Goal: Task Accomplishment & Management: Use online tool/utility

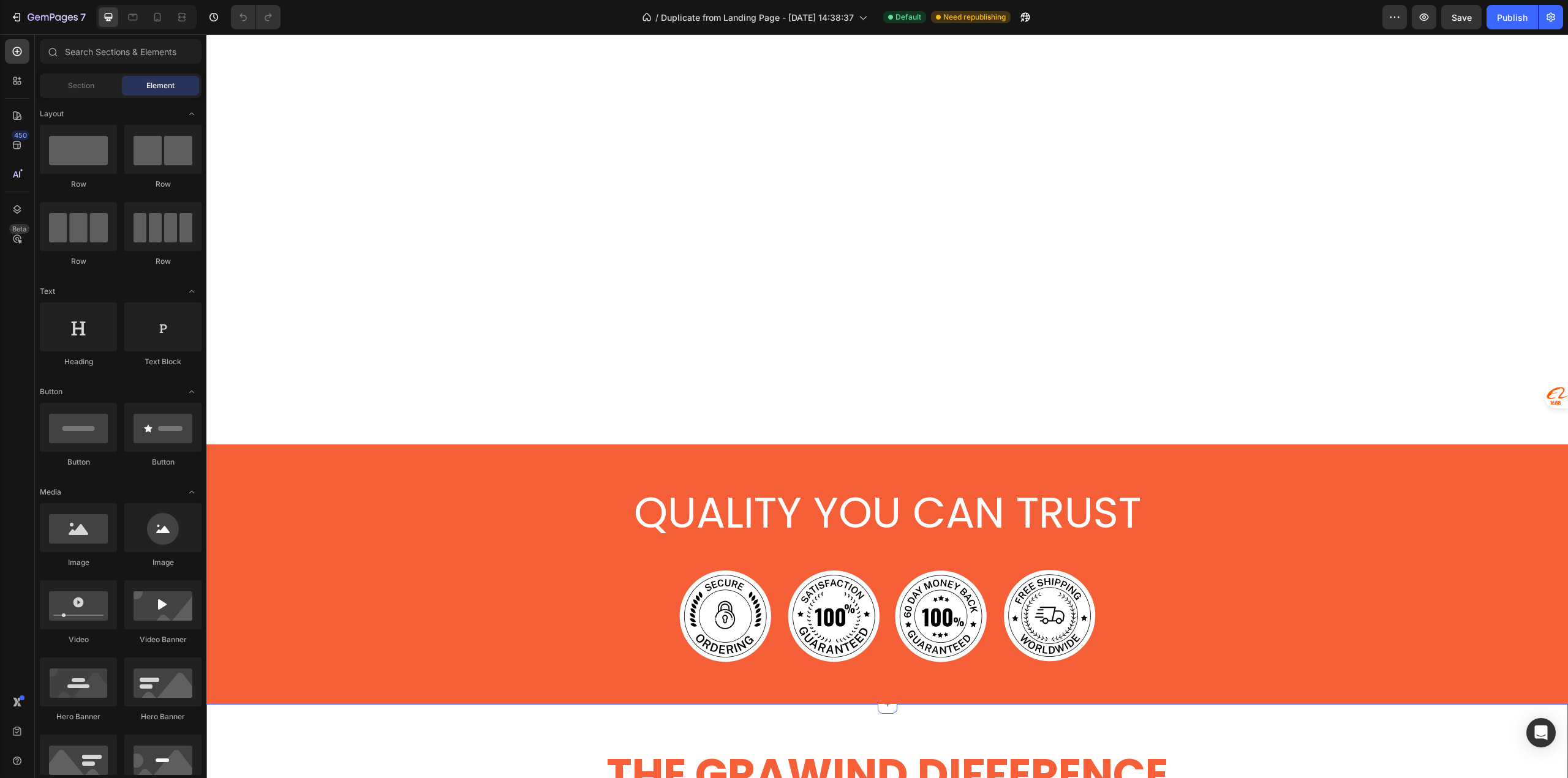
scroll to position [2266, 0]
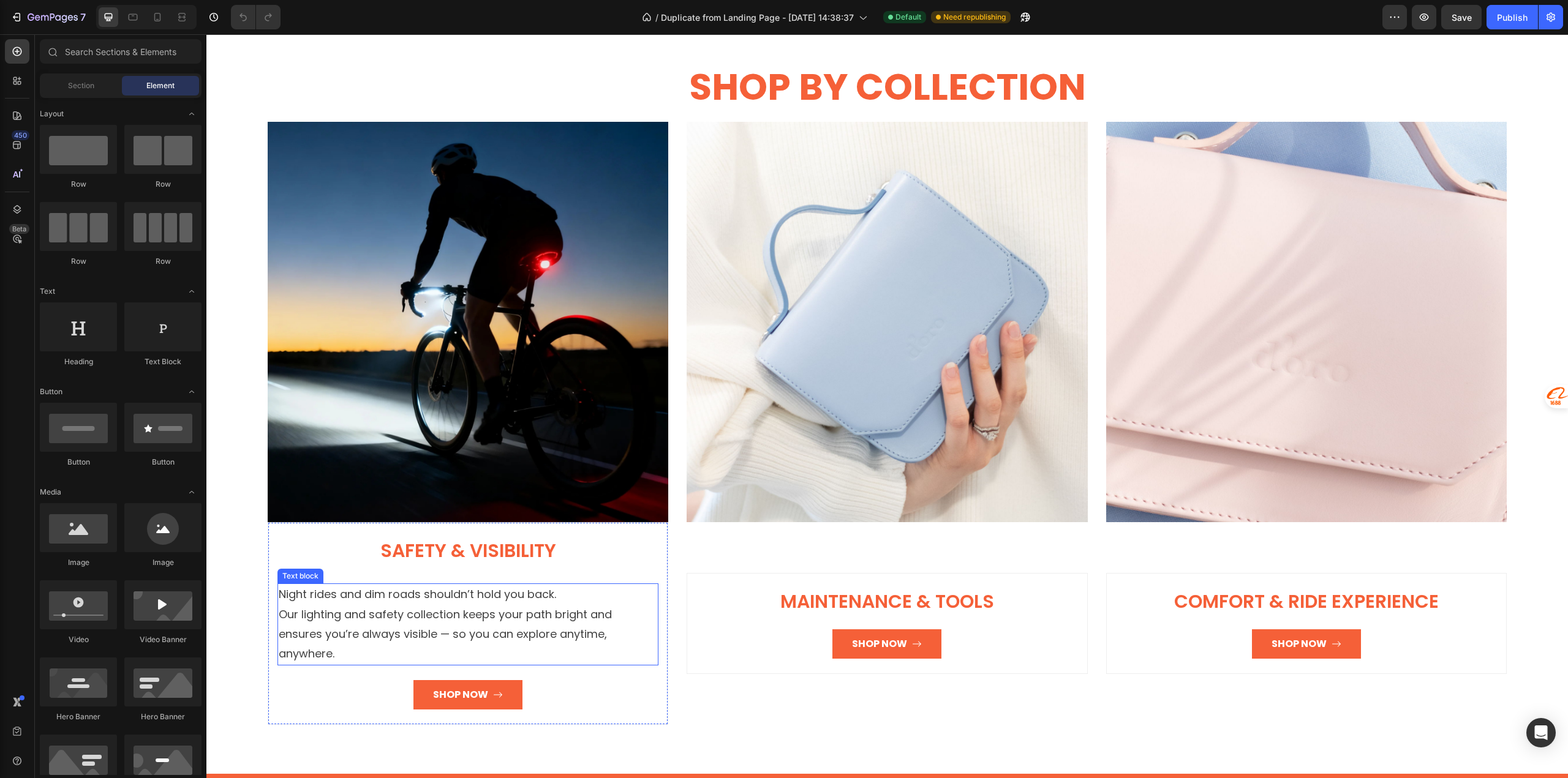
click at [402, 621] on p "Night rides and dim roads shouldn’t hold you back. Our lighting and safety coll…" at bounding box center [467, 624] width 379 height 79
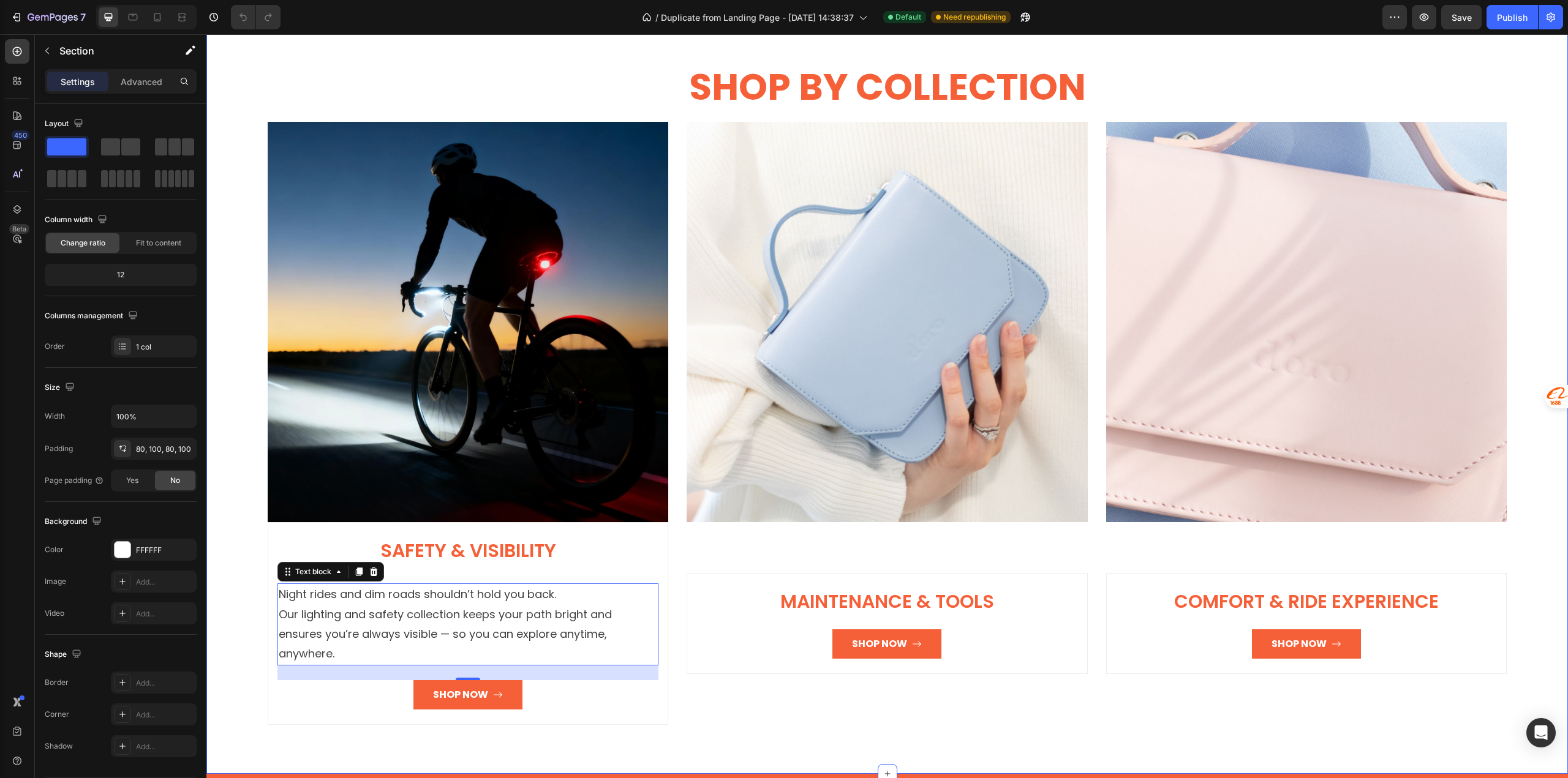
click at [215, 735] on div "SHOP BY COLLECTION Heading Row Image Safety & Visibility Heading Night rides an…" at bounding box center [887, 393] width 1361 height 762
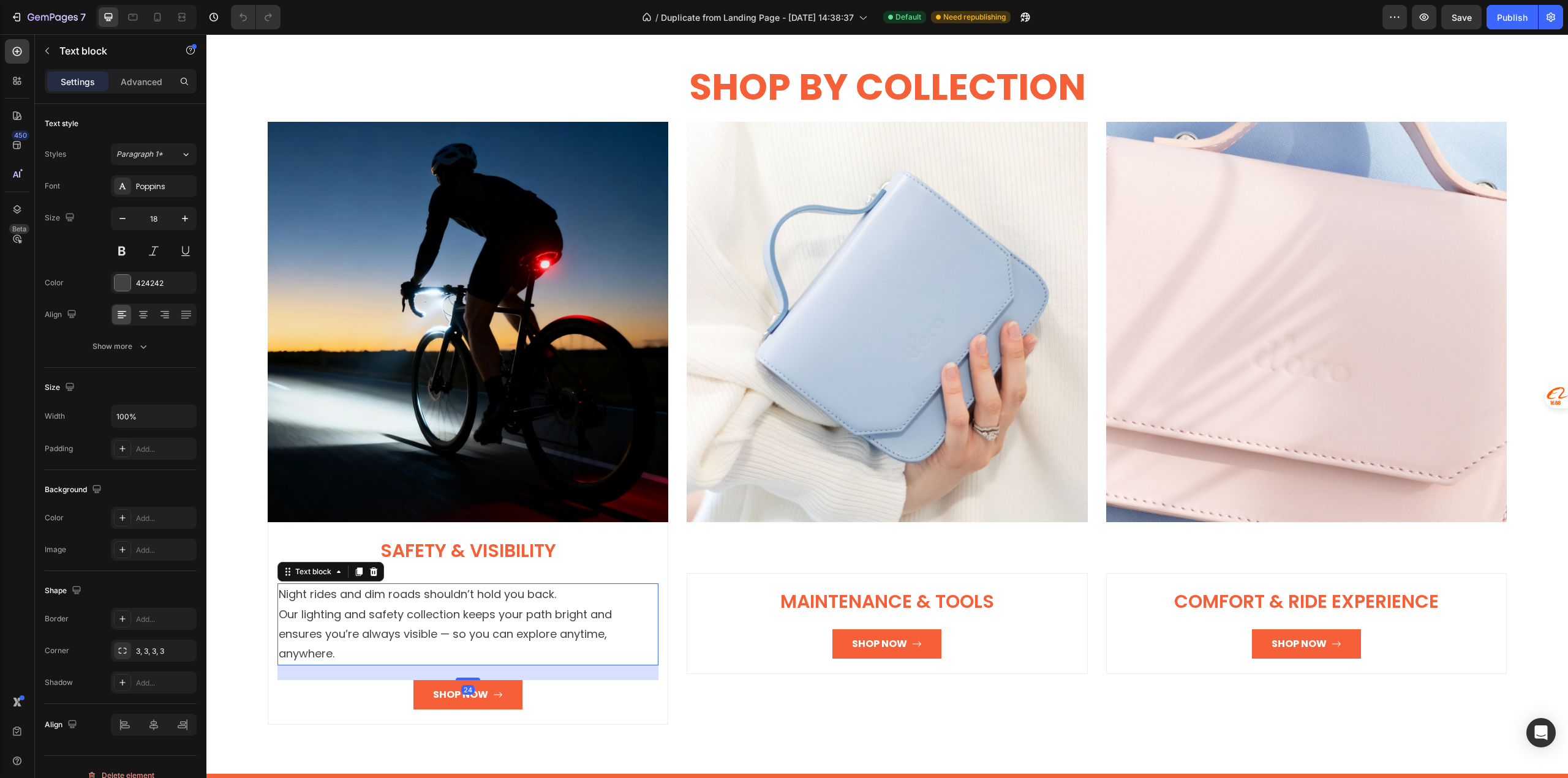
click at [415, 632] on p "Night rides and dim roads shouldn’t hold you back. Our lighting and safety coll…" at bounding box center [467, 624] width 379 height 79
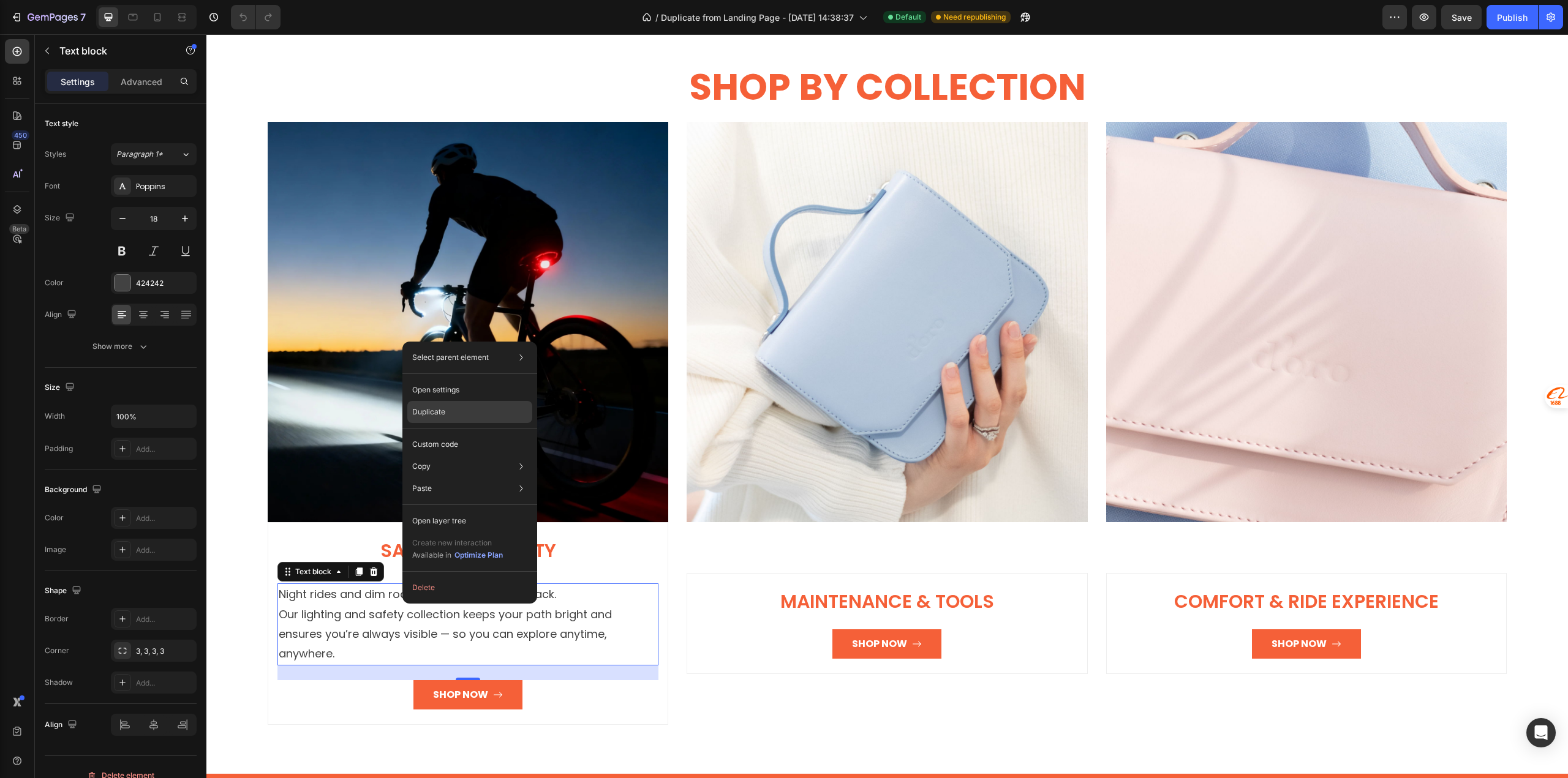
click at [436, 417] on p "Duplicate" at bounding box center [429, 411] width 33 height 11
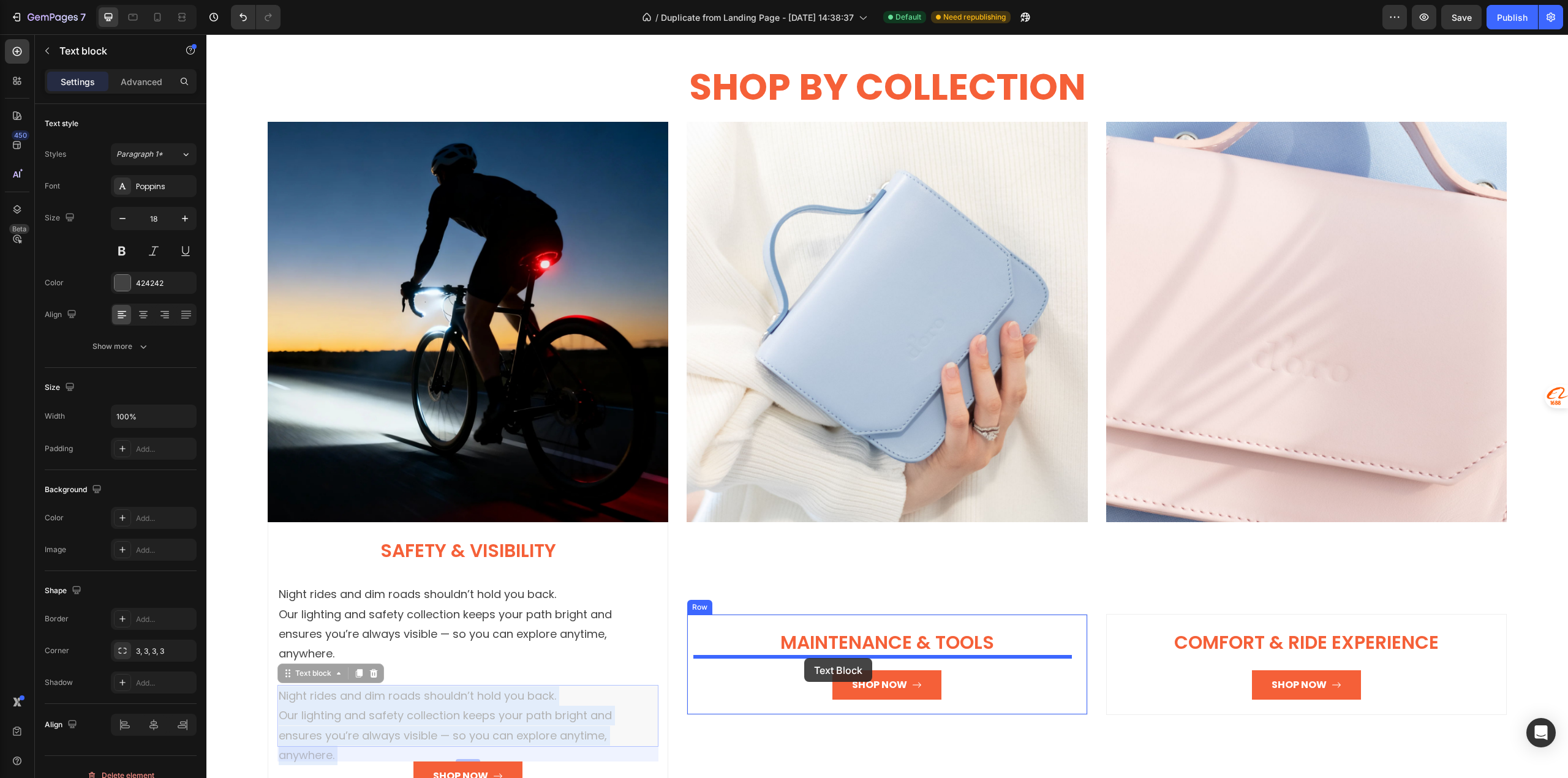
drag, startPoint x: 405, startPoint y: 680, endPoint x: 804, endPoint y: 658, distance: 399.6
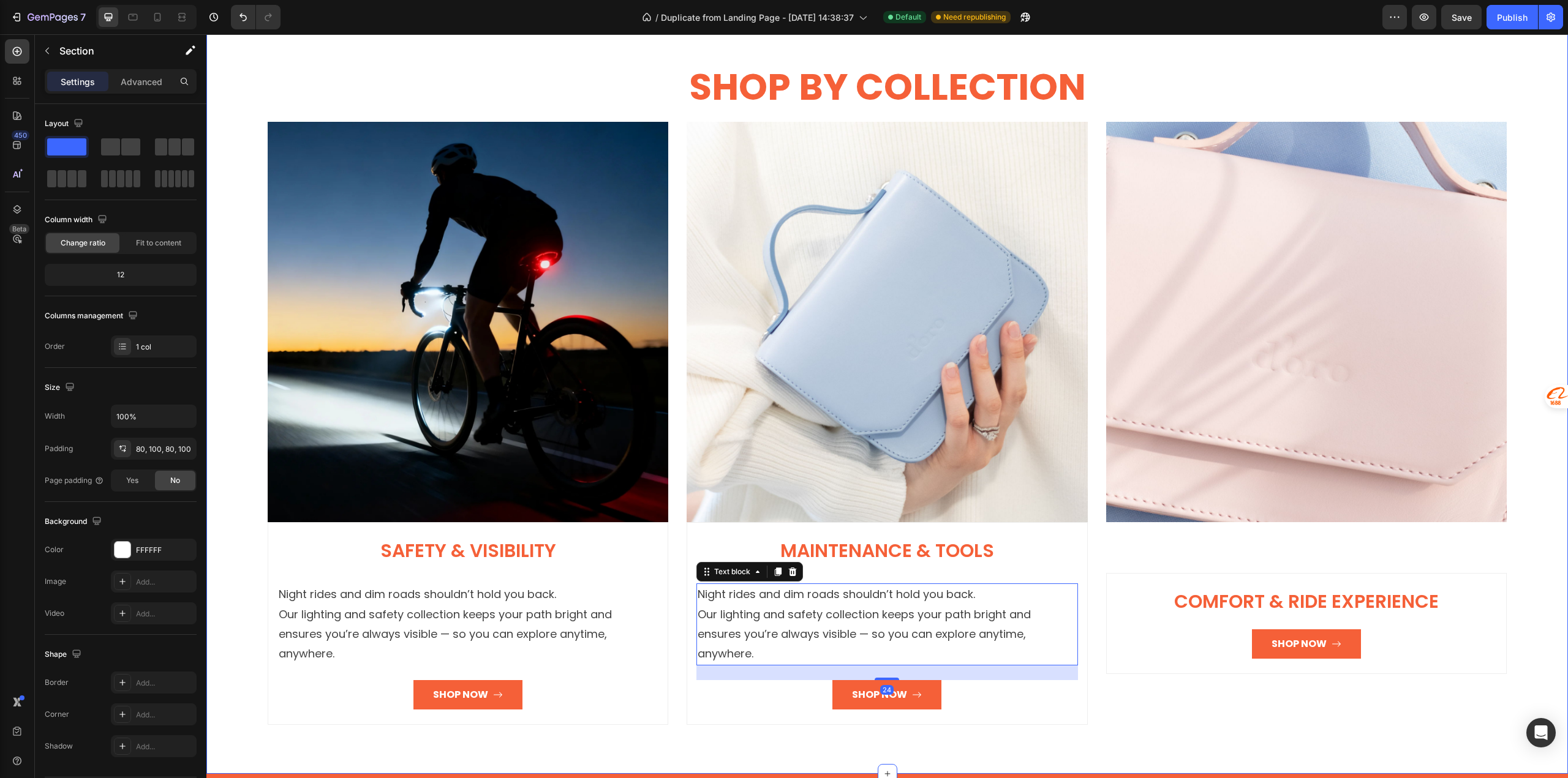
click at [754, 735] on div "SHOP BY COLLECTION Heading Row Image Safety & Visibility Heading Night rides an…" at bounding box center [887, 393] width 1361 height 762
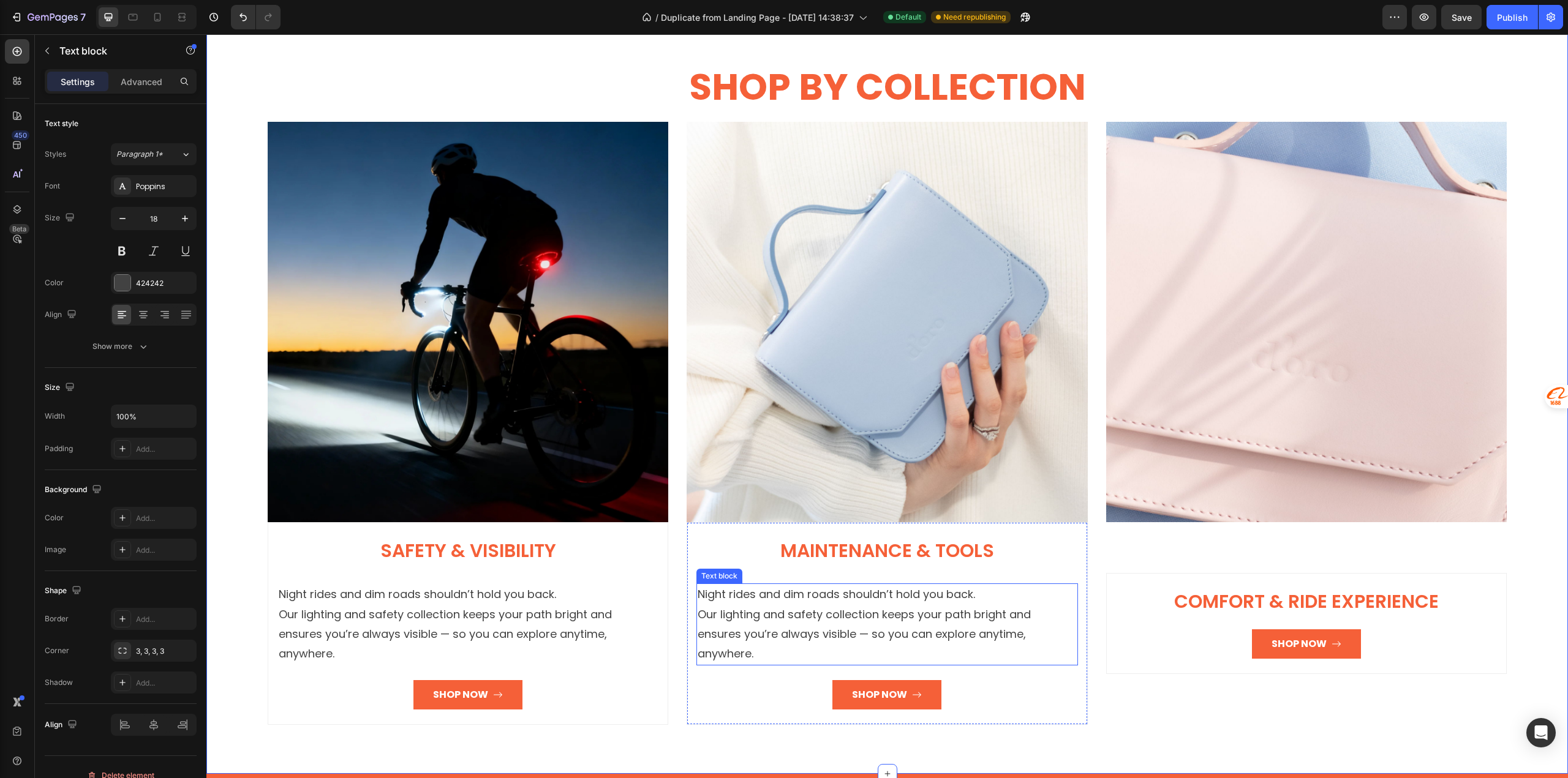
click at [716, 592] on p "Night rides and dim roads shouldn’t hold you back. Our lighting and safety coll…" at bounding box center [887, 624] width 379 height 79
click at [929, 614] on p "Night rides and dim roads shouldn’t hold you back. Our lighting and safety coll…" at bounding box center [887, 624] width 379 height 79
click at [1033, 634] on p "Night rides and dim roads shouldn’t hold you back. Our lighting and safety coll…" at bounding box center [887, 624] width 379 height 79
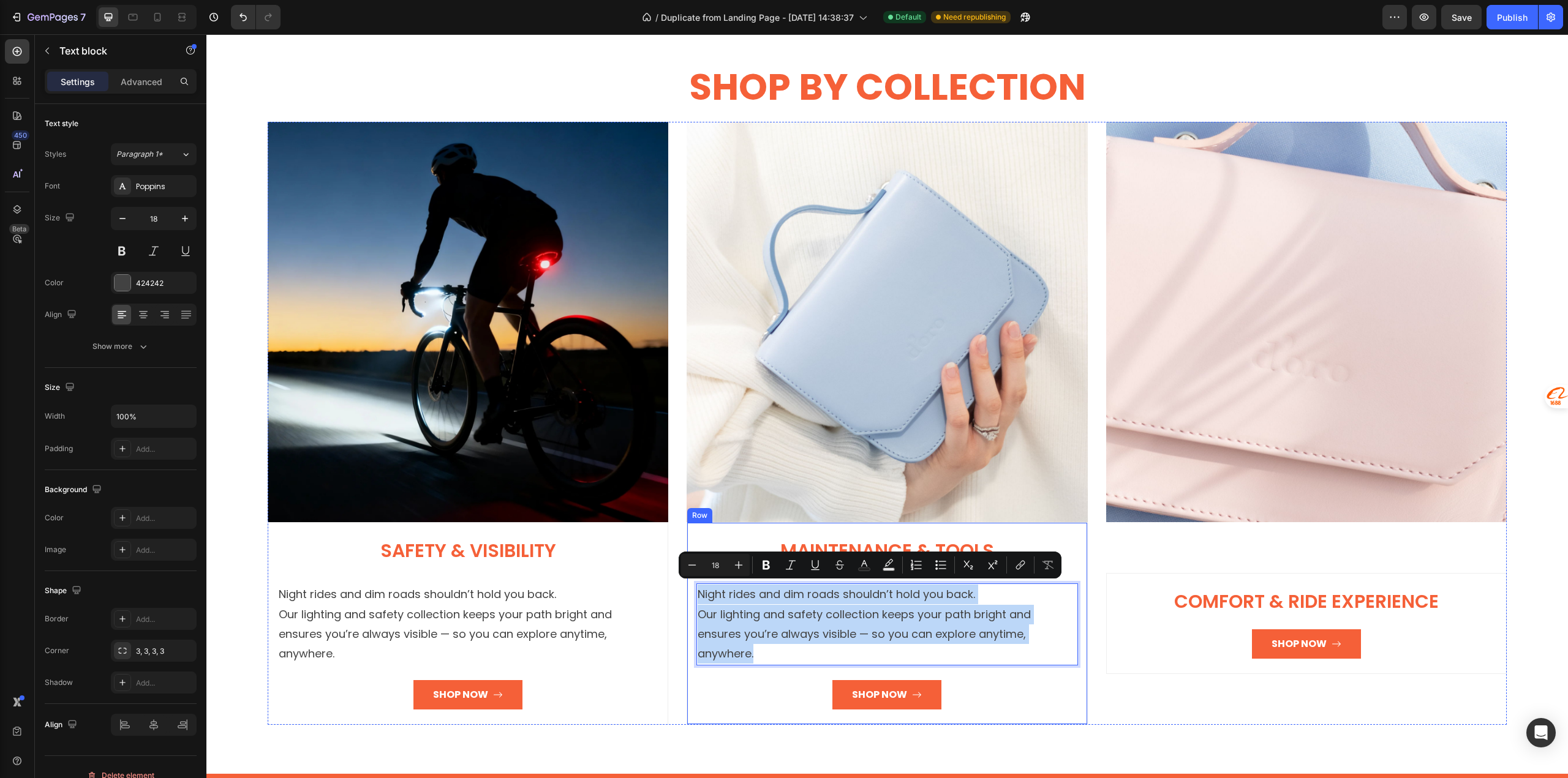
drag, startPoint x: 1035, startPoint y: 632, endPoint x: 682, endPoint y: 592, distance: 355.3
click at [682, 592] on div "Image Safety & Visibility Heading Night rides and dim roads shouldn’t hold you …" at bounding box center [887, 423] width 1239 height 603
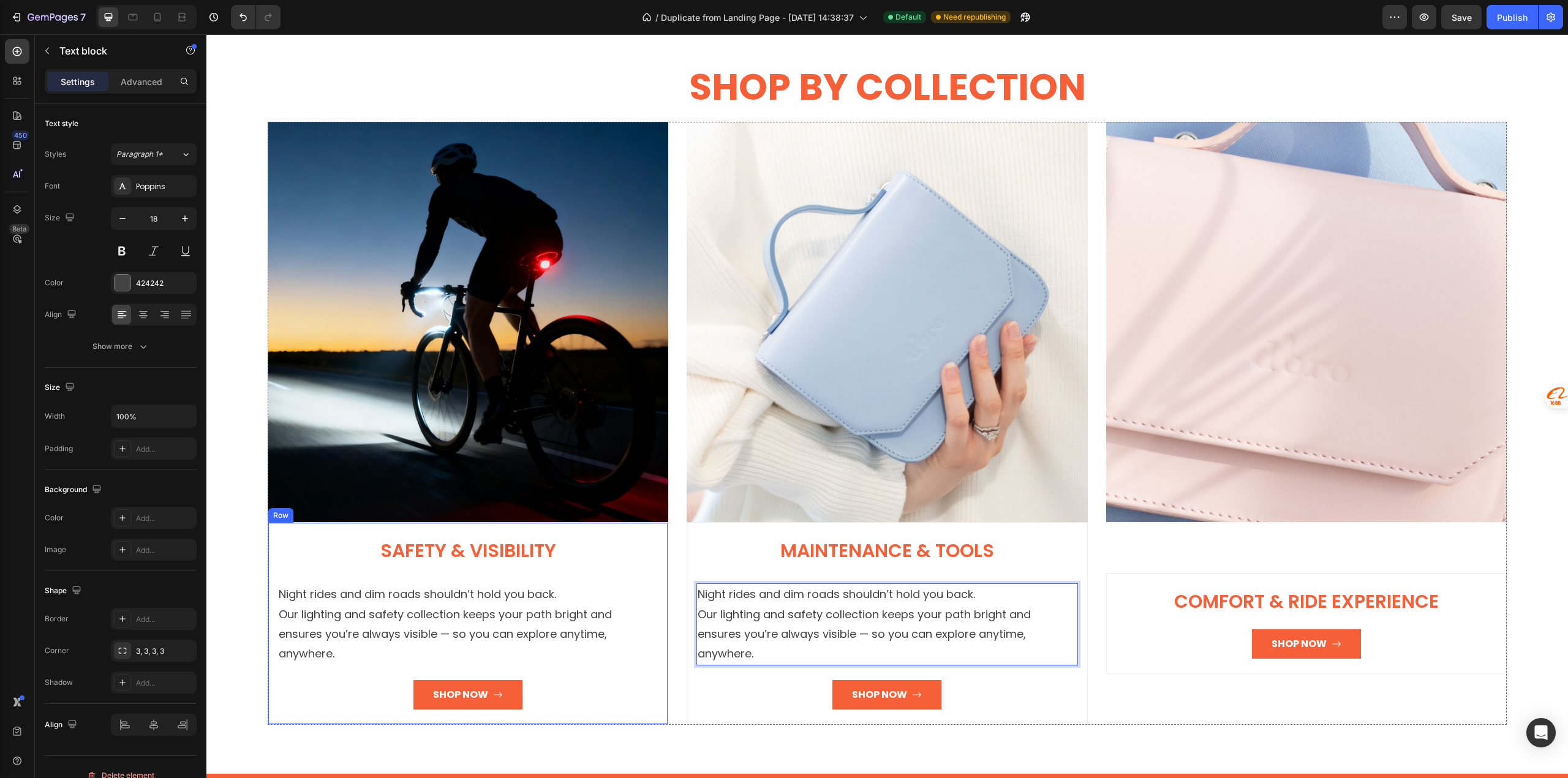
scroll to position [2287, 0]
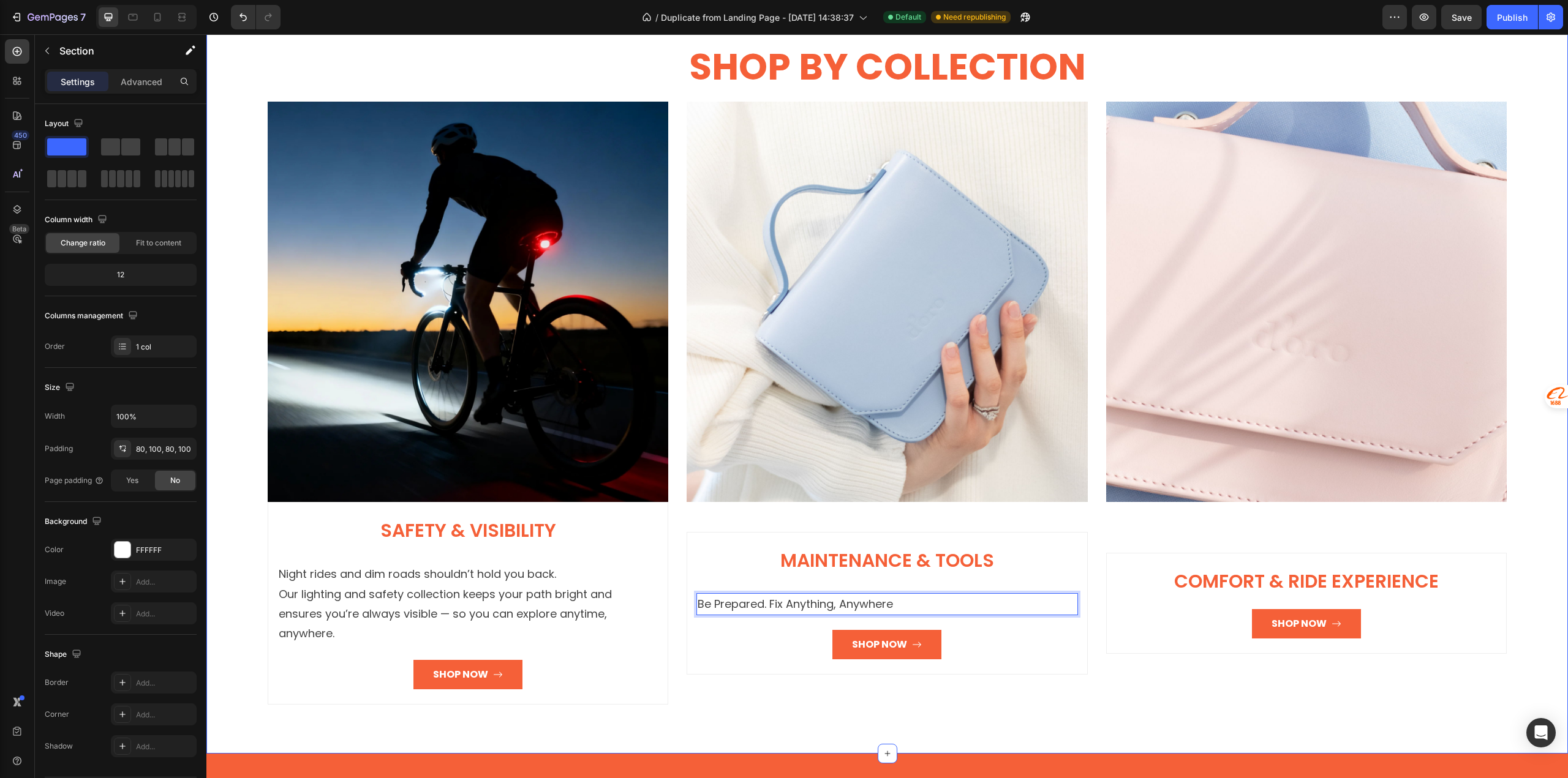
click at [712, 724] on div "SHOP BY COLLECTION Heading Row Image Safety & Visibility Heading Night rides an…" at bounding box center [887, 373] width 1361 height 762
click at [728, 594] on p "Be Prepared. Fix Anything, Anywhere" at bounding box center [887, 604] width 379 height 20
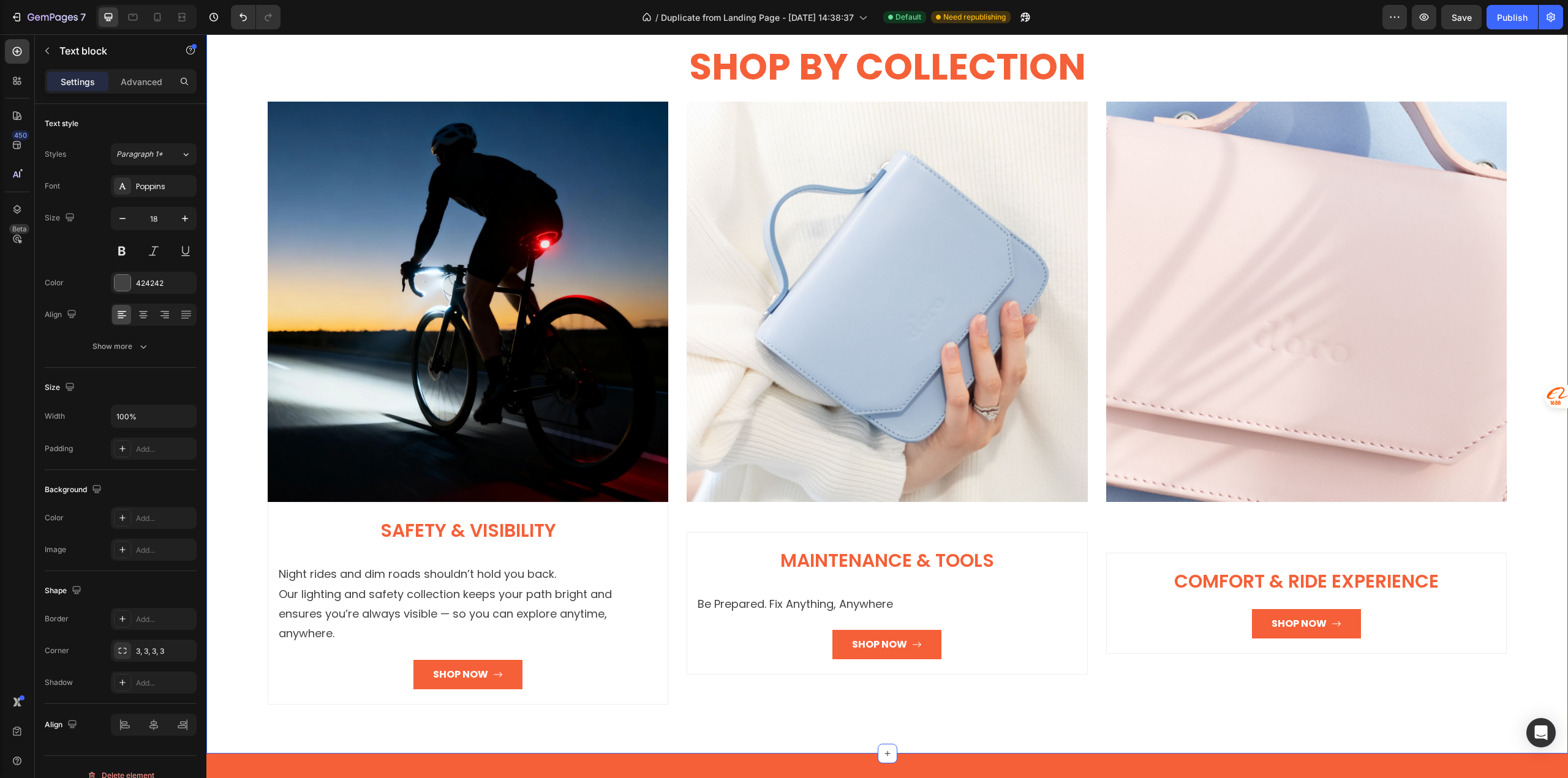
click at [726, 696] on div "SHOP BY COLLECTION Heading Row Image Safety & Visibility Heading Night rides an…" at bounding box center [887, 373] width 1361 height 762
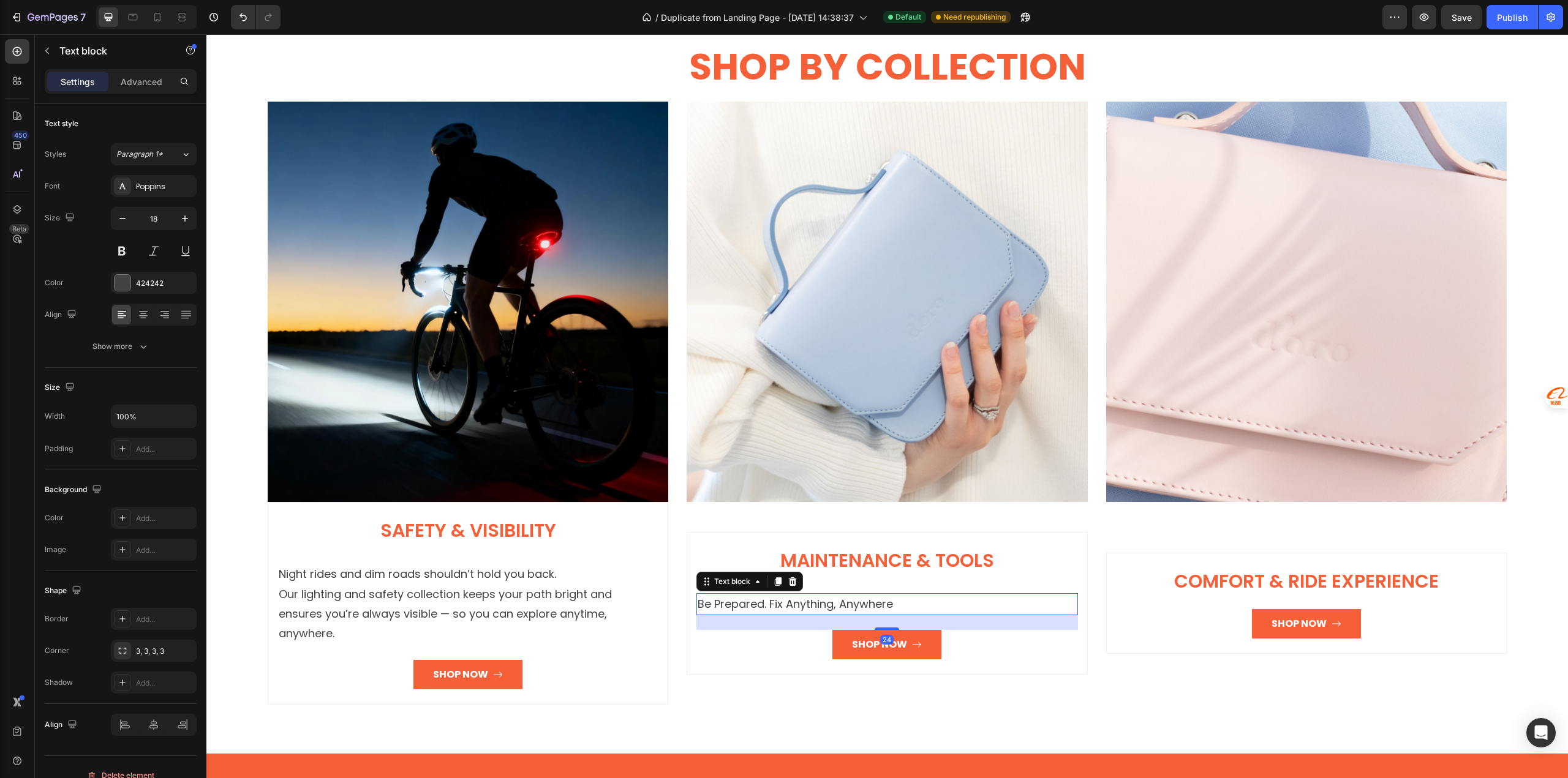
click at [808, 597] on p "Be Prepared. Fix Anything, Anywhere" at bounding box center [887, 604] width 379 height 20
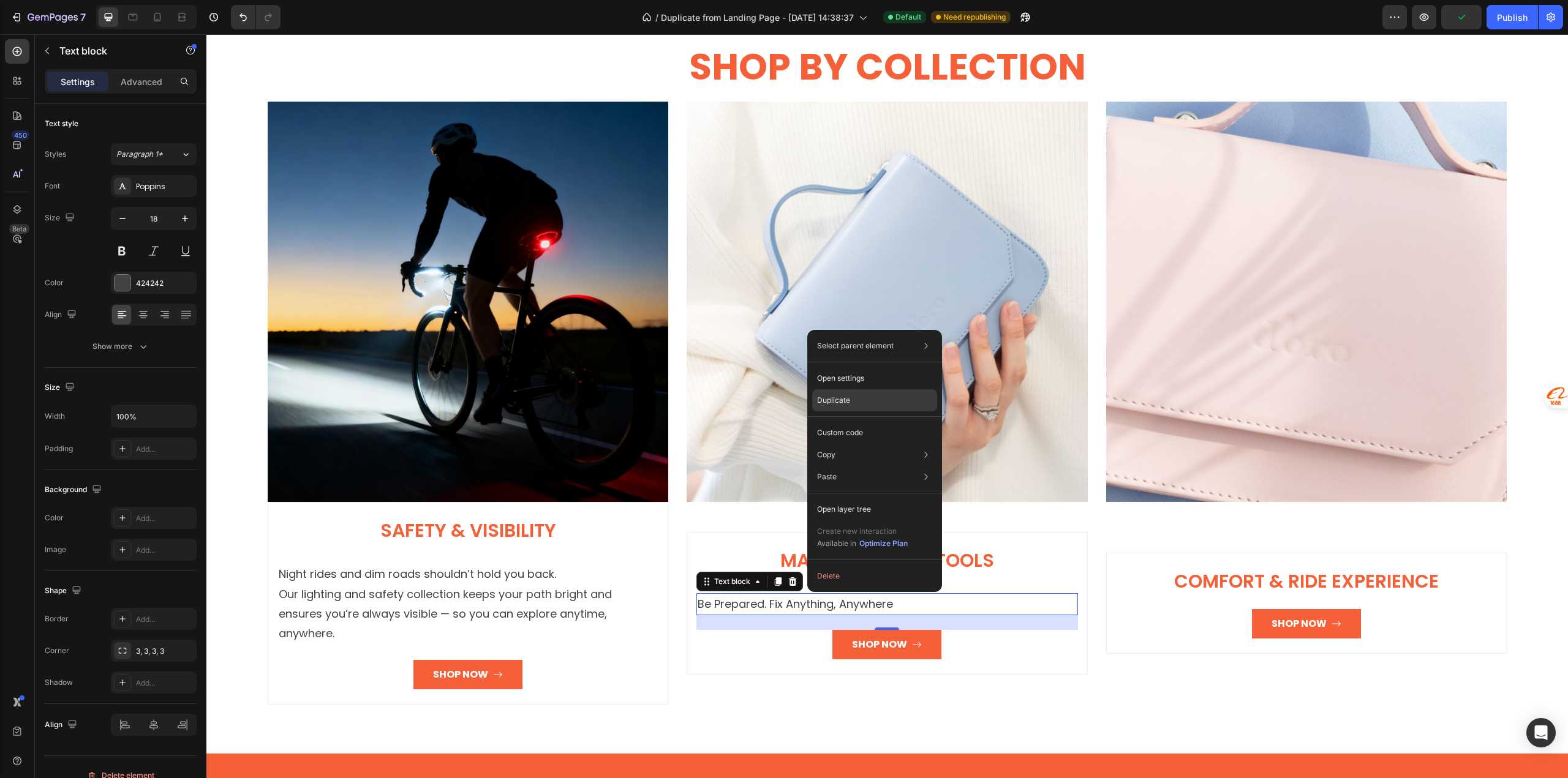
click at [857, 403] on div "Duplicate" at bounding box center [874, 401] width 125 height 22
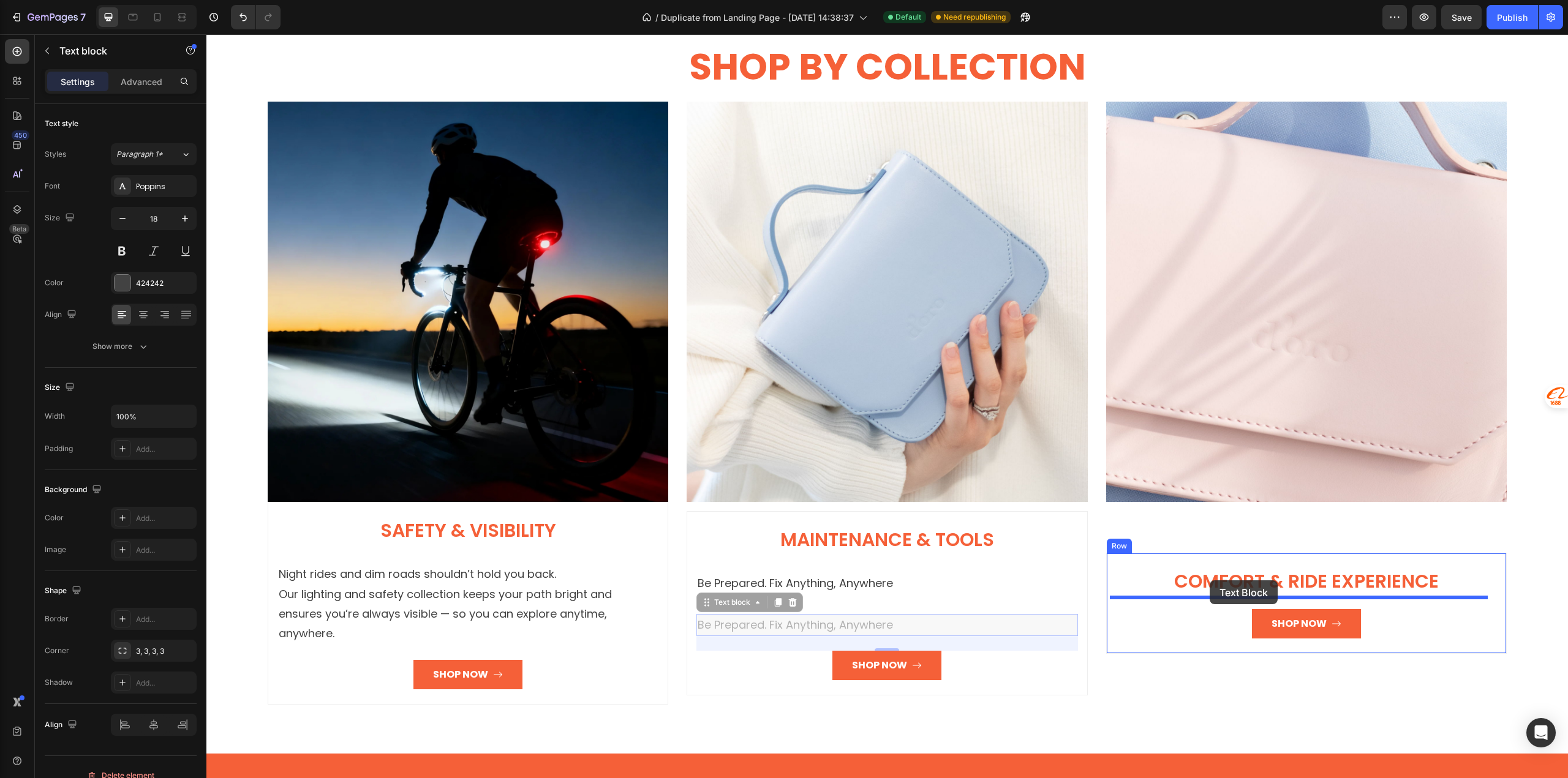
drag, startPoint x: 829, startPoint y: 615, endPoint x: 1209, endPoint y: 580, distance: 381.6
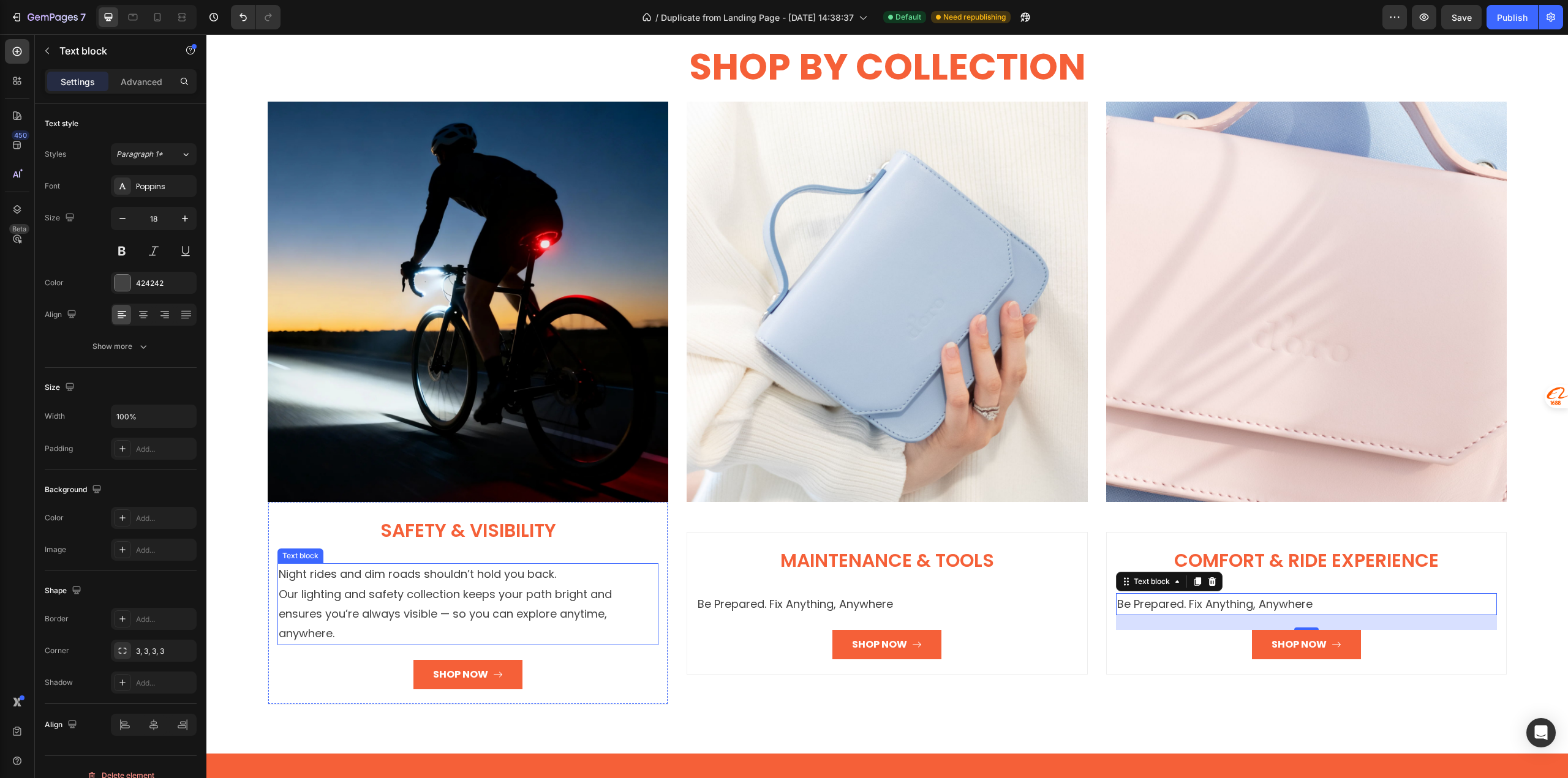
click at [375, 593] on p "Night rides and dim roads shouldn’t hold you back. Our lighting and safety coll…" at bounding box center [467, 605] width 379 height 79
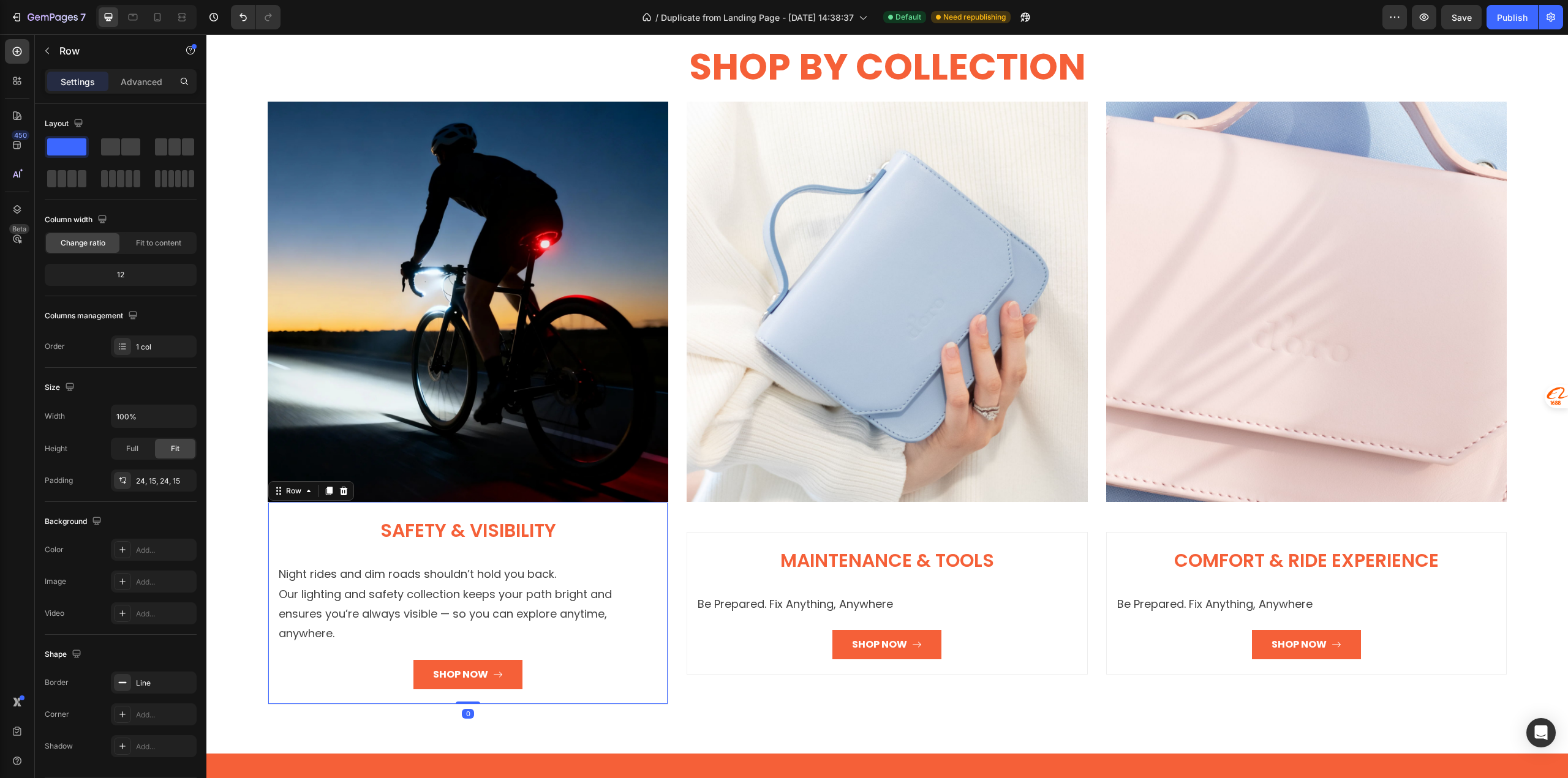
click at [334, 677] on div "Safety & Visibility Heading Night rides and dim roads shouldn’t hold you back. …" at bounding box center [467, 603] width 400 height 203
click at [329, 704] on div "SHOP BY COLLECTION Heading Row Image Safety & Visibility Heading Night rides an…" at bounding box center [887, 373] width 1361 height 762
click at [1181, 594] on p "Be Prepared. Fix Anything, Anywhere" at bounding box center [1306, 604] width 379 height 20
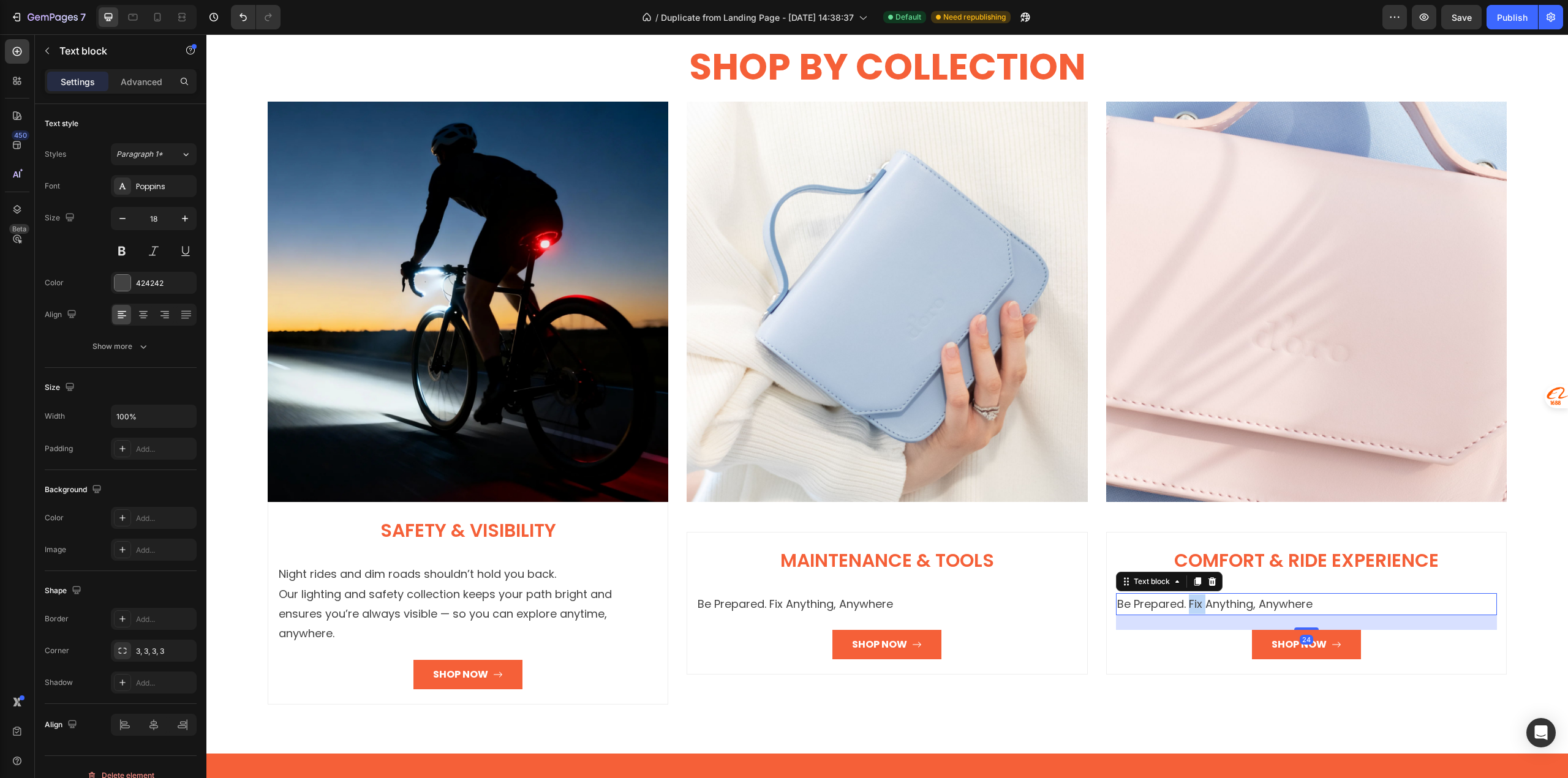
click at [1181, 594] on p "Be Prepared. Fix Anything, Anywhere" at bounding box center [1306, 604] width 379 height 20
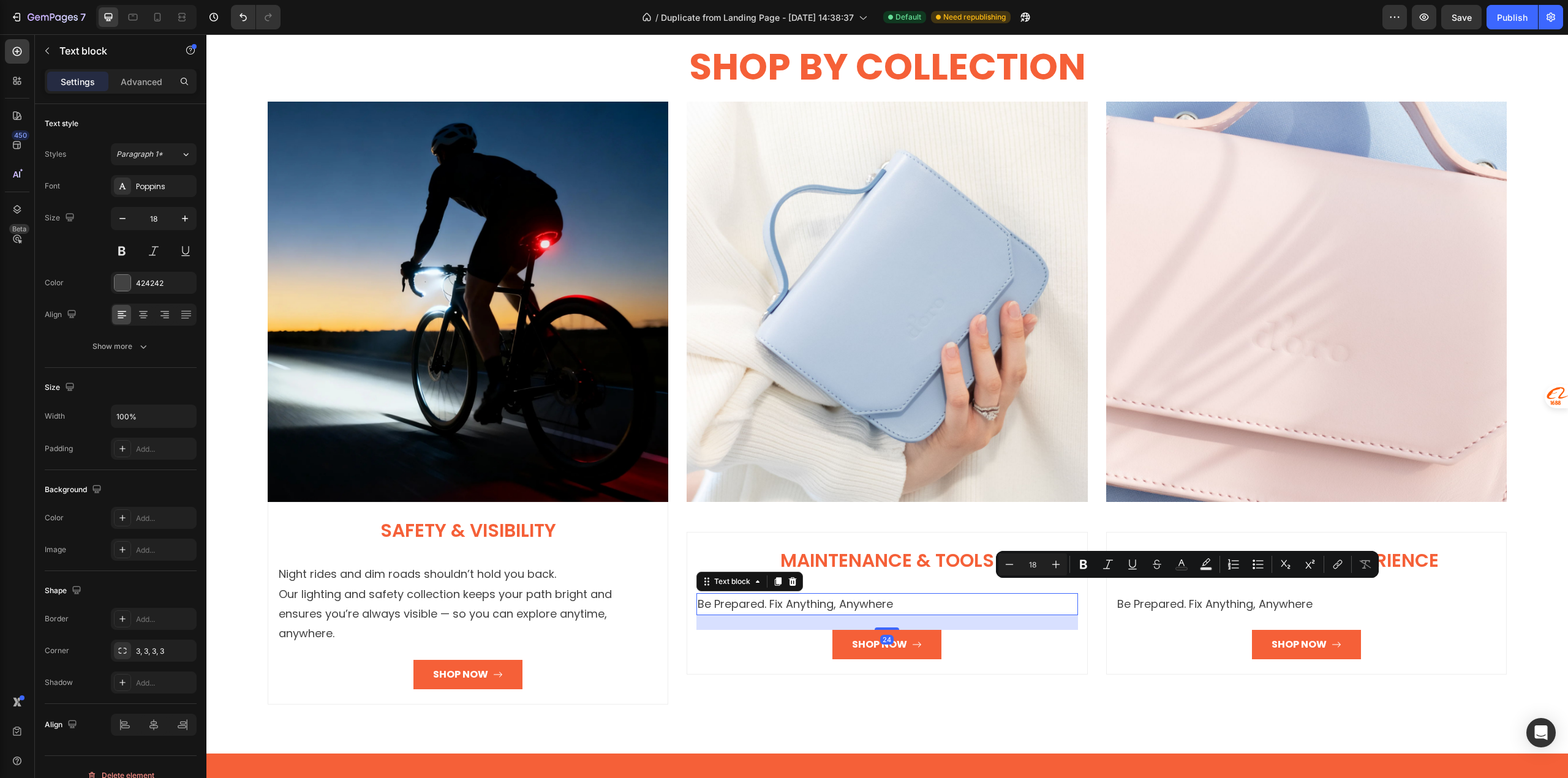
click at [721, 595] on p "Be Prepared. Fix Anything, Anywhere" at bounding box center [887, 604] width 379 height 20
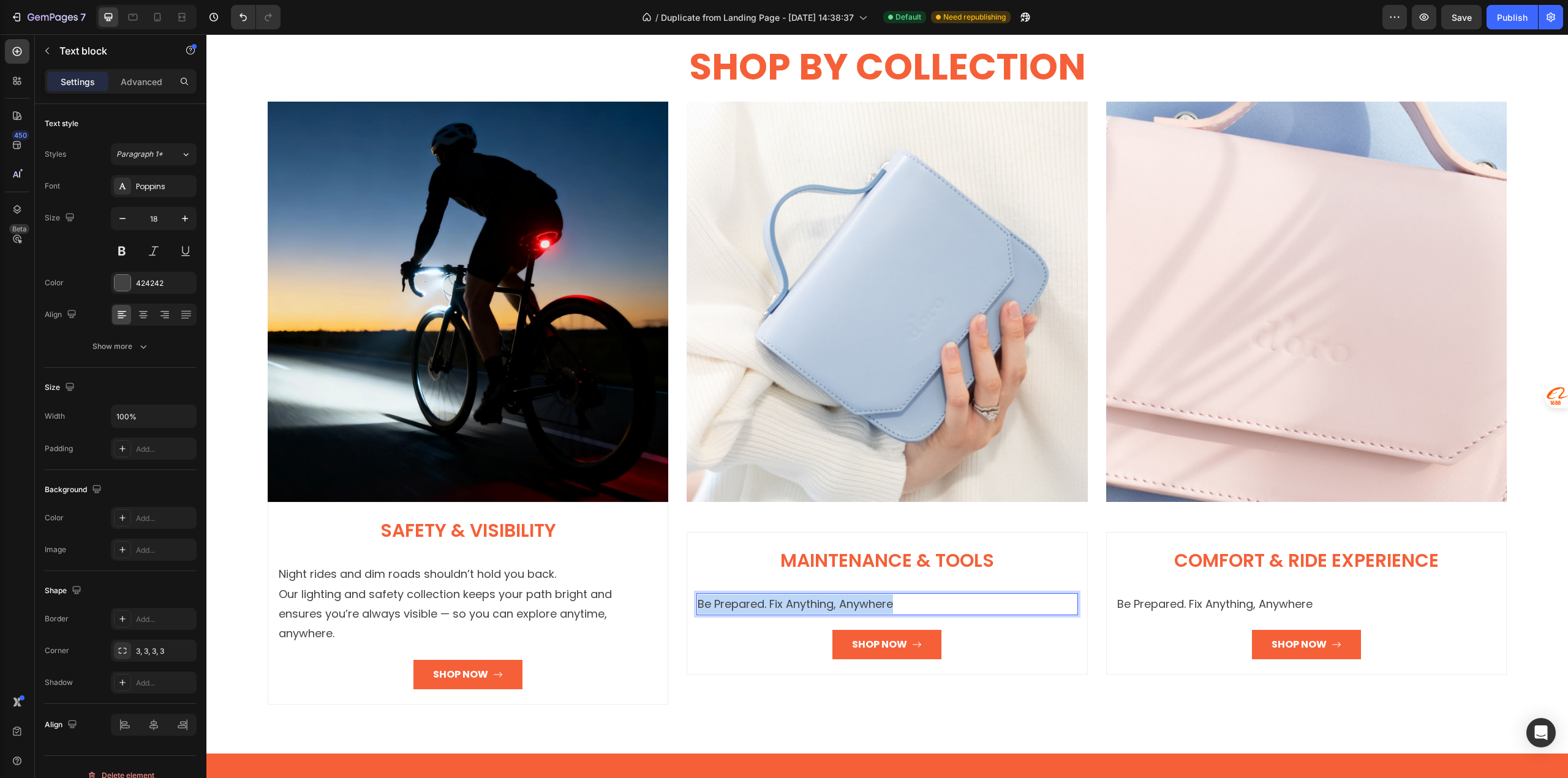
click at [721, 595] on p "Be Prepared. Fix Anything, Anywhere" at bounding box center [887, 604] width 379 height 20
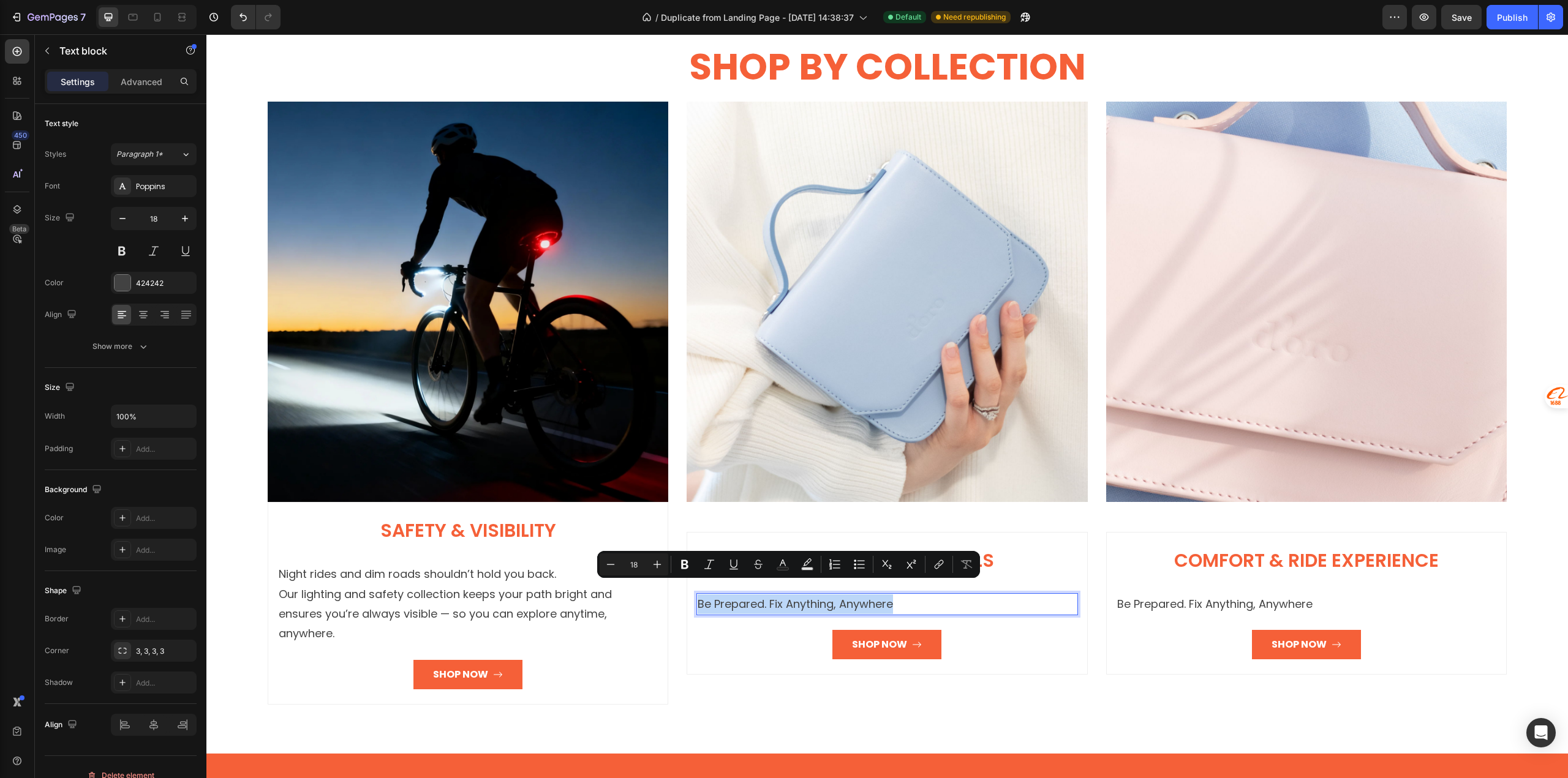
scroll to position [2266, 0]
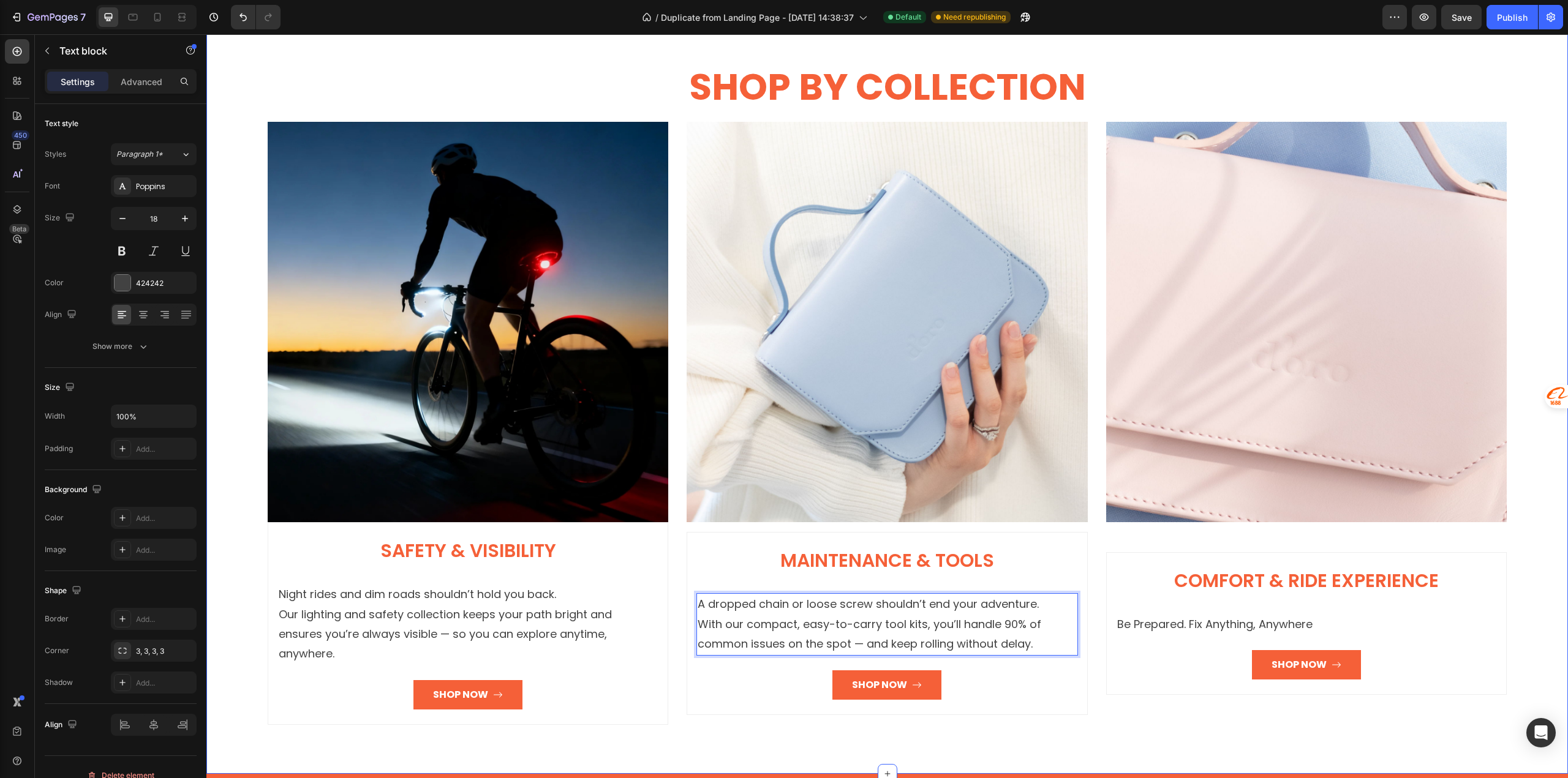
click at [668, 721] on div "SHOP BY COLLECTION Heading Row Image Safety & Visibility Heading Night rides an…" at bounding box center [887, 393] width 1361 height 762
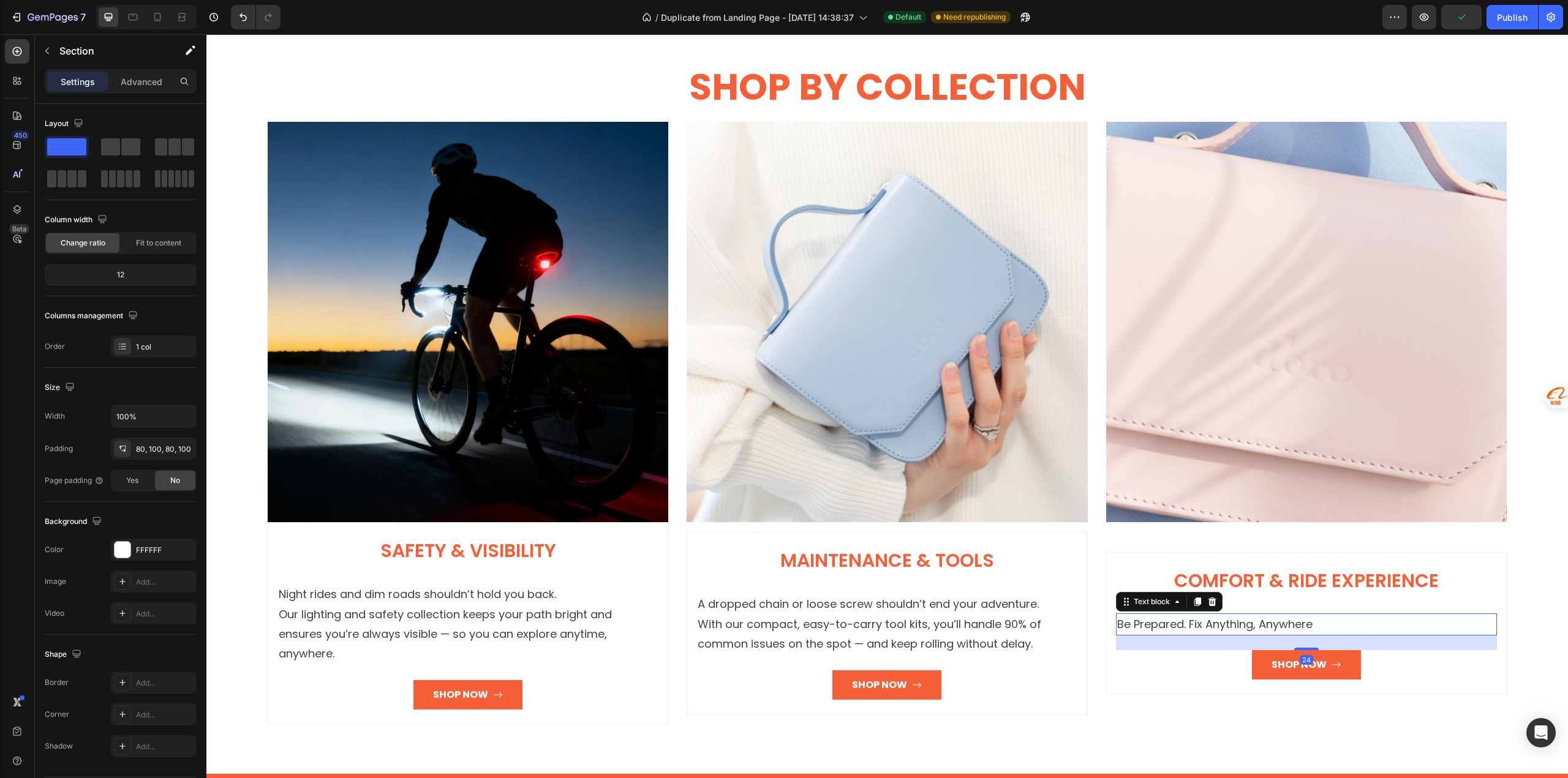
click at [1125, 615] on p "Be Prepared. Fix Anything, Anywhere" at bounding box center [1306, 624] width 379 height 20
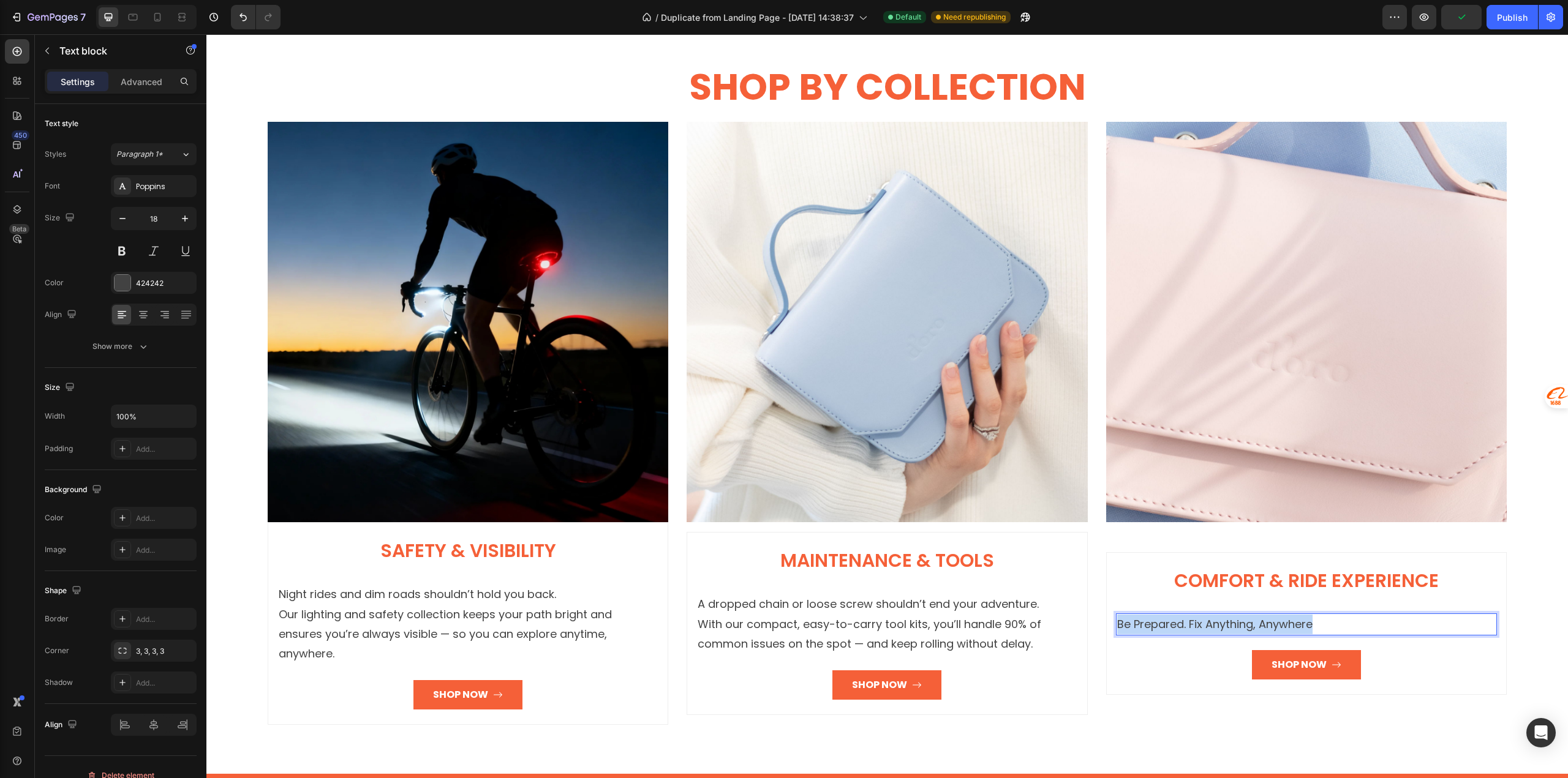
click at [1125, 615] on p "Be Prepared. Fix Anything, Anywhere" at bounding box center [1306, 624] width 379 height 20
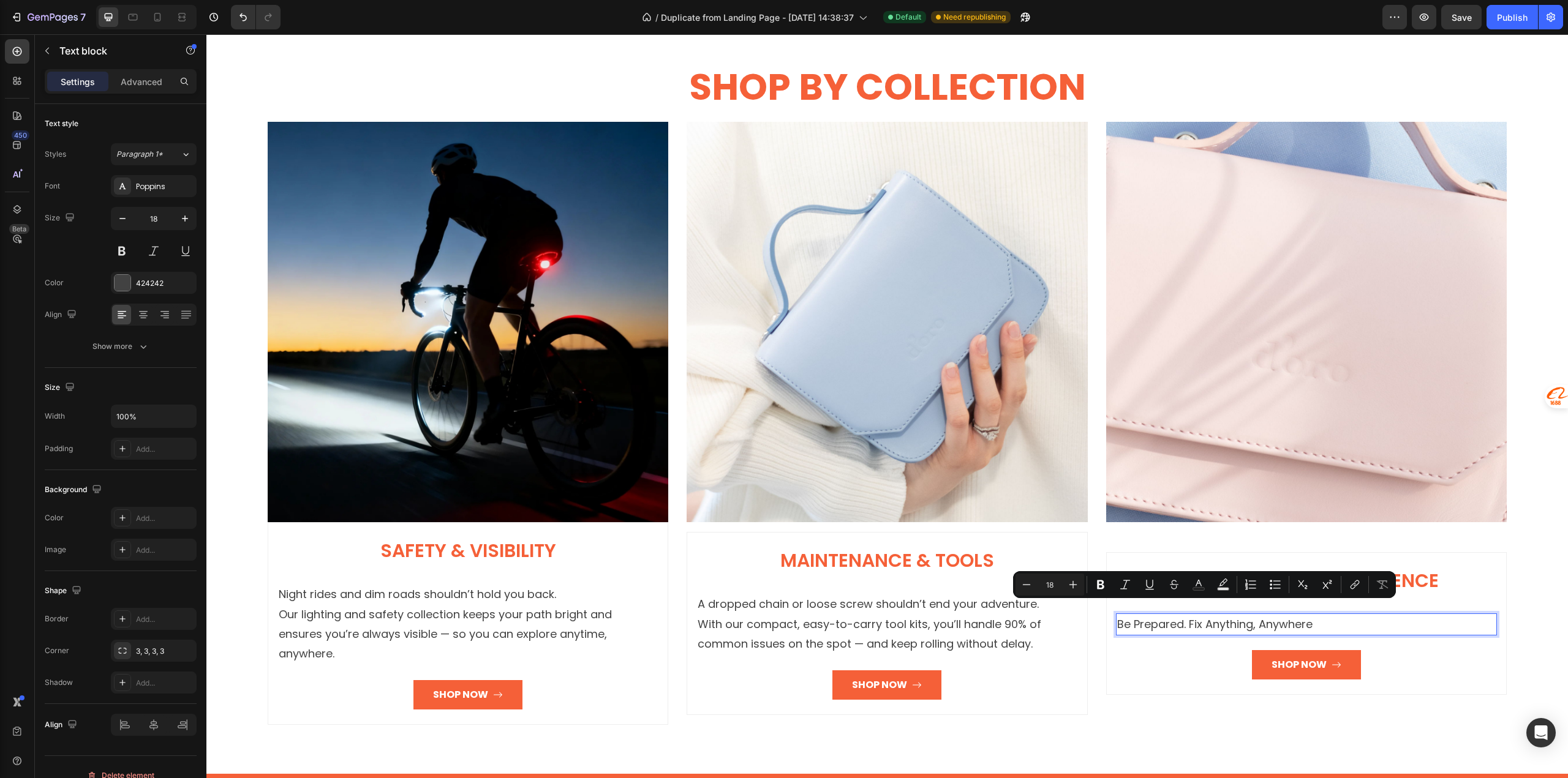
scroll to position [2246, 0]
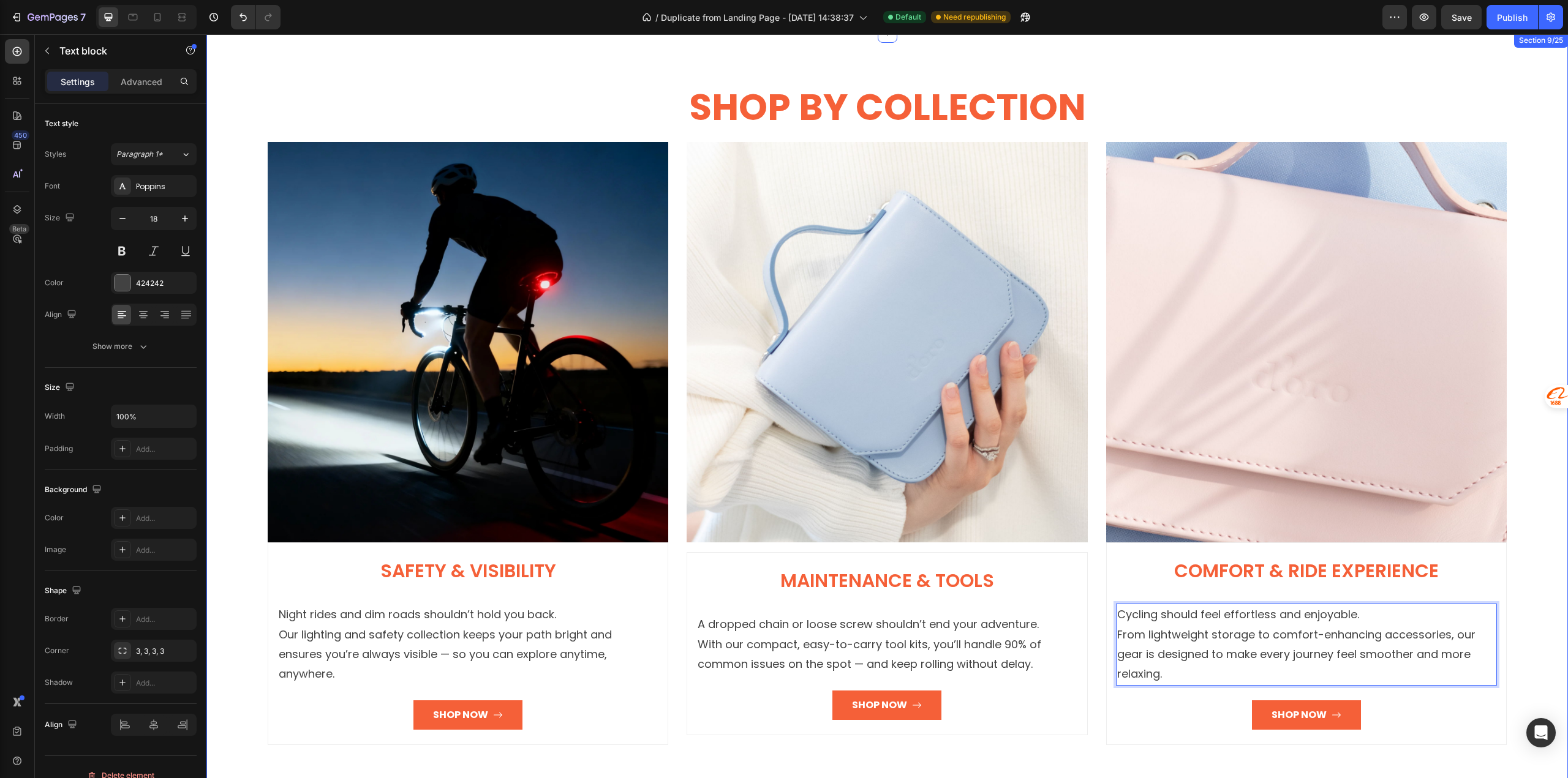
click at [1069, 747] on div "SHOP BY COLLECTION Heading Row Image Safety & Visibility Heading Night rides an…" at bounding box center [887, 413] width 1361 height 762
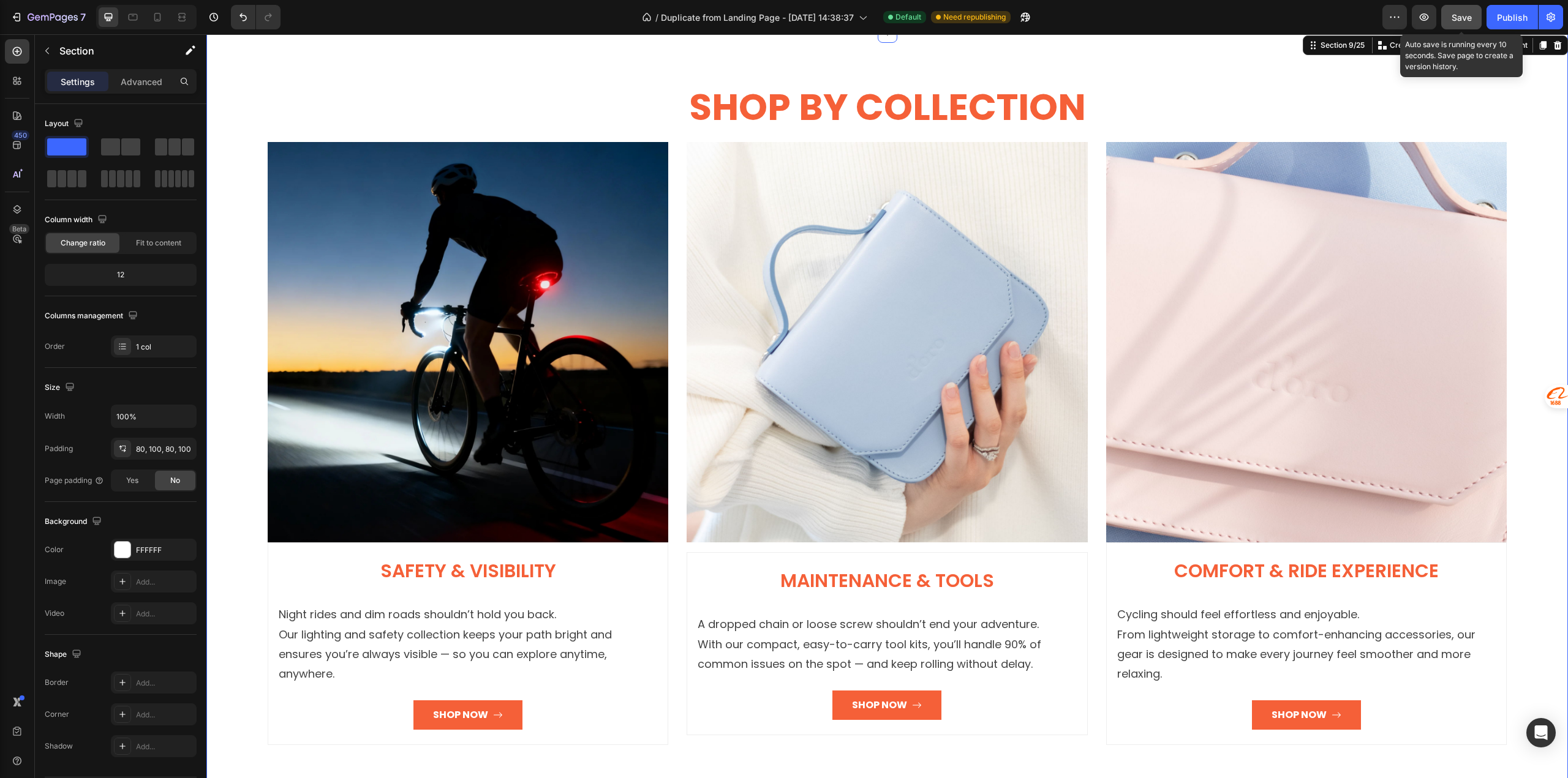
click at [1453, 16] on span "Save" at bounding box center [1461, 17] width 20 height 10
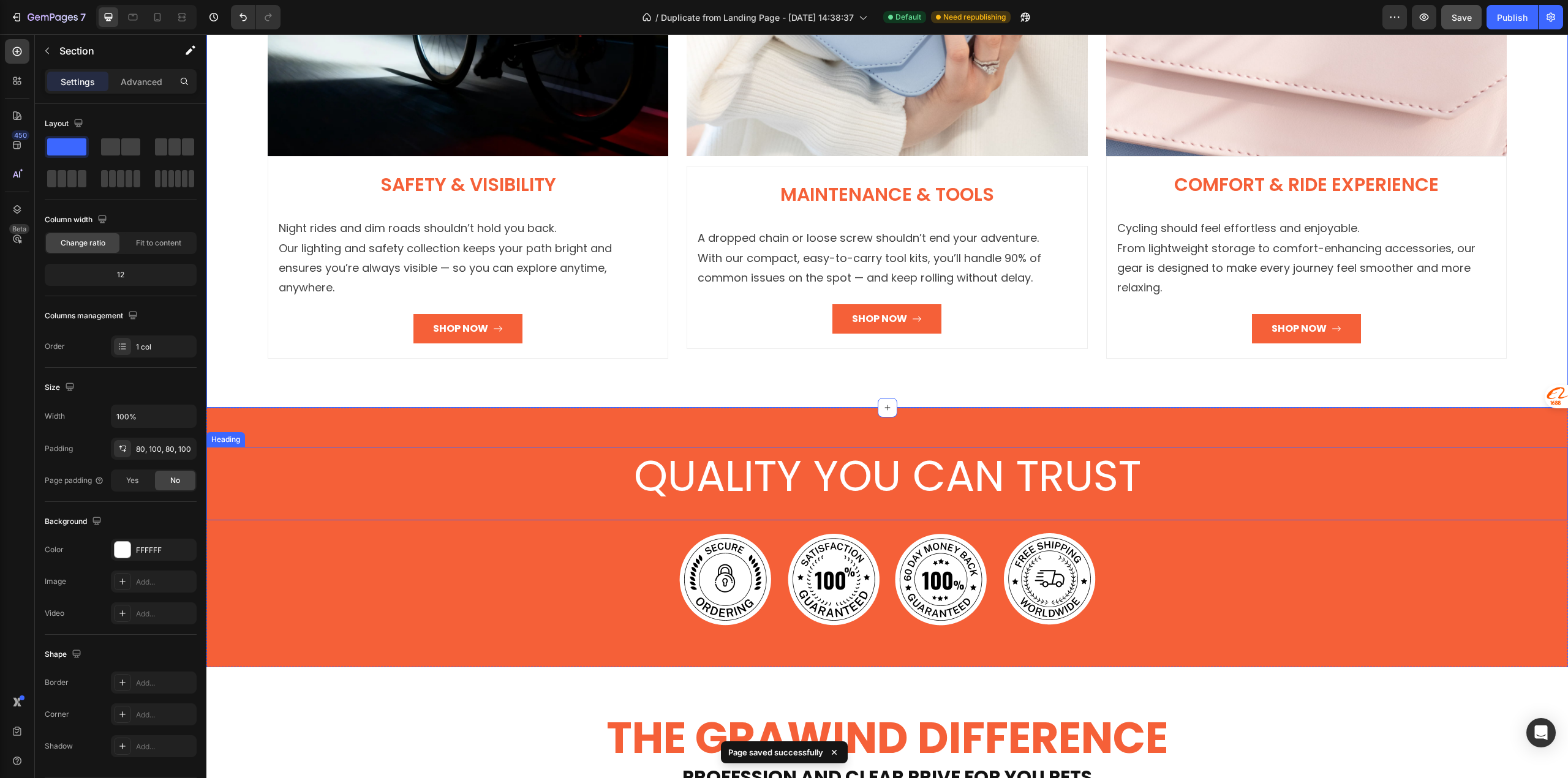
scroll to position [2613, 0]
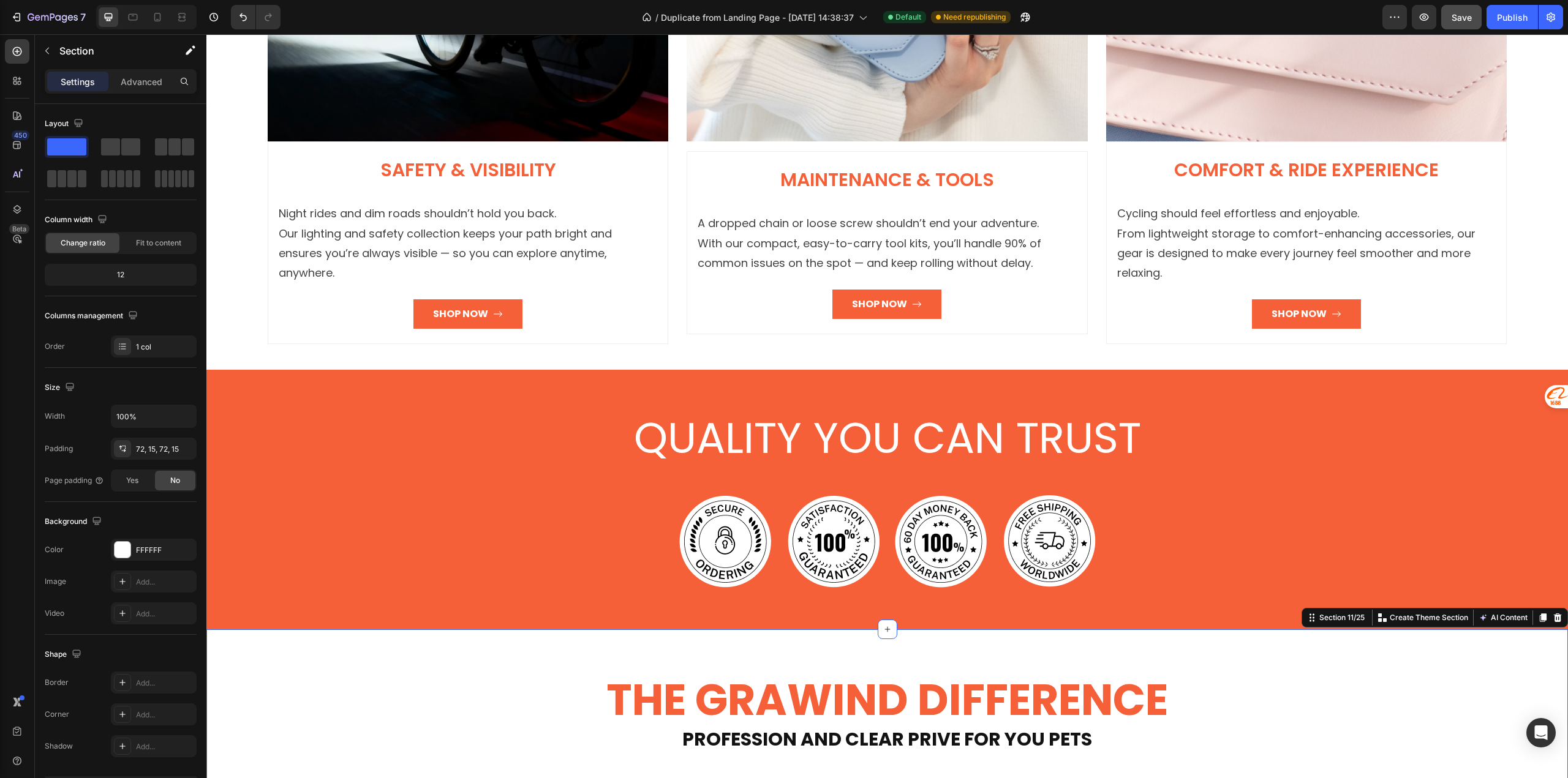
scroll to position [2430, 0]
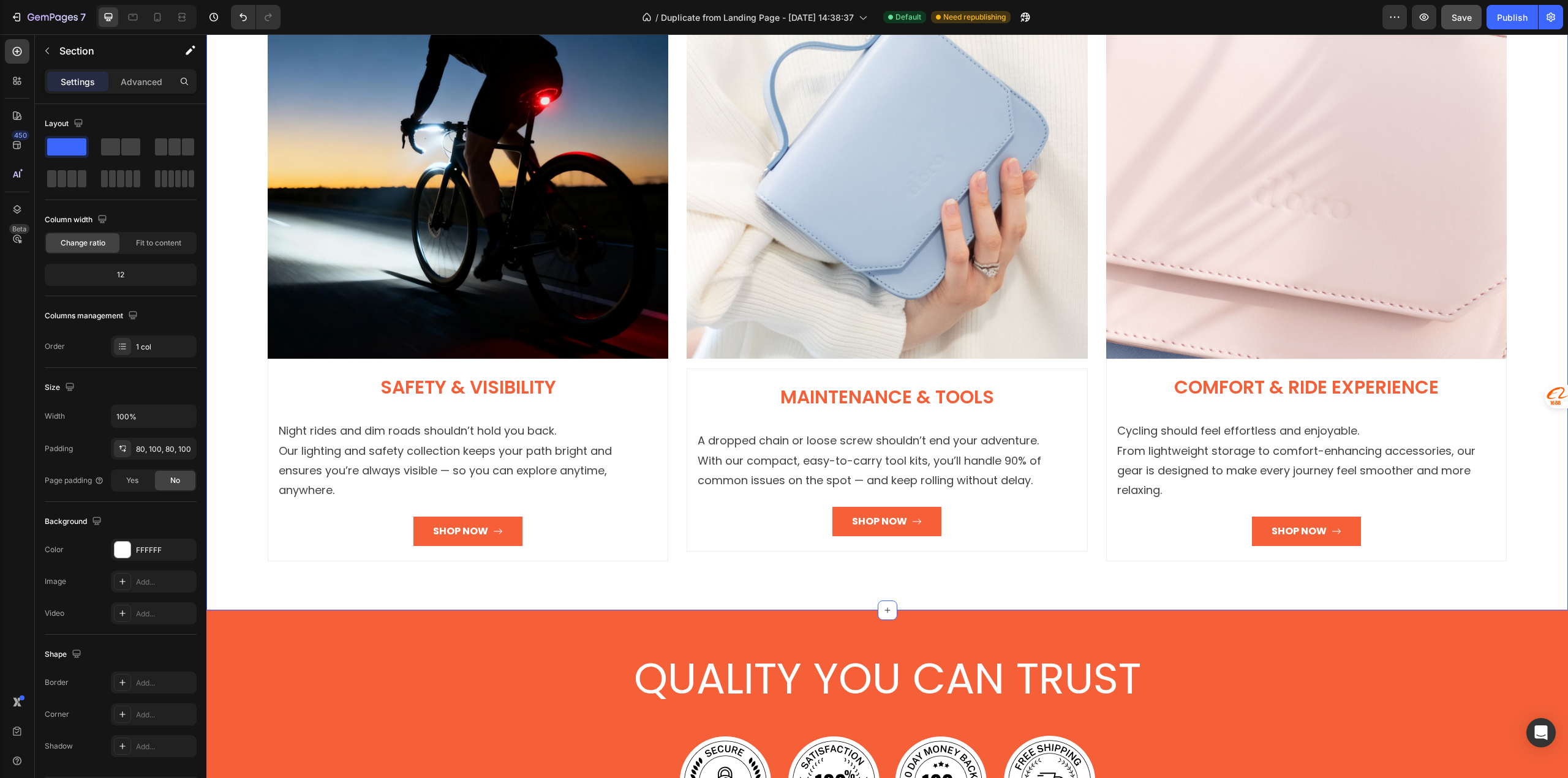
click at [229, 548] on div "SHOP BY COLLECTION Heading Row Image Safety & Visibility Heading Night rides an…" at bounding box center [887, 229] width 1361 height 762
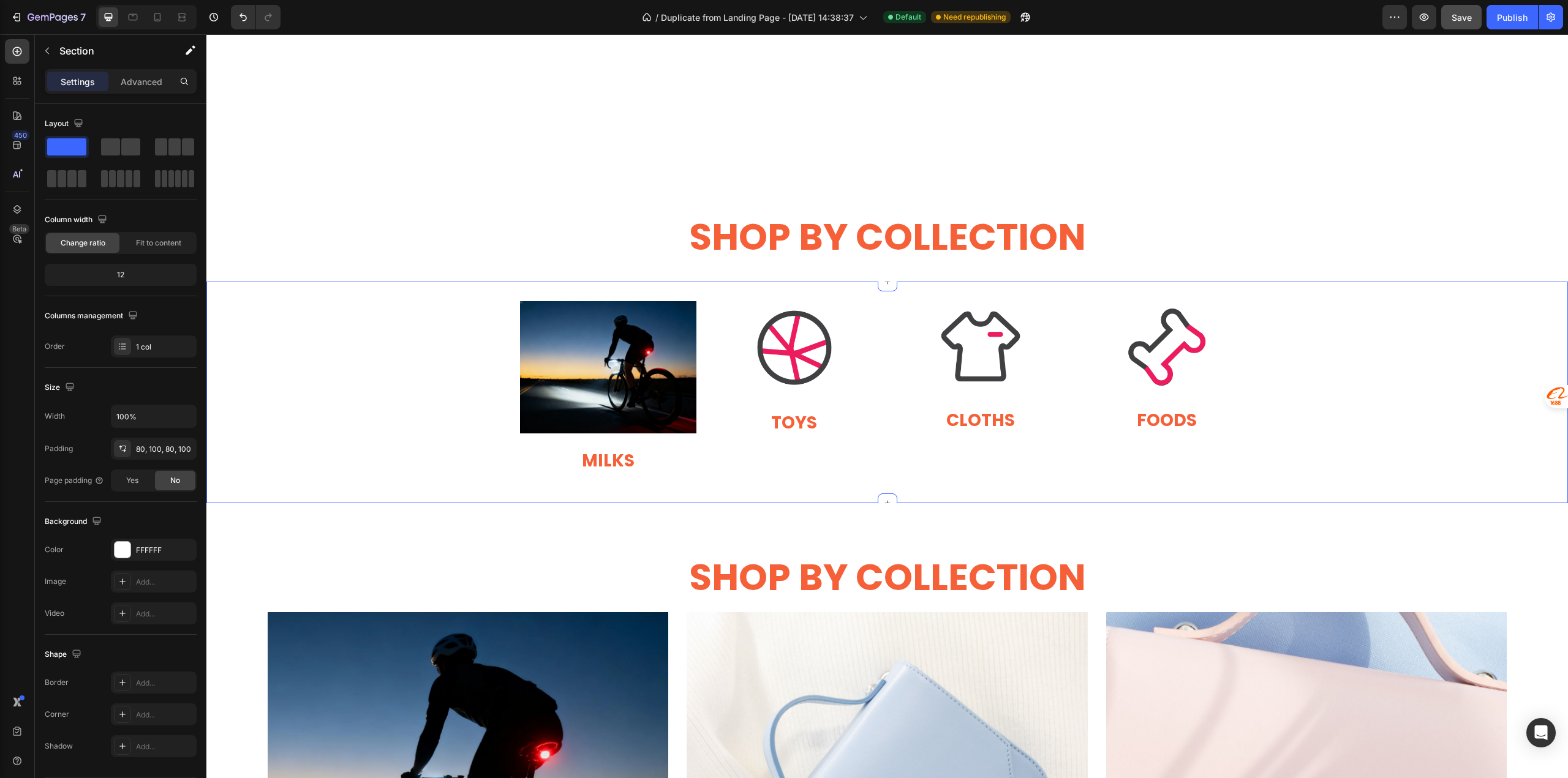
scroll to position [1756, 0]
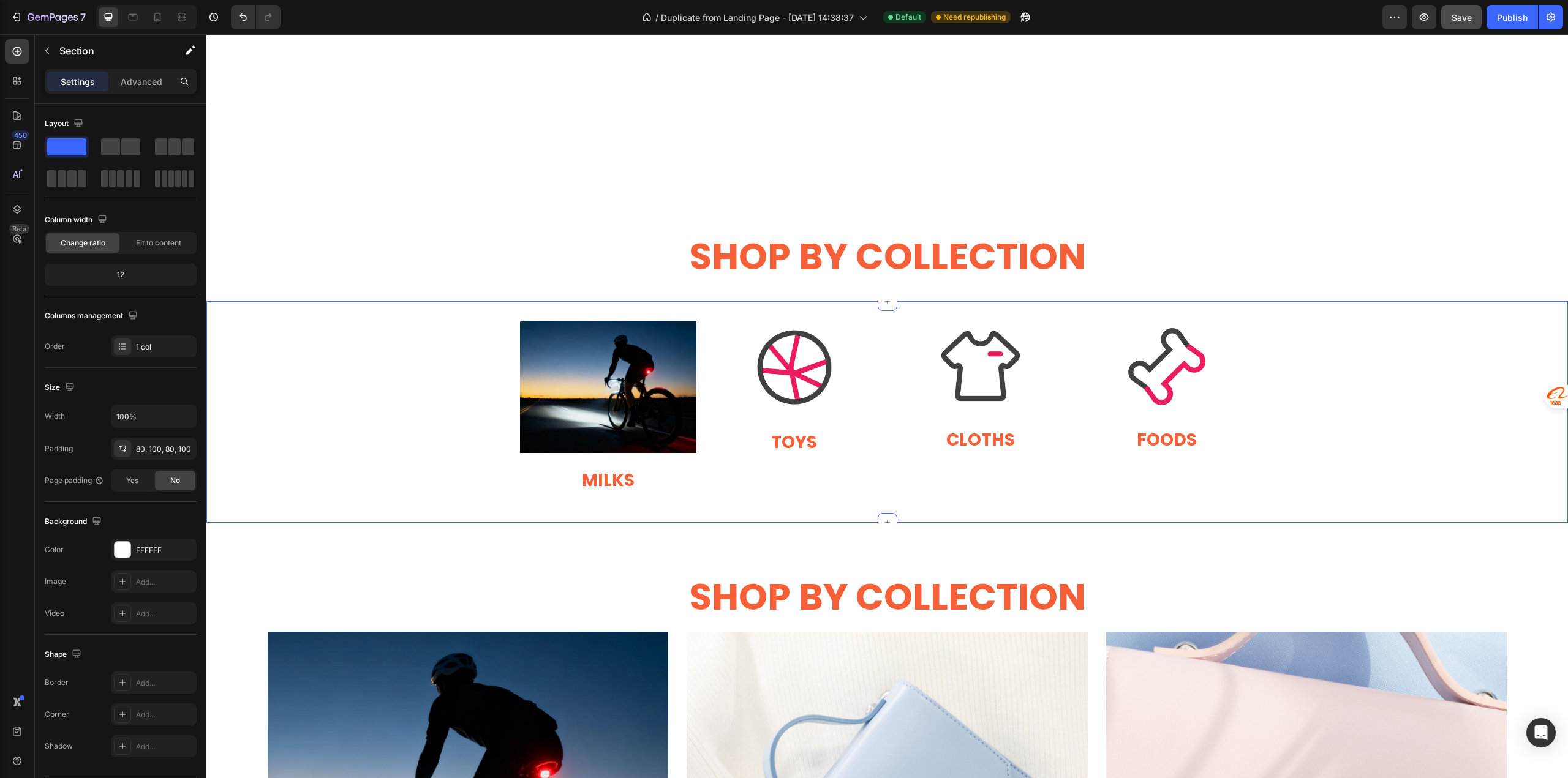
click at [474, 358] on div "Image MILKS Heading Image Heading TOYS Heading Image CLOTHS Heading Heading Ima…" at bounding box center [887, 411] width 1361 height 182
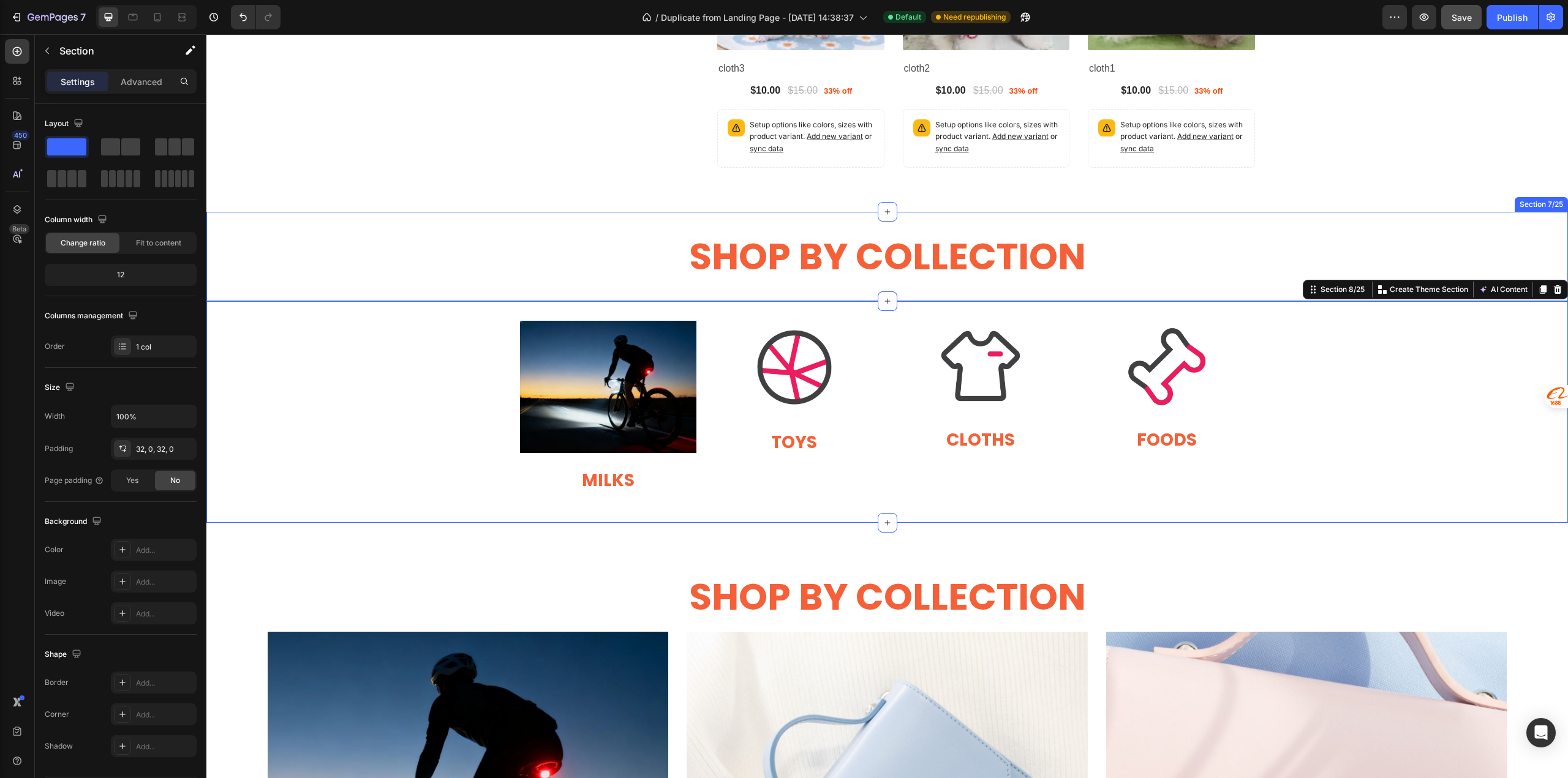
scroll to position [1511, 0]
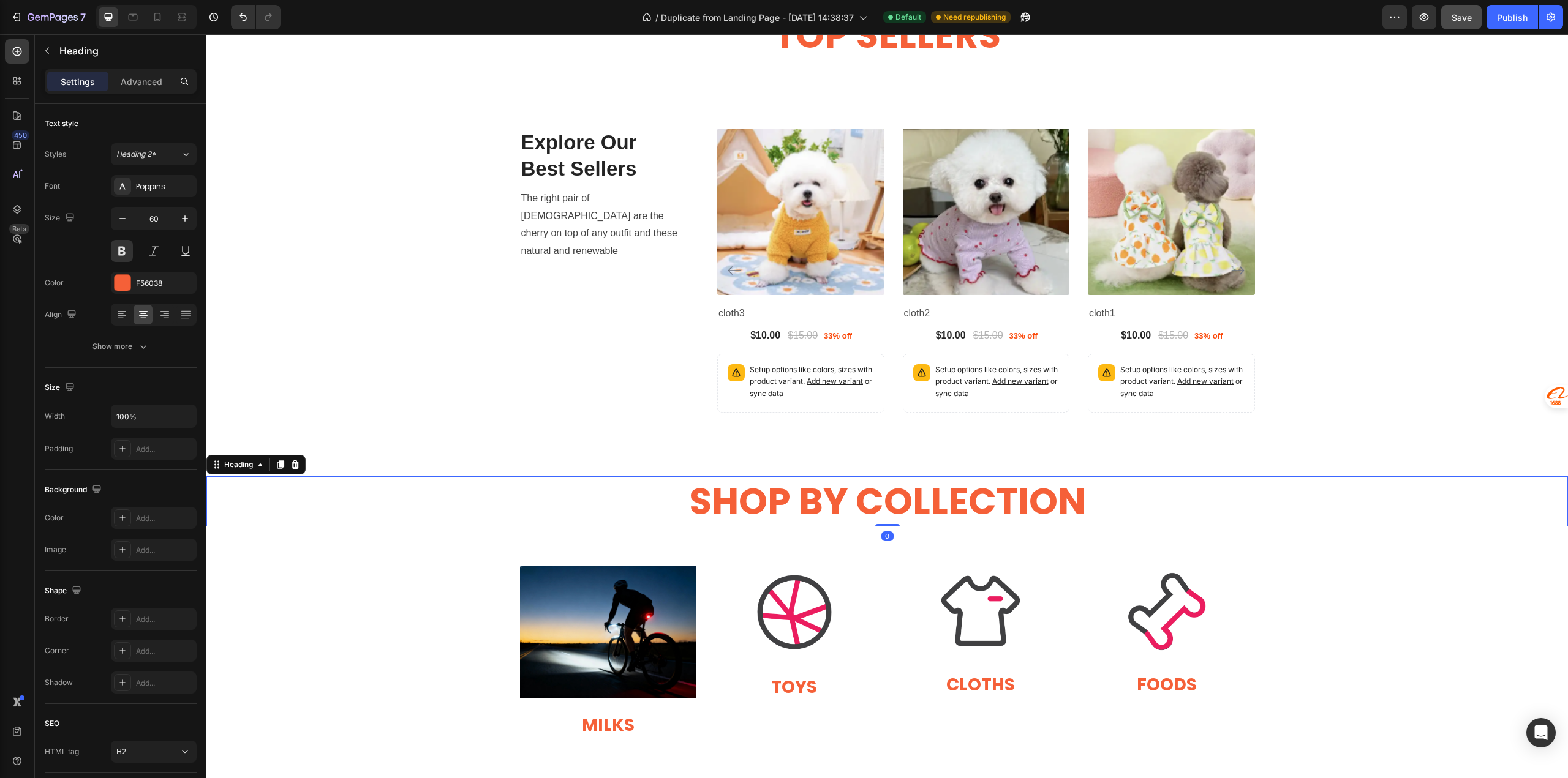
click at [444, 484] on h2 "SHOP BY COLLECTION" at bounding box center [887, 501] width 1361 height 50
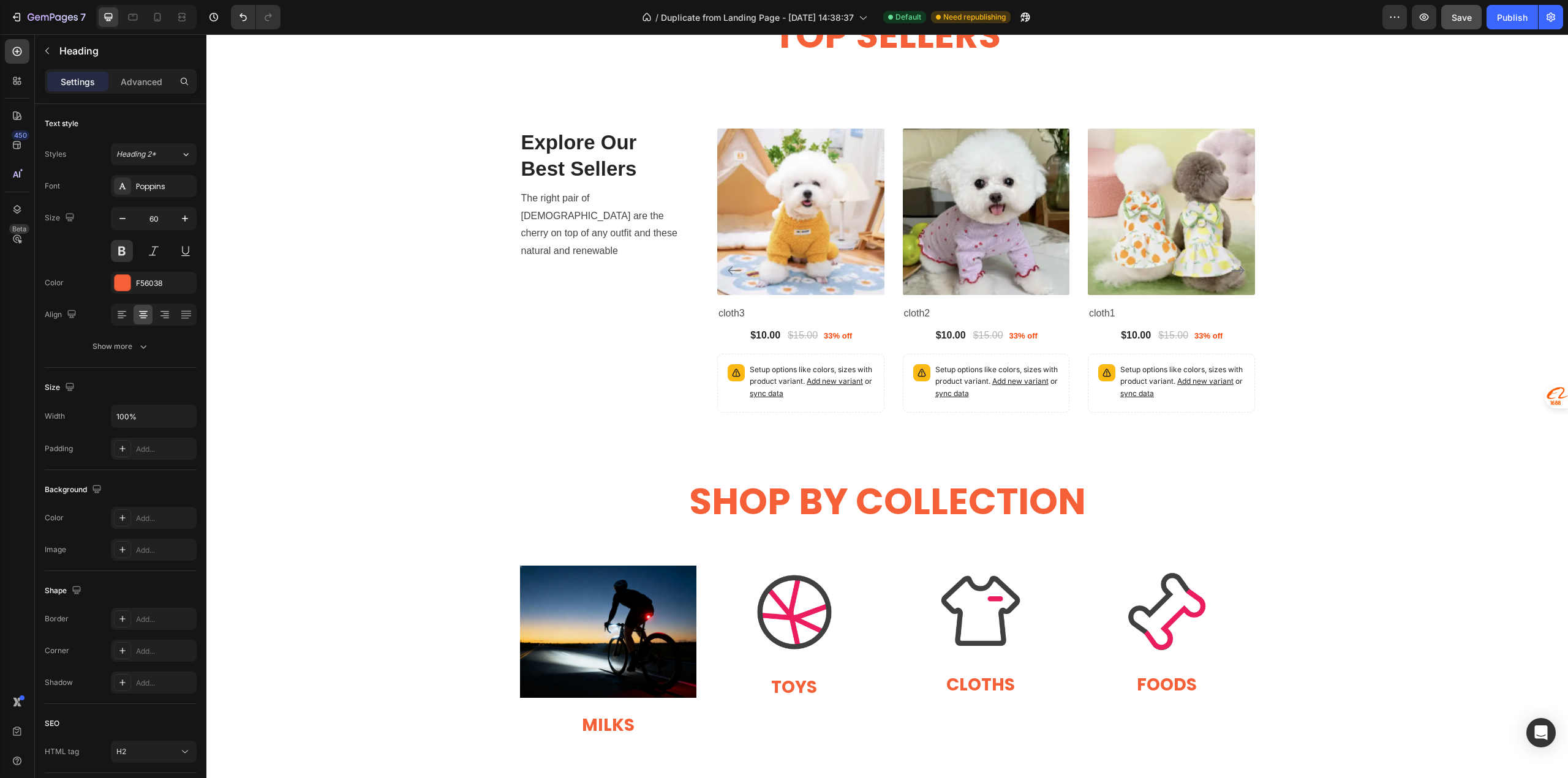
click at [466, 481] on h2 "SHOP BY COLLECTION" at bounding box center [887, 501] width 1361 height 50
click at [379, 586] on div "Image MILKS Heading Image Heading TOYS Heading Image CLOTHS Heading Heading Ima…" at bounding box center [887, 656] width 1361 height 182
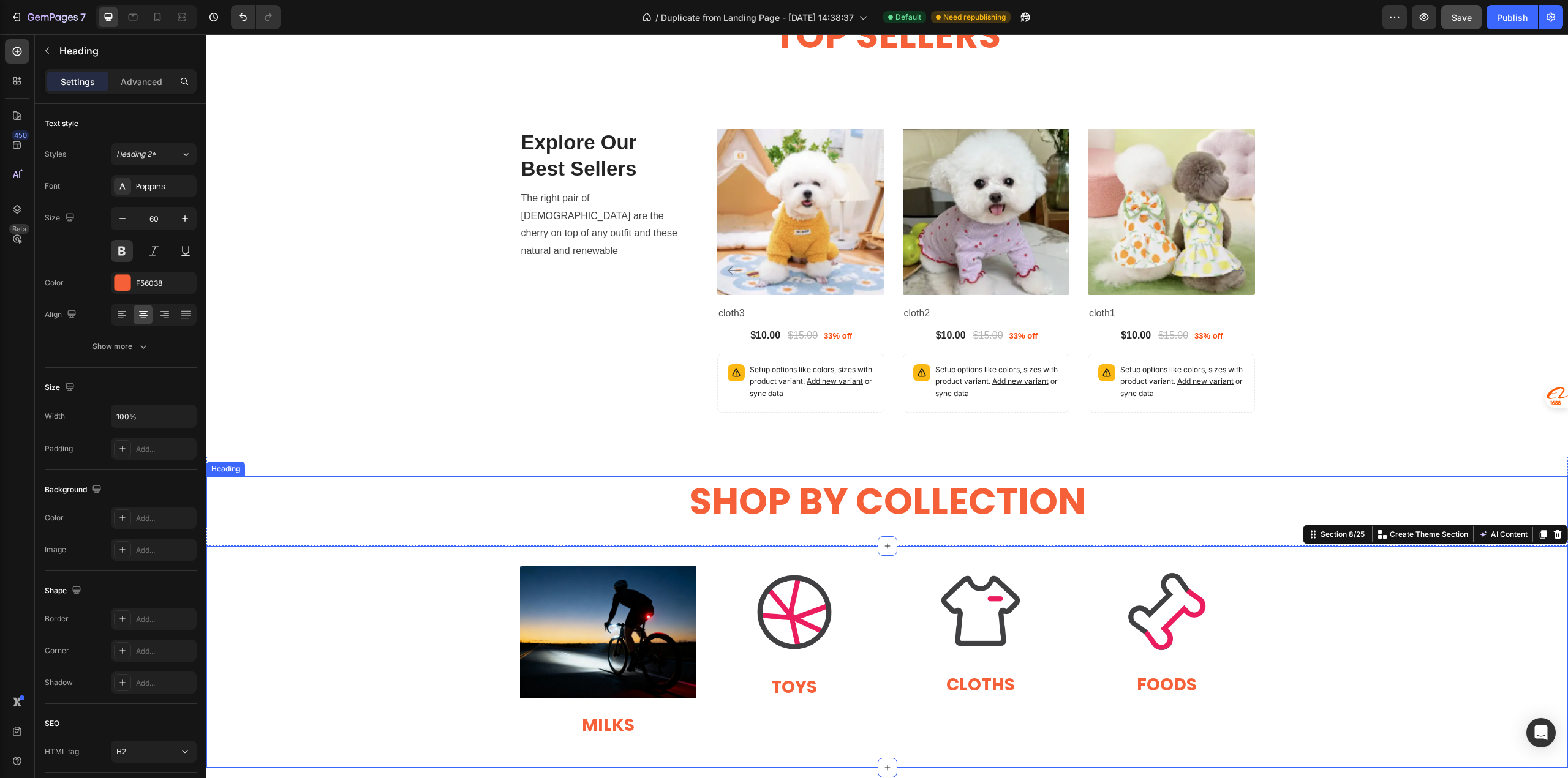
click at [371, 510] on h2 "SHOP BY COLLECTION" at bounding box center [887, 501] width 1361 height 50
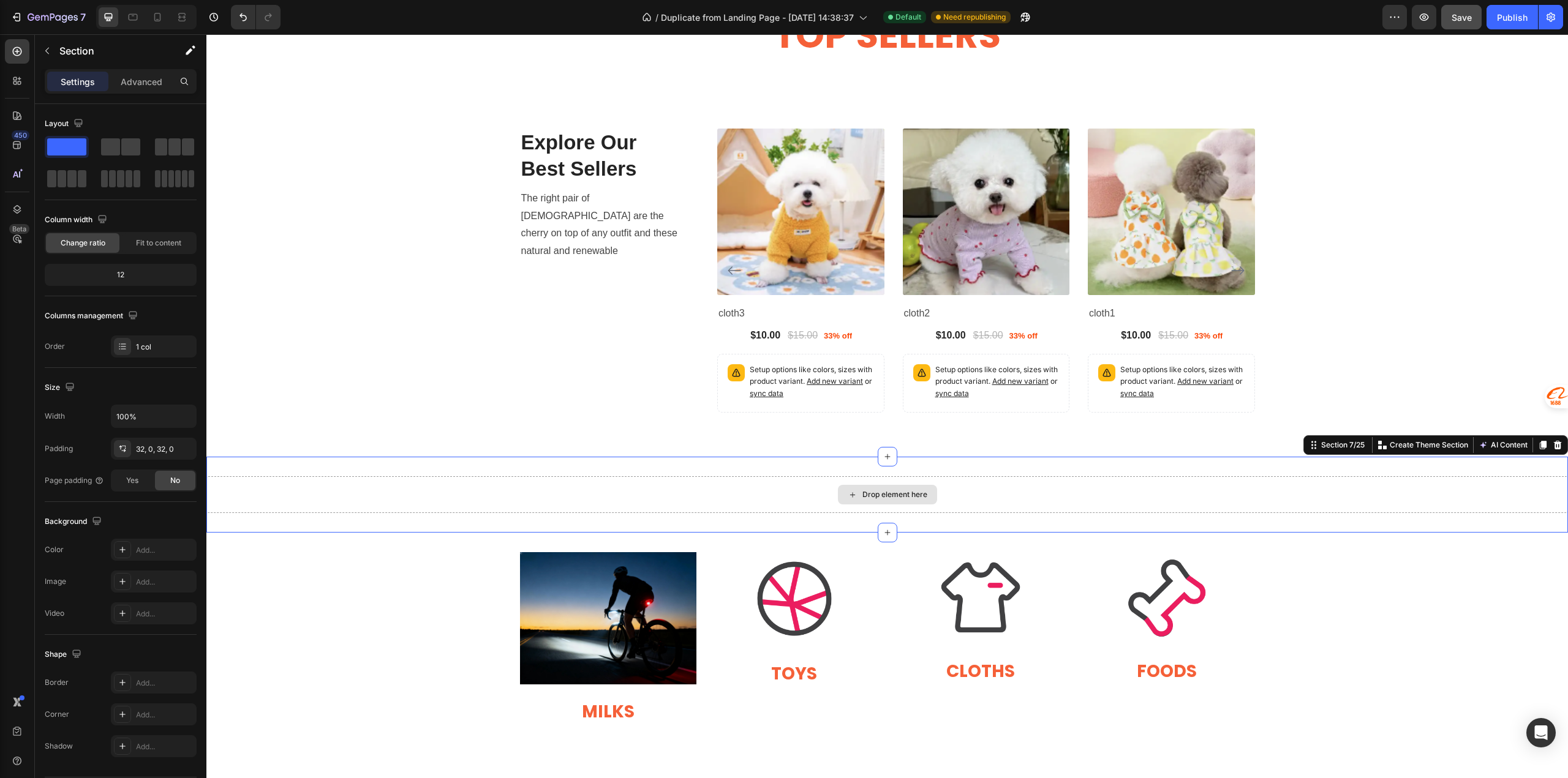
click at [418, 503] on div "Drop element here" at bounding box center [887, 494] width 1361 height 37
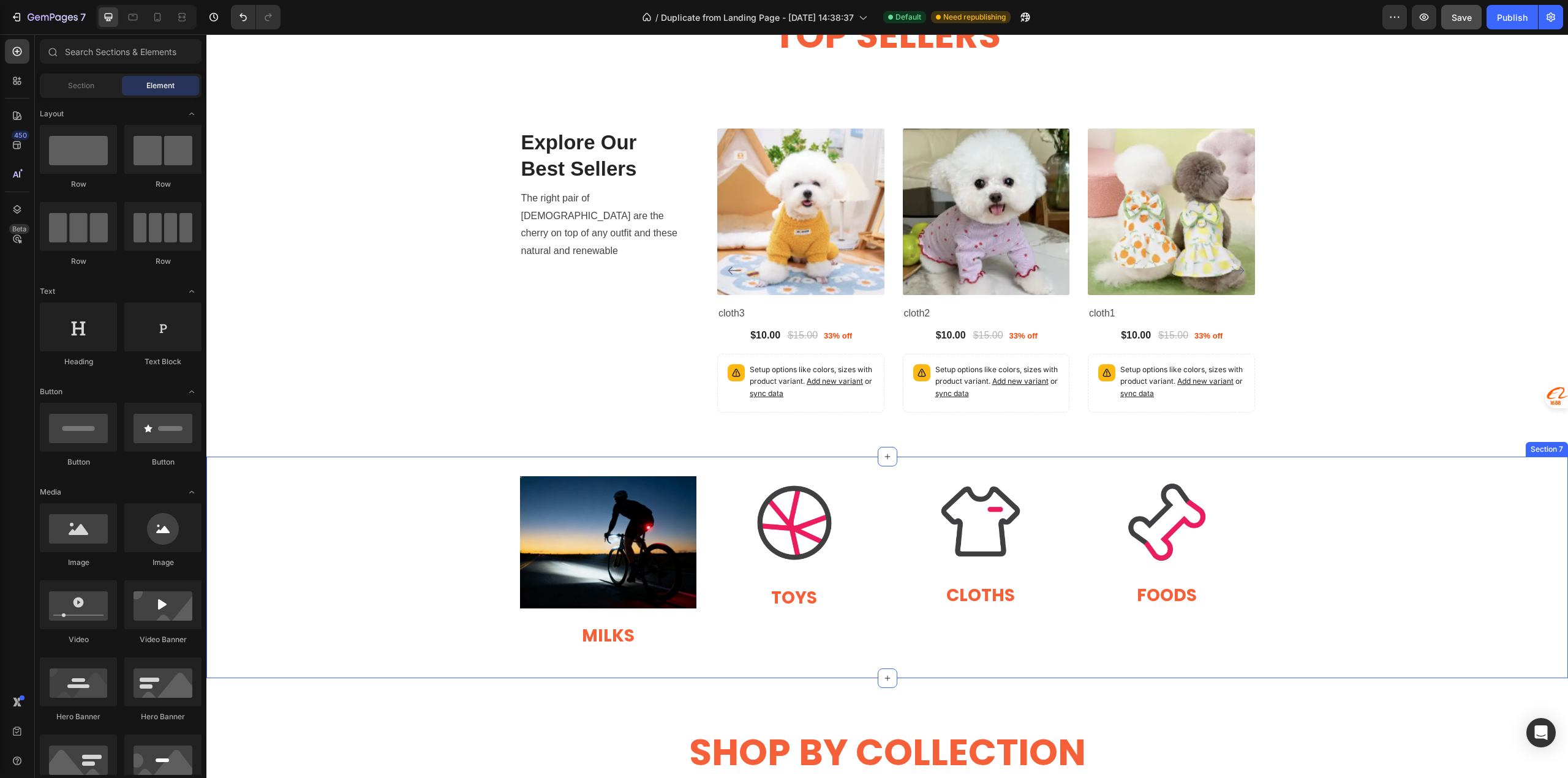
click at [385, 486] on div "Image MILKS Heading Image Heading TOYS Heading Image CLOTHS Heading Heading Ima…" at bounding box center [887, 567] width 1361 height 182
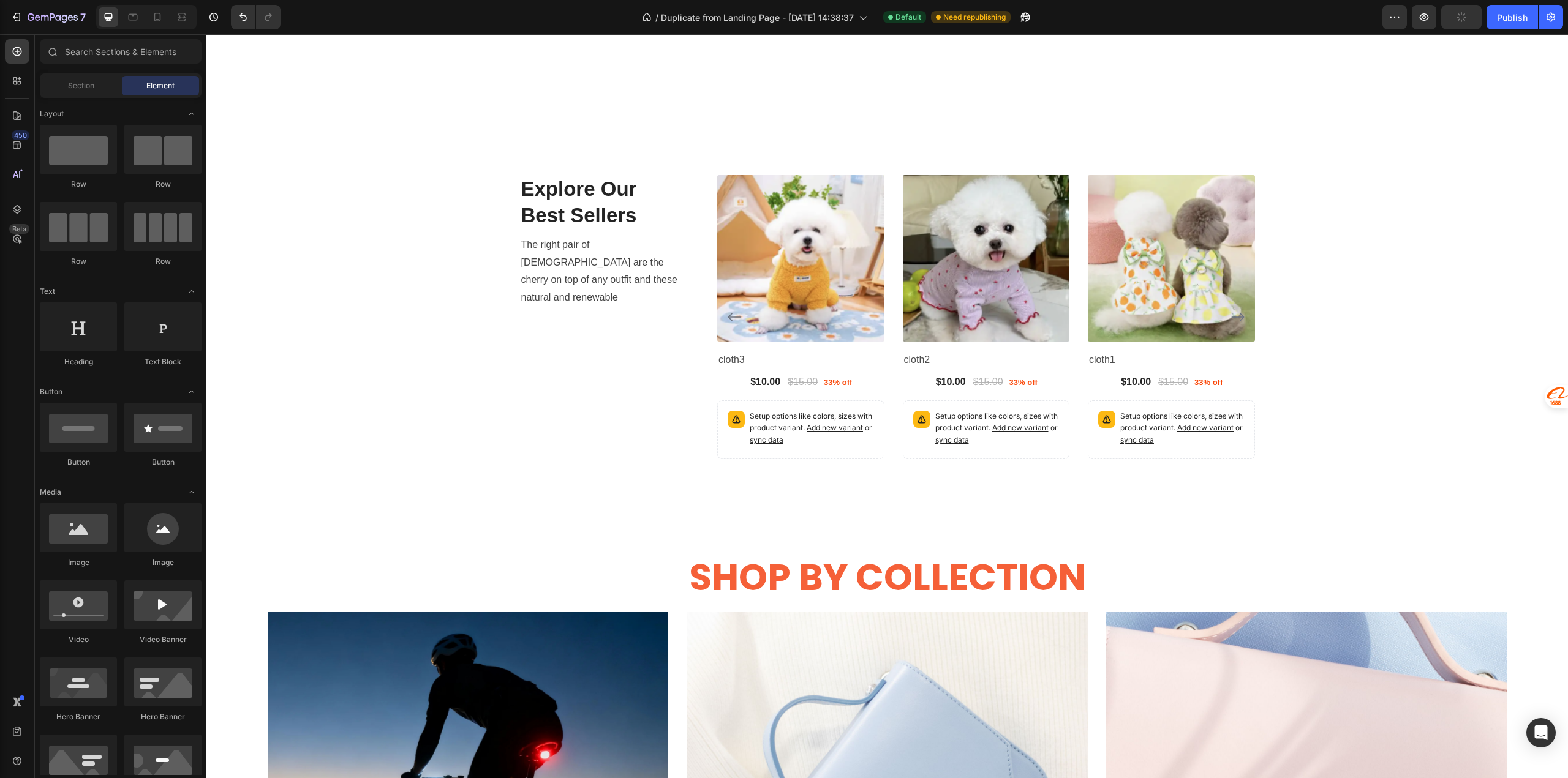
scroll to position [1695, 0]
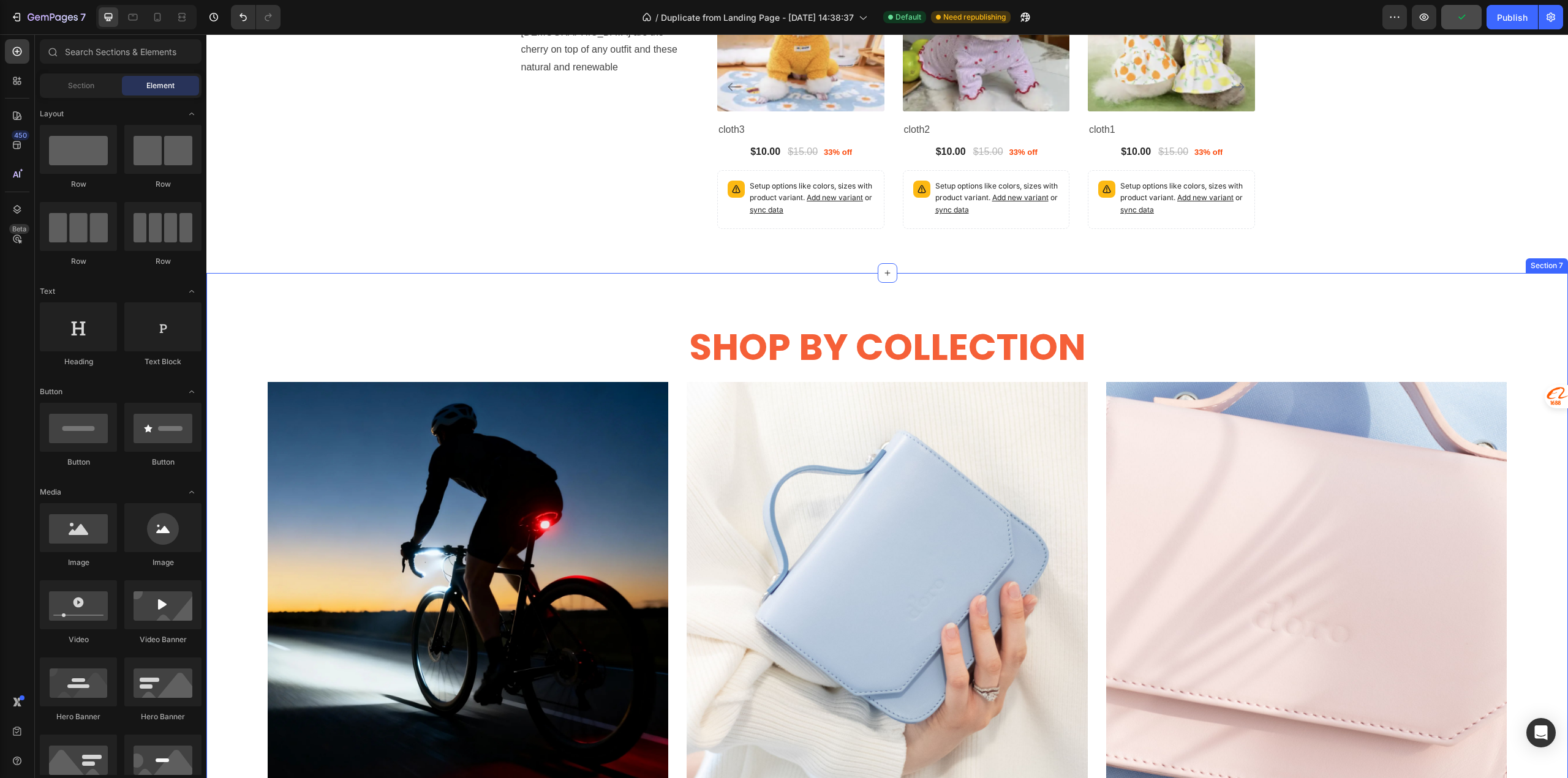
click at [312, 335] on div "SHOP BY COLLECTION Heading Row Image Safety & Visibility Heading Night rides an…" at bounding box center [887, 653] width 1239 height 663
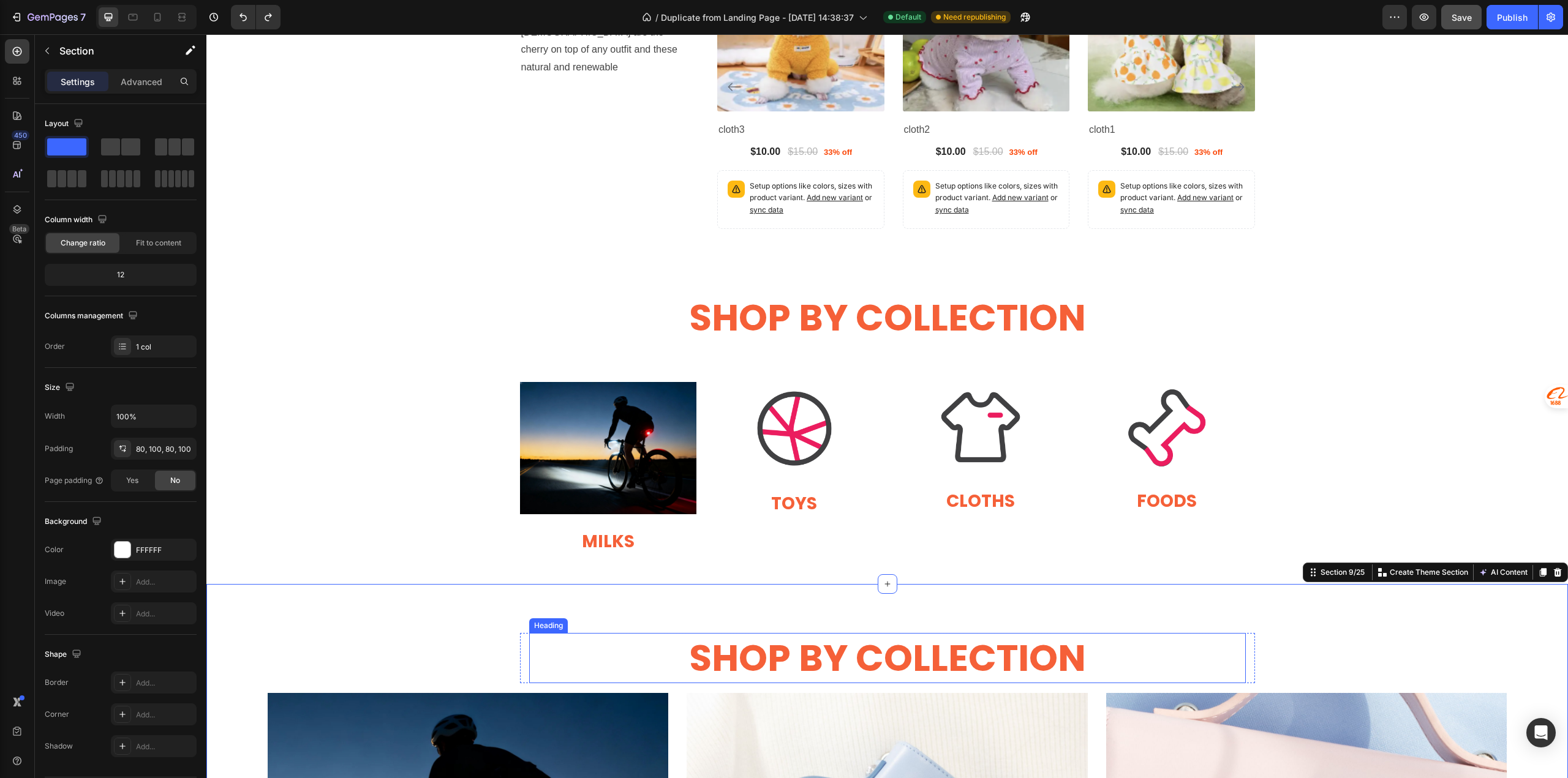
click at [781, 668] on h2 "SHOP BY COLLECTION" at bounding box center [887, 658] width 717 height 50
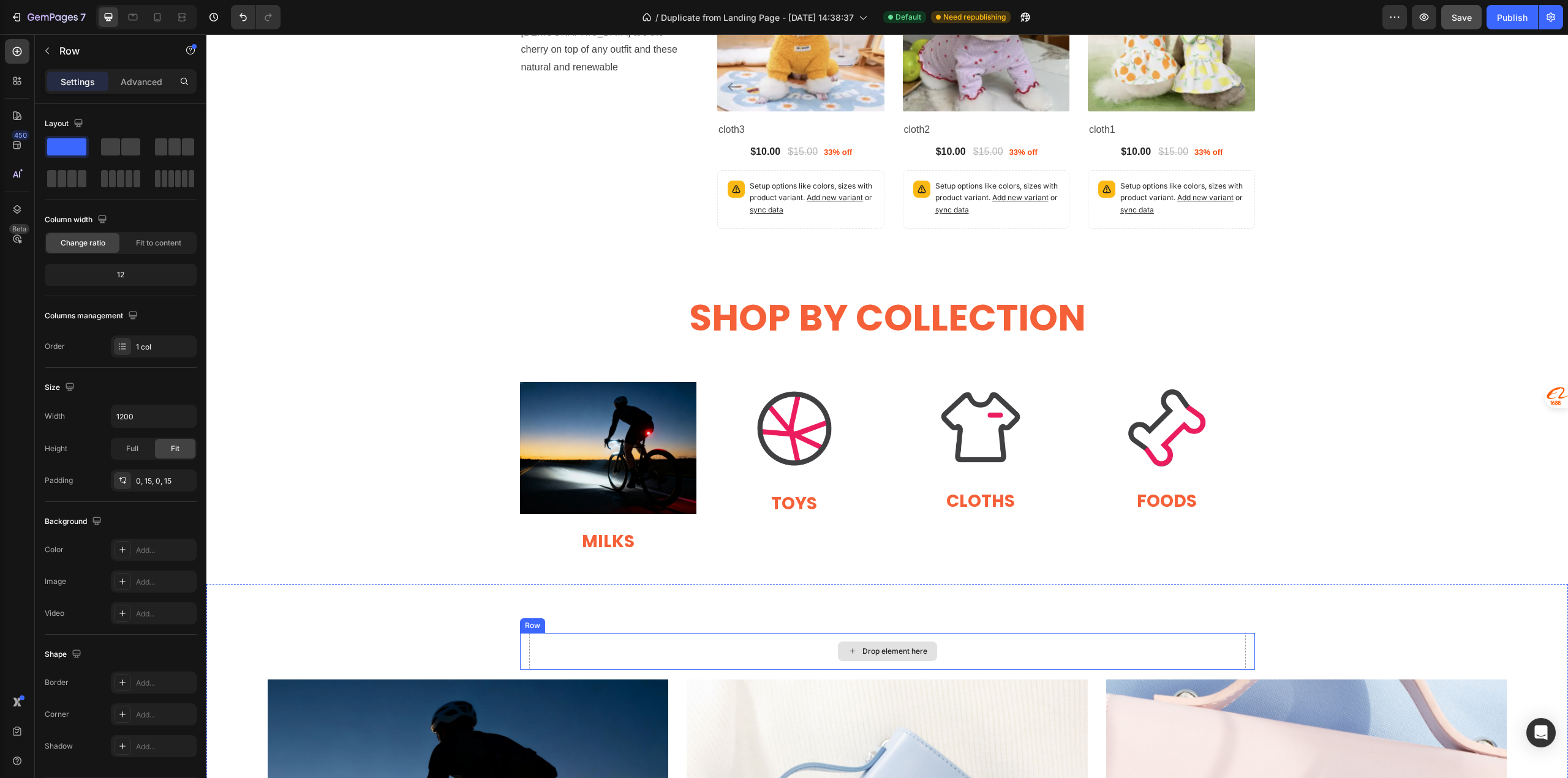
click at [759, 648] on div "Drop element here" at bounding box center [887, 651] width 717 height 37
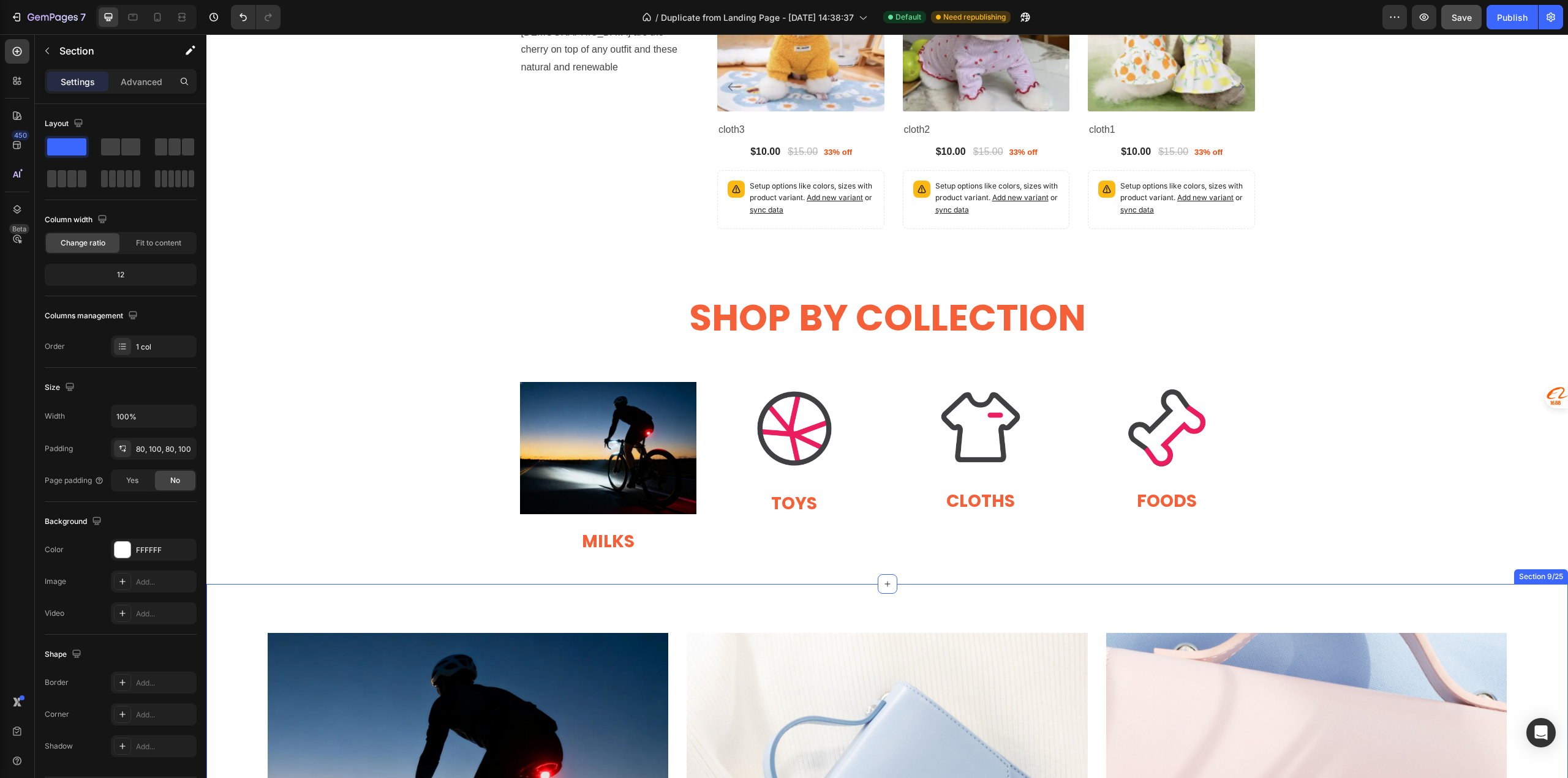
click at [718, 522] on div "Image Heading TOYS Heading" at bounding box center [794, 468] width 176 height 173
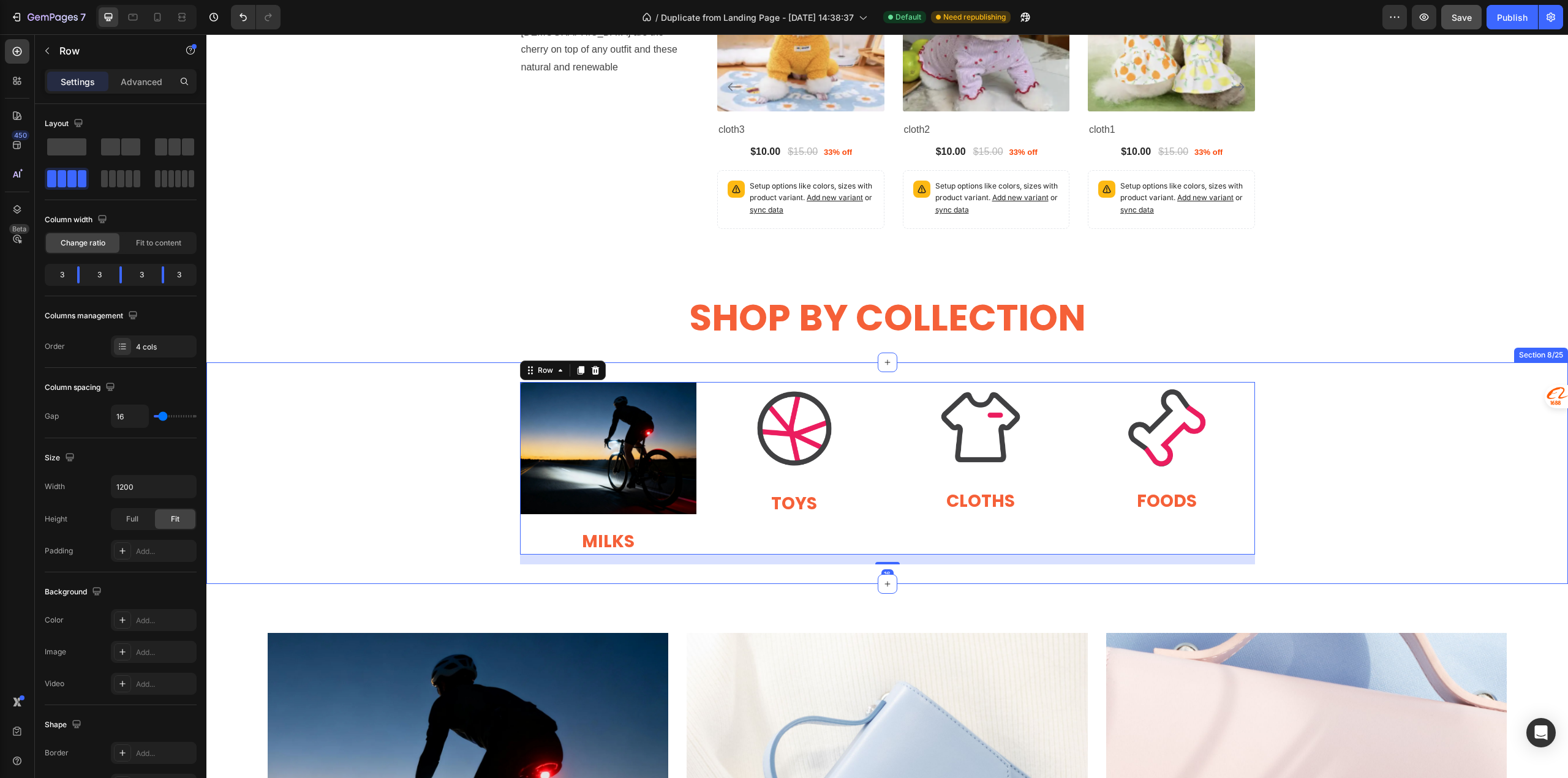
click at [303, 528] on div "Image MILKS Heading Image Heading TOYS Heading Image CLOTHS Heading Heading Ima…" at bounding box center [887, 473] width 1361 height 182
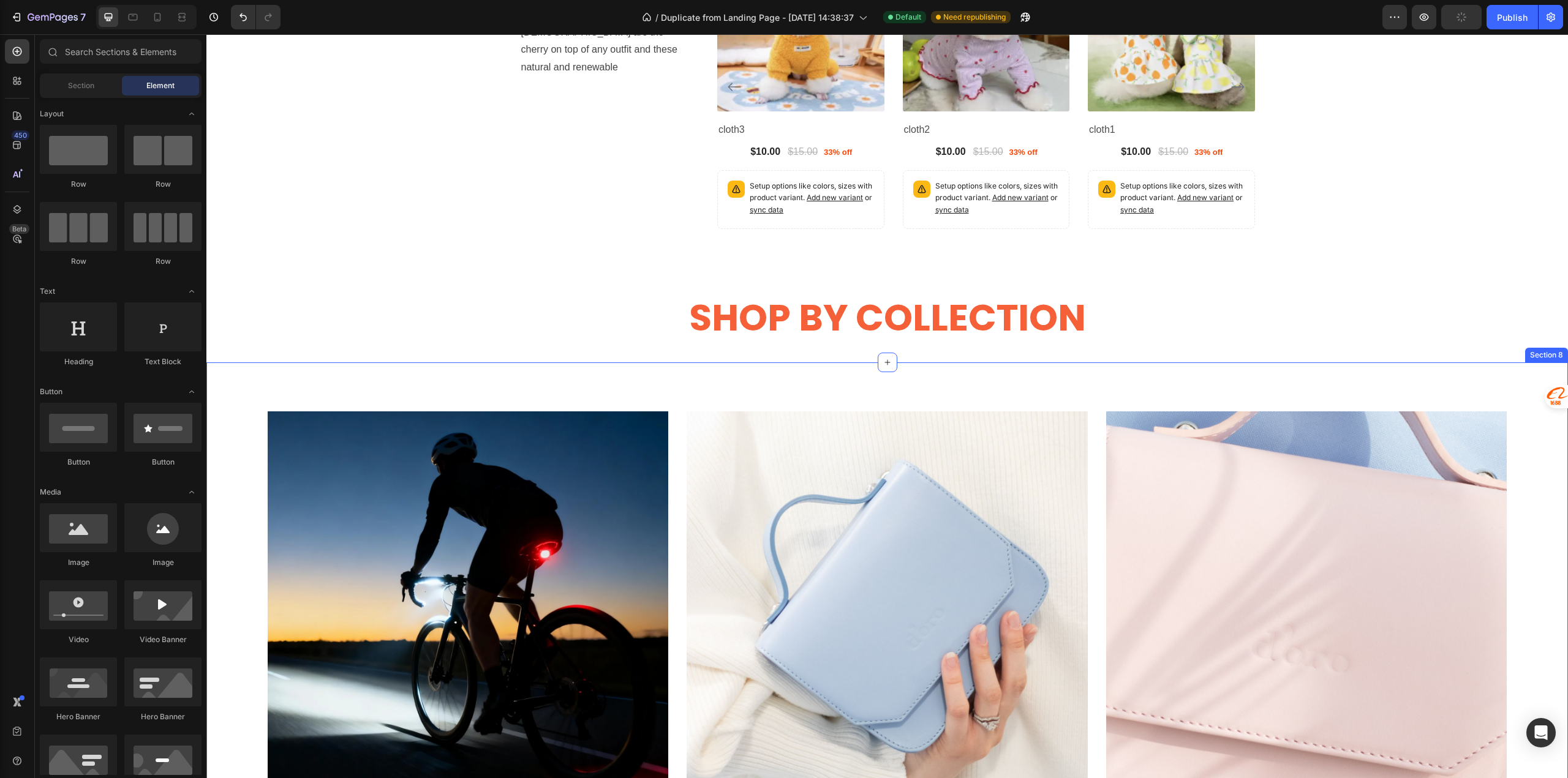
click at [480, 380] on div "Image Safety & Visibility Heading Night rides and dim roads shouldn’t hold you …" at bounding box center [887, 712] width 1361 height 701
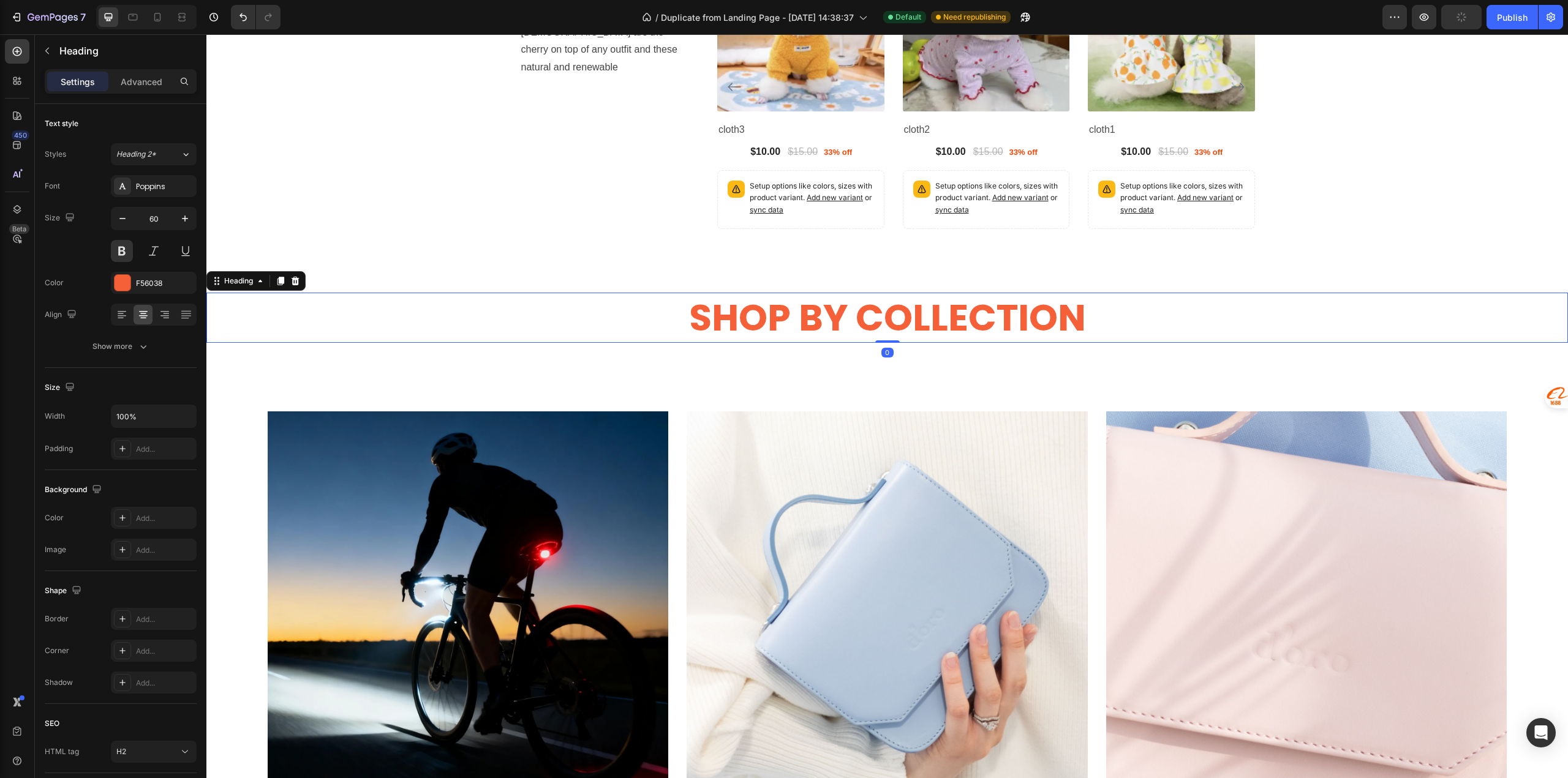
click at [690, 319] on h2 "SHOP BY COLLECTION" at bounding box center [887, 317] width 1361 height 50
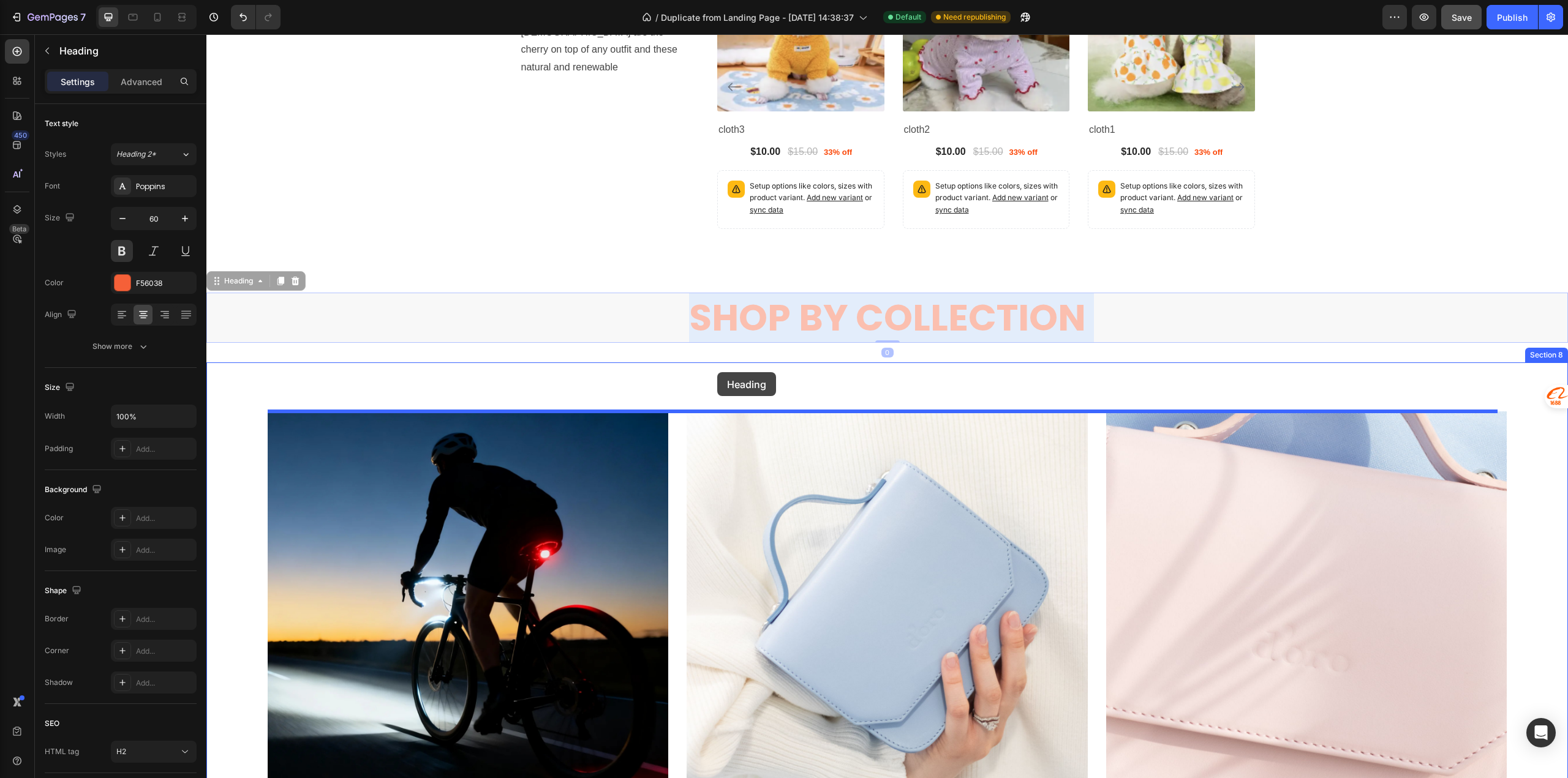
drag, startPoint x: 711, startPoint y: 298, endPoint x: 717, endPoint y: 373, distance: 75.2
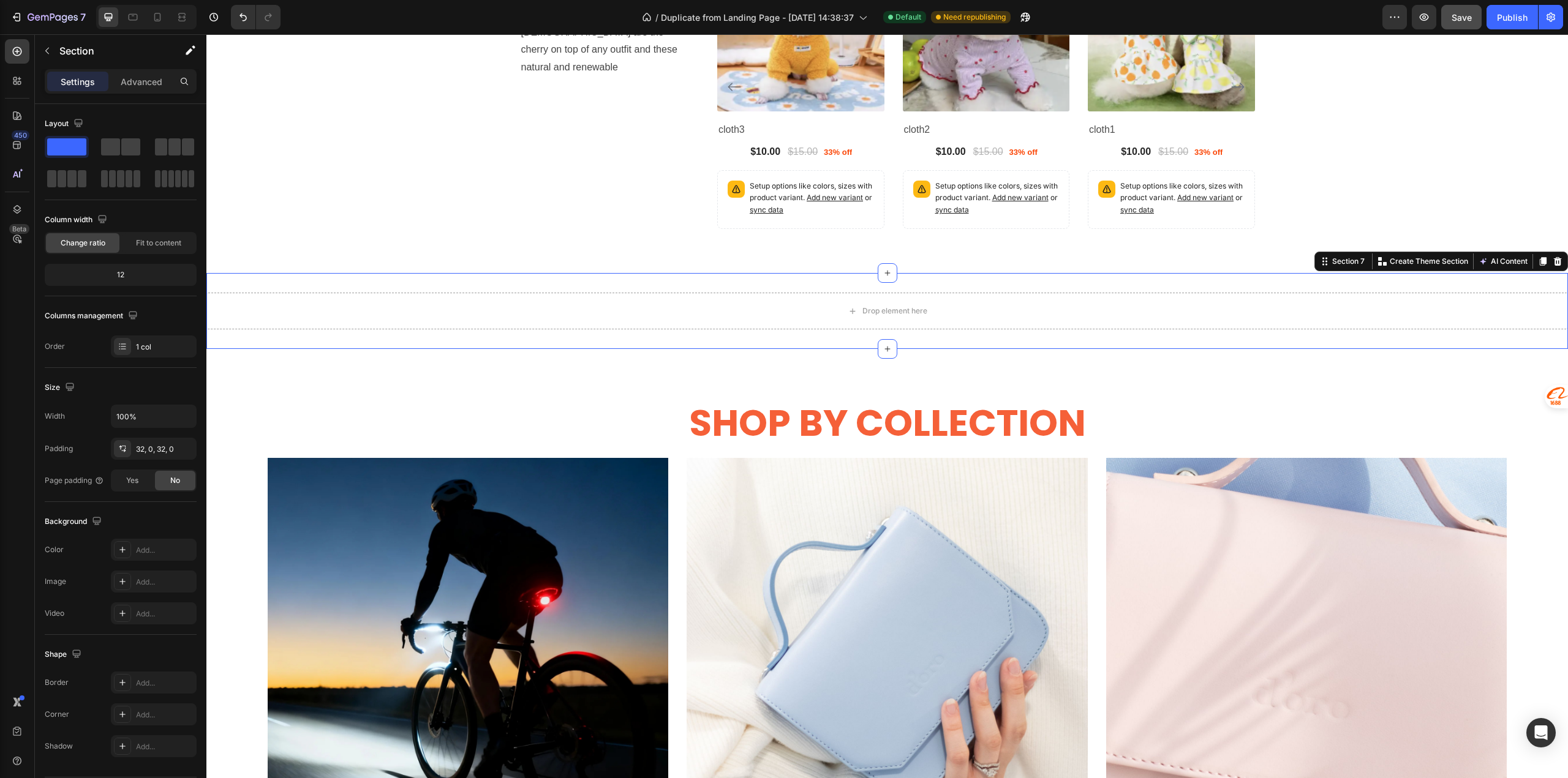
click at [358, 291] on div "Drop element here Section 7 You can create reusable sections Create Theme Secti…" at bounding box center [887, 311] width 1361 height 76
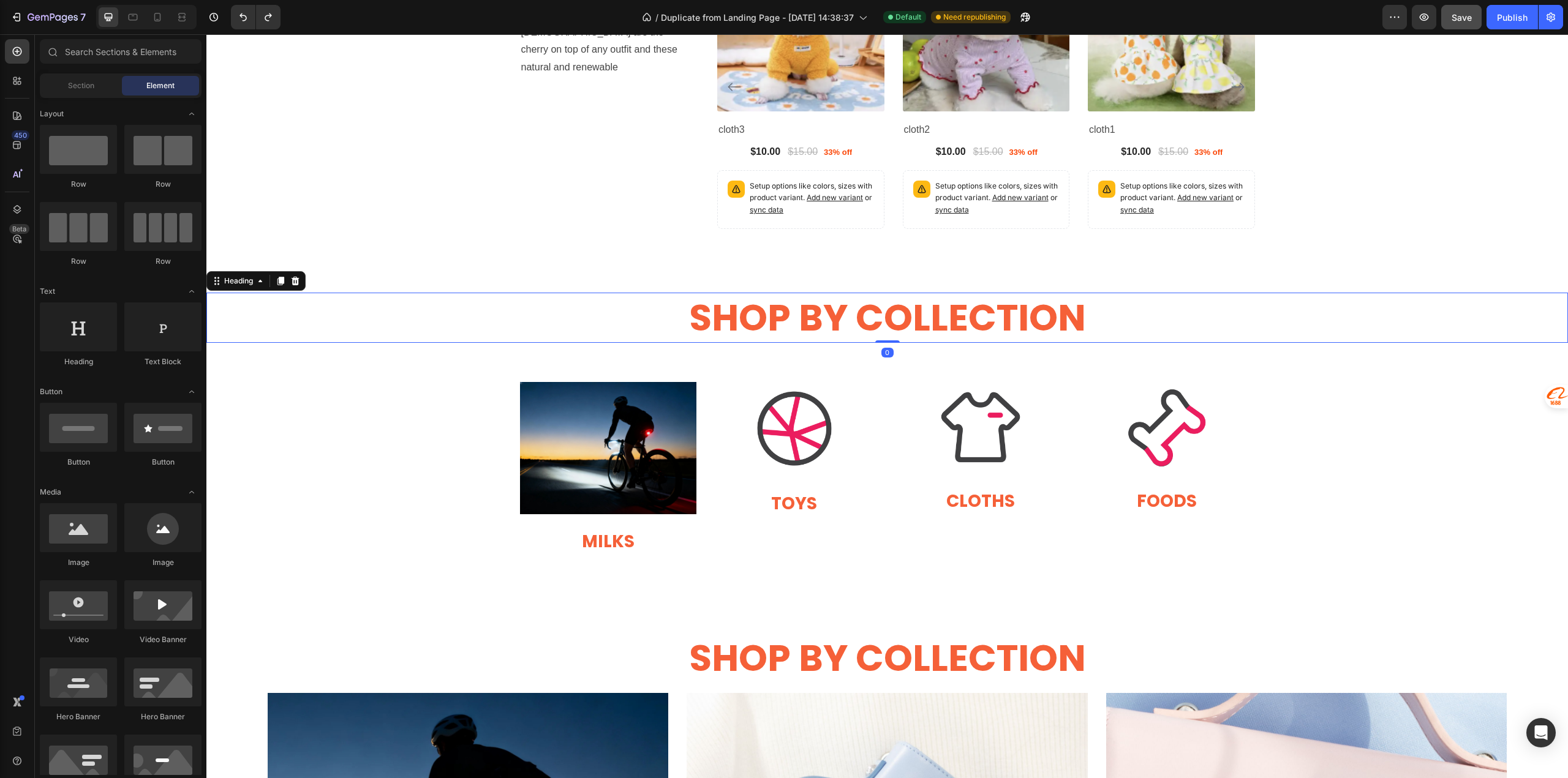
click at [840, 323] on h2 "SHOP BY COLLECTION" at bounding box center [887, 317] width 1361 height 50
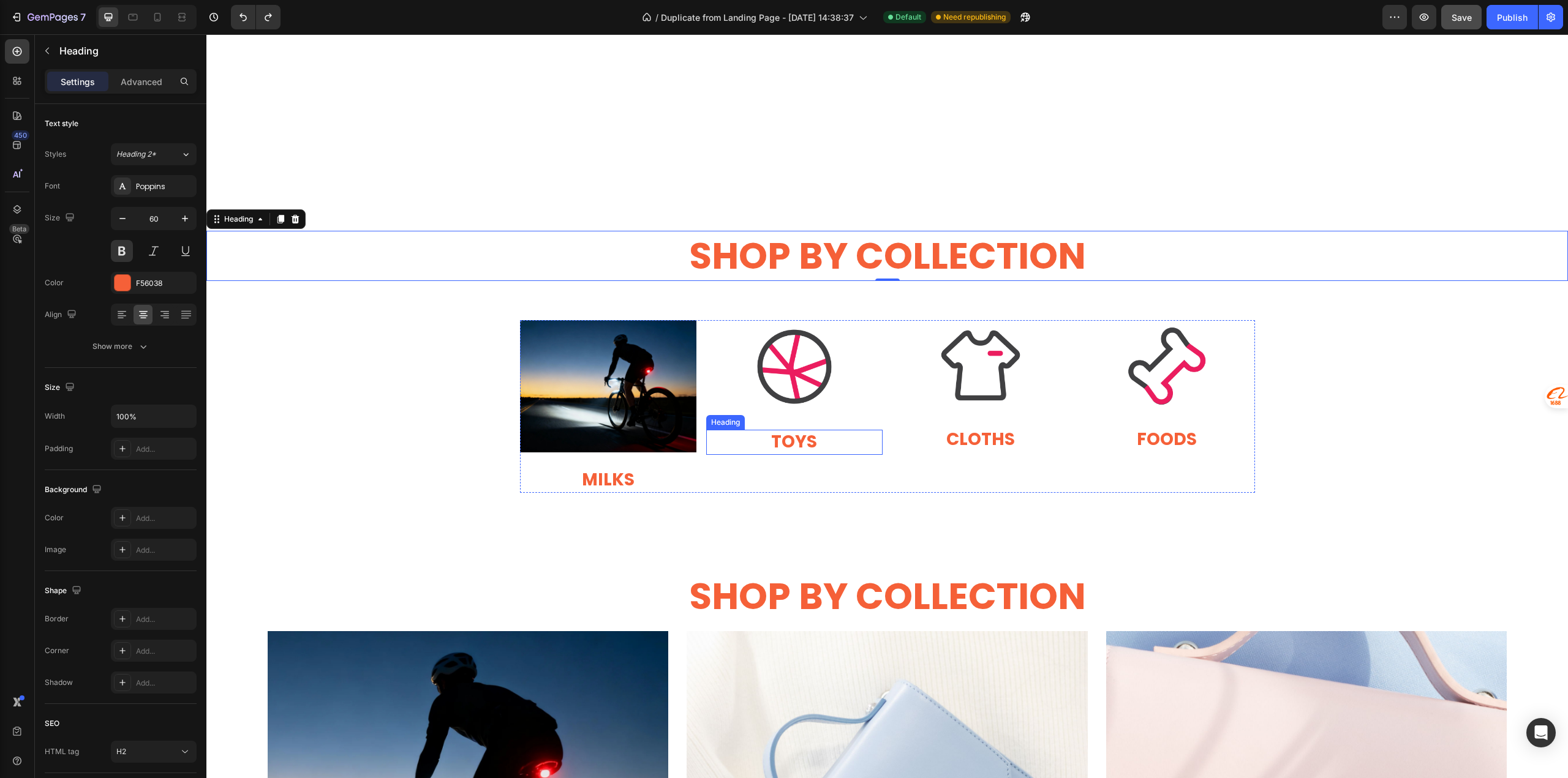
scroll to position [1756, 0]
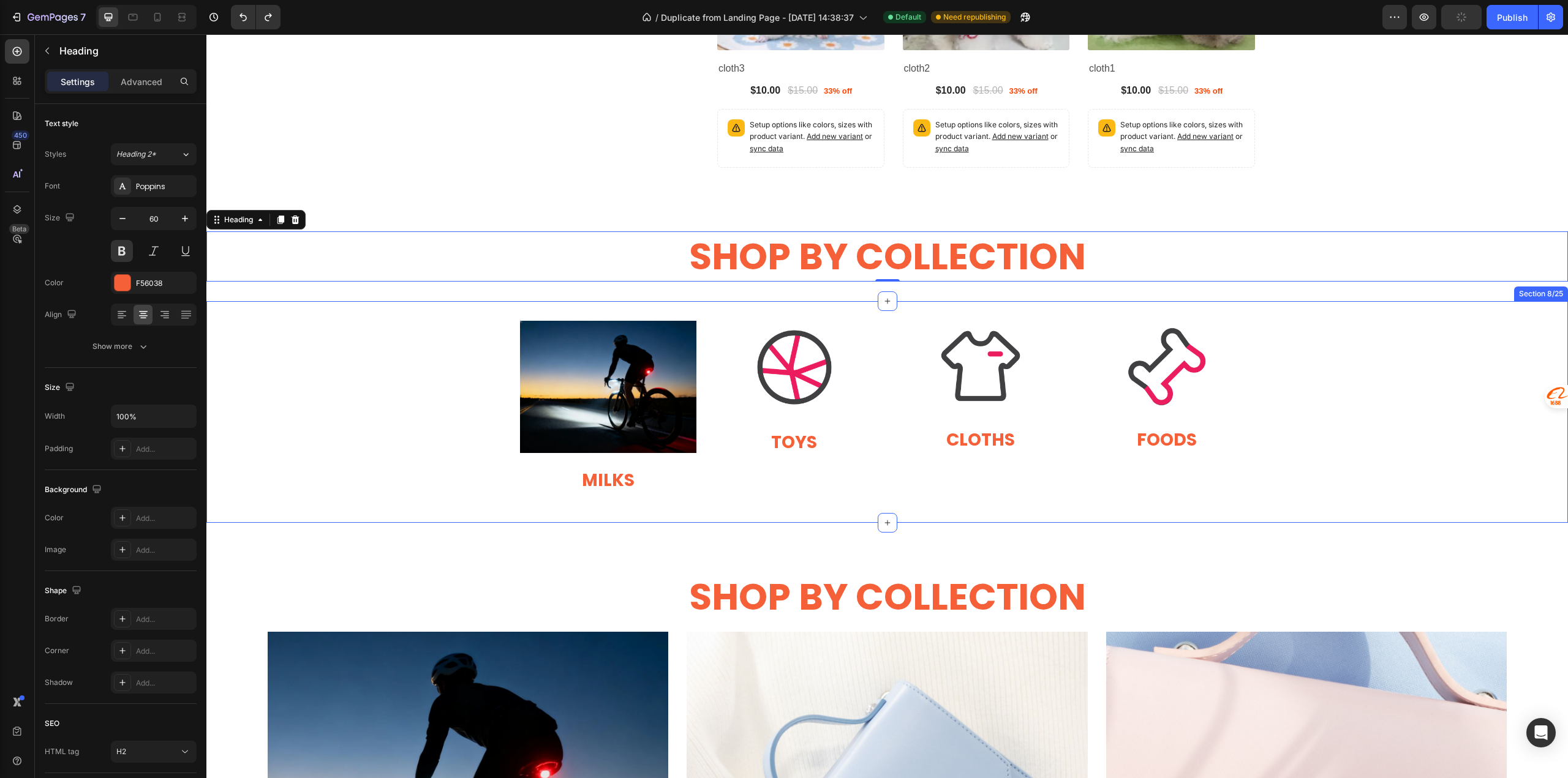
click at [459, 394] on div "Image MILKS Heading Image Heading TOYS Heading Image CLOTHS Heading Heading Ima…" at bounding box center [887, 411] width 1361 height 182
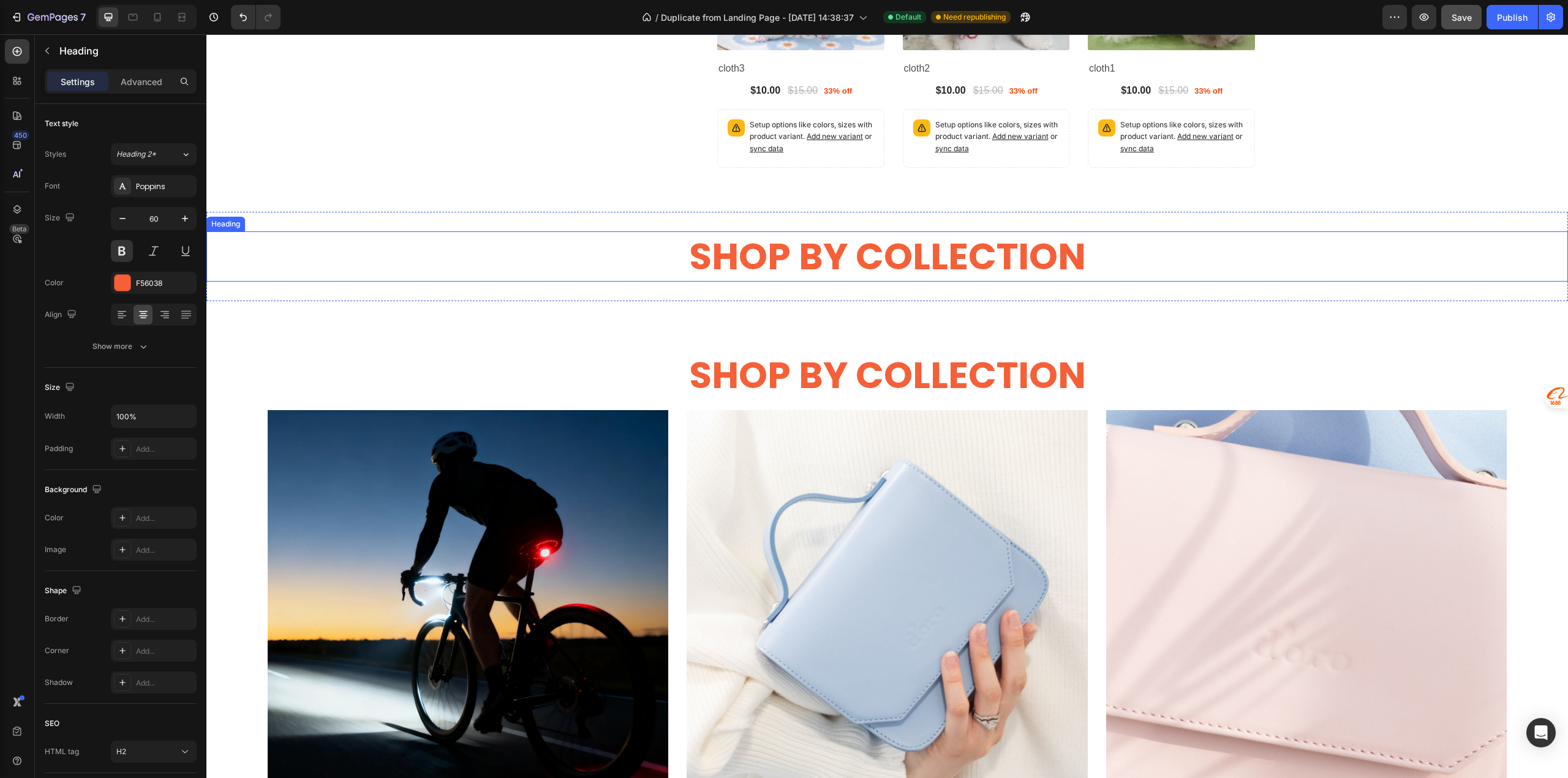
click at [755, 272] on h2 "SHOP BY COLLECTION" at bounding box center [887, 256] width 1361 height 50
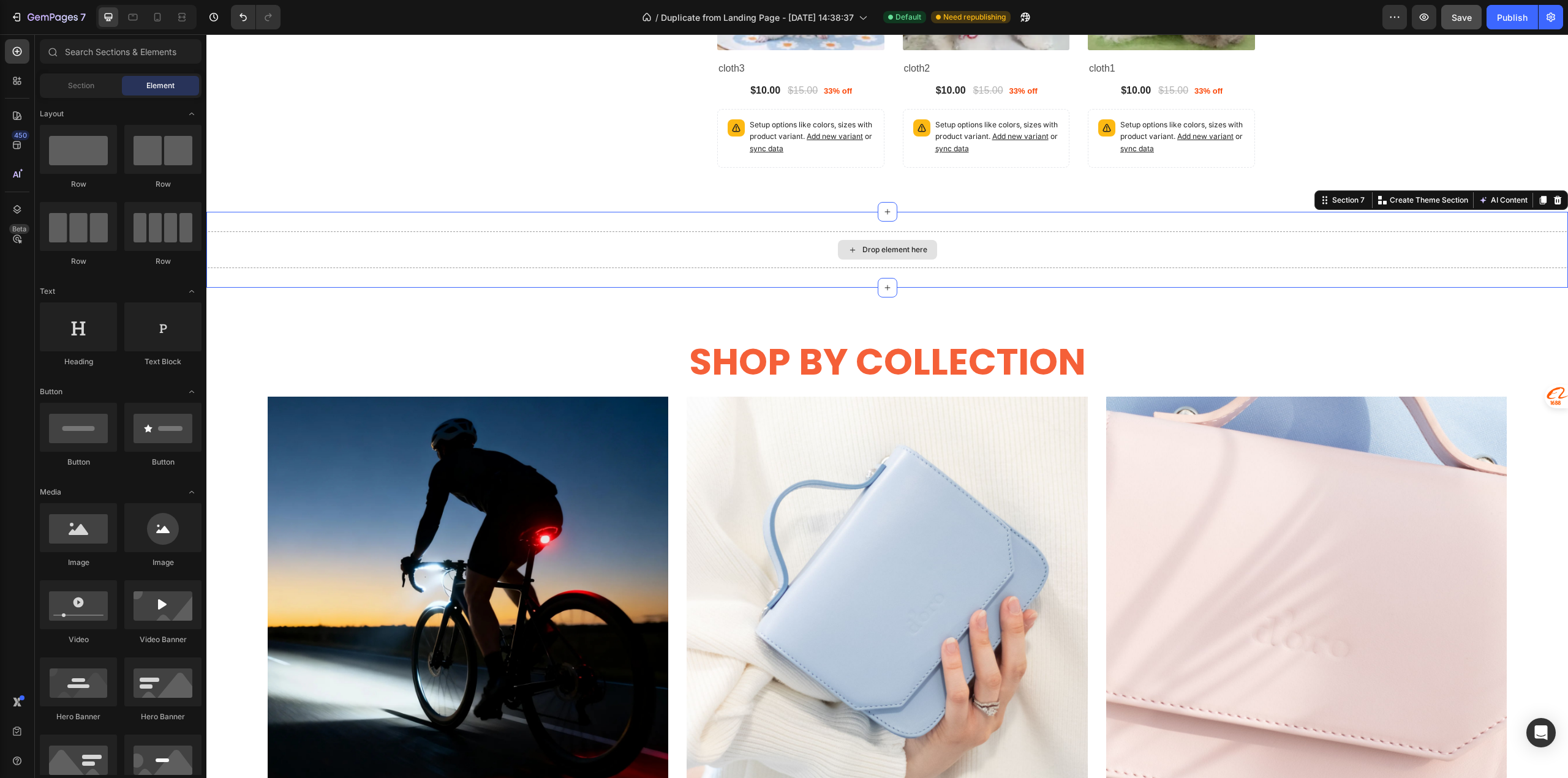
click at [654, 249] on div "Drop element here" at bounding box center [887, 249] width 1361 height 37
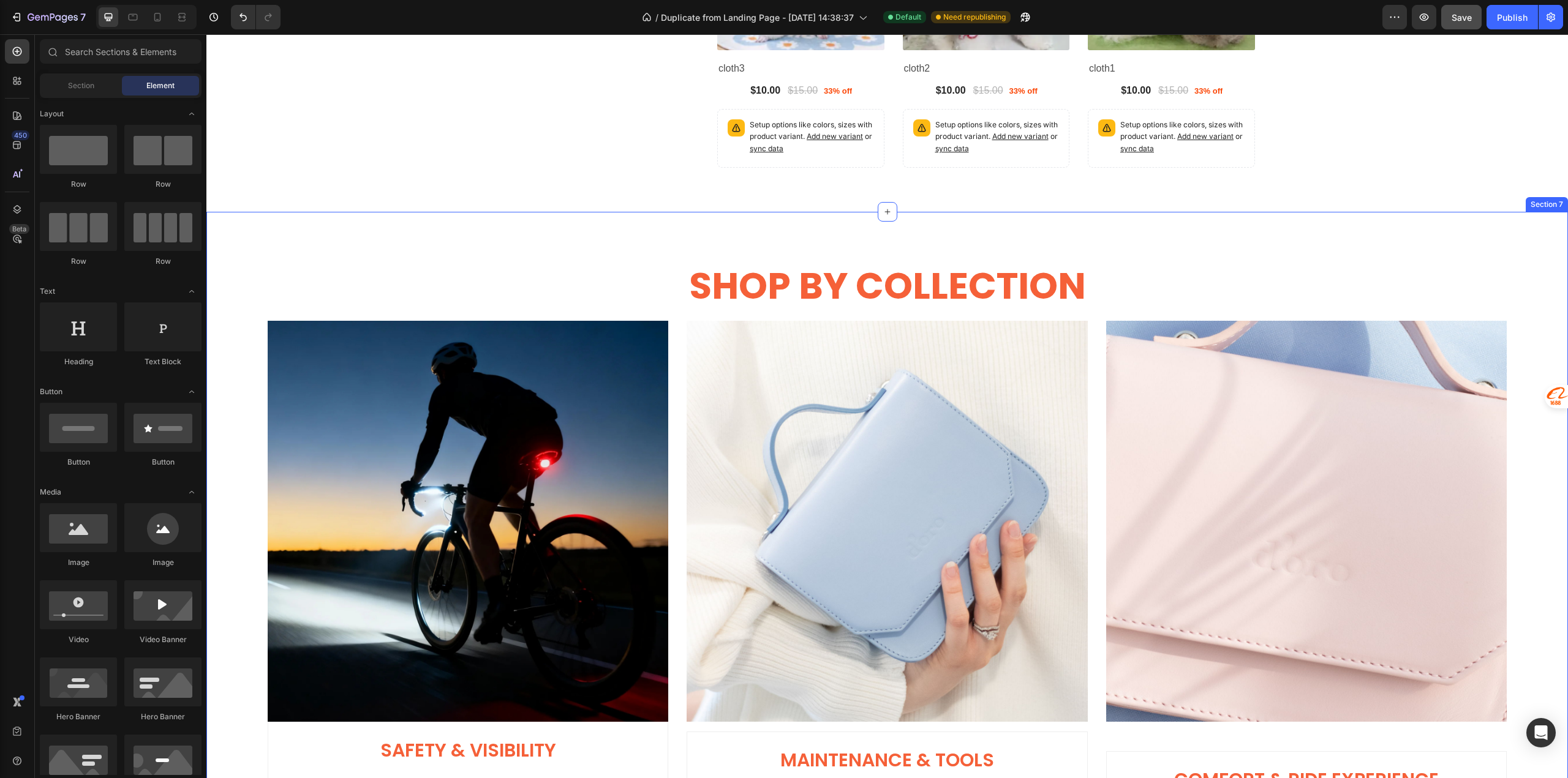
click at [657, 220] on div "SHOP BY COLLECTION Heading Row Image Safety & Visibility Heading Night rides an…" at bounding box center [887, 593] width 1361 height 762
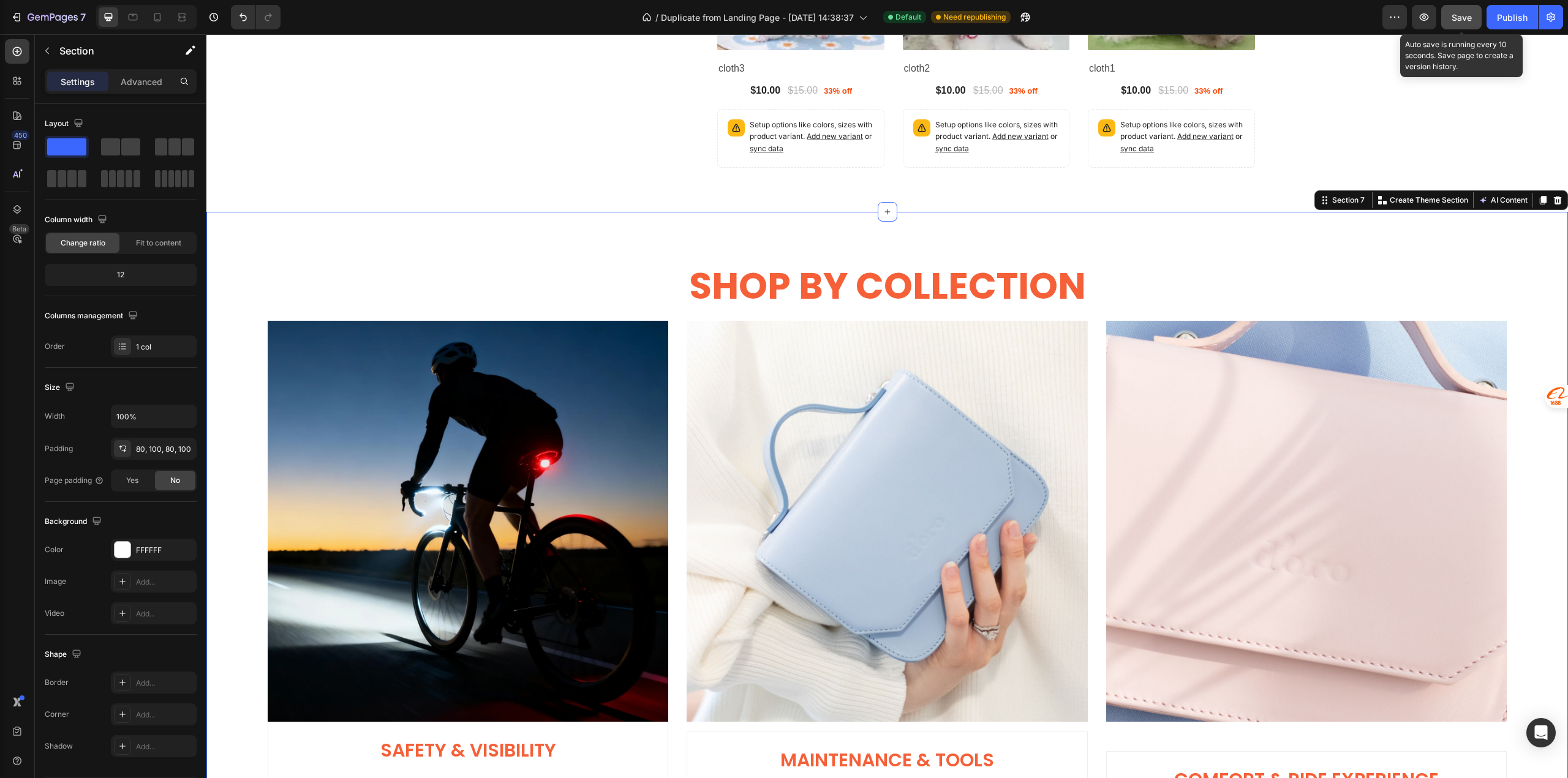
click at [1453, 16] on span "Save" at bounding box center [1461, 17] width 20 height 10
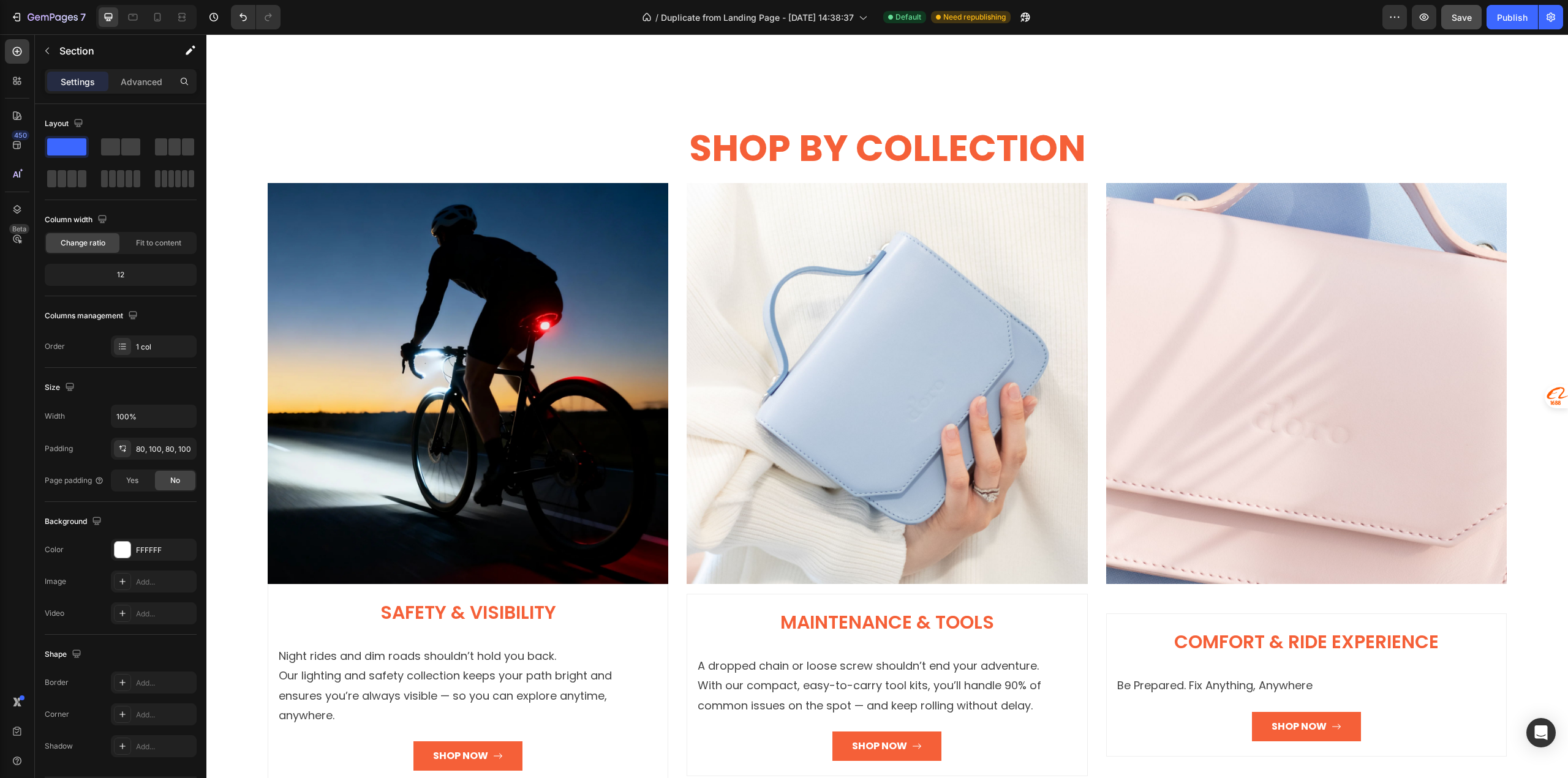
scroll to position [1898, 0]
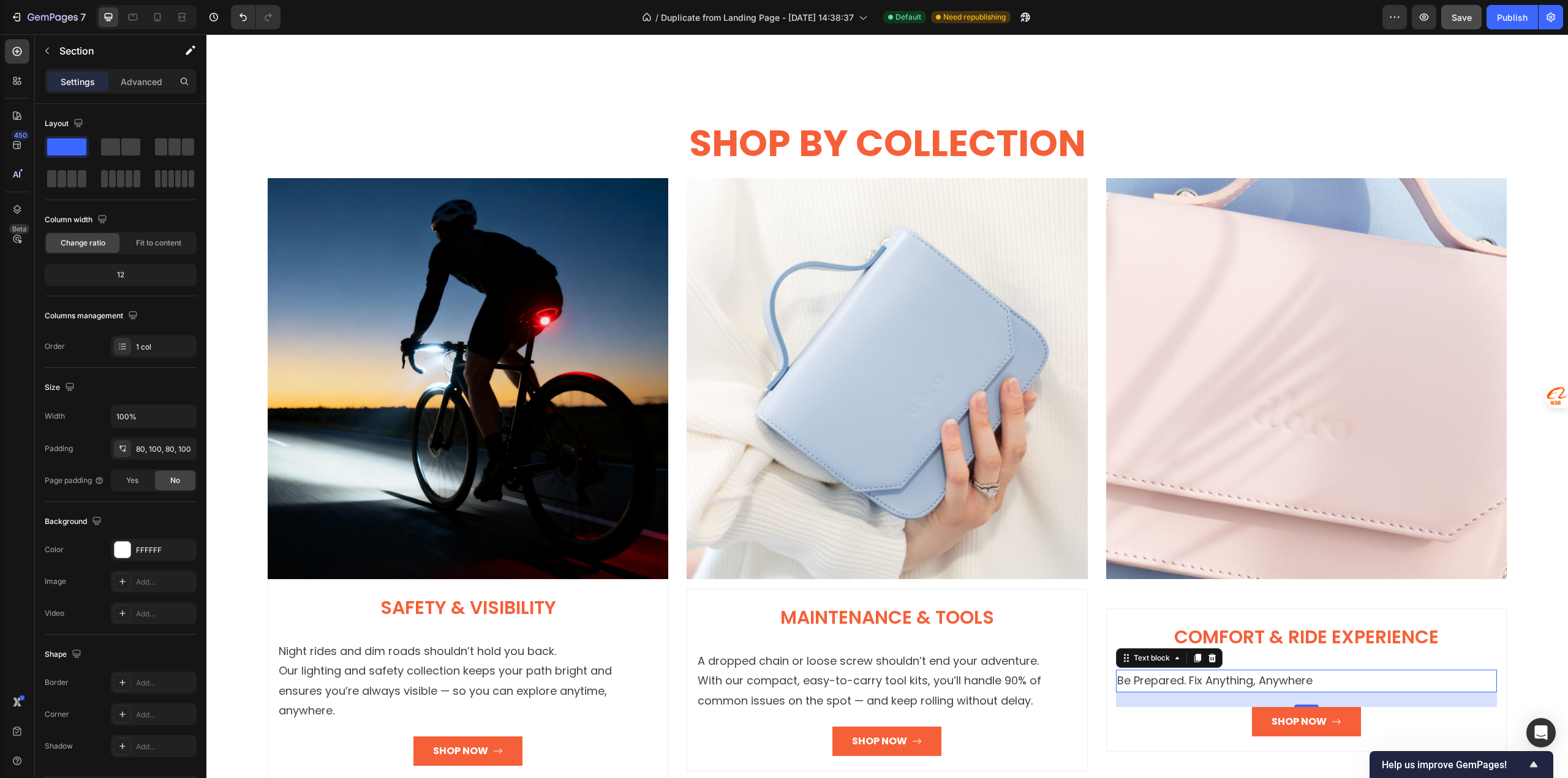
click at [1149, 671] on p "Be Prepared. Fix Anything, Anywhere" at bounding box center [1306, 681] width 379 height 20
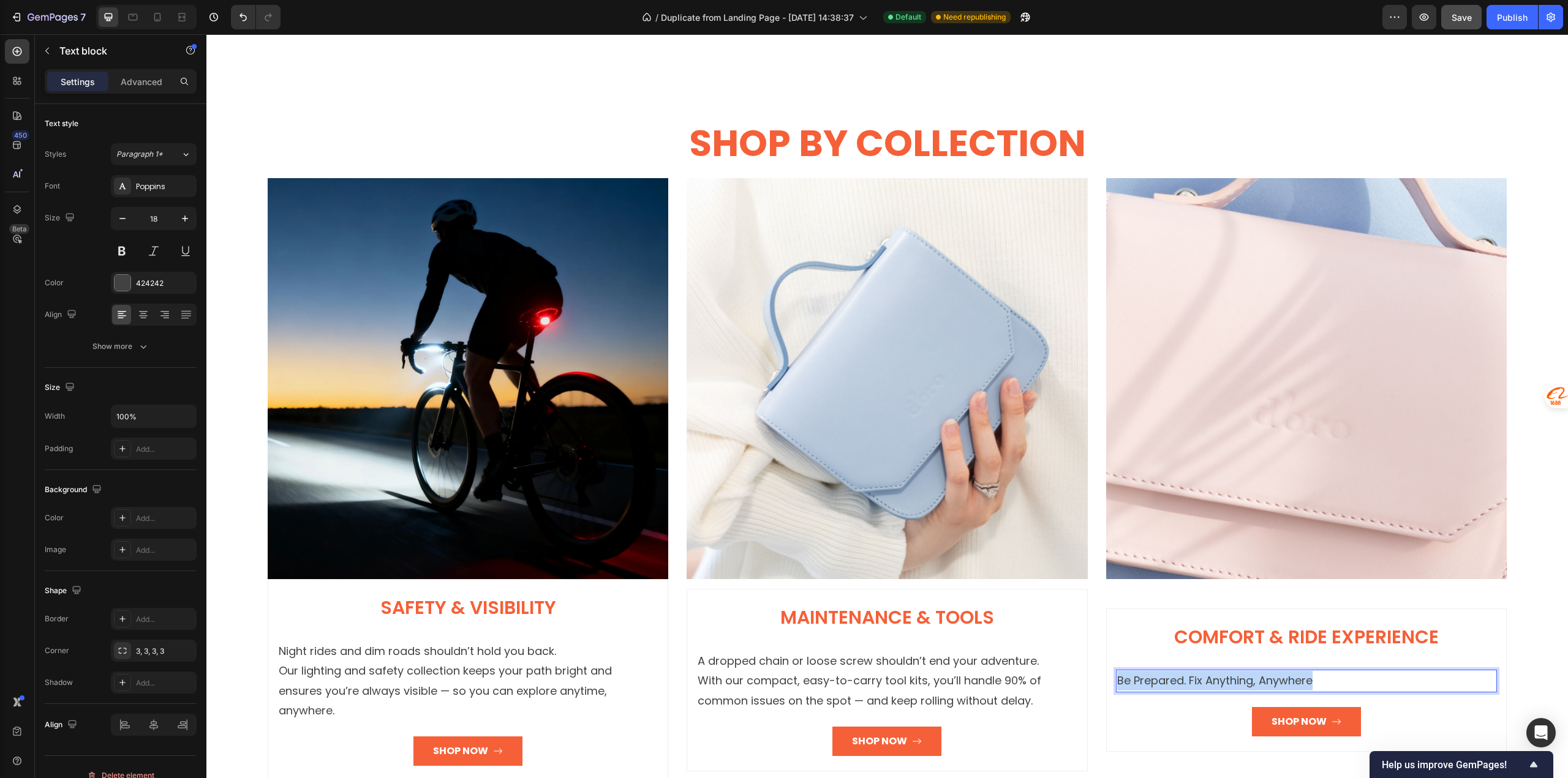
click at [1149, 671] on p "Be Prepared. Fix Anything, Anywhere" at bounding box center [1306, 681] width 379 height 20
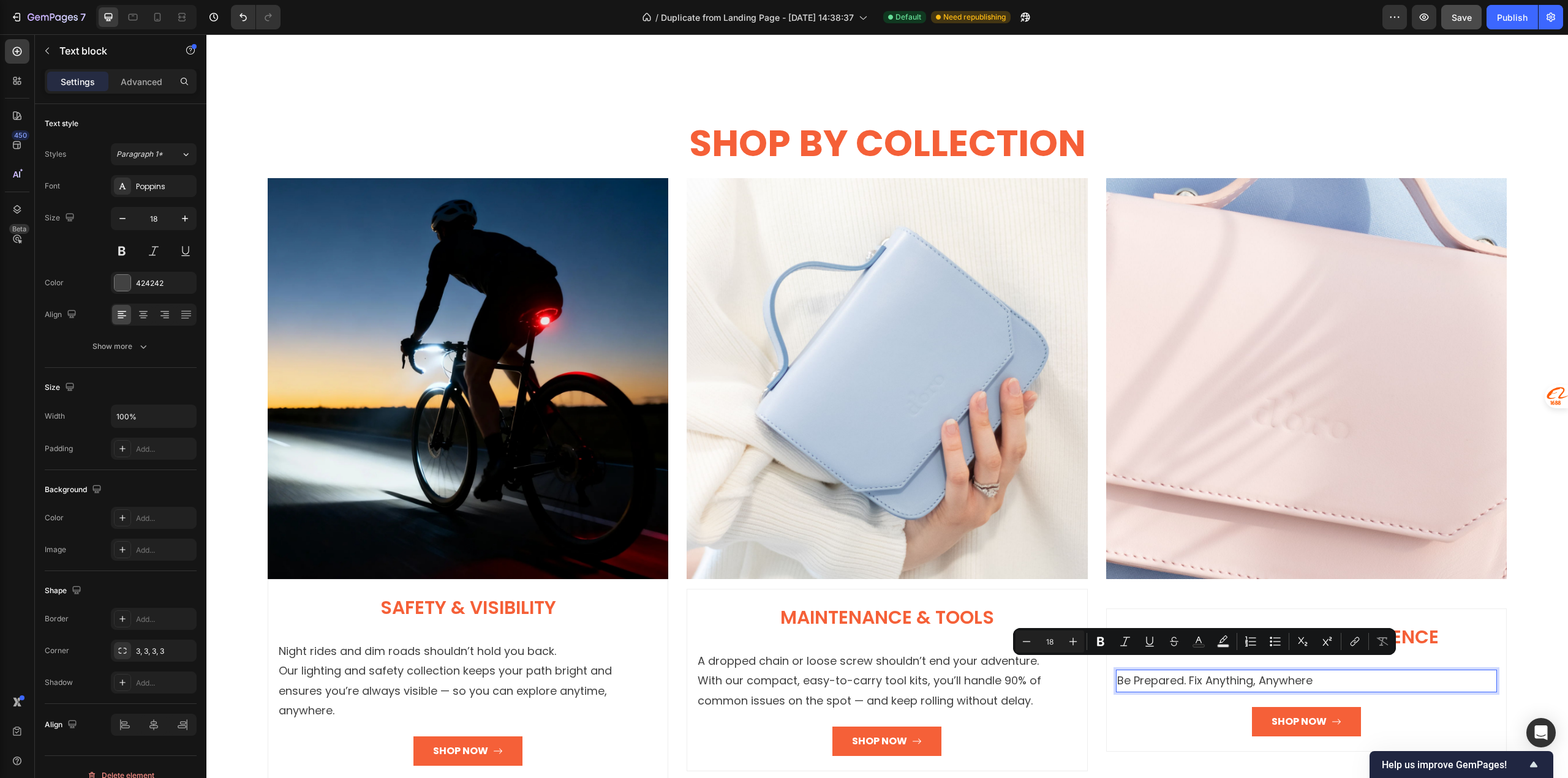
scroll to position [1879, 0]
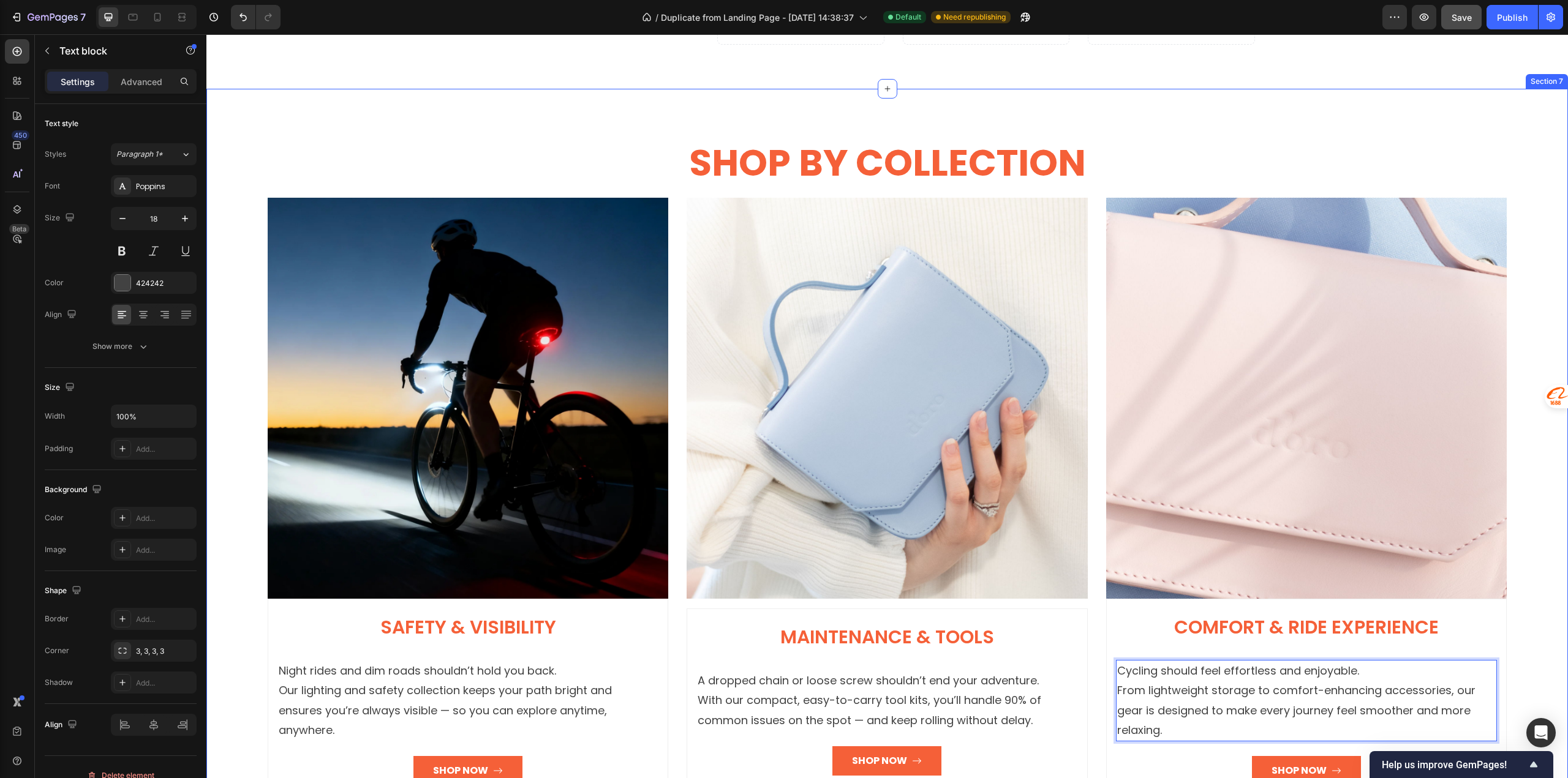
click at [218, 635] on div "SHOP BY COLLECTION Heading Row Image Safety & Visibility Heading Night rides an…" at bounding box center [887, 469] width 1361 height 762
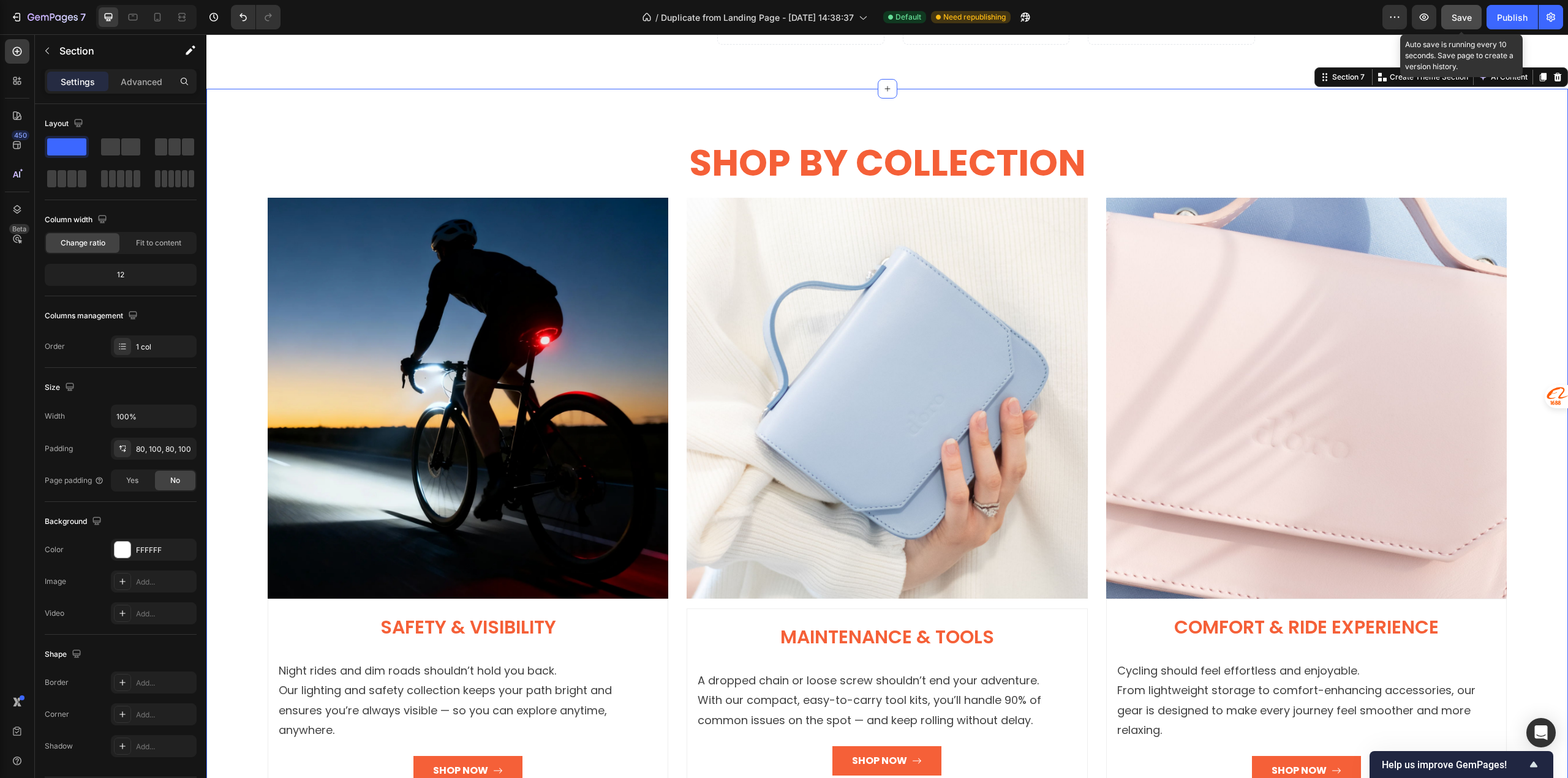
click at [1466, 18] on span "Save" at bounding box center [1461, 17] width 20 height 10
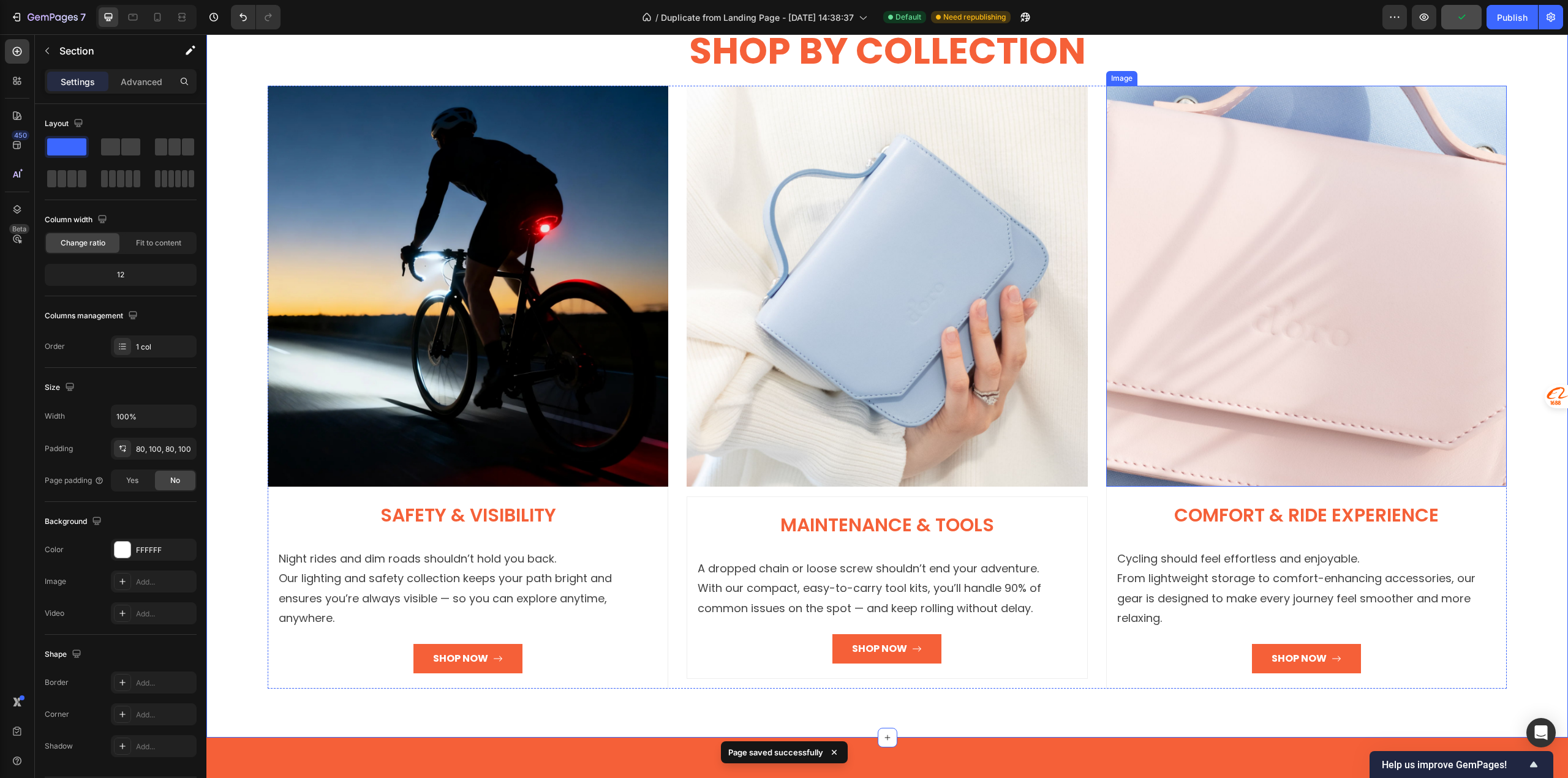
scroll to position [2124, 0]
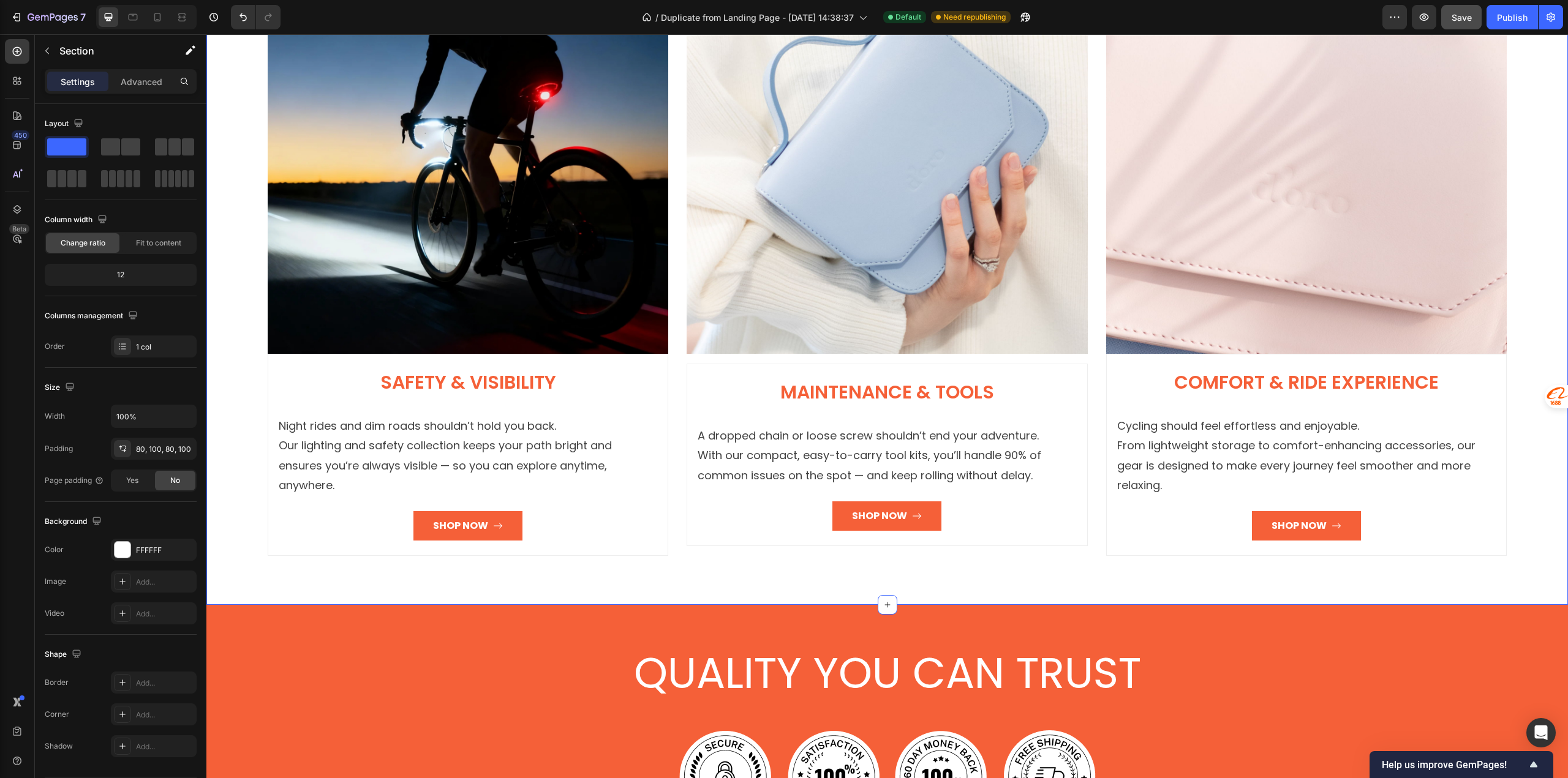
click at [427, 571] on div "SHOP BY COLLECTION Heading Row Image Safety & Visibility Heading Night rides an…" at bounding box center [887, 224] width 1361 height 762
click at [432, 421] on p "Night rides and dim roads shouldn’t hold you back. Our lighting and safety coll…" at bounding box center [467, 456] width 379 height 79
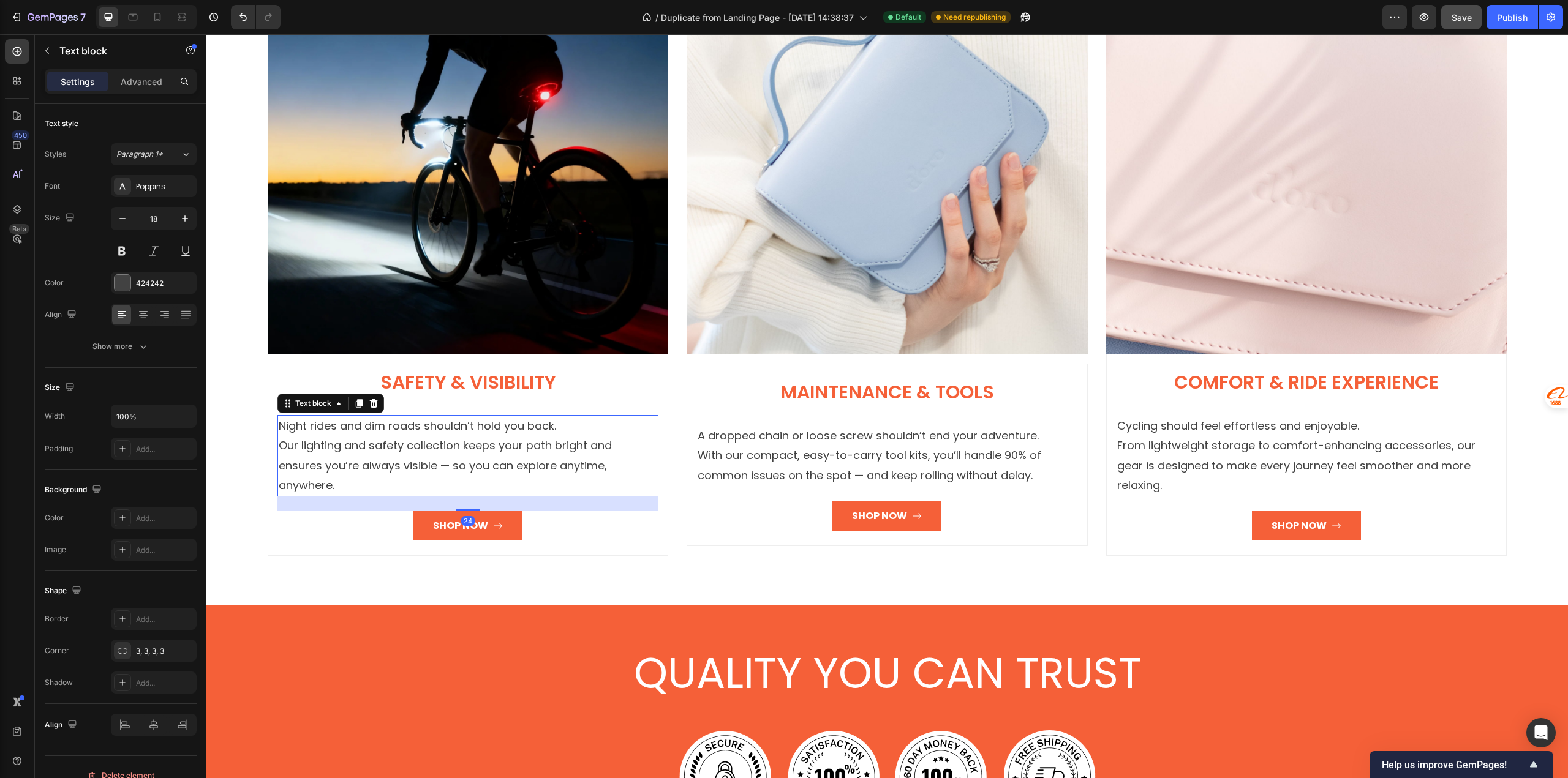
click at [432, 421] on p "Night rides and dim roads shouldn’t hold you back. Our lighting and safety coll…" at bounding box center [467, 456] width 379 height 79
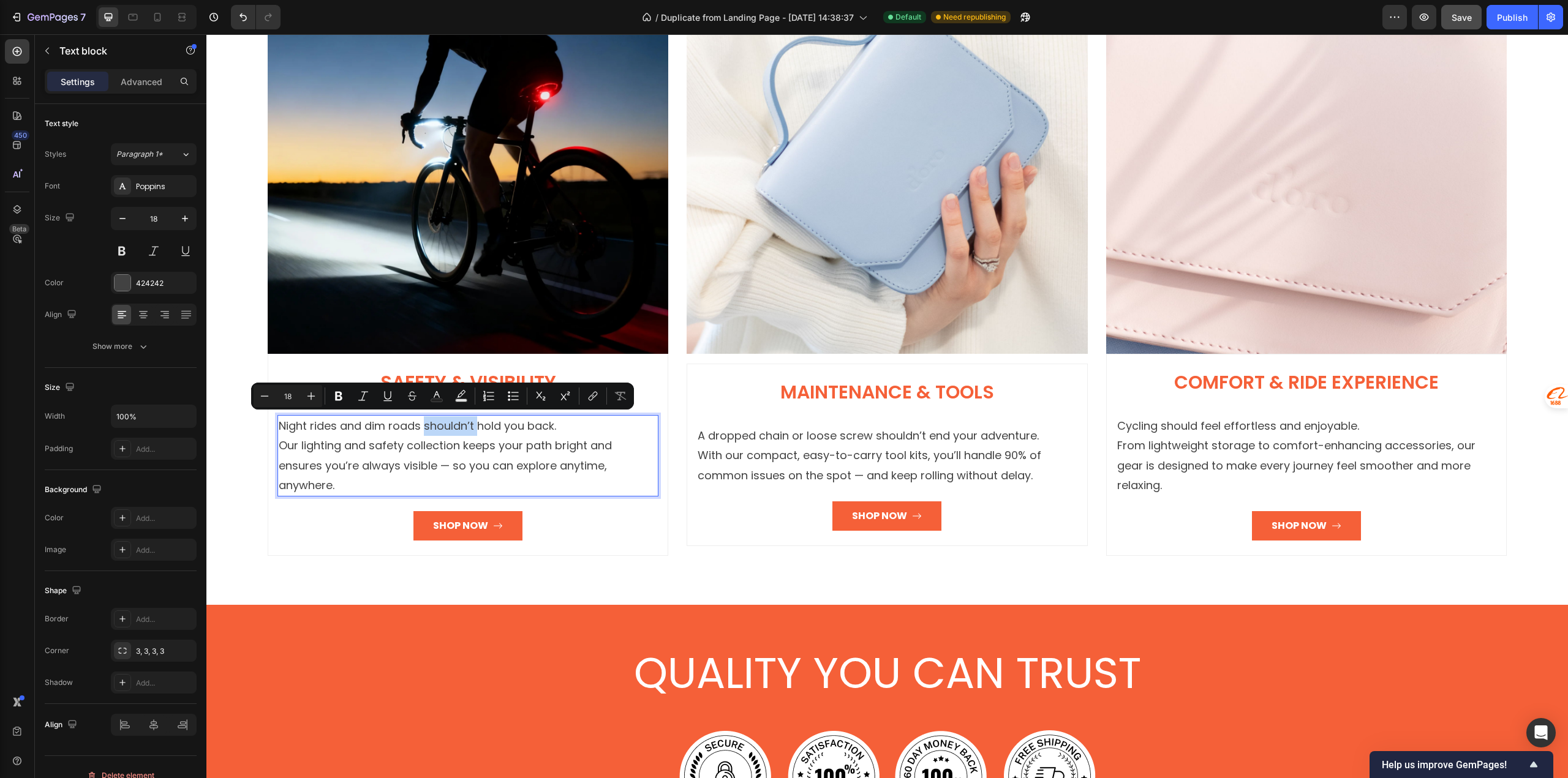
click at [466, 417] on p "Night rides and dim roads shouldn’t hold you back. Our lighting and safety coll…" at bounding box center [467, 456] width 379 height 79
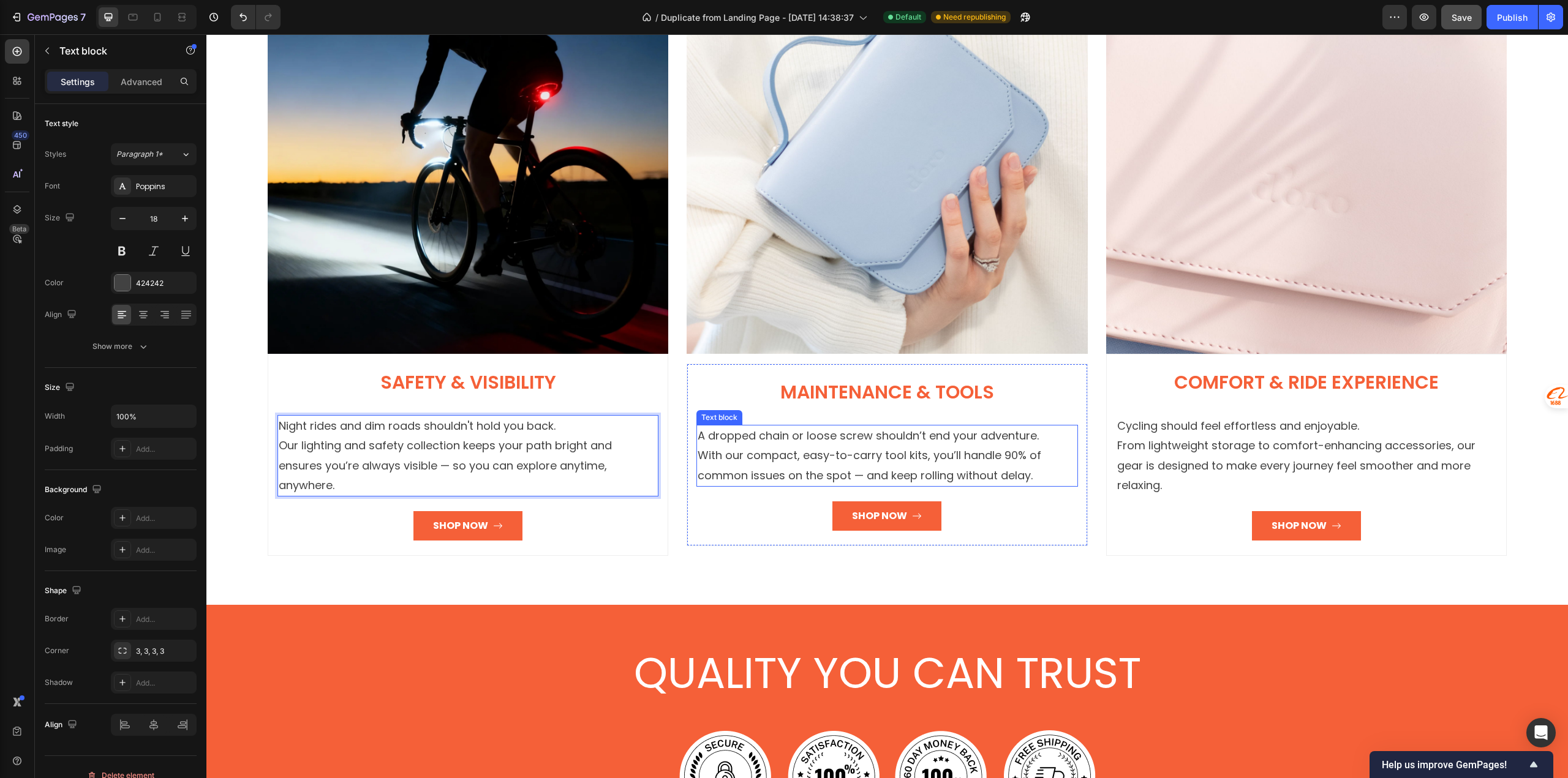
click at [875, 426] on p "A dropped chain or loose screw shouldn’t end your adventure. With our compact, …" at bounding box center [887, 455] width 379 height 60
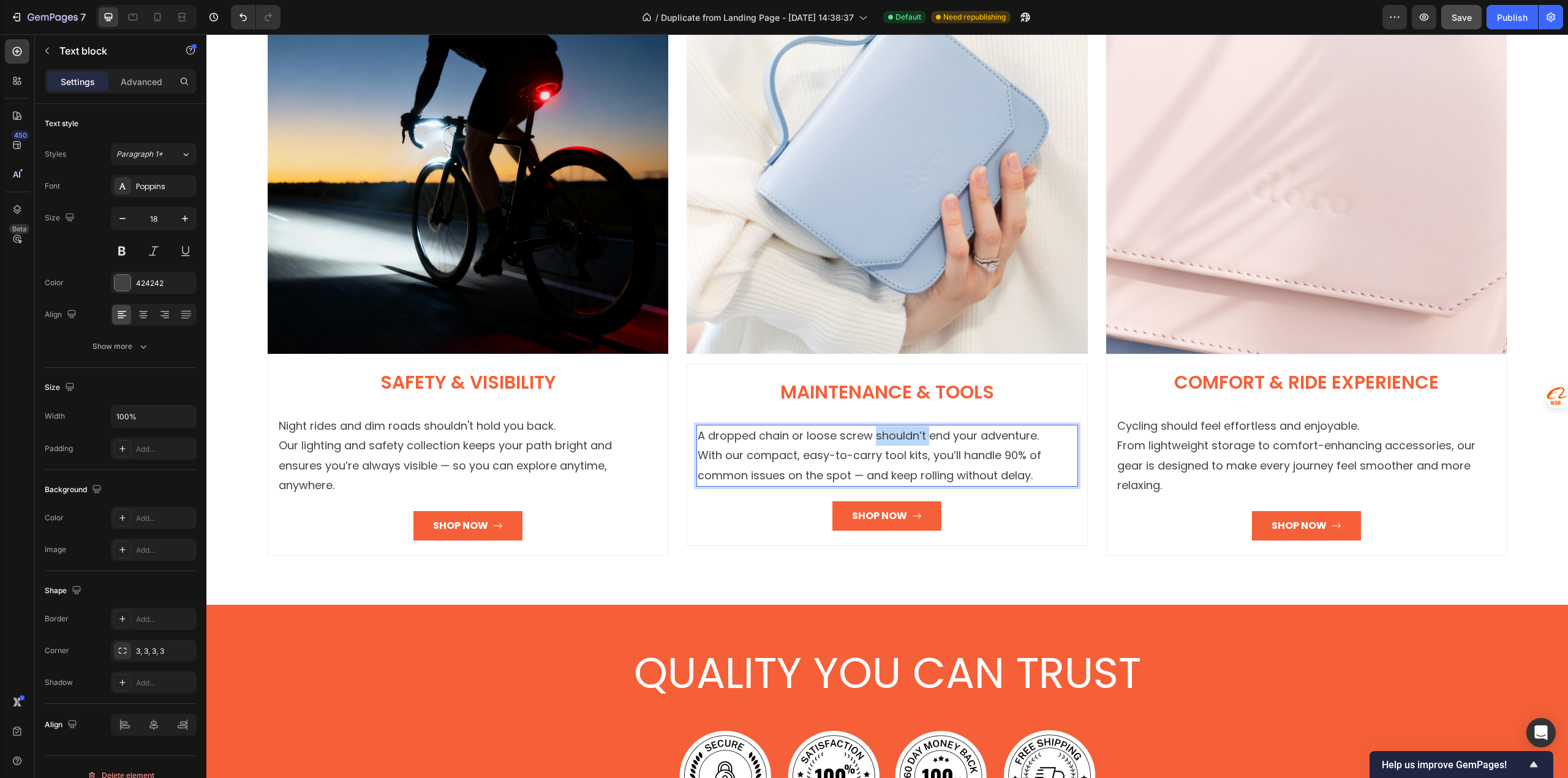
click at [875, 426] on p "A dropped chain or loose screw shouldn’t end your adventure. With our compact, …" at bounding box center [887, 455] width 379 height 60
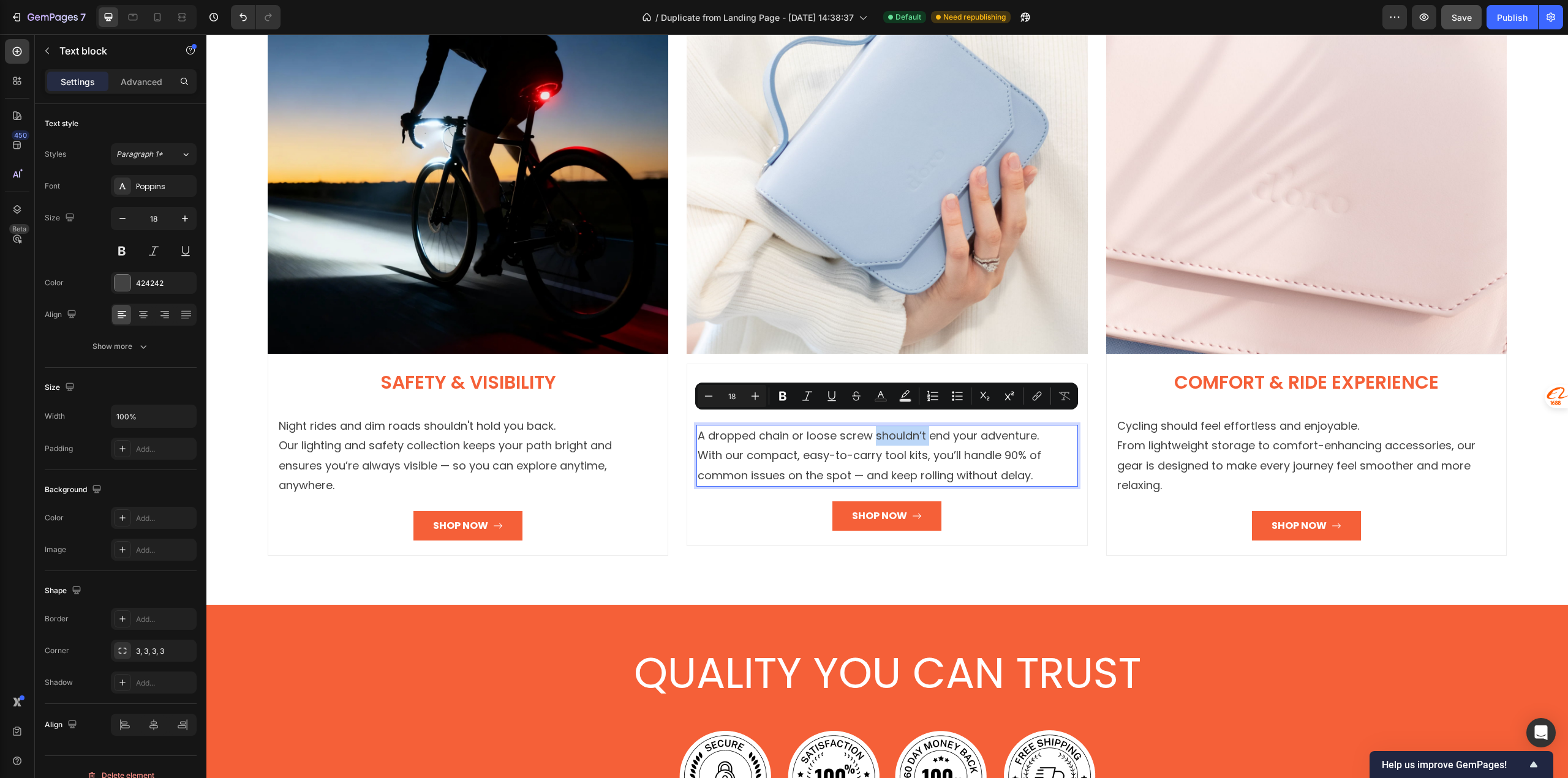
click at [904, 426] on p "A dropped chain or loose screw shouldn’t end your adventure. With our compact, …" at bounding box center [887, 455] width 379 height 60
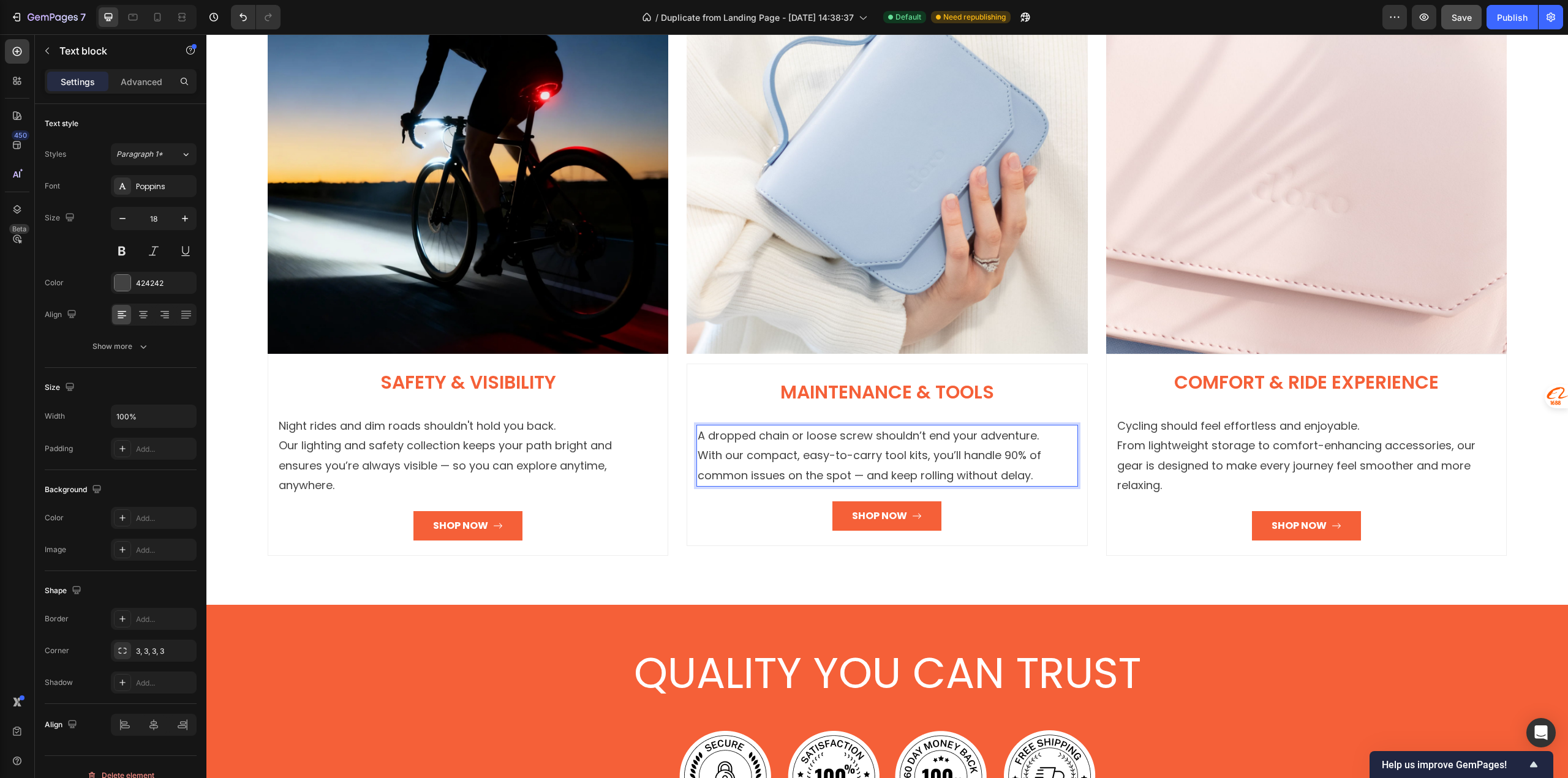
click at [909, 426] on p "A dropped chain or loose screw shouldn’t end your adventure. With our compact, …" at bounding box center [887, 455] width 379 height 60
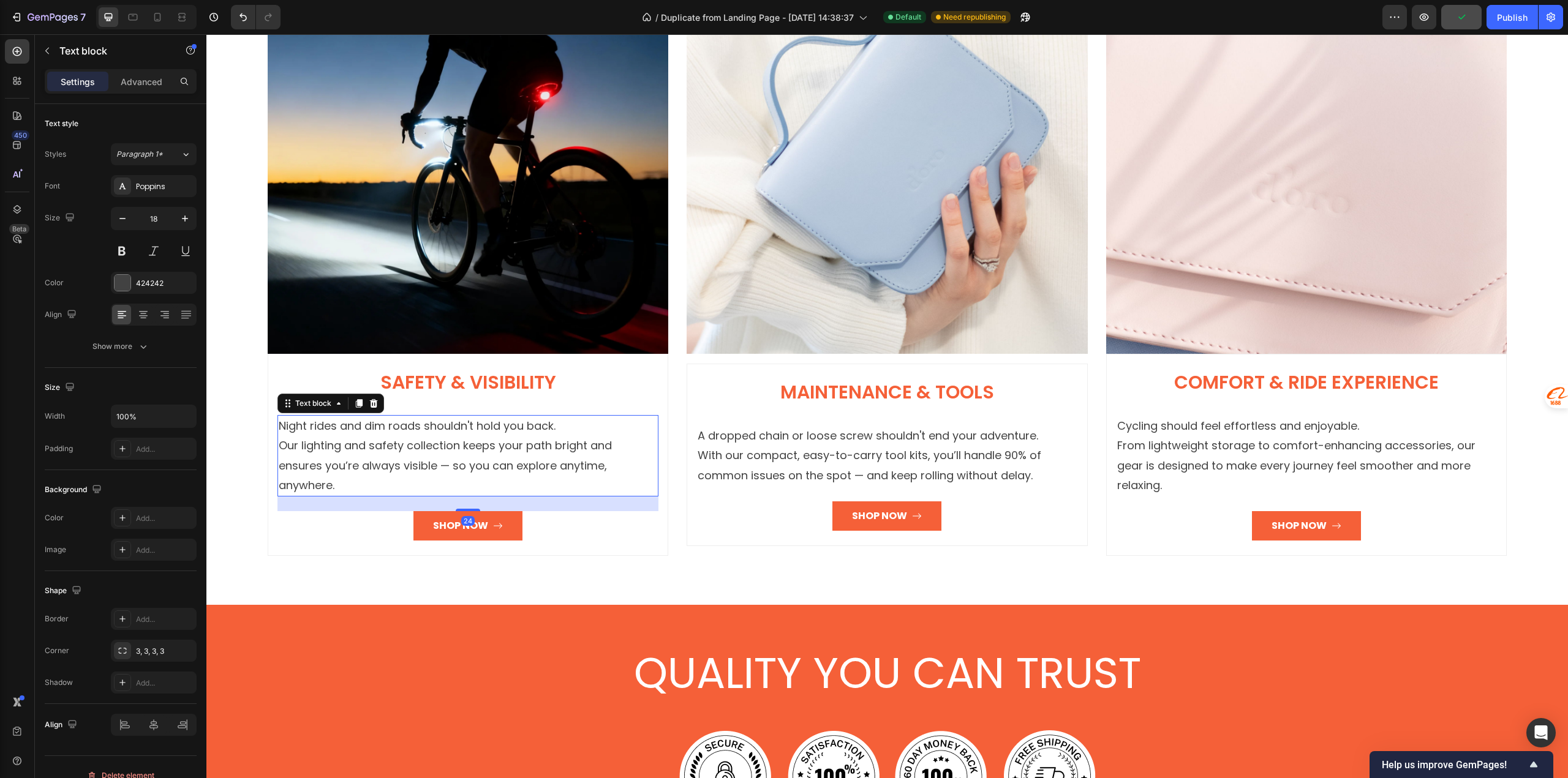
click at [305, 466] on p "Night rides and dim roads shouldn't hold you back. Our lighting and safety coll…" at bounding box center [467, 456] width 379 height 79
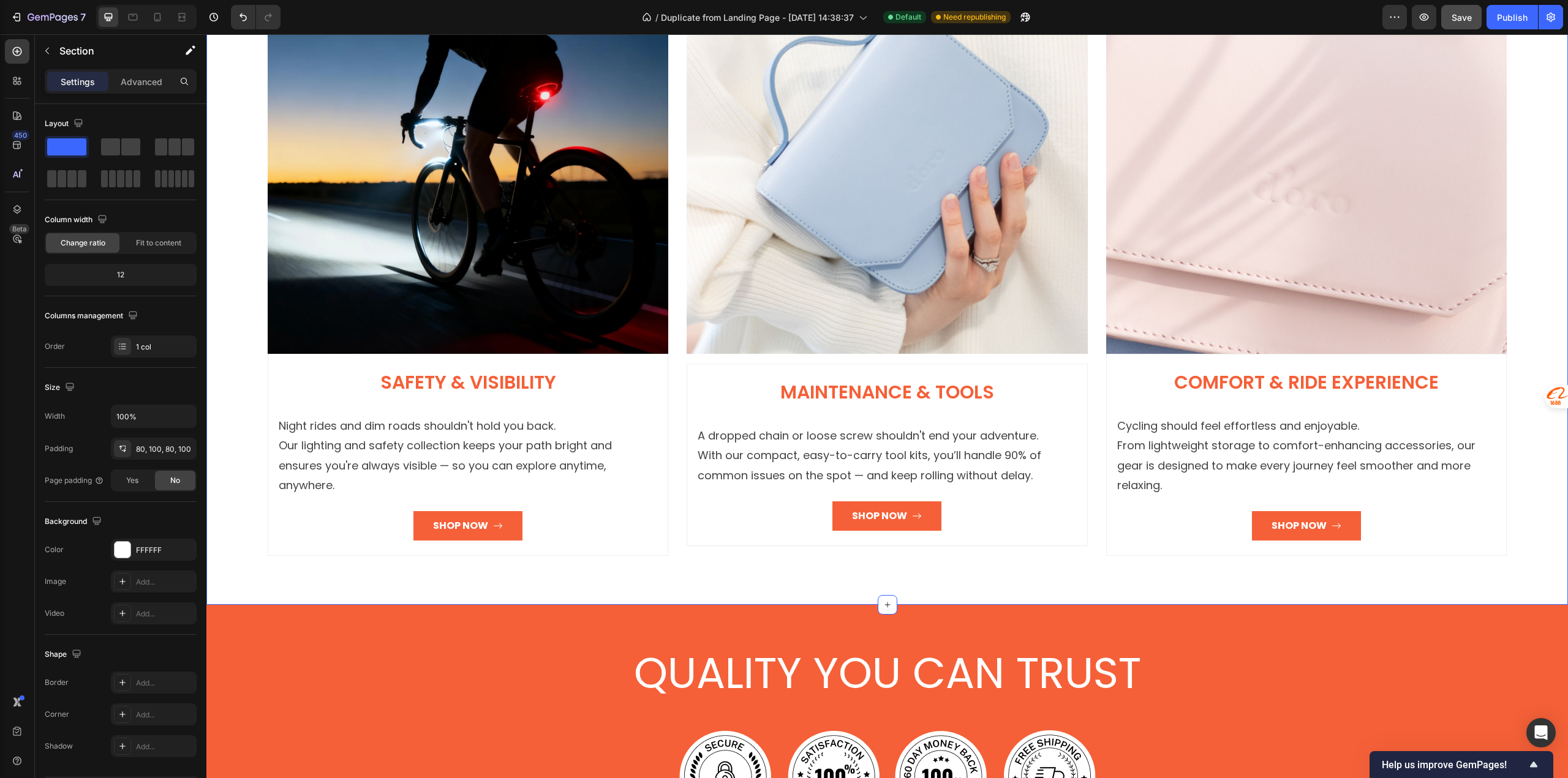
click at [341, 553] on div "SHOP BY COLLECTION Heading Row Image Safety & Visibility Heading Night rides an…" at bounding box center [887, 224] width 1361 height 762
click at [542, 465] on p "Night rides and dim roads shouldn't hold you back. Our lighting and safety coll…" at bounding box center [467, 456] width 379 height 79
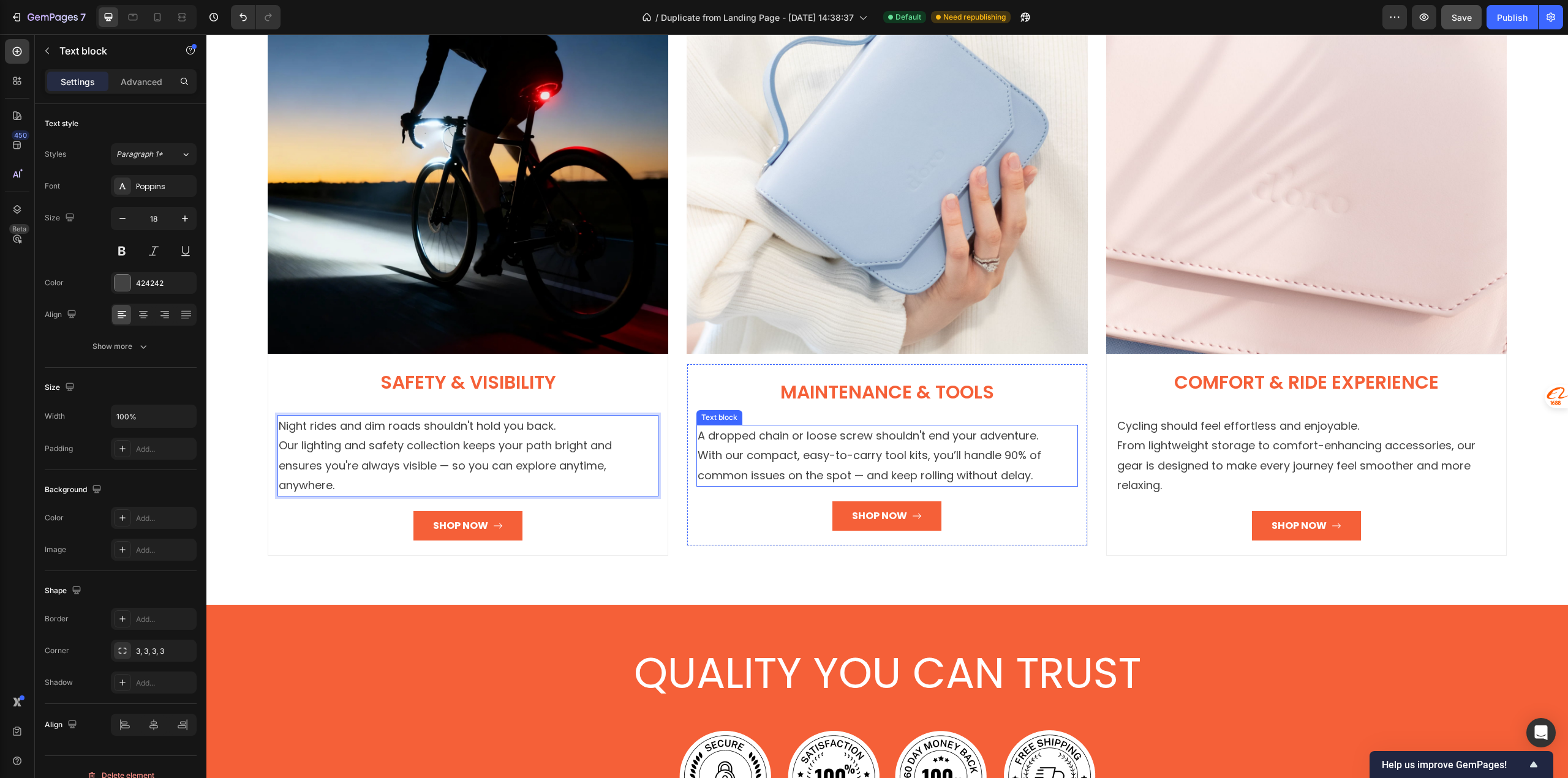
click at [937, 439] on p "A dropped chain or loose screw shouldn't end your adventure. With our compact, …" at bounding box center [887, 455] width 379 height 60
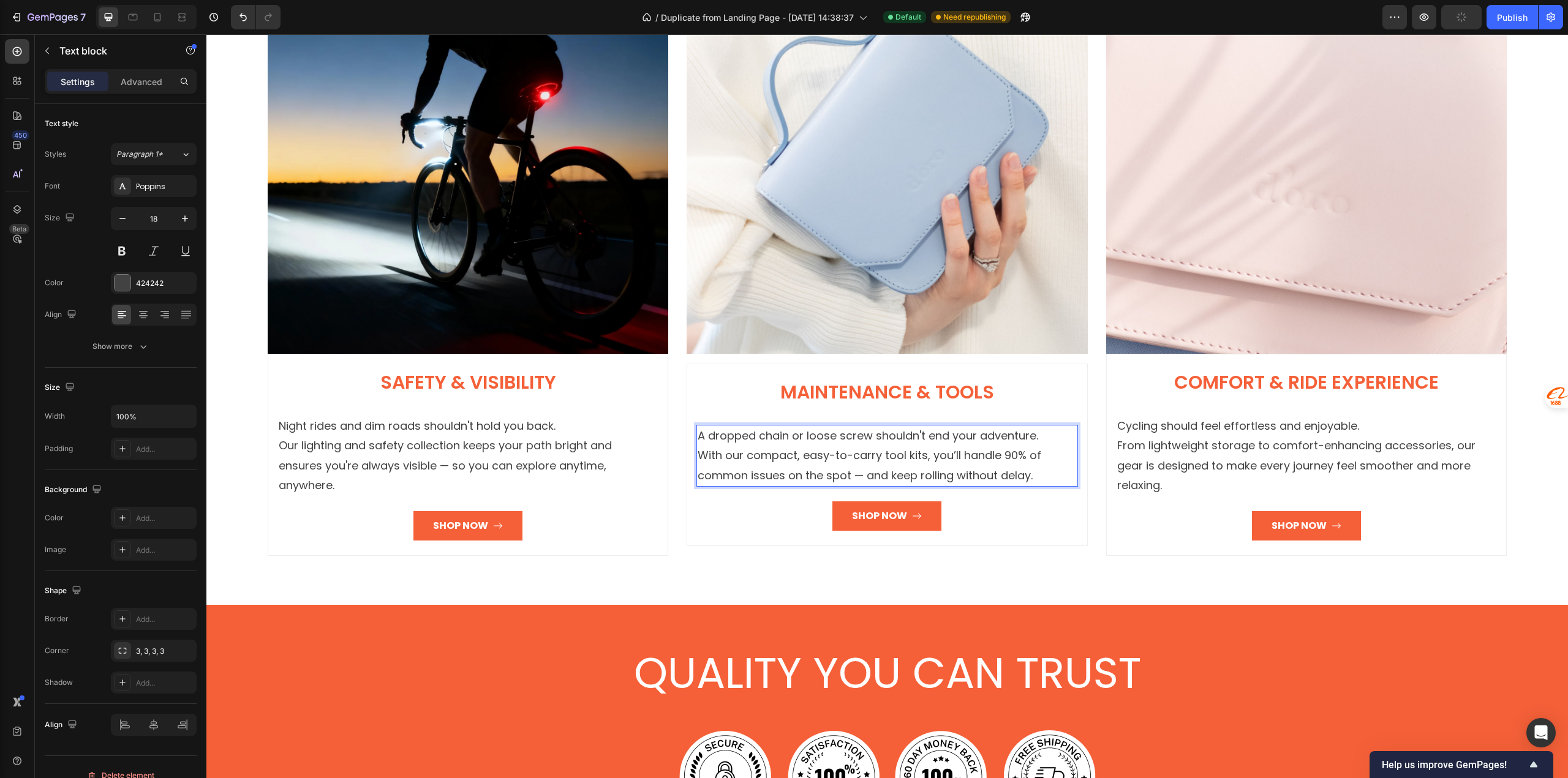
click at [935, 442] on p "A dropped chain or loose screw shouldn't end your adventure. With our compact, …" at bounding box center [887, 455] width 379 height 60
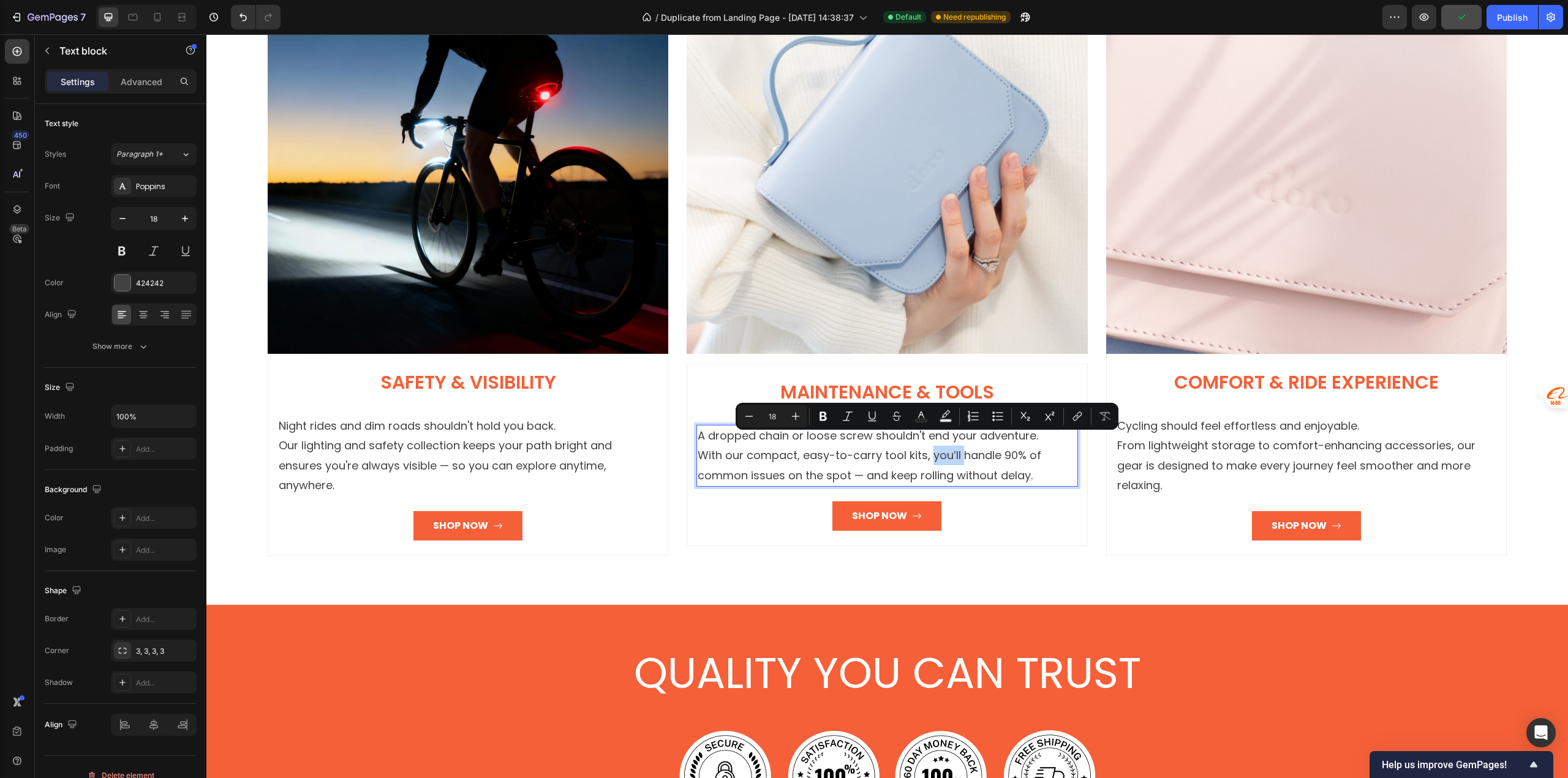
drag, startPoint x: 934, startPoint y: 442, endPoint x: 936, endPoint y: 453, distance: 11.2
click at [935, 442] on p "A dropped chain or loose screw shouldn't end your adventure. With our compact, …" at bounding box center [887, 455] width 379 height 60
click at [925, 436] on p "A dropped chain or loose screw shouldn't end your adventure. With our compact, …" at bounding box center [887, 455] width 379 height 60
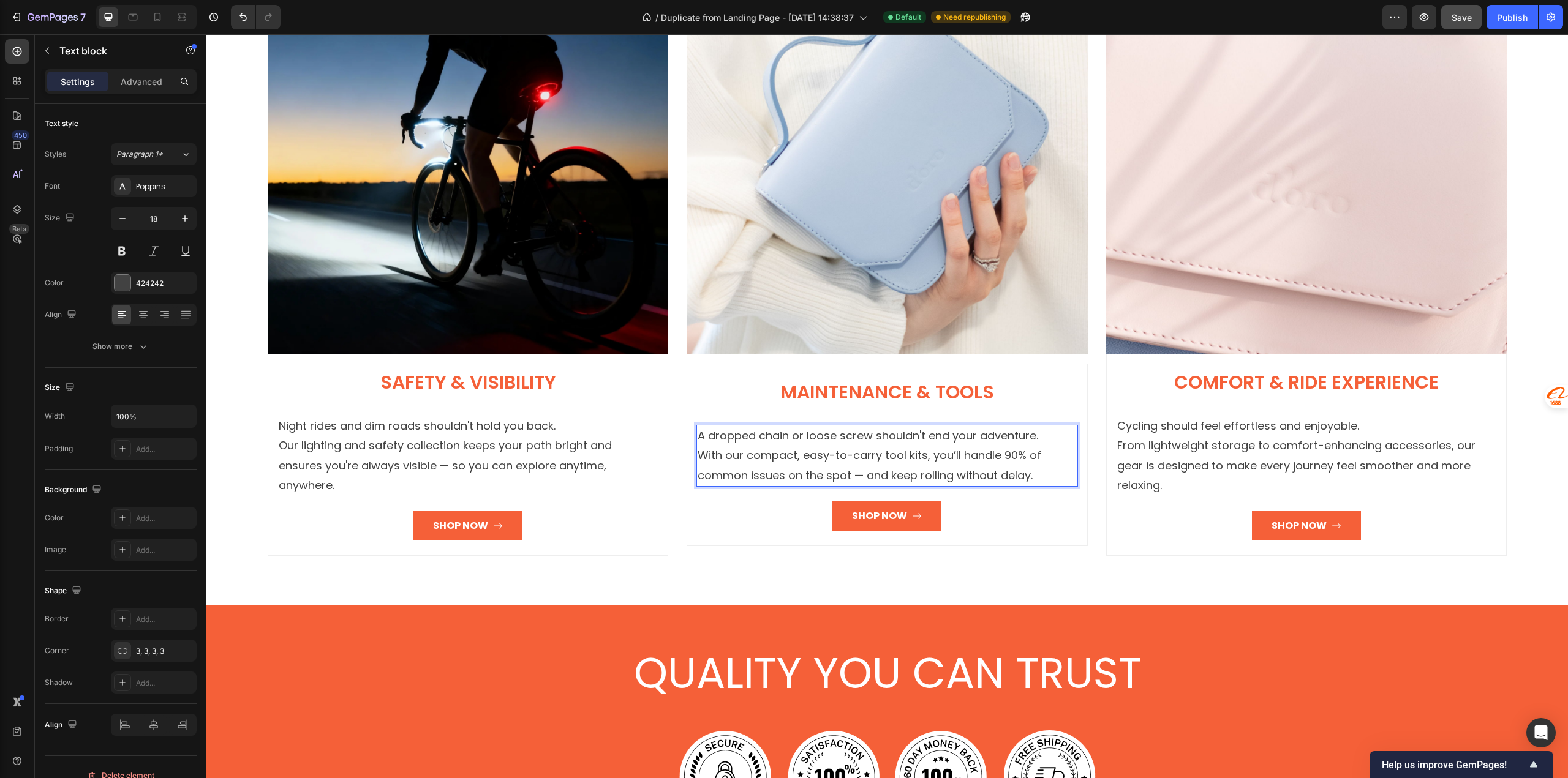
click at [937, 442] on p "A dropped chain or loose screw shouldn't end your adventure. With our compact, …" at bounding box center [887, 455] width 379 height 60
click at [660, 567] on div "SHOP BY COLLECTION Heading Row Image Safety & Visibility Heading Night rides an…" at bounding box center [887, 224] width 1361 height 762
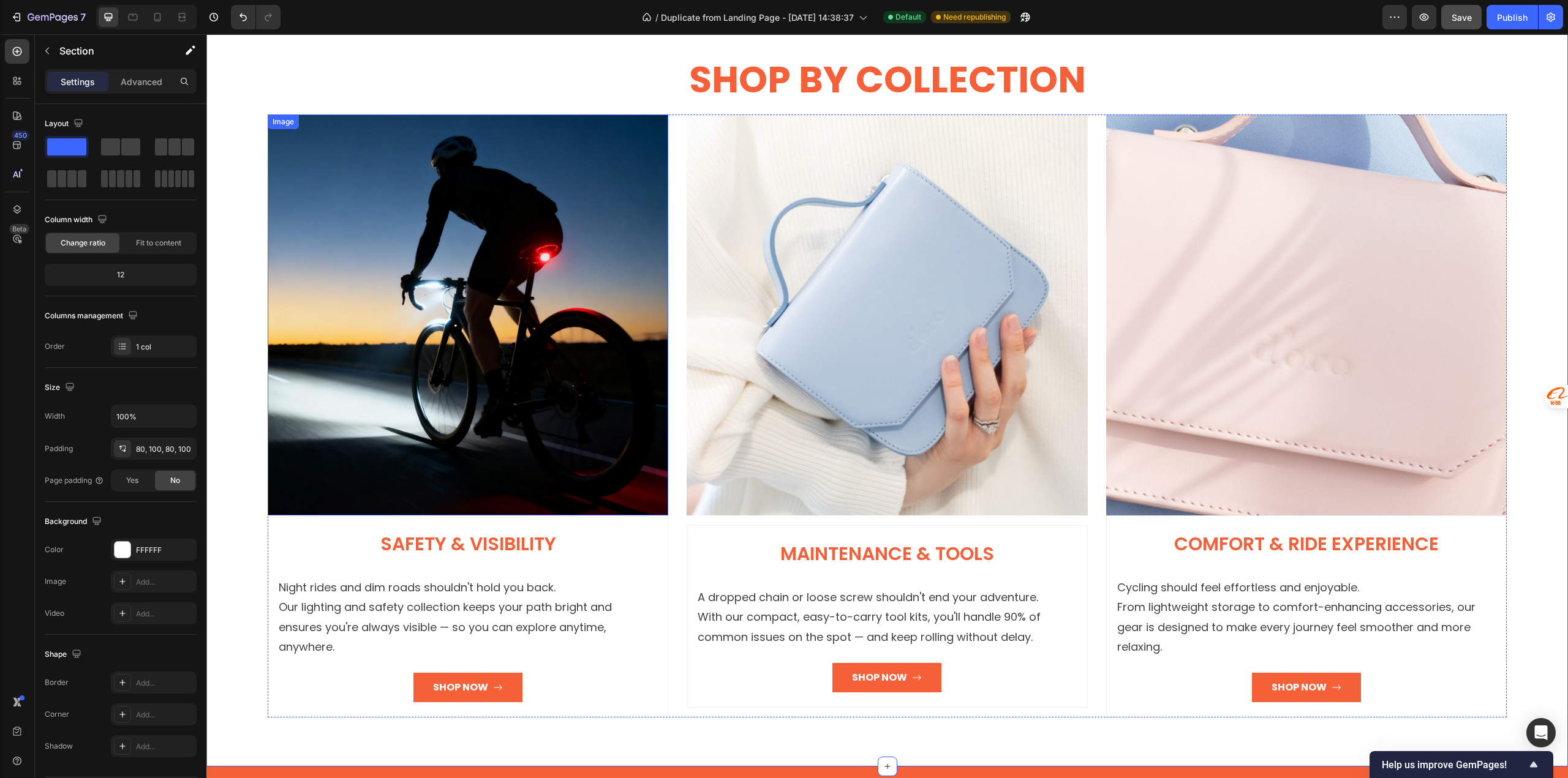
scroll to position [1879, 0]
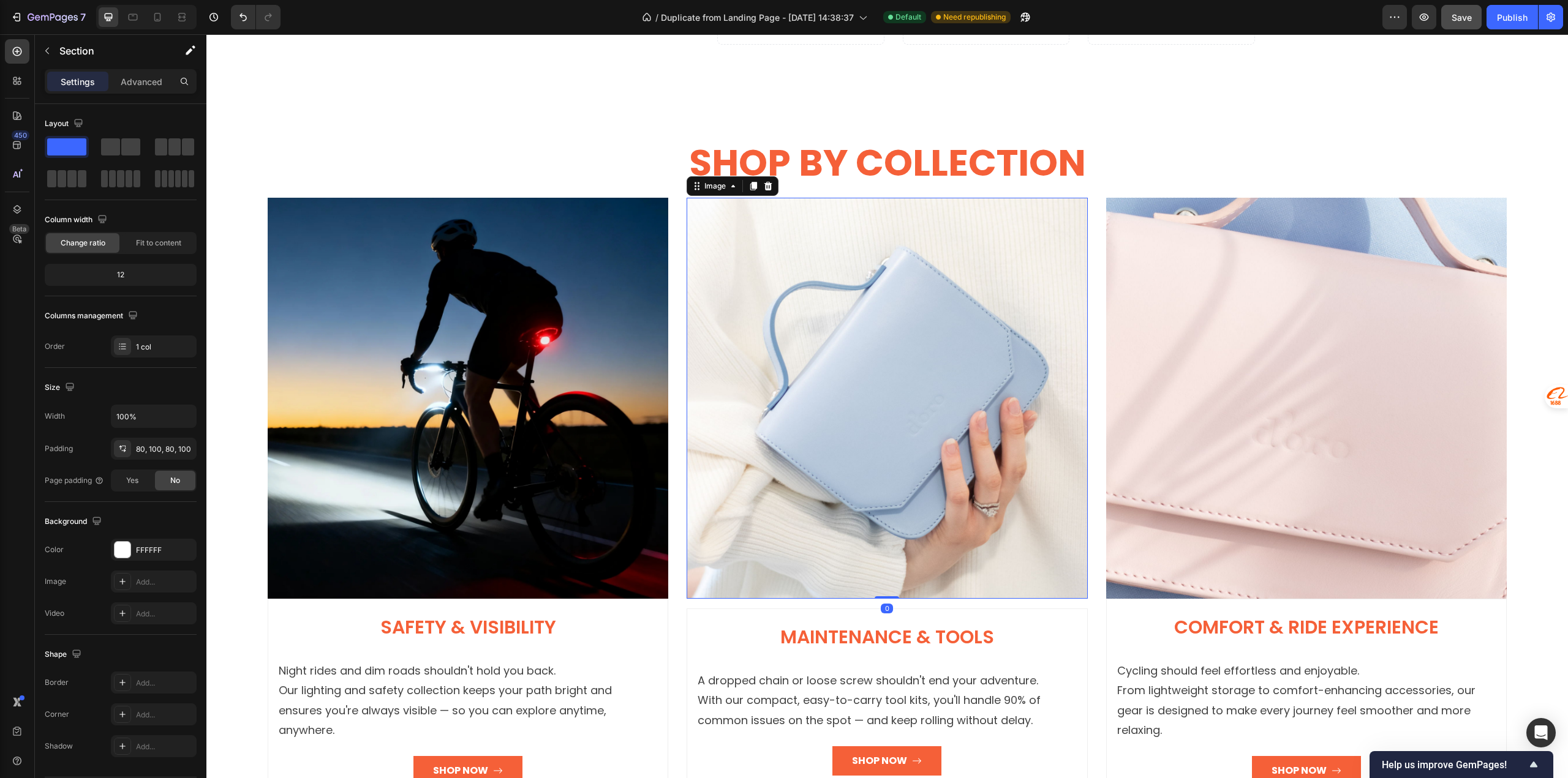
click at [777, 362] on img at bounding box center [887, 398] width 400 height 400
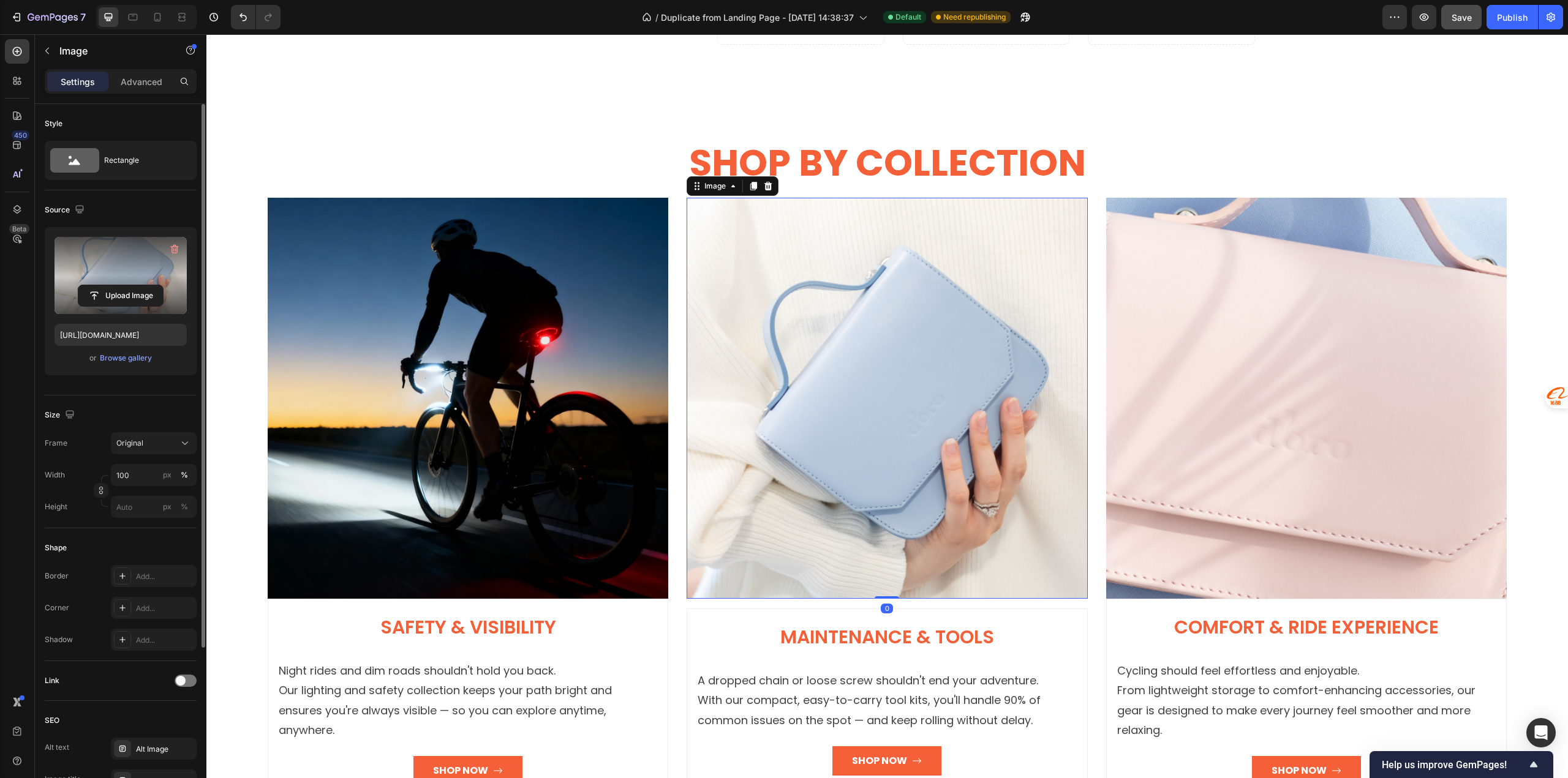
click at [130, 277] on label at bounding box center [120, 275] width 132 height 77
click at [130, 285] on input "file" at bounding box center [121, 296] width 85 height 21
type input "[URL][DOMAIN_NAME]"
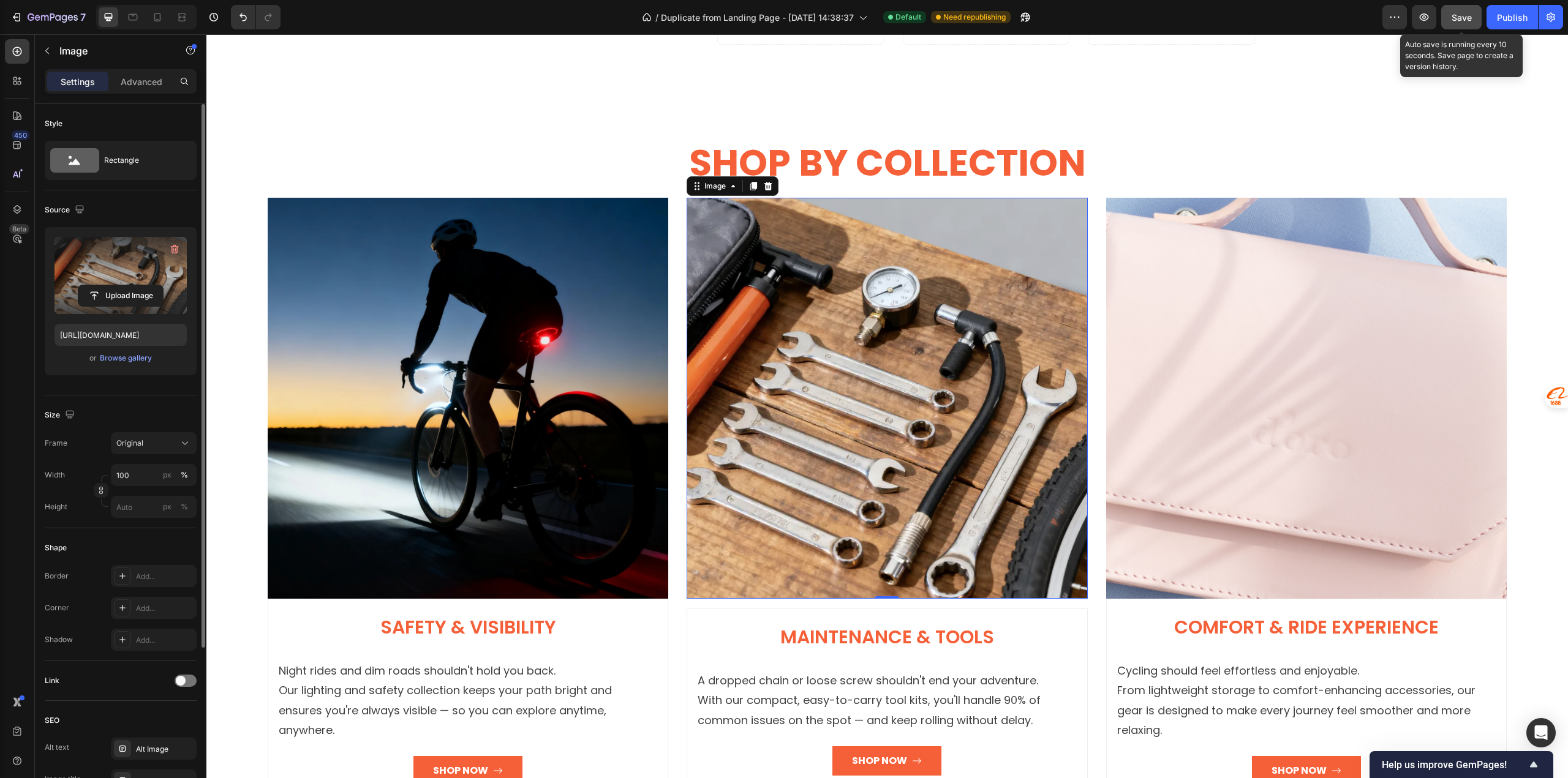
click at [1460, 16] on span "Save" at bounding box center [1461, 17] width 20 height 10
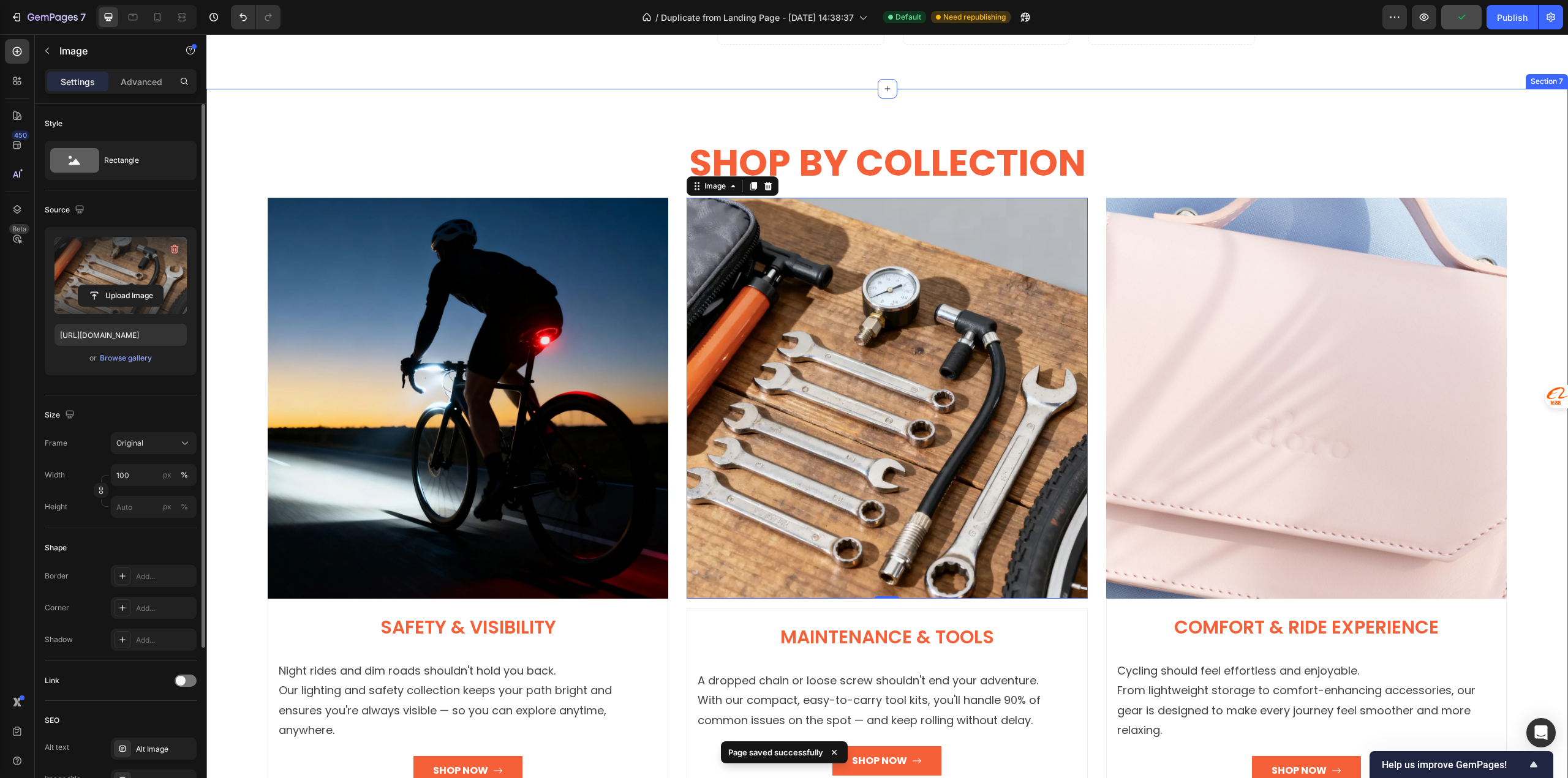
click at [1402, 141] on div "SHOP BY COLLECTION Heading Row Image Safety & Visibility Heading Night rides an…" at bounding box center [887, 469] width 1239 height 663
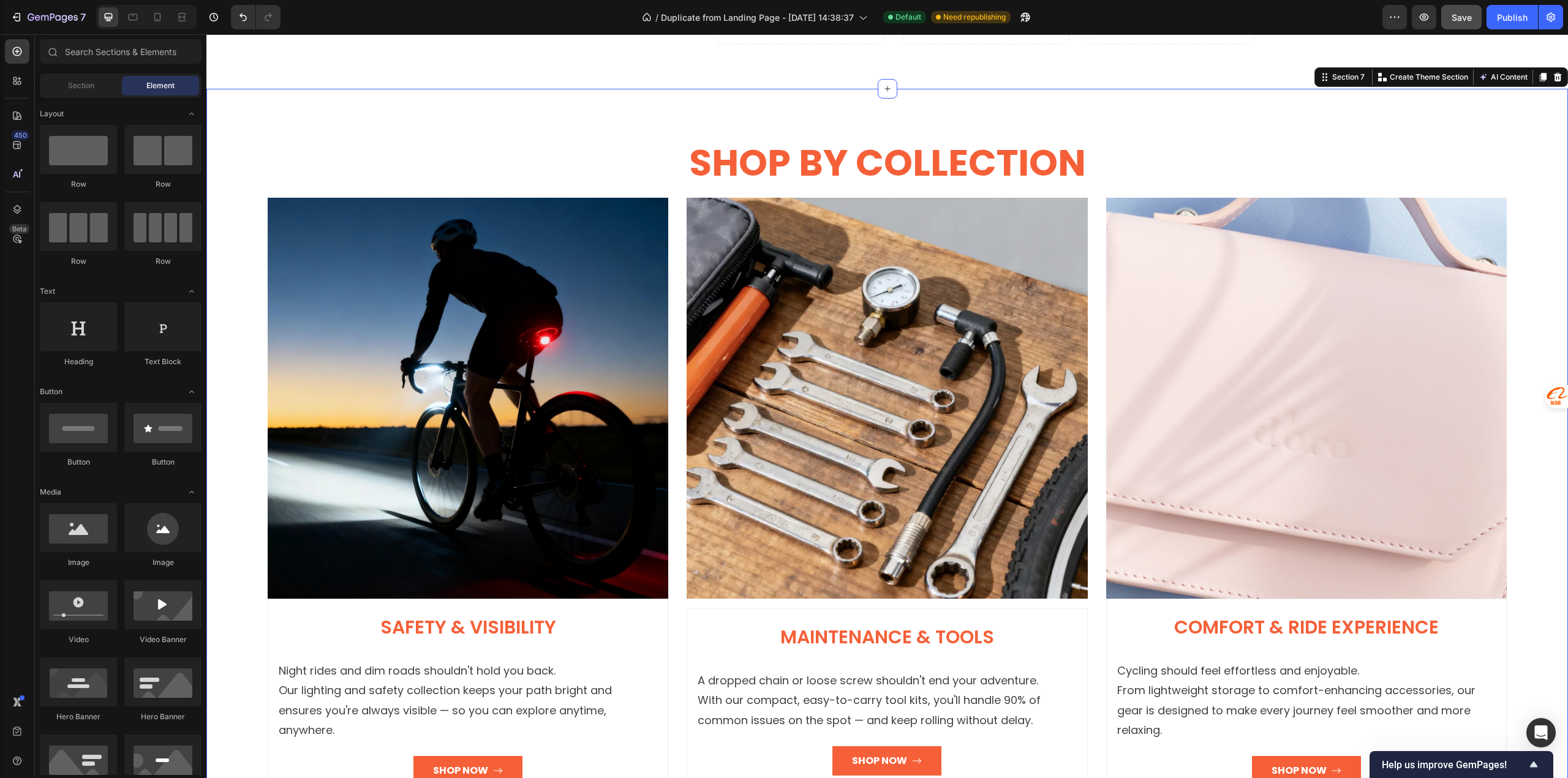
click at [298, 116] on div "SHOP BY COLLECTION Heading Row Image Safety & Visibility Heading Night rides an…" at bounding box center [887, 469] width 1361 height 762
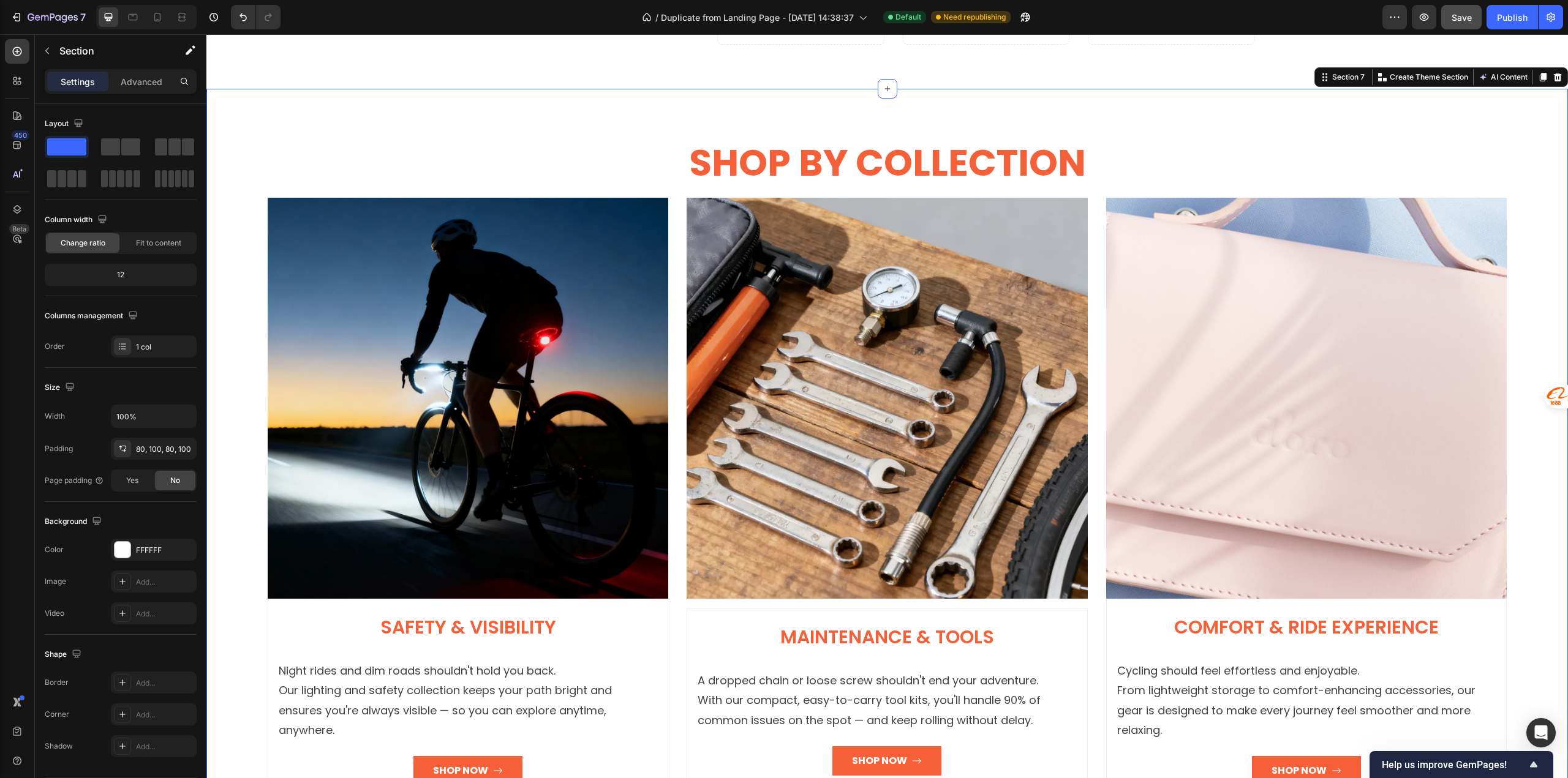
click at [291, 126] on div "SHOP BY COLLECTION Heading Row Image Safety & Visibility Heading Night rides an…" at bounding box center [887, 469] width 1361 height 762
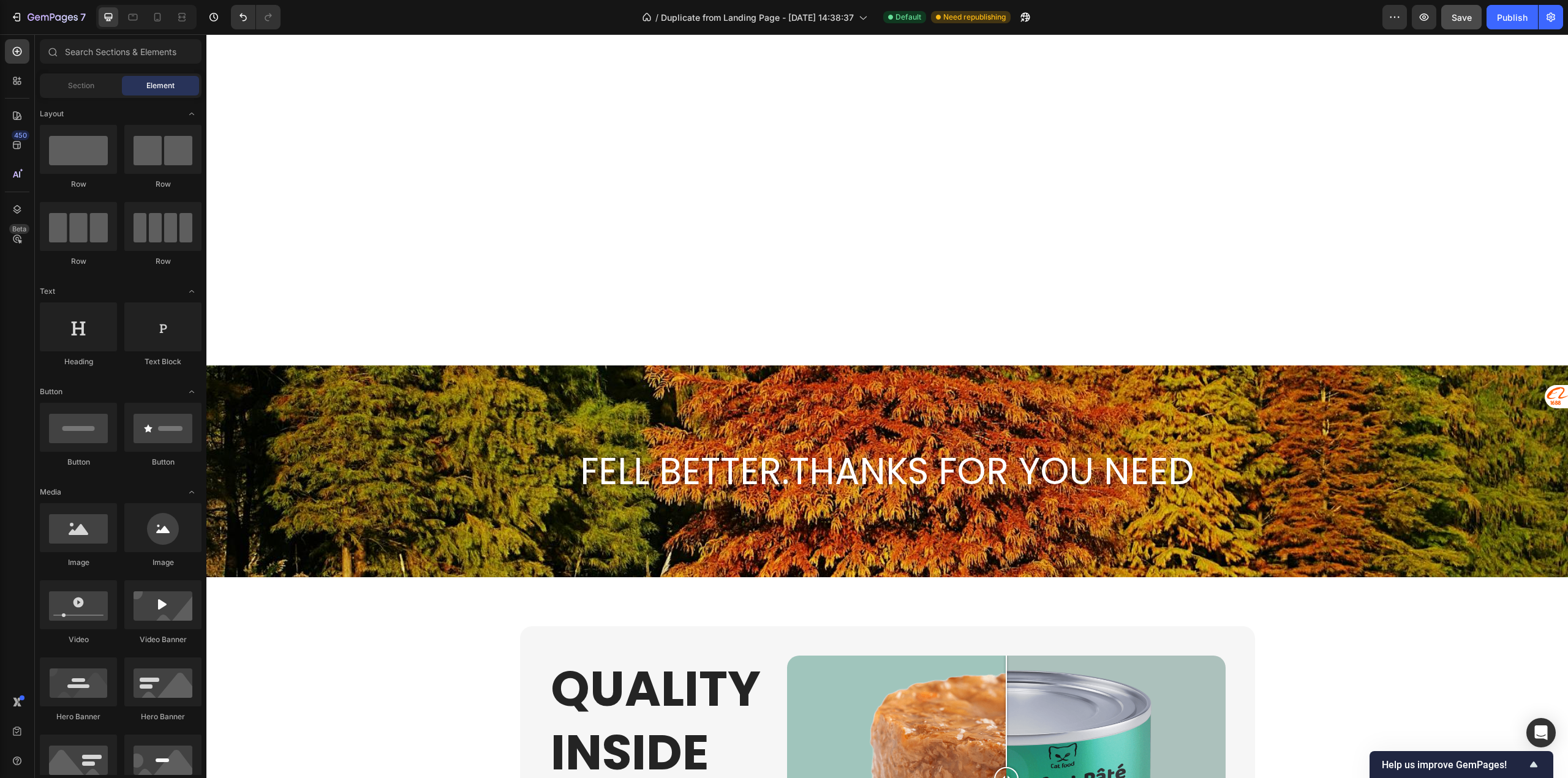
scroll to position [3001, 0]
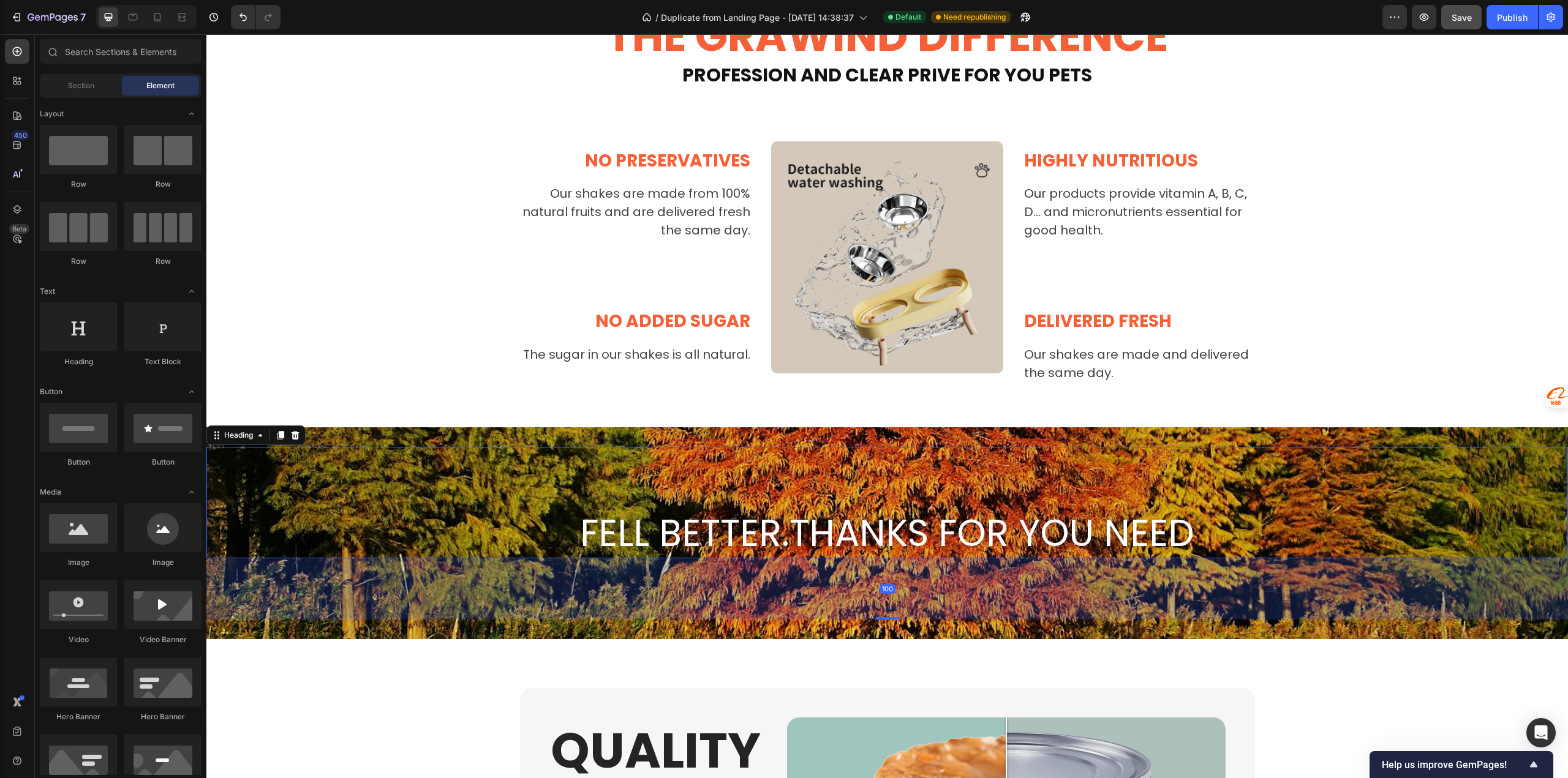
click at [702, 537] on h2 "FELL BETTER.THANKS FOR YOU NEED" at bounding box center [887, 533] width 1361 height 50
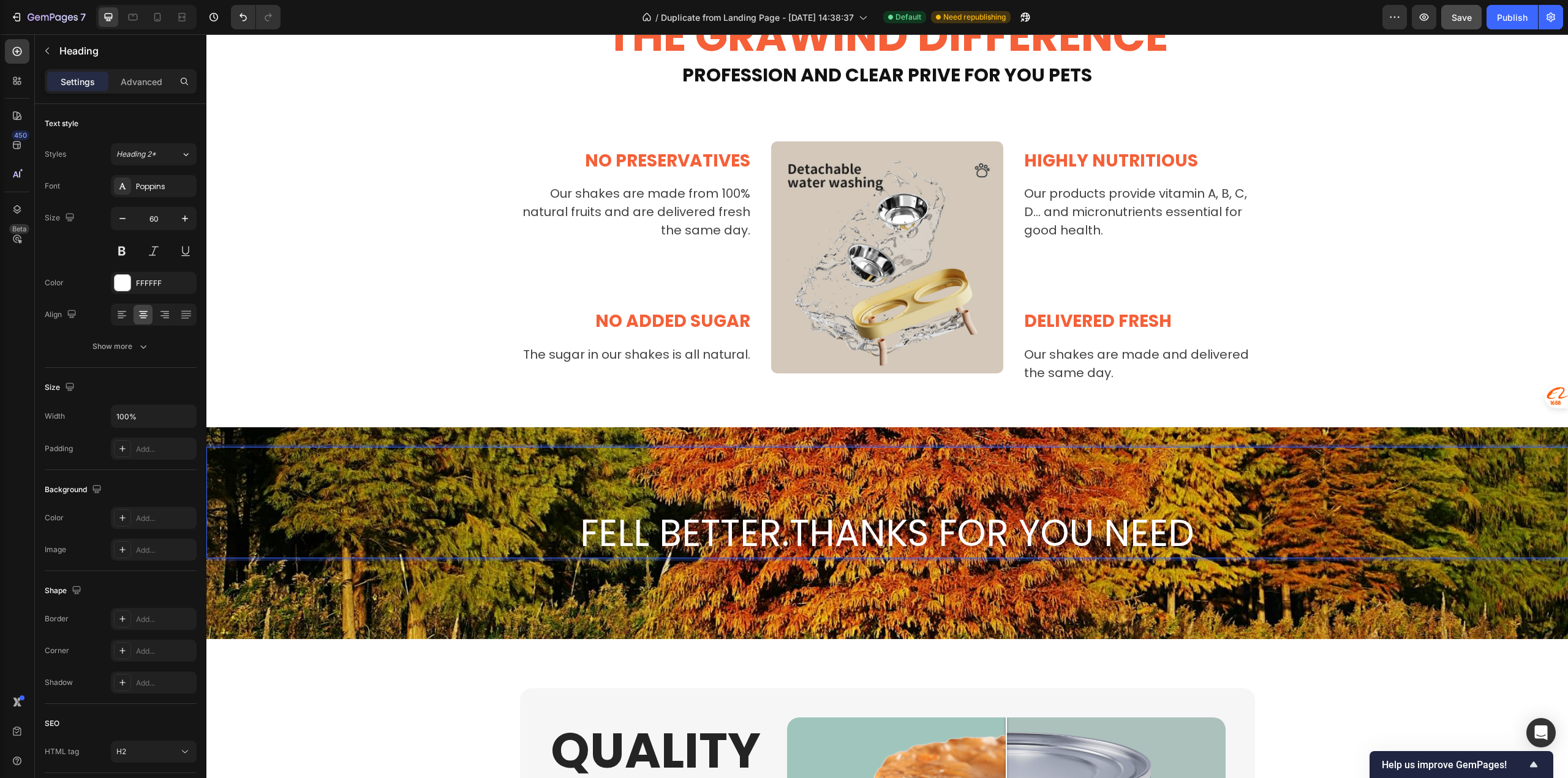
click at [702, 537] on h2 "FELL BETTER.THANKS FOR YOU NEED" at bounding box center [887, 533] width 1361 height 50
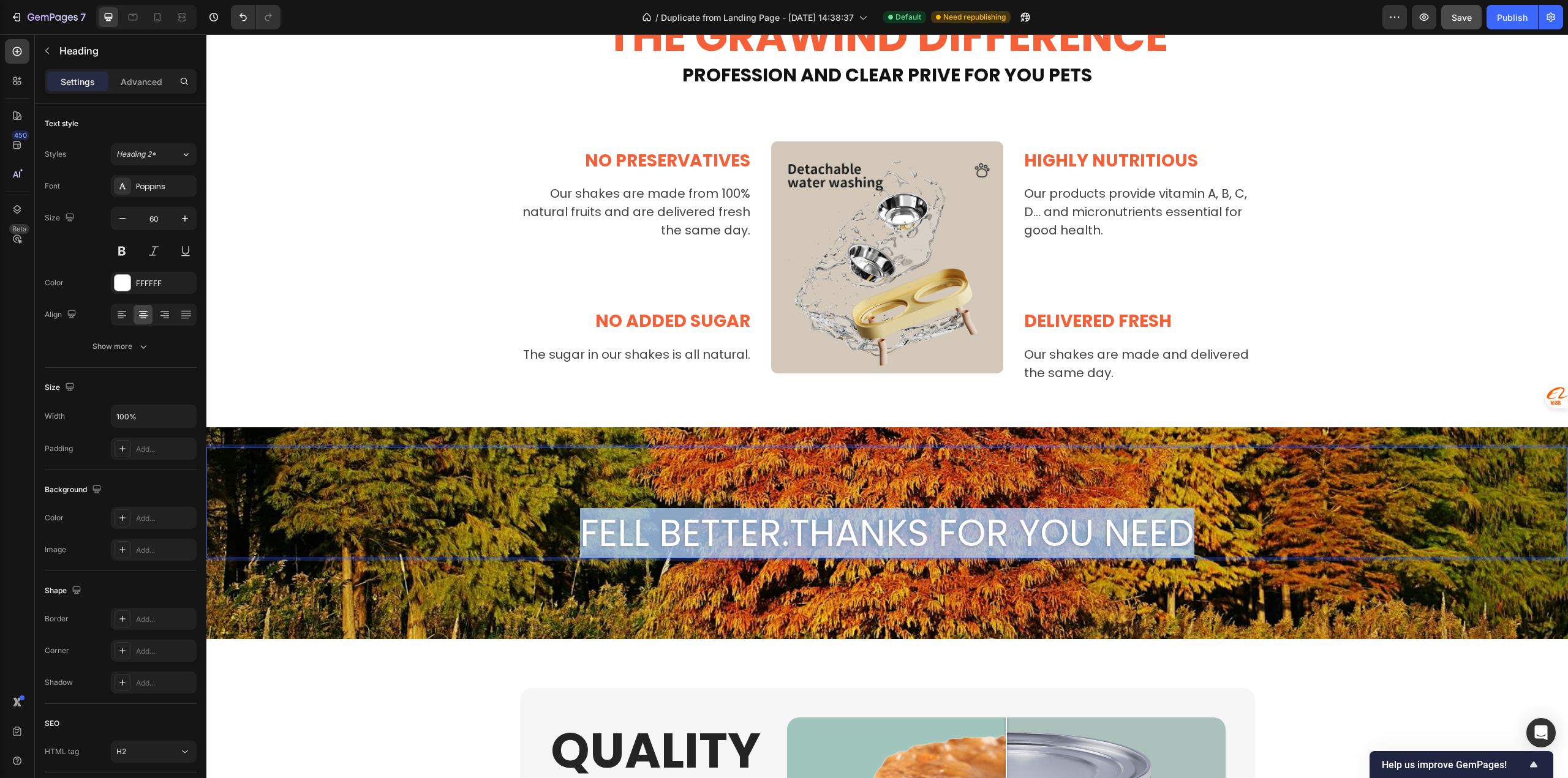
click at [702, 537] on p "FELL BETTER.THANKS FOR YOU NEED" at bounding box center [887, 533] width 1359 height 47
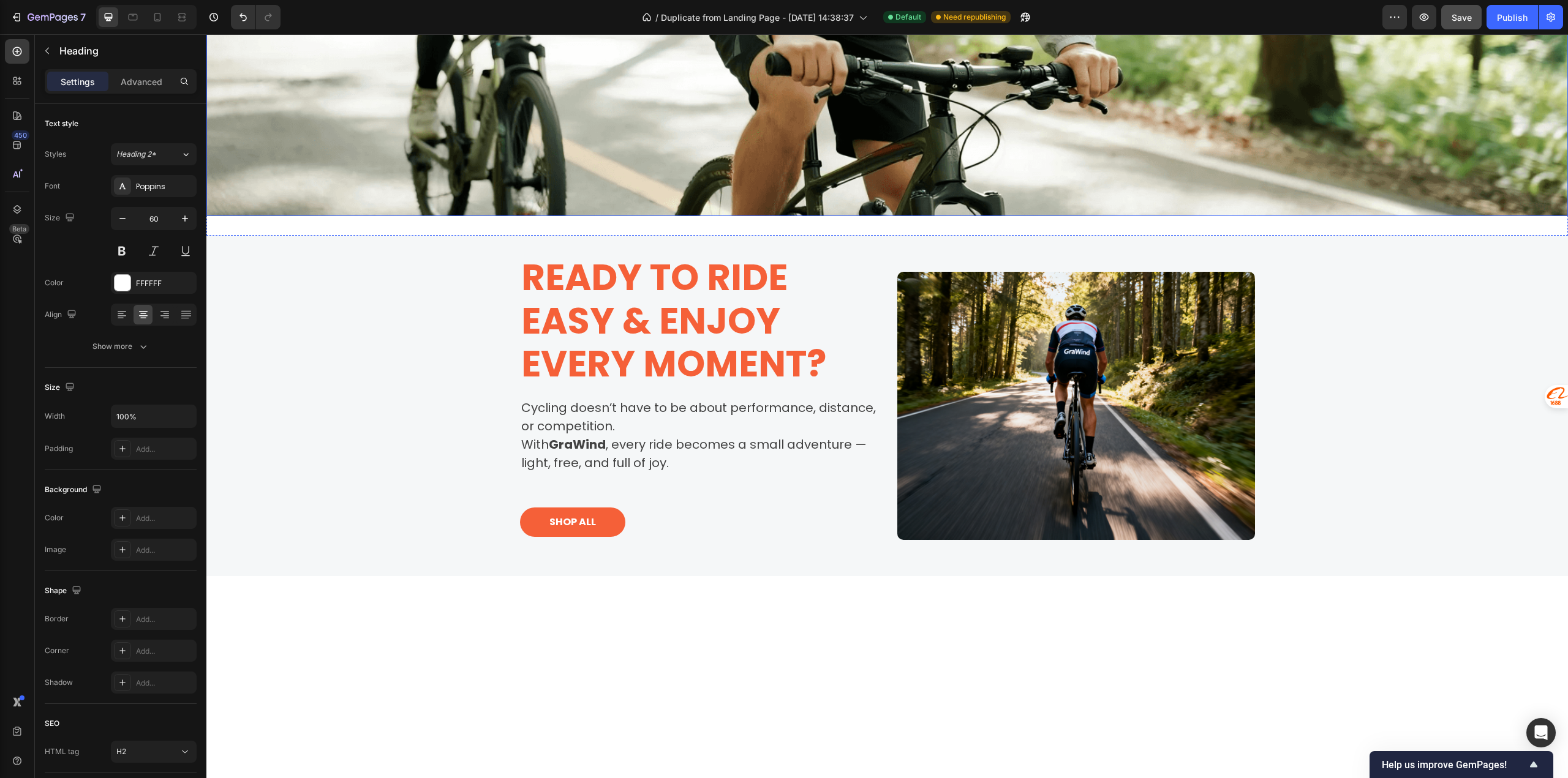
scroll to position [551, 0]
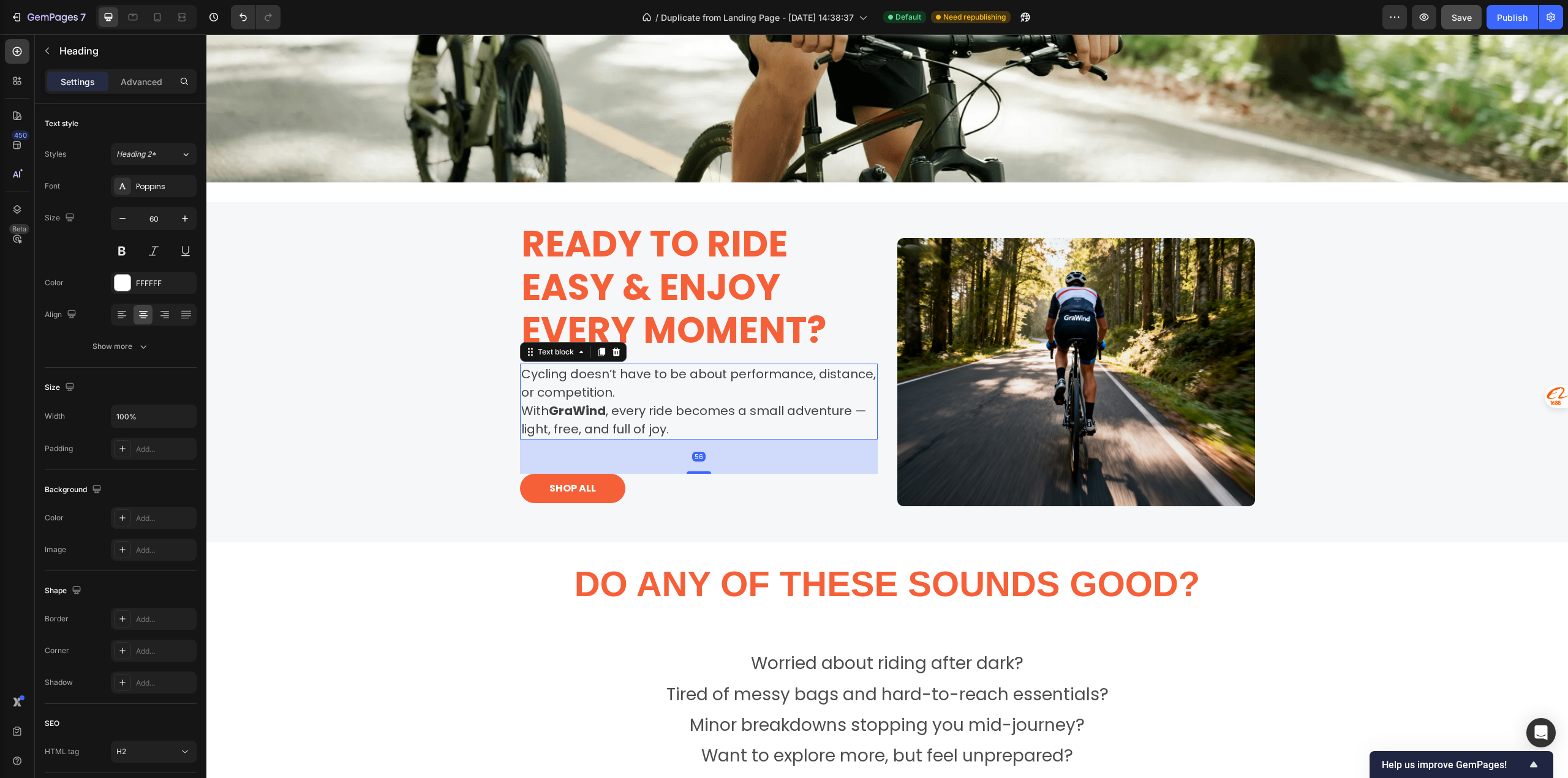
click at [586, 413] on strong "GraWind" at bounding box center [577, 411] width 57 height 17
click at [622, 424] on p "Cycling doesn’t have to be about performance, distance, or competition. With Gr…" at bounding box center [699, 401] width 355 height 73
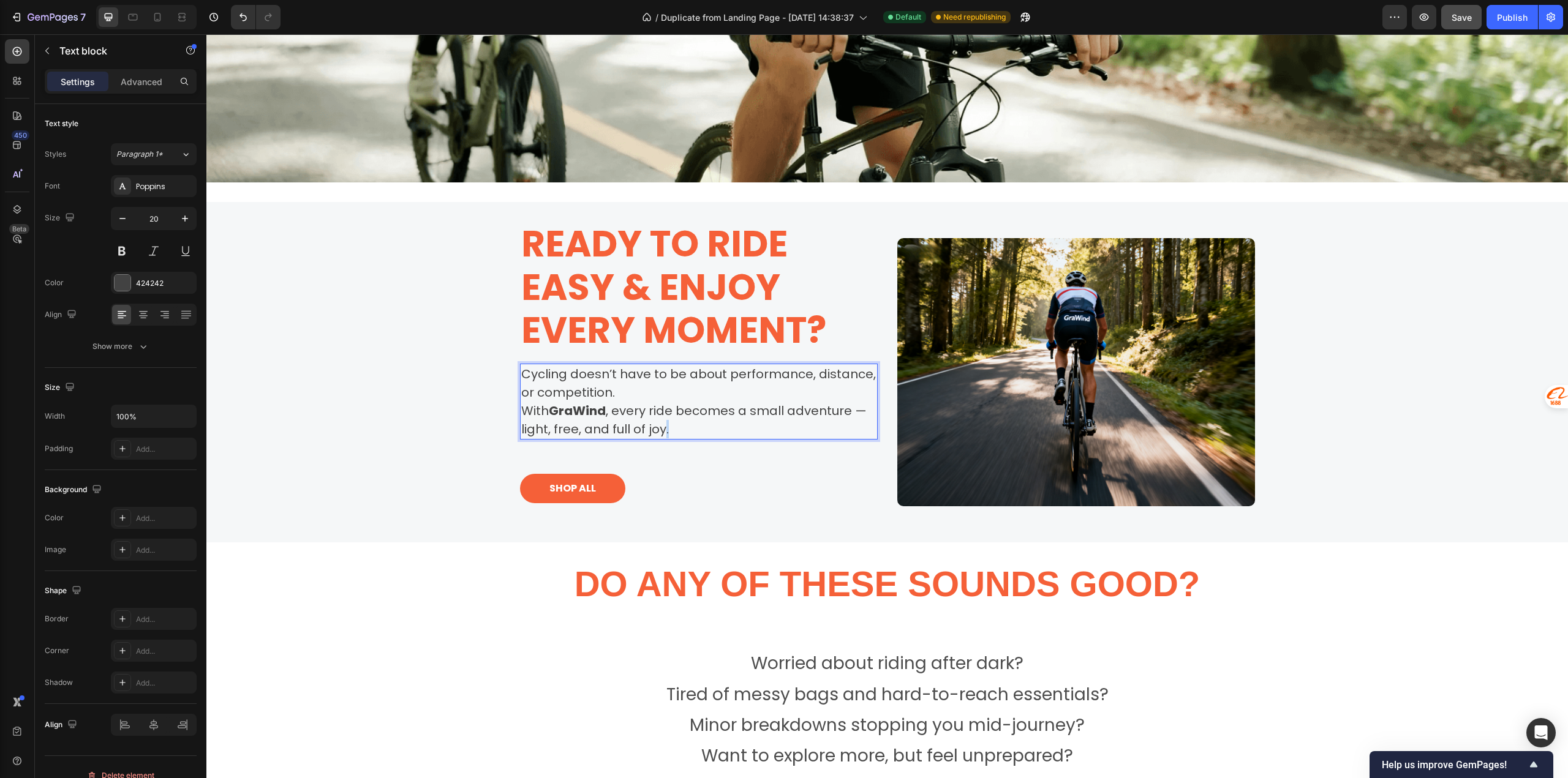
click at [622, 424] on p "Cycling doesn’t have to be about performance, distance, or competition. With Gr…" at bounding box center [699, 401] width 355 height 73
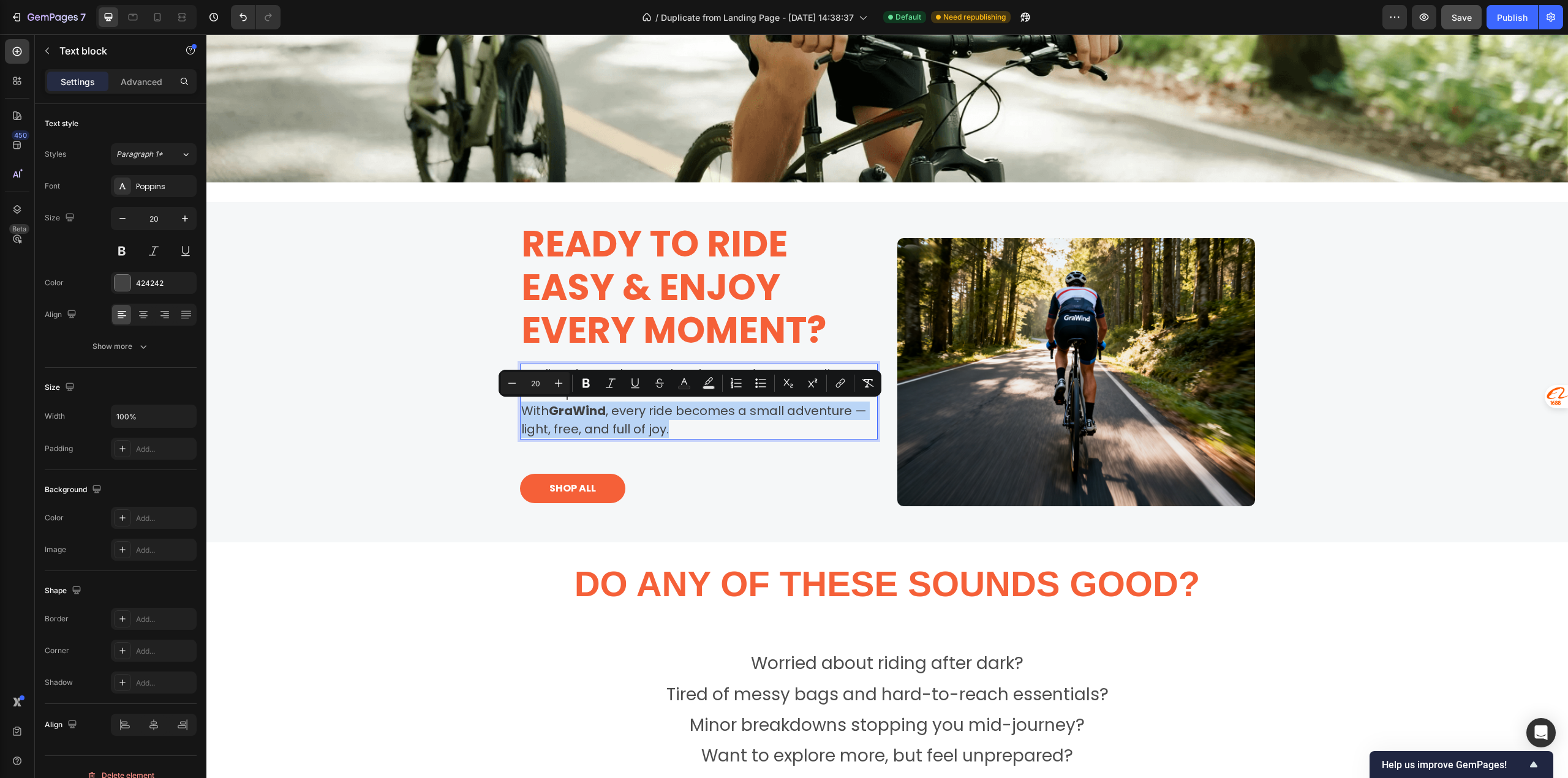
click at [628, 428] on p "Cycling doesn’t have to be about performance, distance, or competition. With Gr…" at bounding box center [699, 401] width 355 height 73
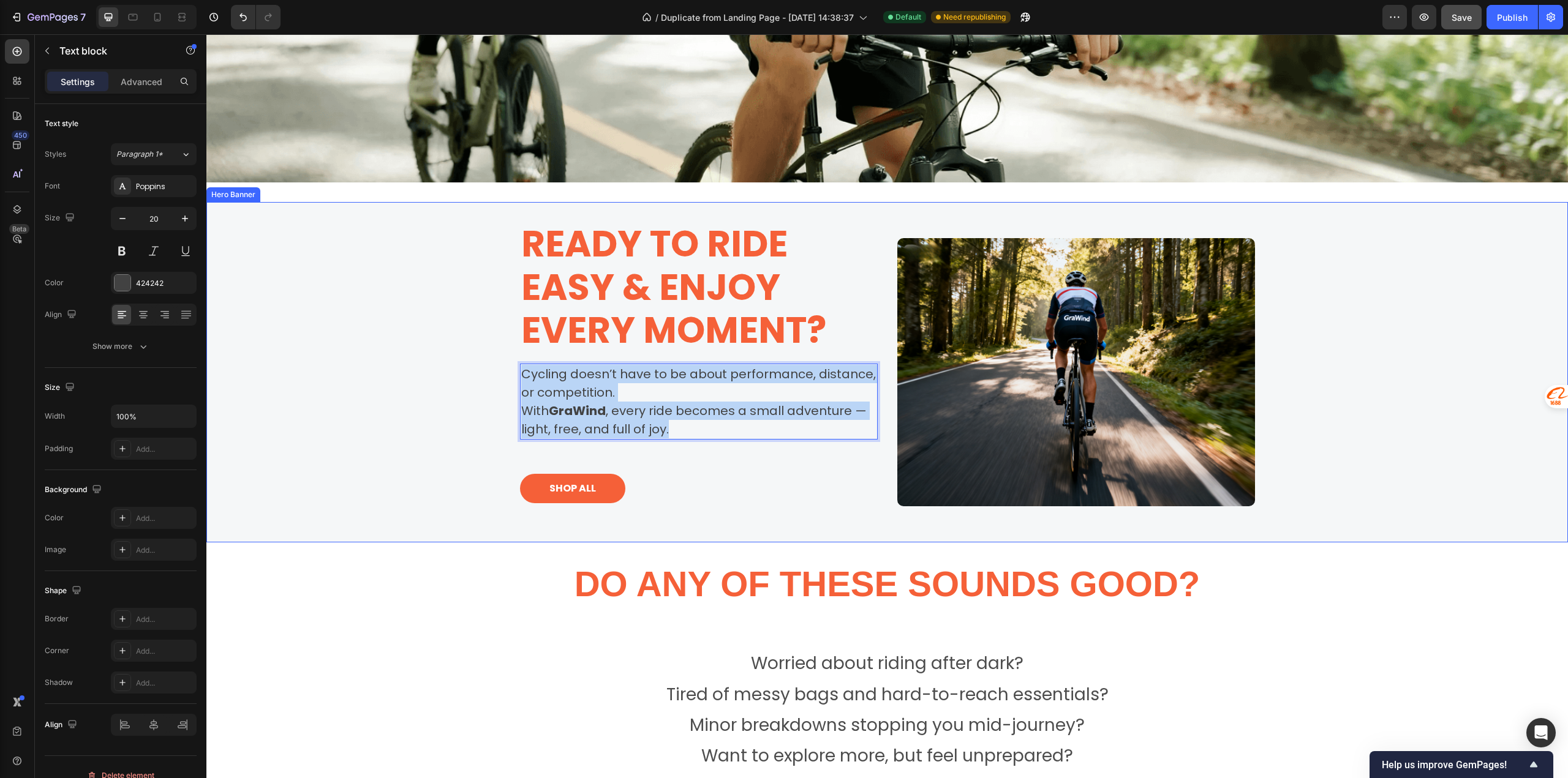
drag, startPoint x: 635, startPoint y: 429, endPoint x: 502, endPoint y: 378, distance: 142.4
click at [502, 378] on div "Ready to Ride Easy & Enjoy Every Moment? Heading Cycling doesn’t have to be abo…" at bounding box center [887, 372] width 1361 height 341
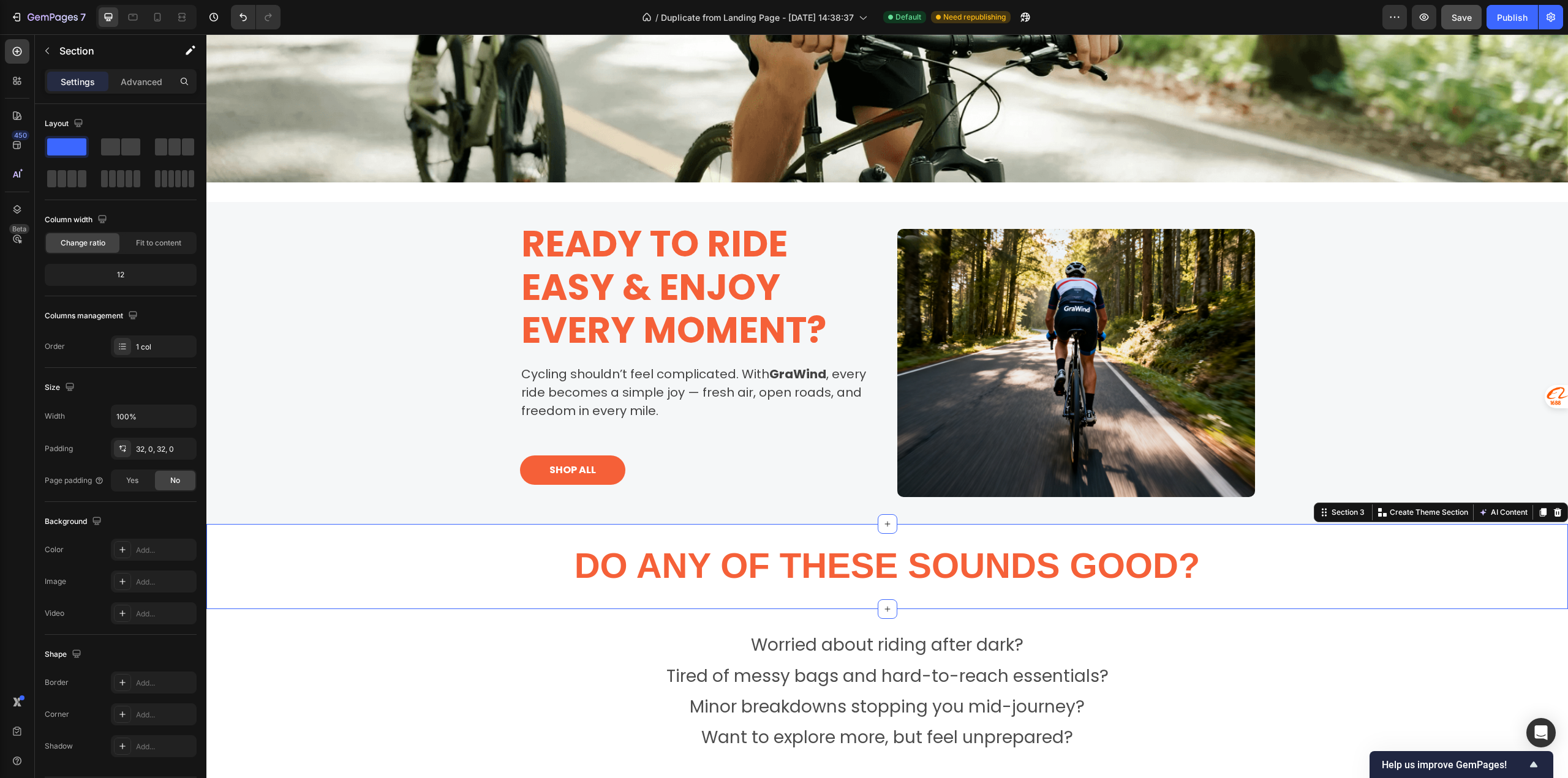
click at [448, 600] on div "Do Any Of These Sounds Good? Heading Section 3 You can create reusable sections…" at bounding box center [887, 567] width 1361 height 85
click at [391, 460] on div "Background Image" at bounding box center [887, 362] width 1361 height 322
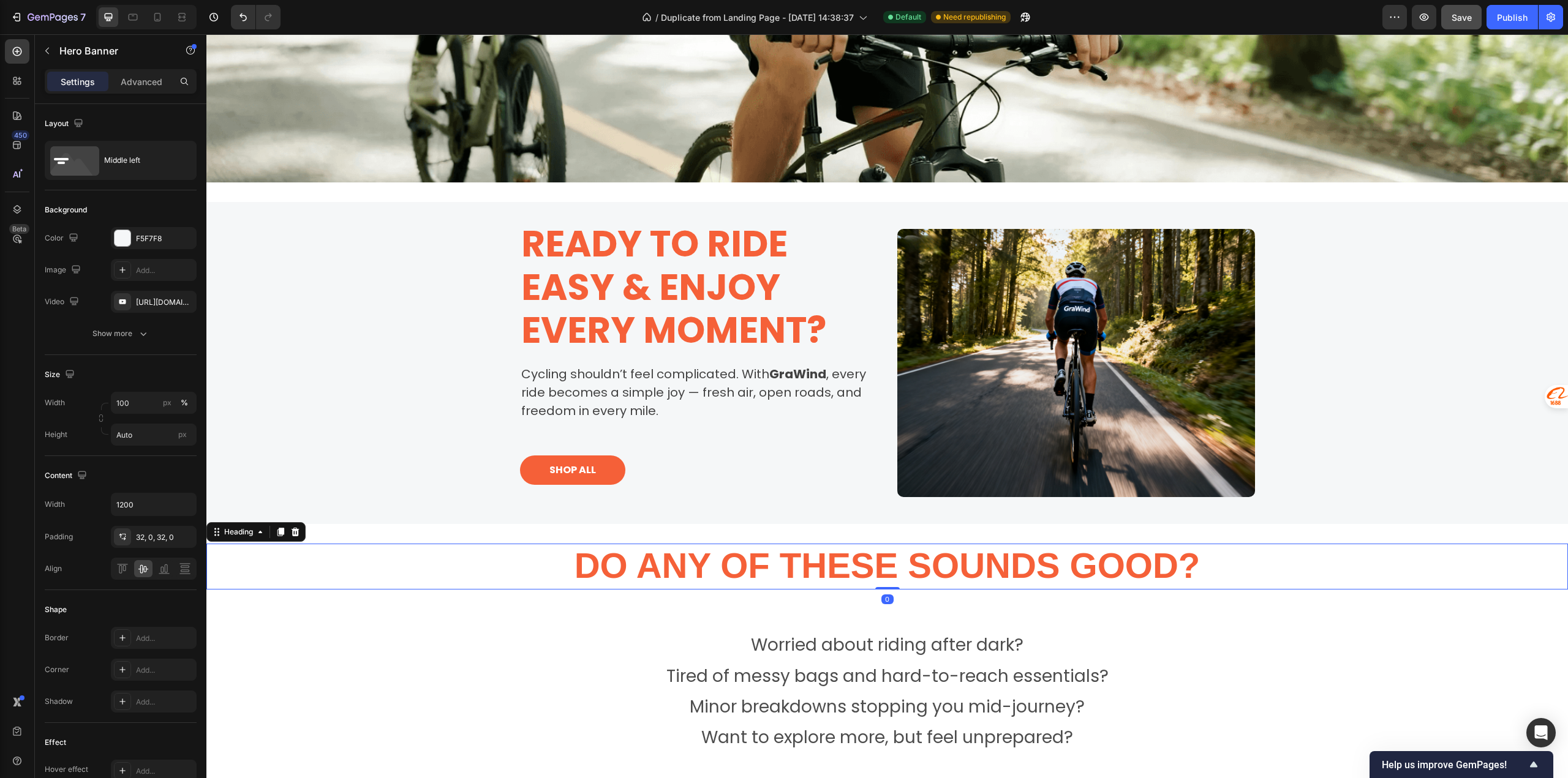
click at [677, 574] on span "Do Any Of These Sounds Good?" at bounding box center [887, 566] width 626 height 40
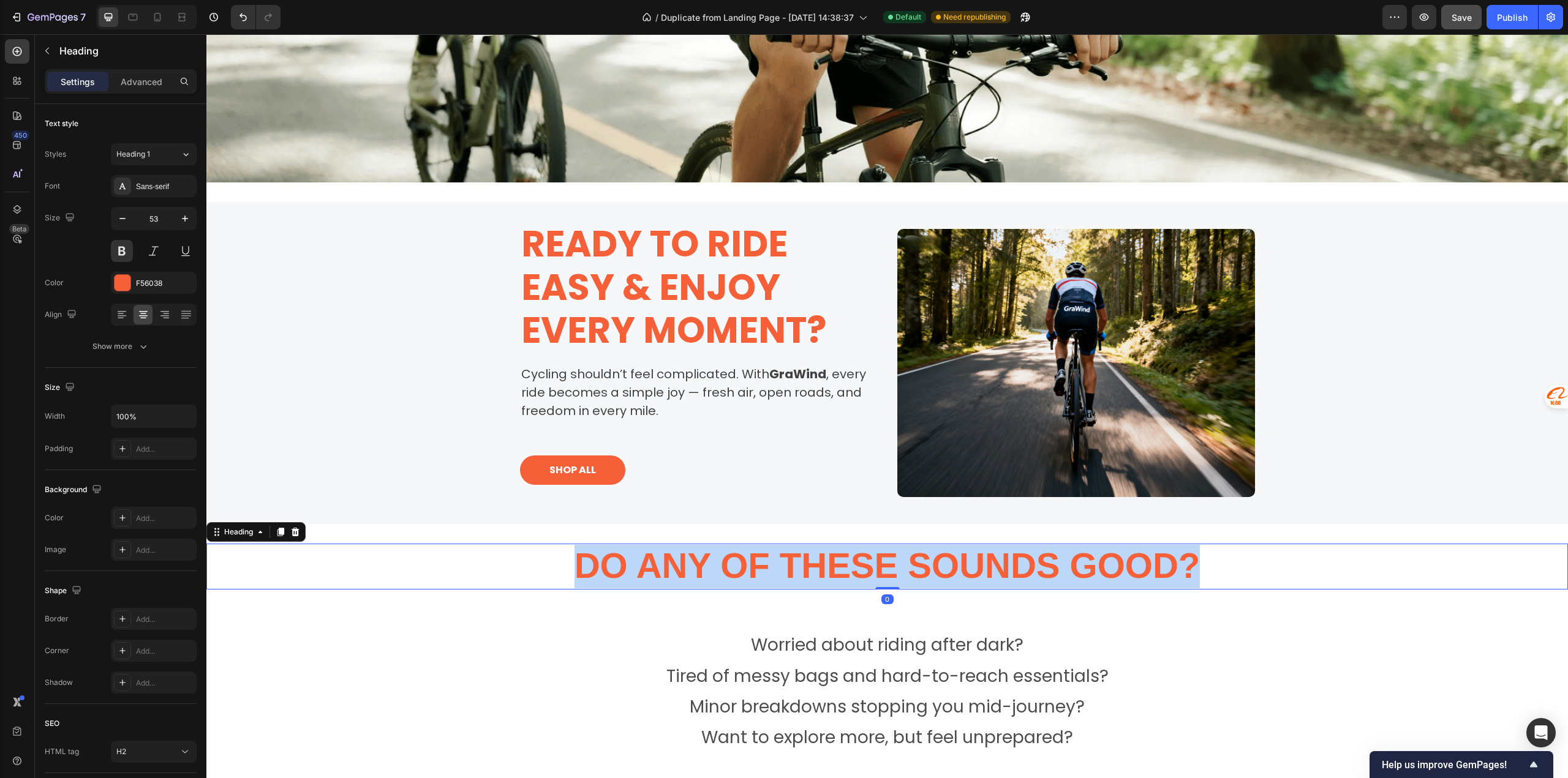
click at [675, 574] on span "Do Any Of These Sounds Good?" at bounding box center [887, 566] width 626 height 40
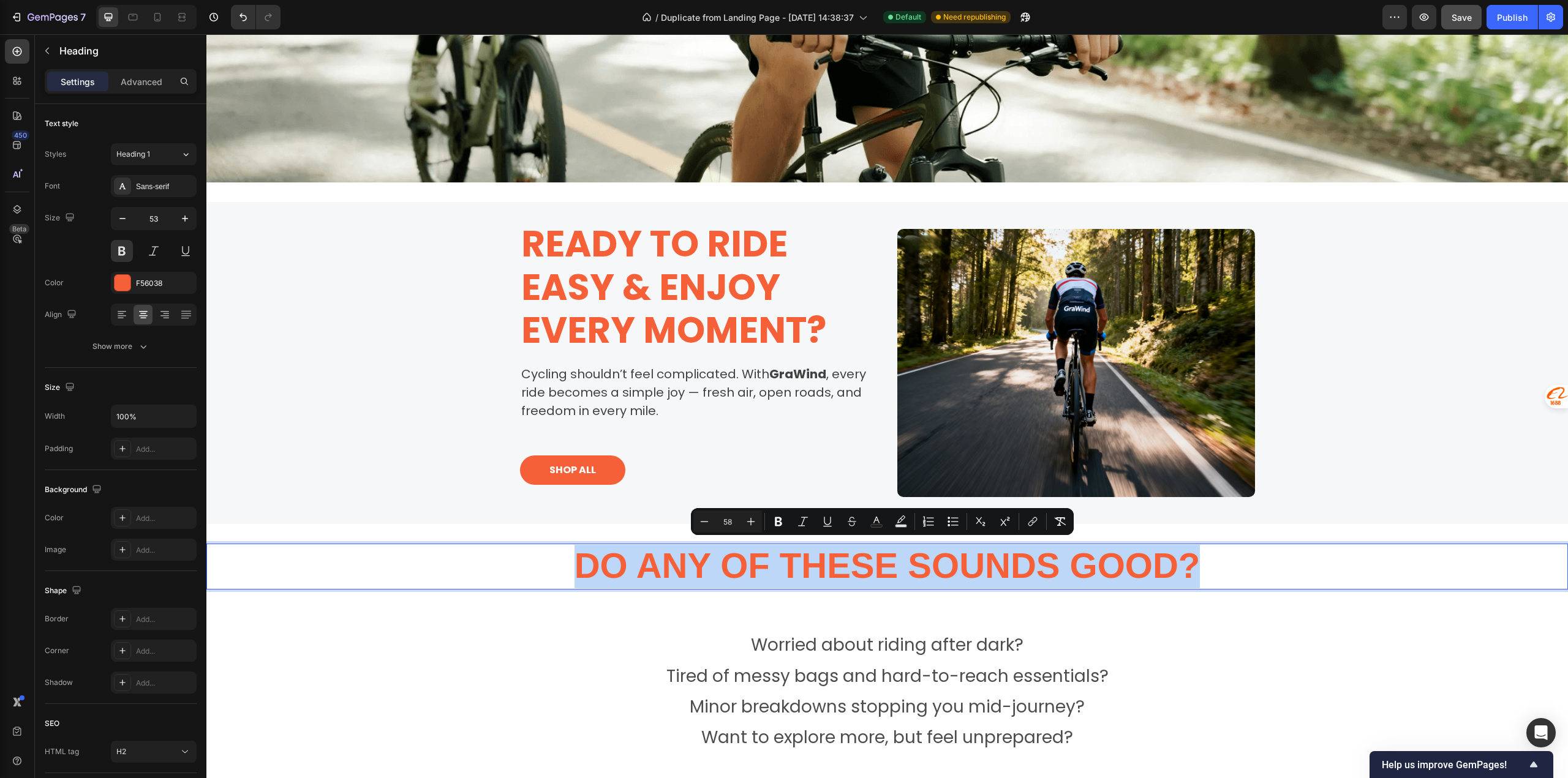
type input "53"
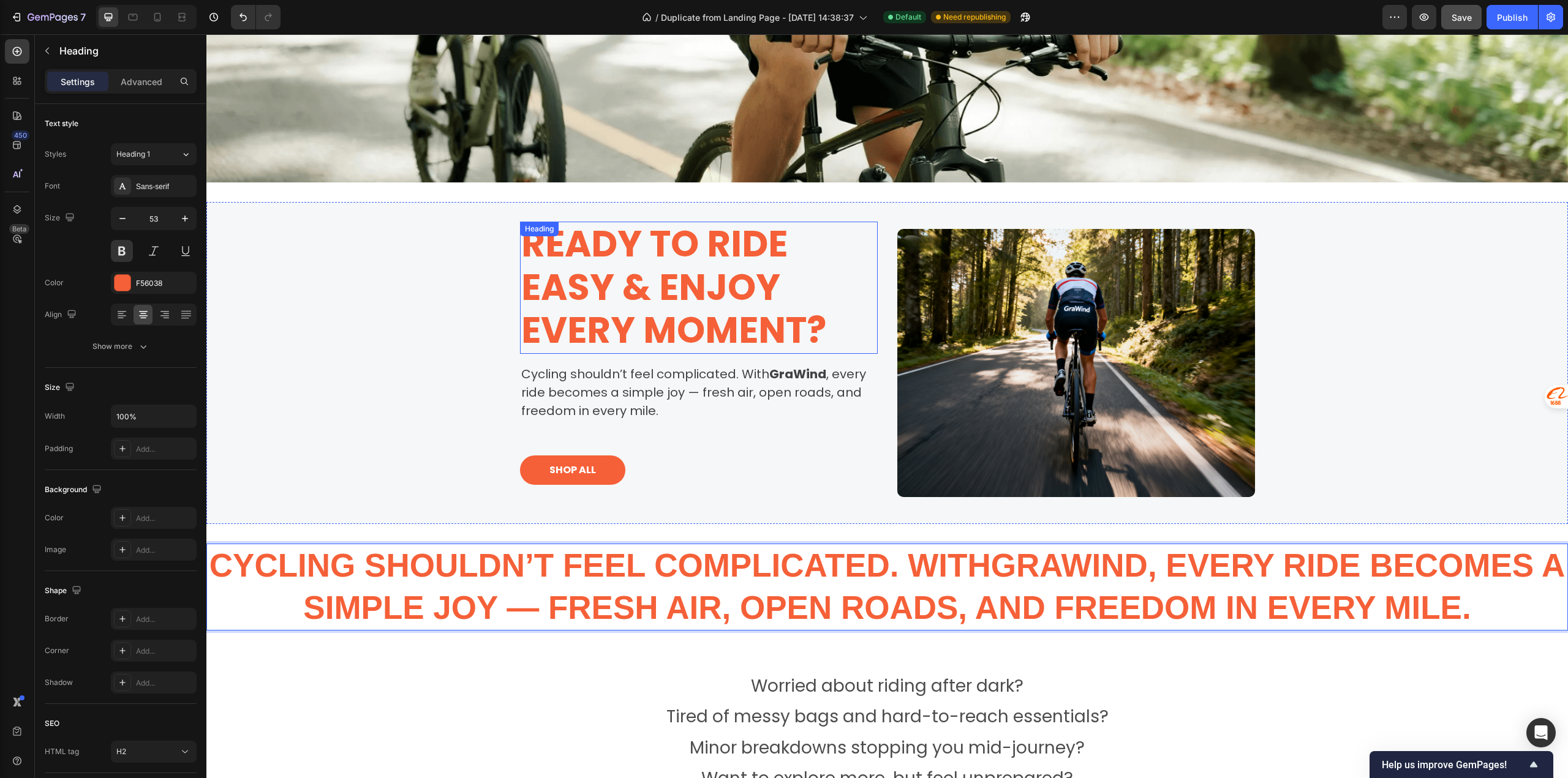
scroll to position [1, 0]
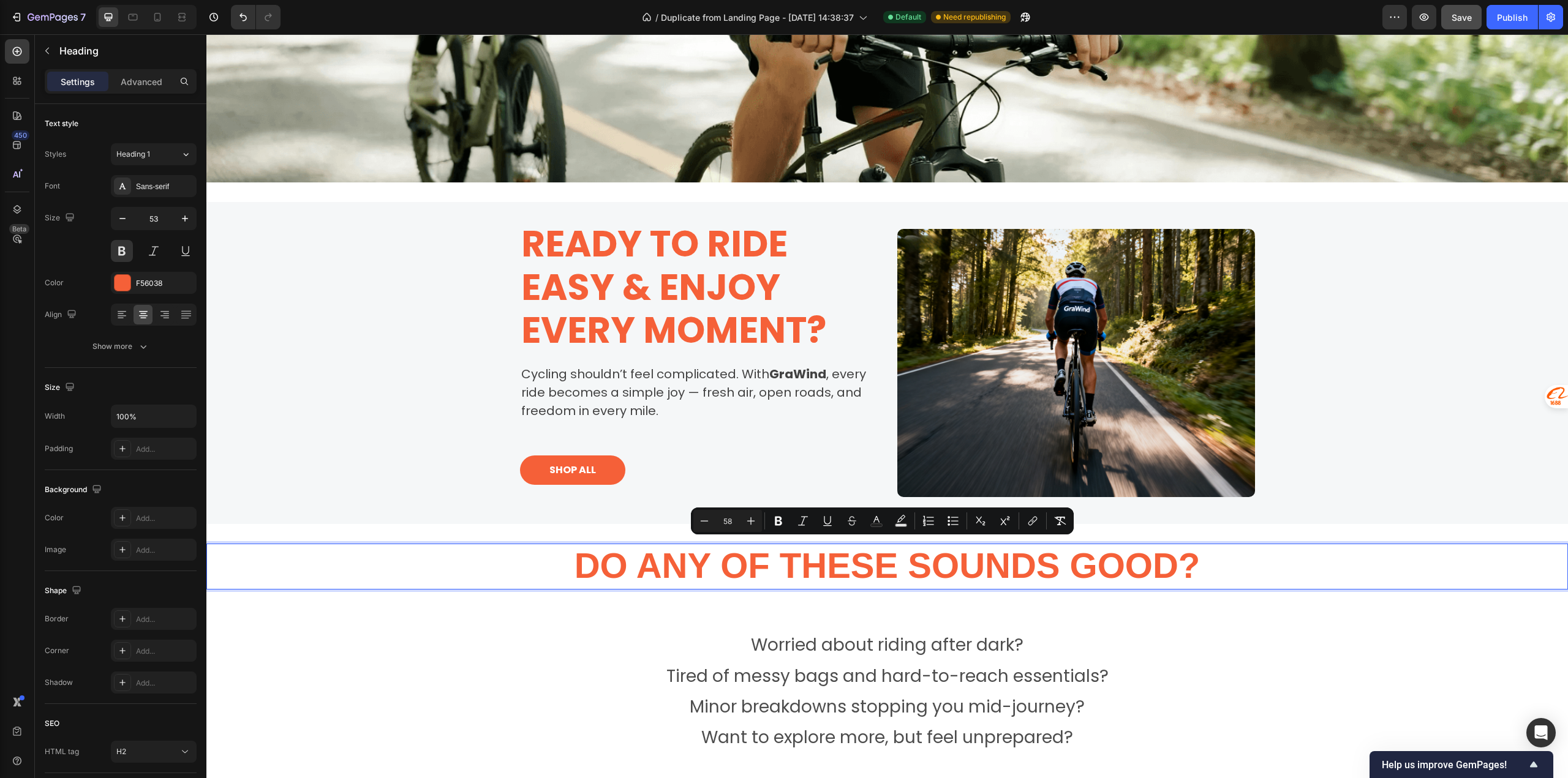
click at [786, 554] on span "Do Any Of These Sounds Good?" at bounding box center [887, 566] width 626 height 40
click at [785, 554] on span "Do Any Of These Sounds Good?" at bounding box center [887, 566] width 626 height 40
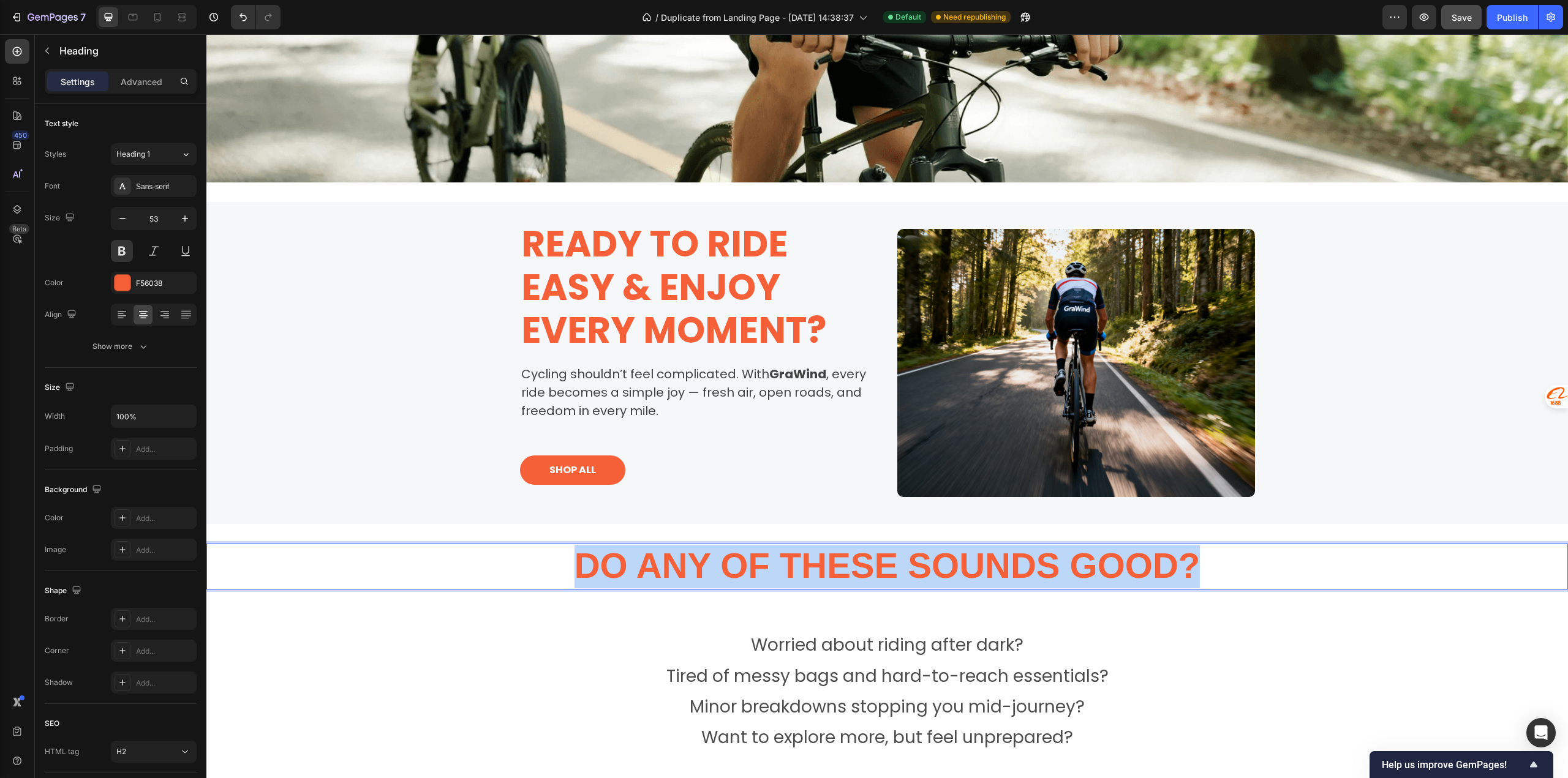
click at [786, 553] on span "Do Any Of These Sounds Good?" at bounding box center [887, 566] width 626 height 40
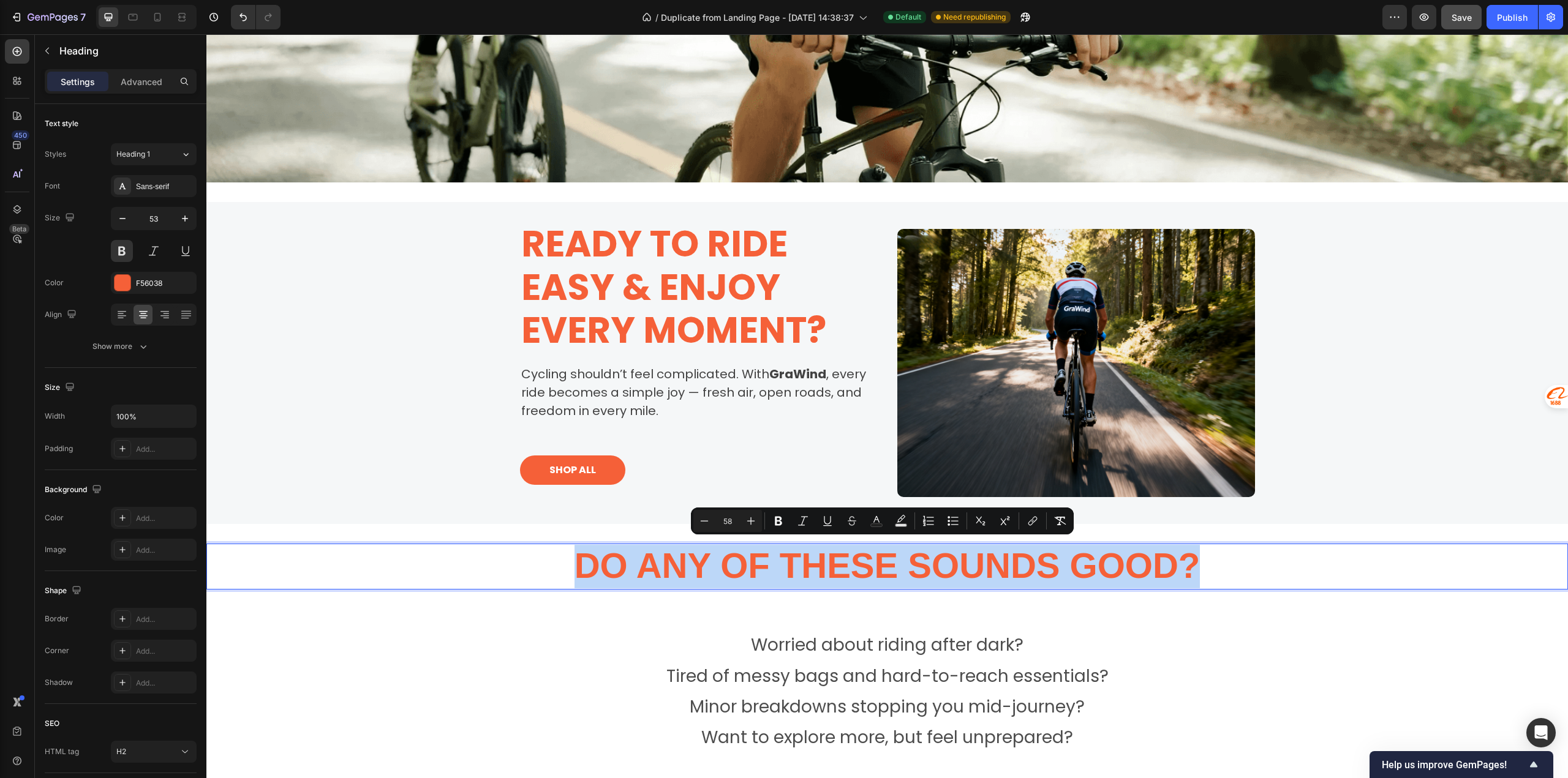
drag, startPoint x: 776, startPoint y: 561, endPoint x: 608, endPoint y: 566, distance: 168.1
click at [608, 566] on span "Do Any Of These Sounds Good?" at bounding box center [887, 566] width 626 height 40
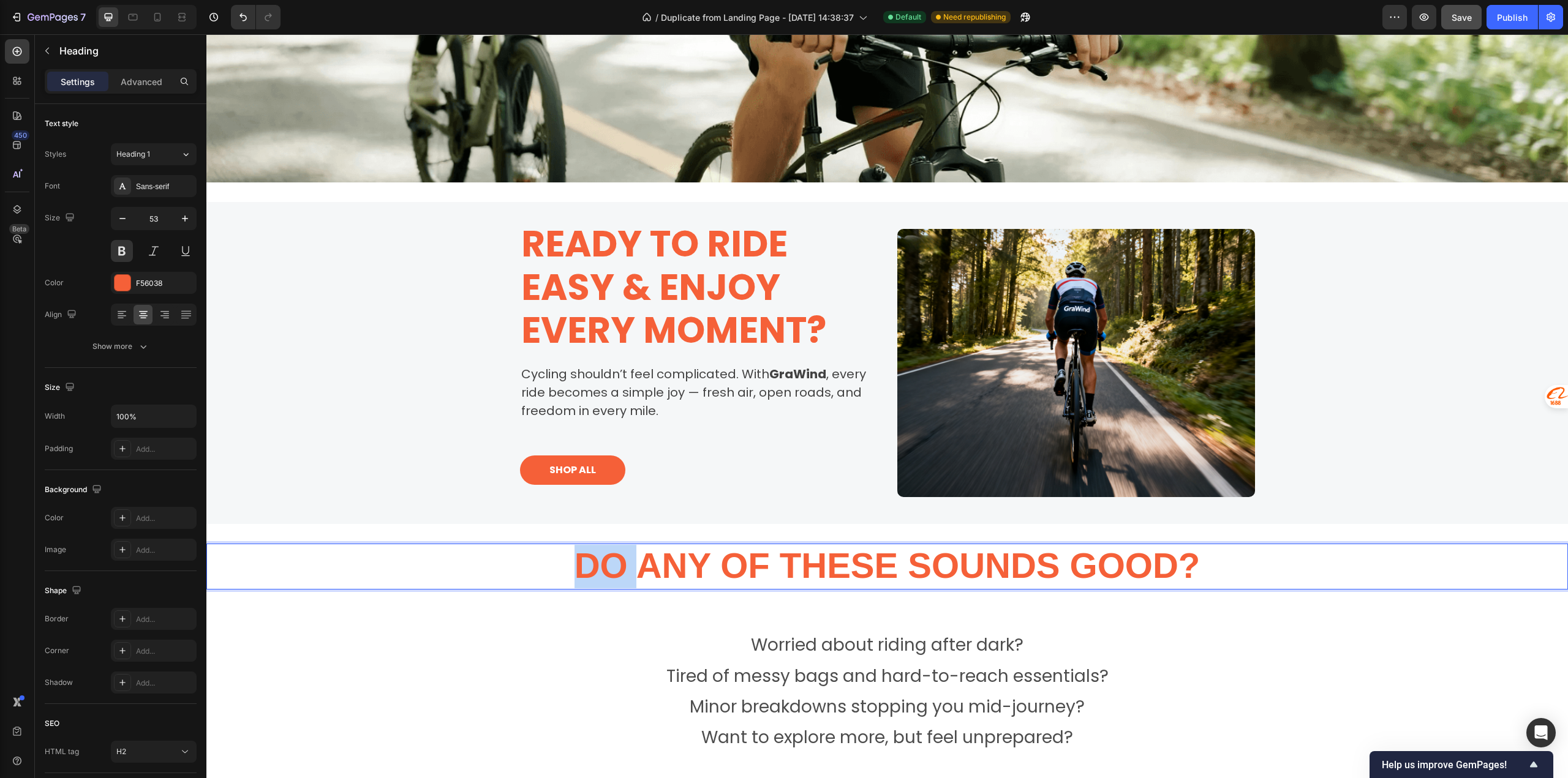
click at [608, 566] on span "Do Any Of These Sounds Good?" at bounding box center [887, 566] width 626 height 40
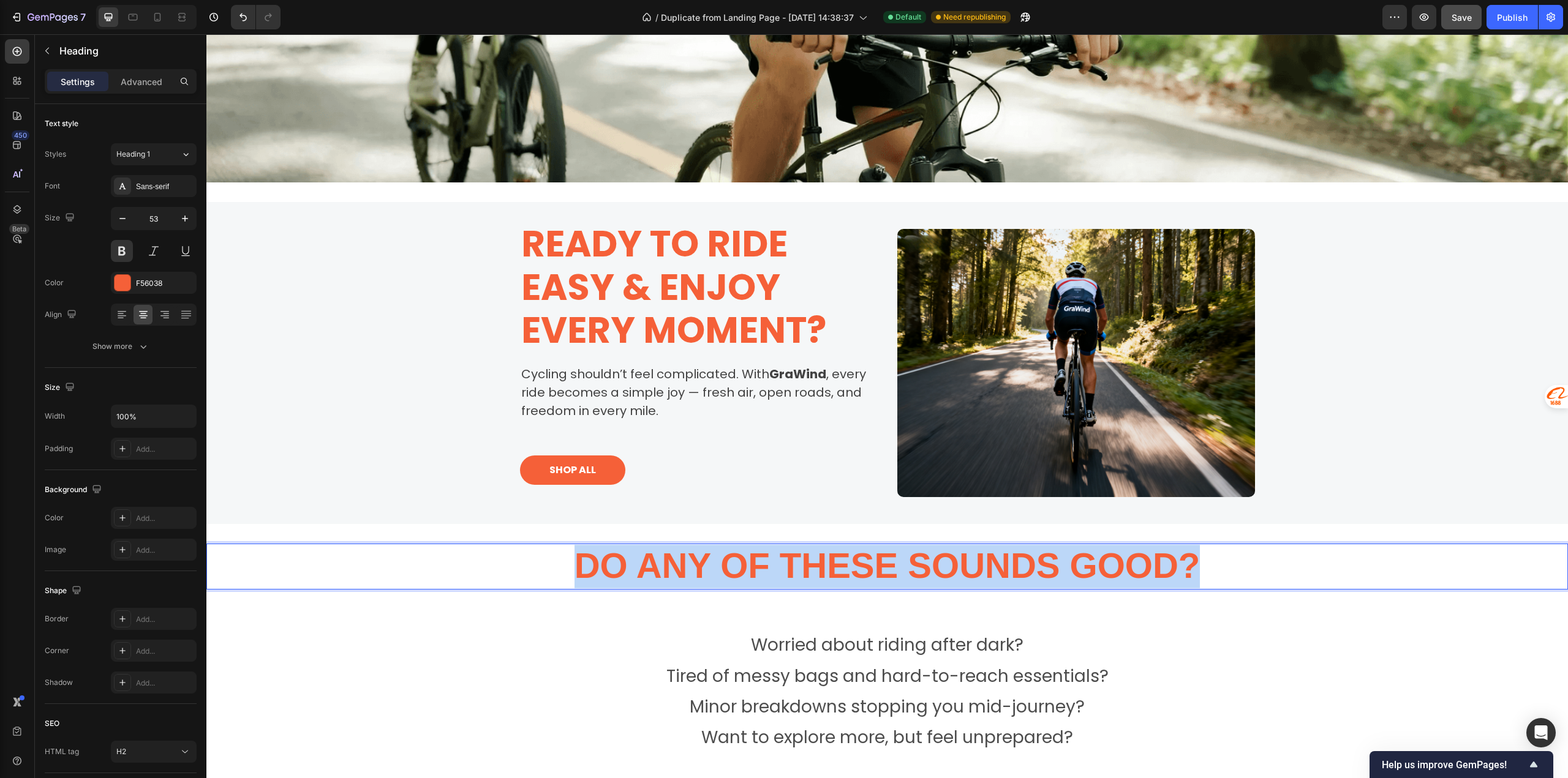
click at [608, 566] on span "Do Any Of These Sounds Good?" at bounding box center [887, 566] width 626 height 40
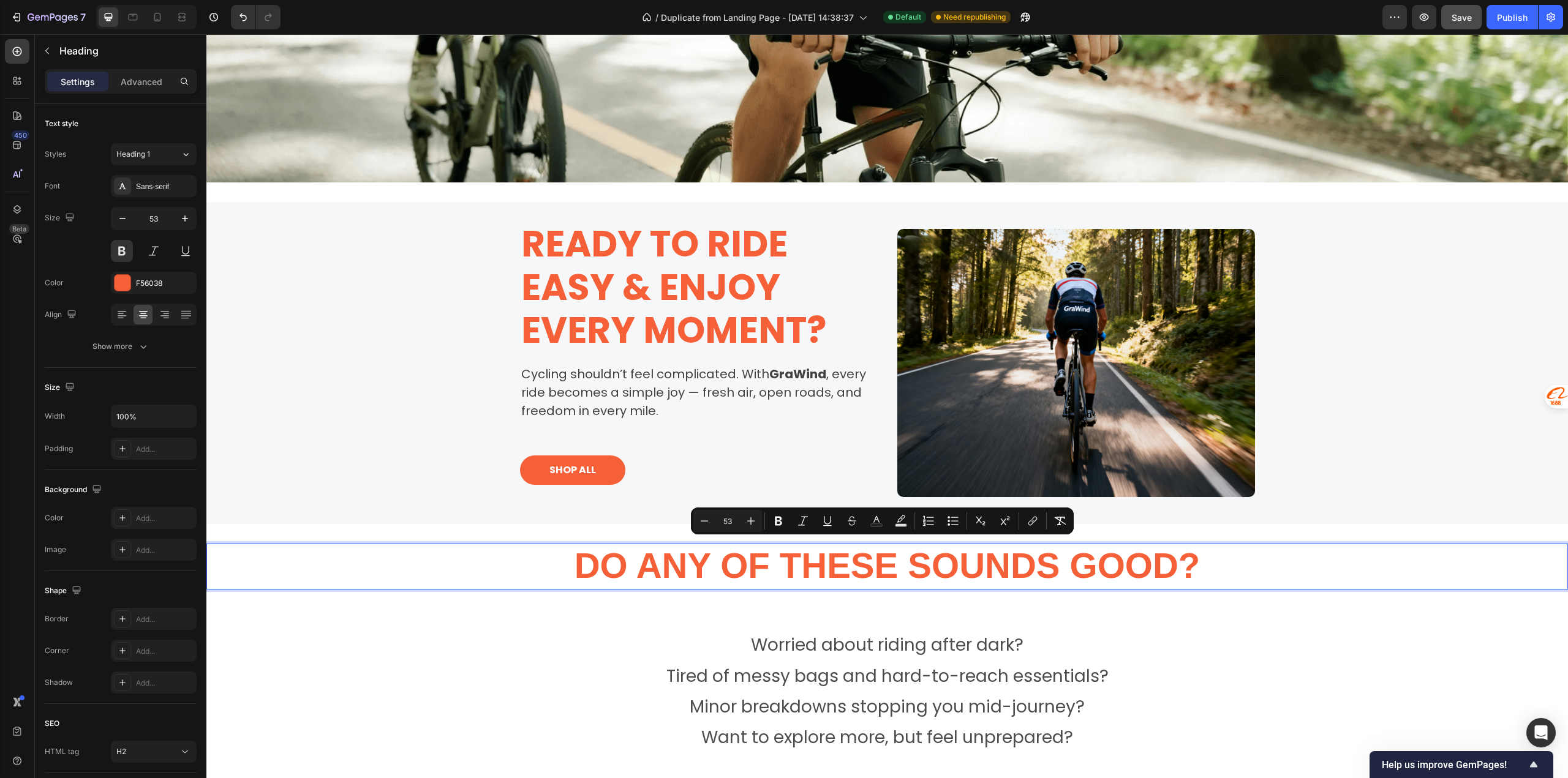
scroll to position [0, 0]
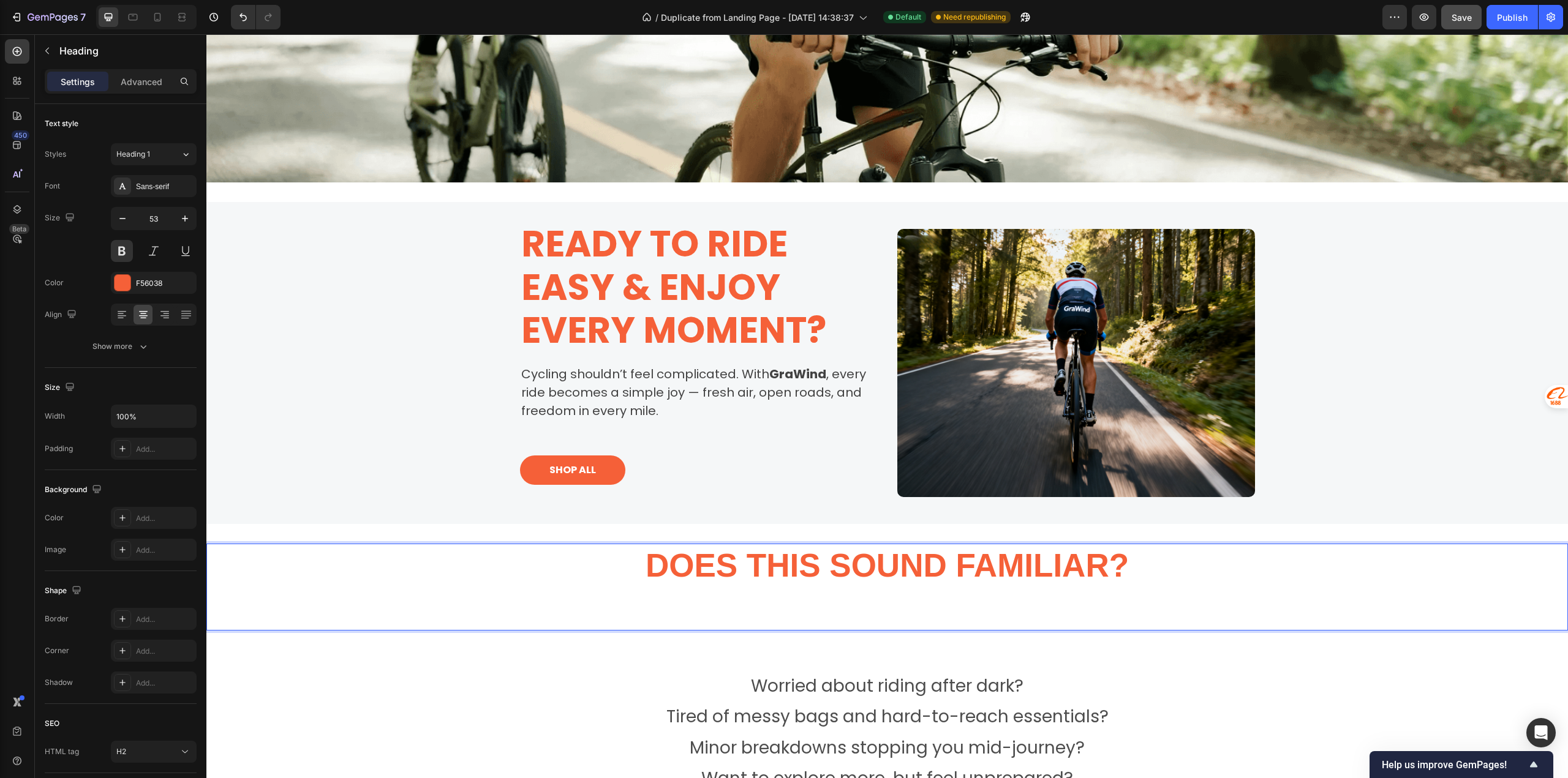
click at [1130, 567] on p "Does this sound familiar?" at bounding box center [887, 566] width 1359 height 42
click at [1123, 565] on p "Does this sound familiar?" at bounding box center [887, 566] width 1359 height 42
click at [1130, 566] on p "Does this sound familiar?" at bounding box center [887, 566] width 1359 height 42
click at [1019, 628] on p "Rich Text Editor. Editing area: main" at bounding box center [887, 608] width 1359 height 42
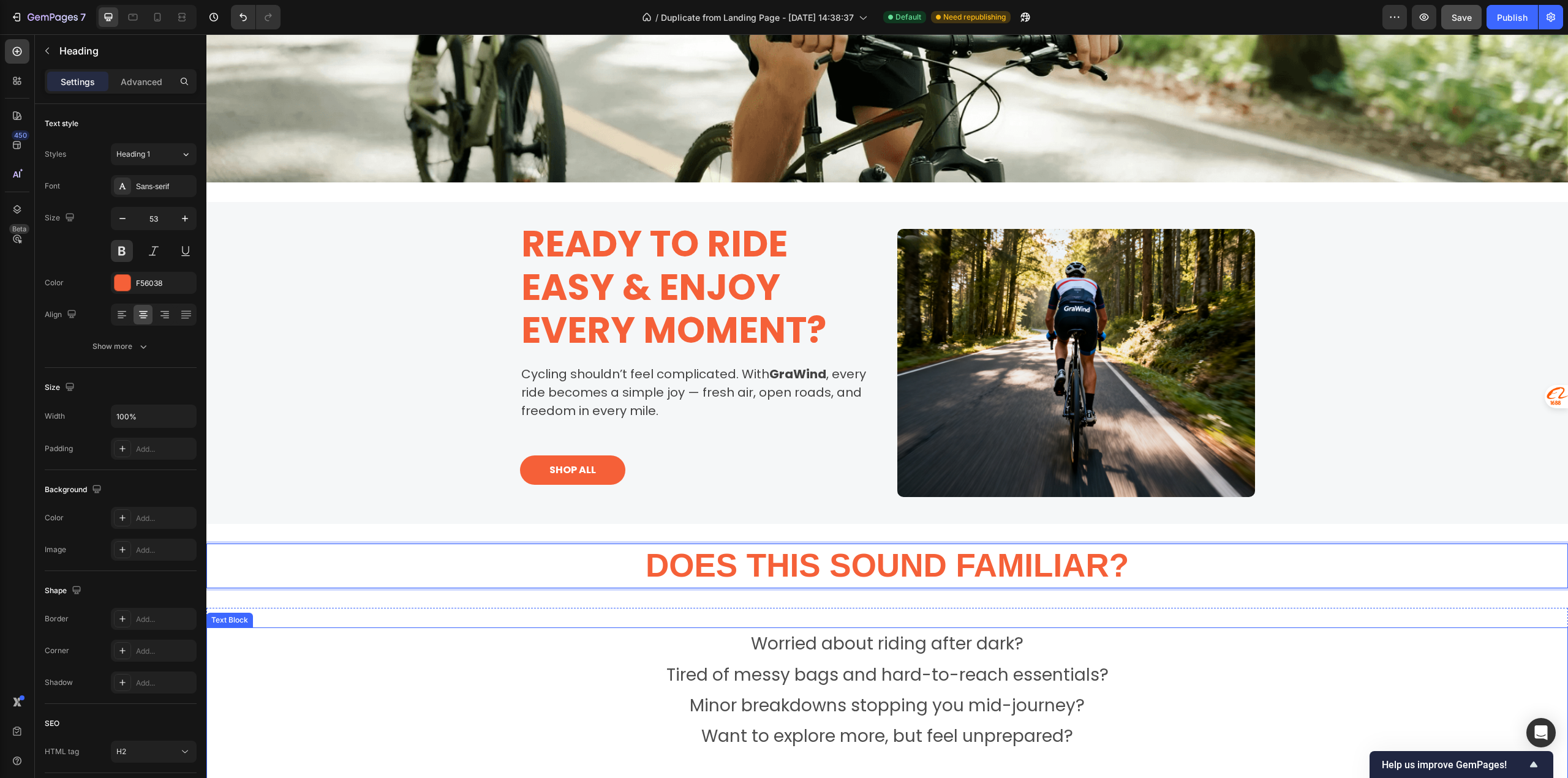
click at [1161, 650] on p "Worried about riding after dark?" at bounding box center [887, 644] width 732 height 31
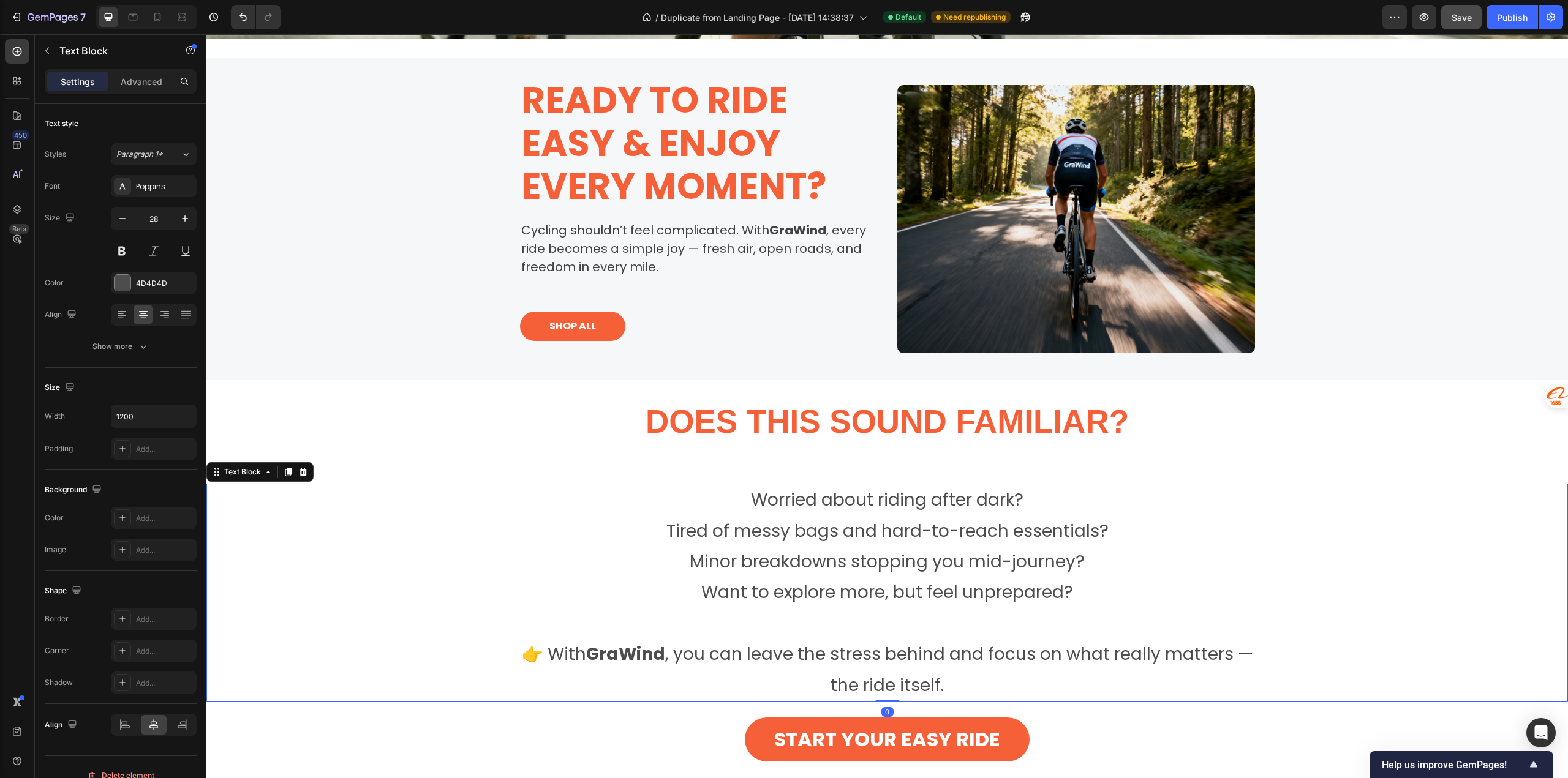
scroll to position [980, 0]
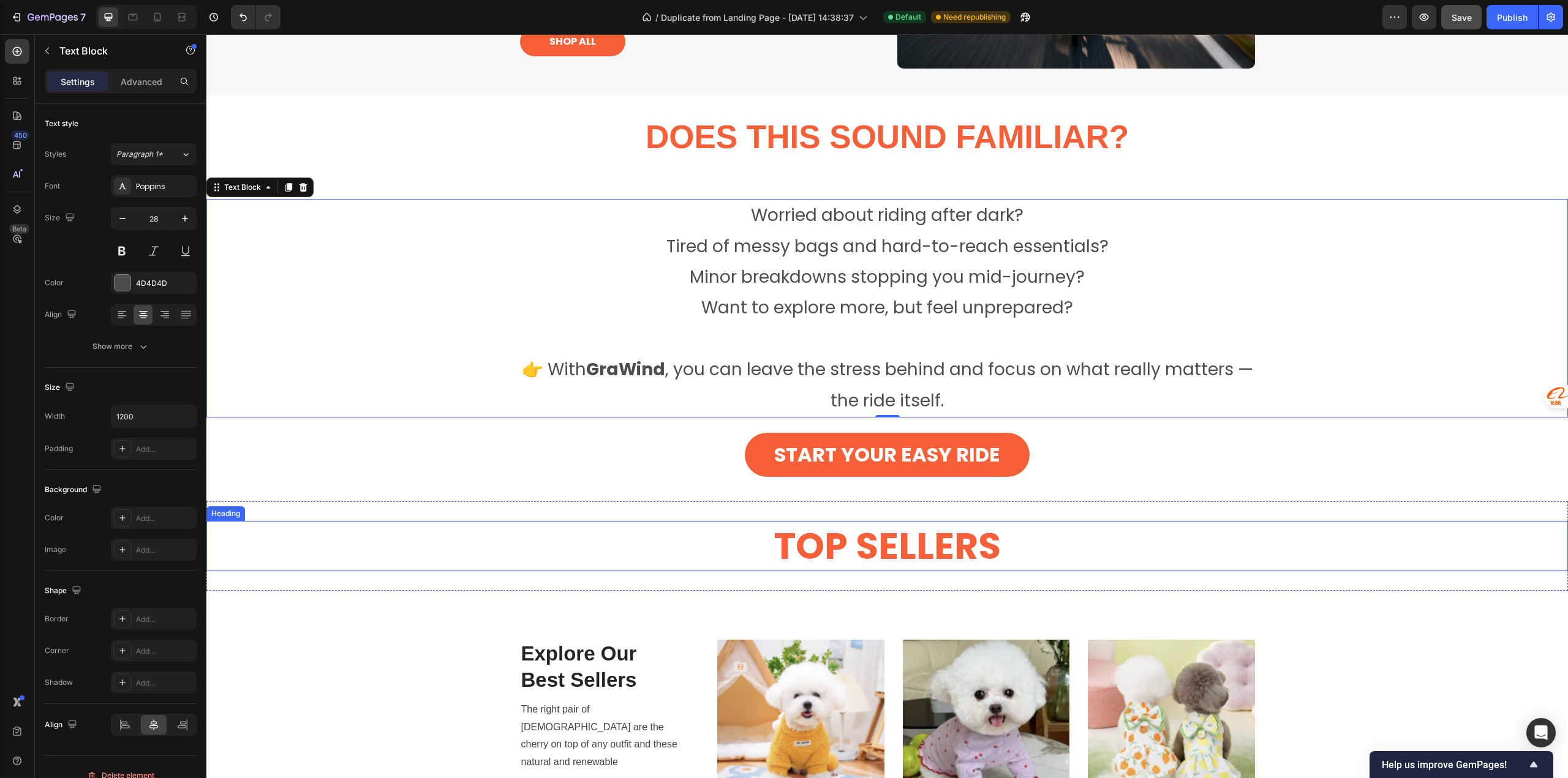
click at [448, 533] on h2 "TOP SELLERS" at bounding box center [887, 546] width 1361 height 50
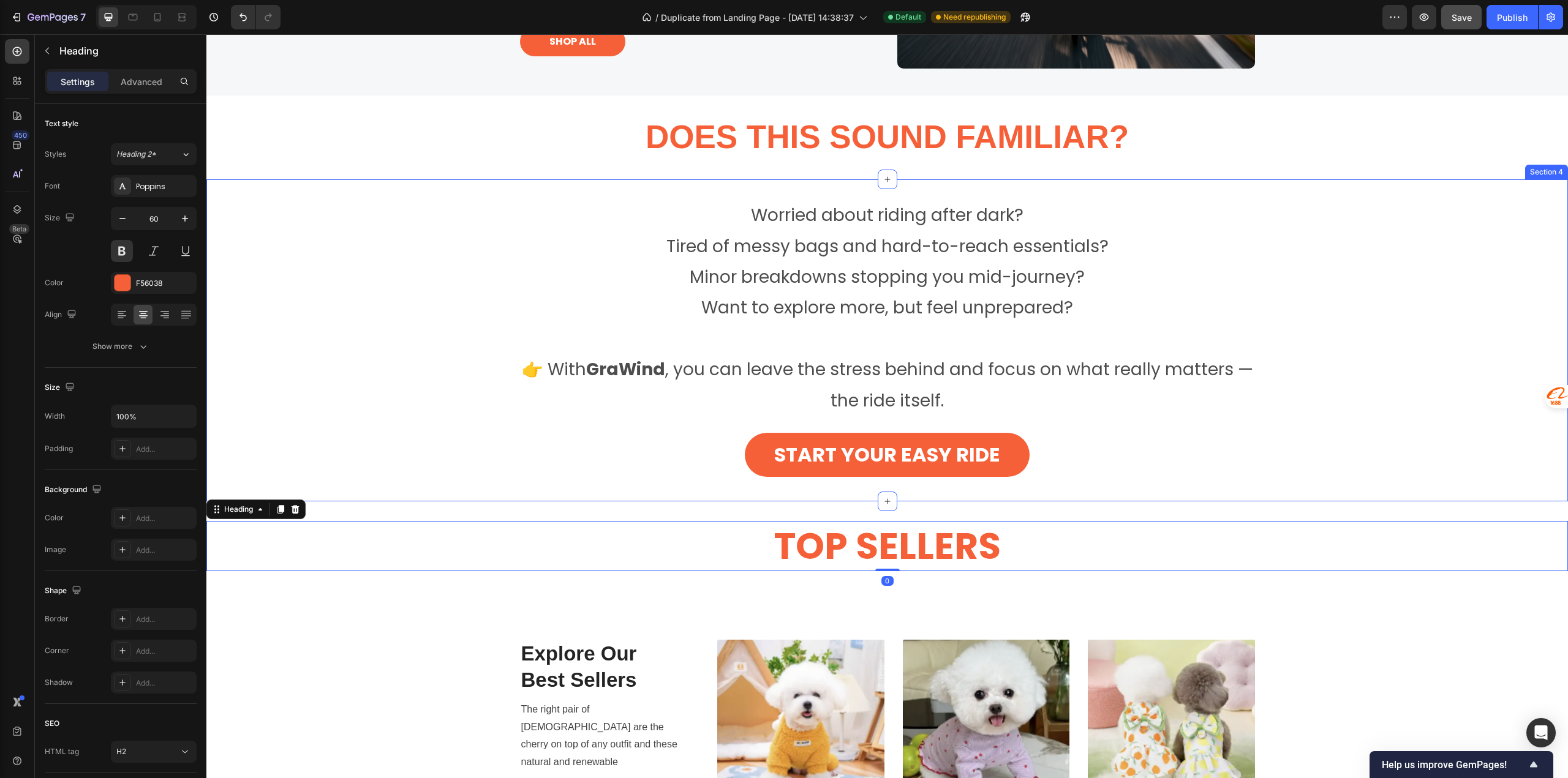
click at [442, 488] on div "Worried about riding after dark? Tired of messy bags and hard-to-reach essentia…" at bounding box center [887, 340] width 1361 height 322
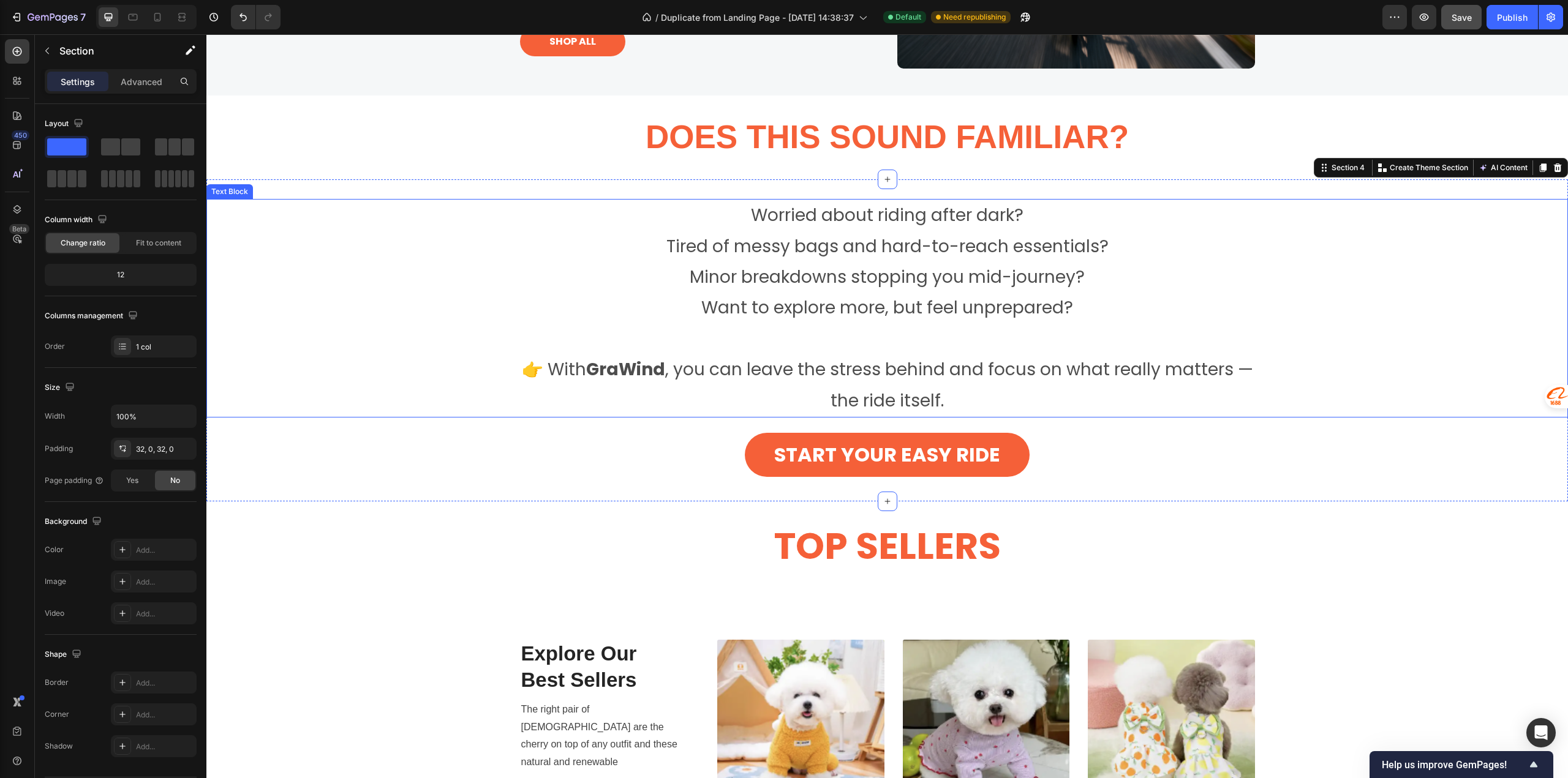
click at [785, 215] on p "Worried about riding after dark?" at bounding box center [887, 216] width 732 height 31
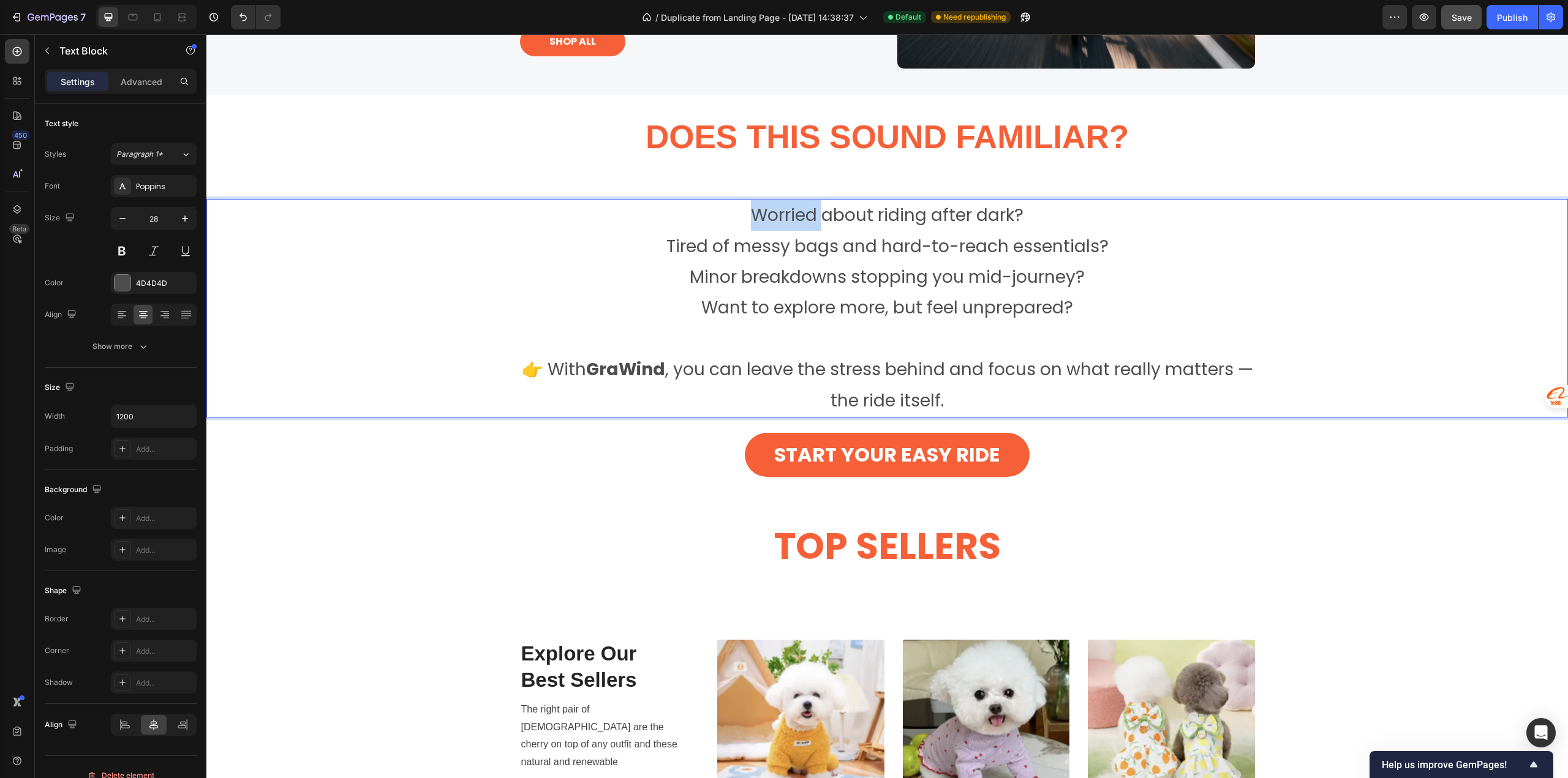
click at [785, 215] on p "Worried about riding after dark?" at bounding box center [887, 216] width 732 height 31
click at [736, 246] on p "Tired of messy bags and hard-to-reach essentials?" at bounding box center [887, 247] width 732 height 31
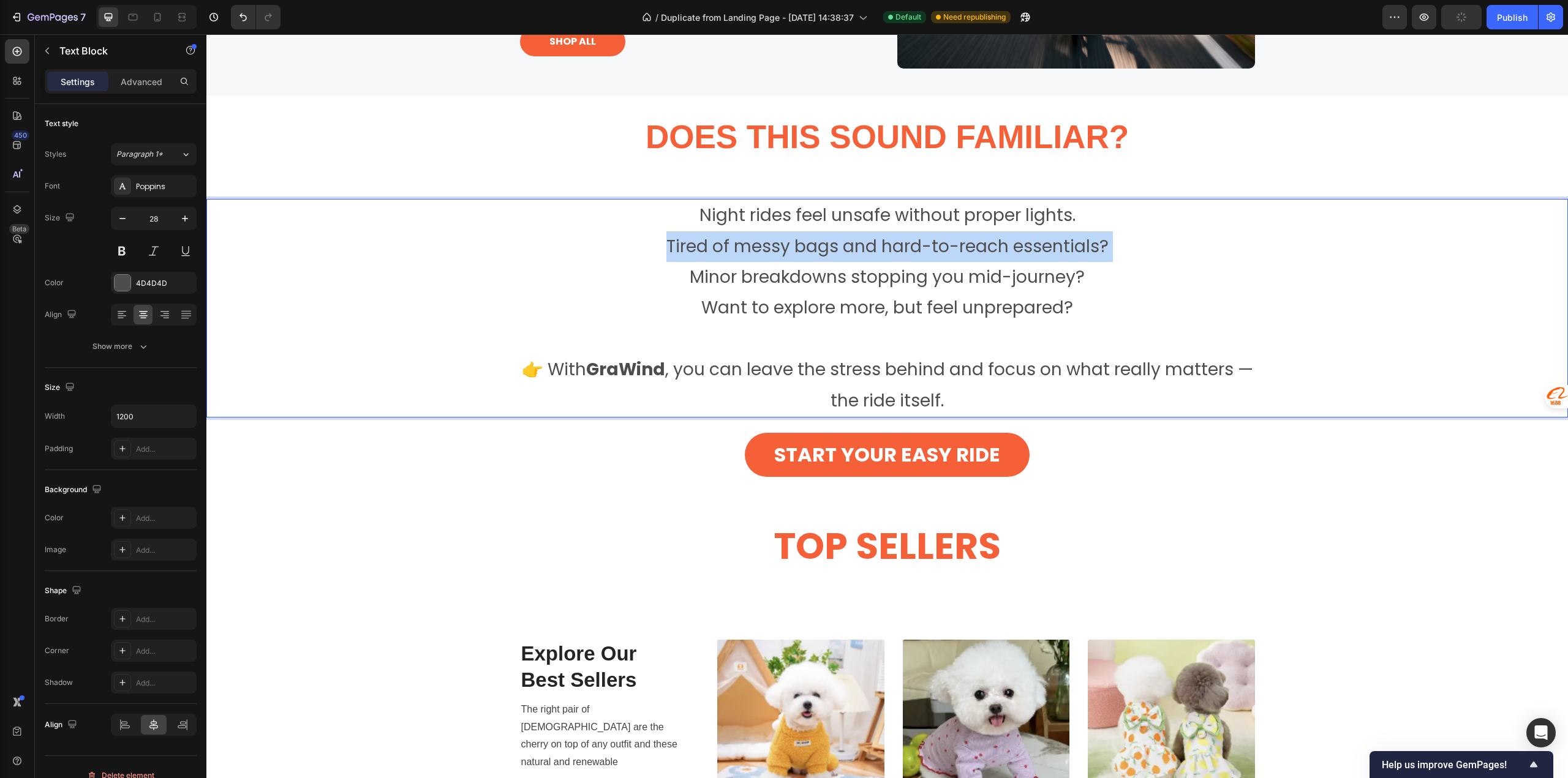
click at [736, 246] on p "Tired of messy bags and hard-to-reach essentials?" at bounding box center [887, 247] width 732 height 31
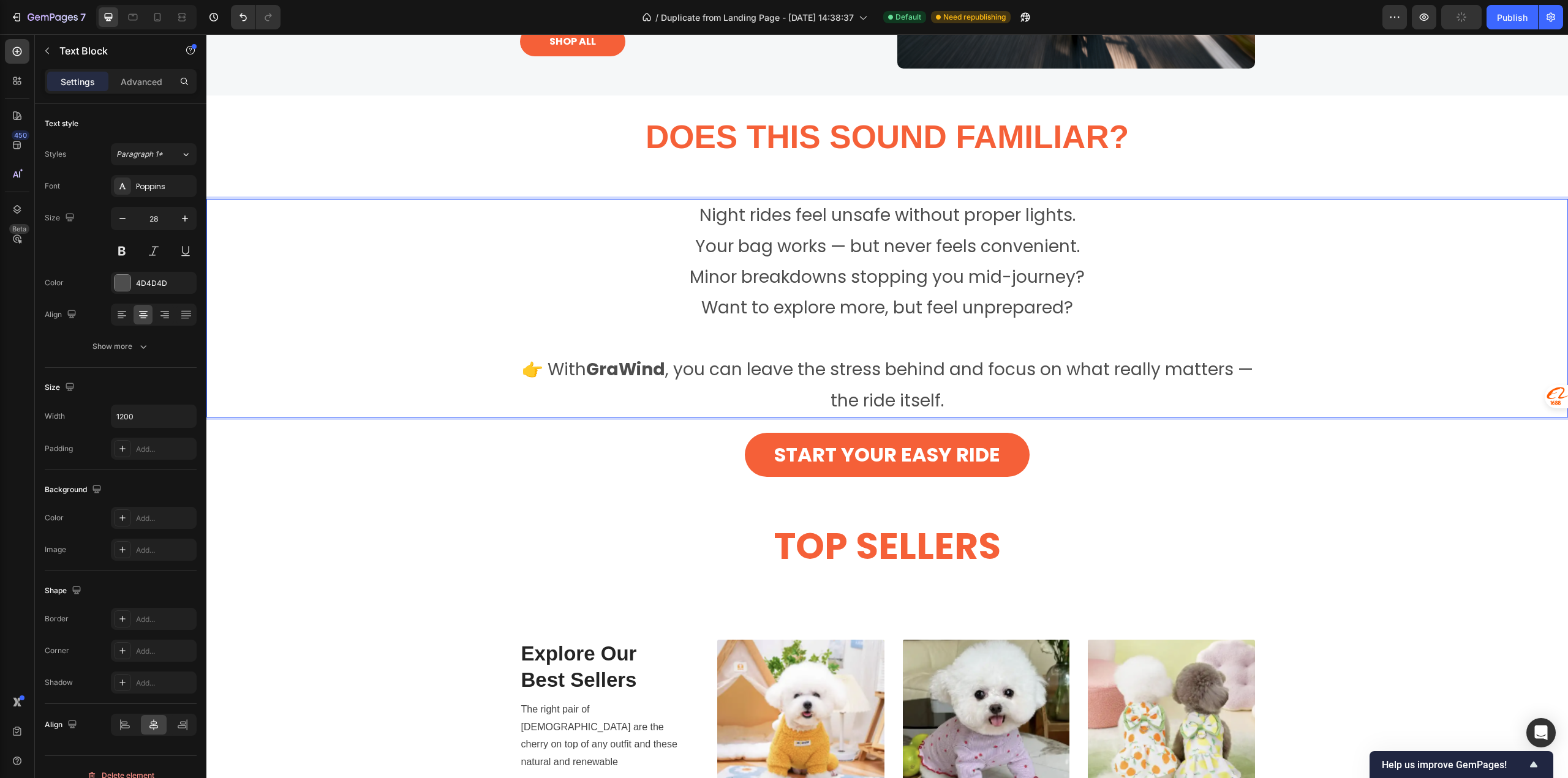
click at [755, 283] on p "Minor breakdowns stopping you mid-journey?" at bounding box center [887, 278] width 732 height 31
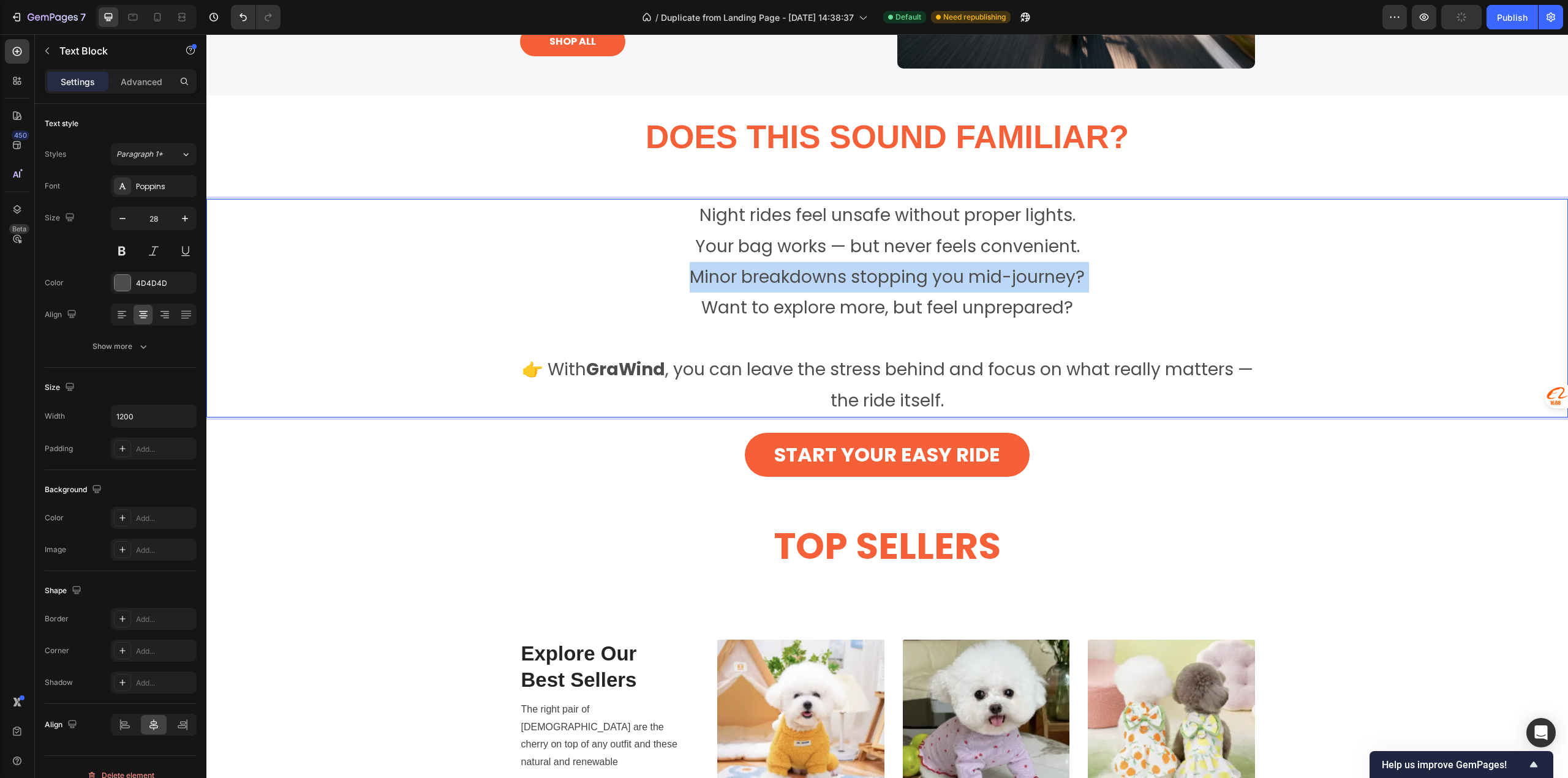
click at [755, 283] on p "Minor breakdowns stopping you mid-journey?" at bounding box center [887, 278] width 732 height 31
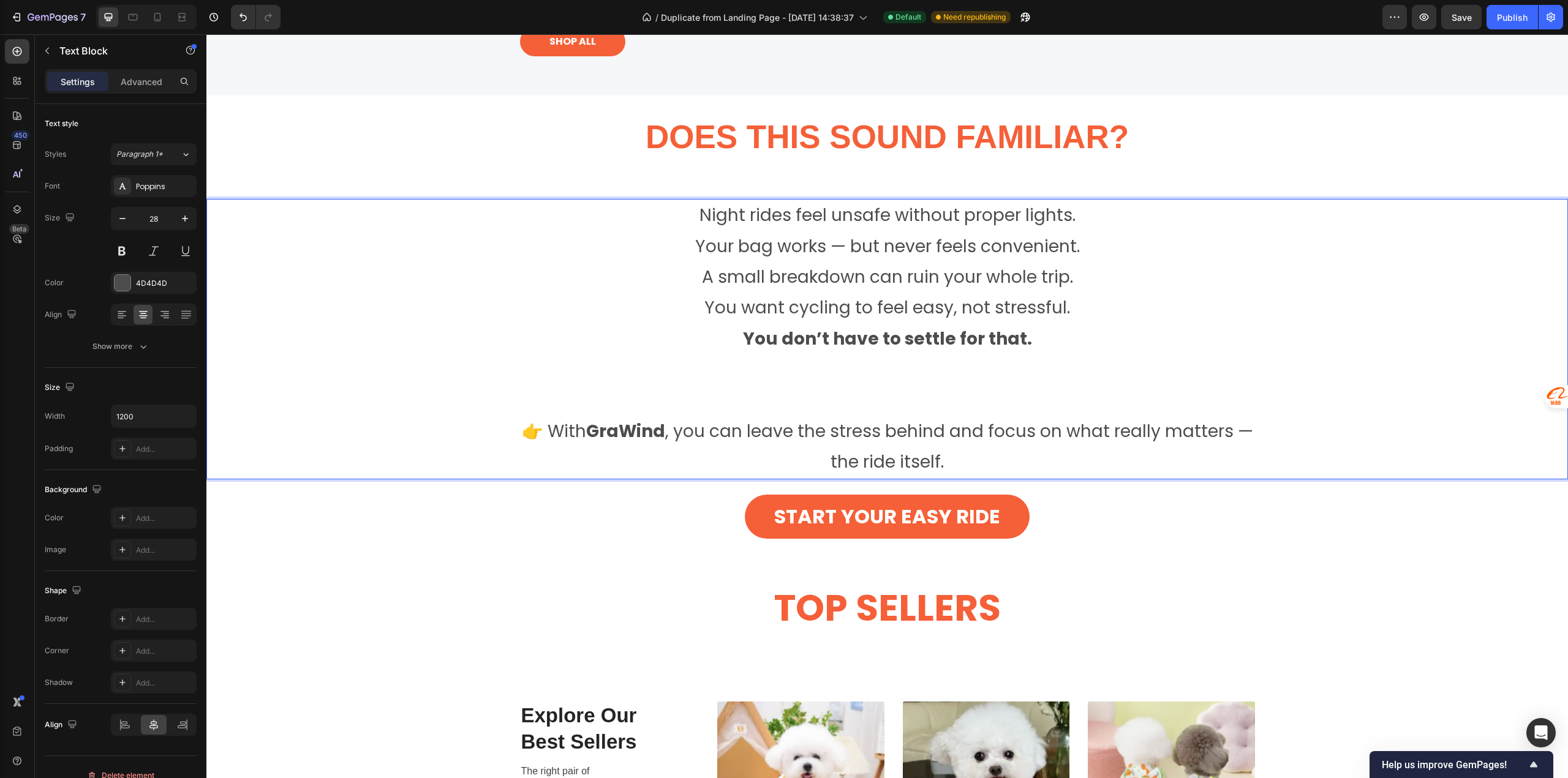
click at [818, 336] on strong "You don’t have to settle for that." at bounding box center [887, 339] width 289 height 24
click at [947, 387] on p "Rich Text Editor. Editing area: main" at bounding box center [887, 401] width 732 height 31
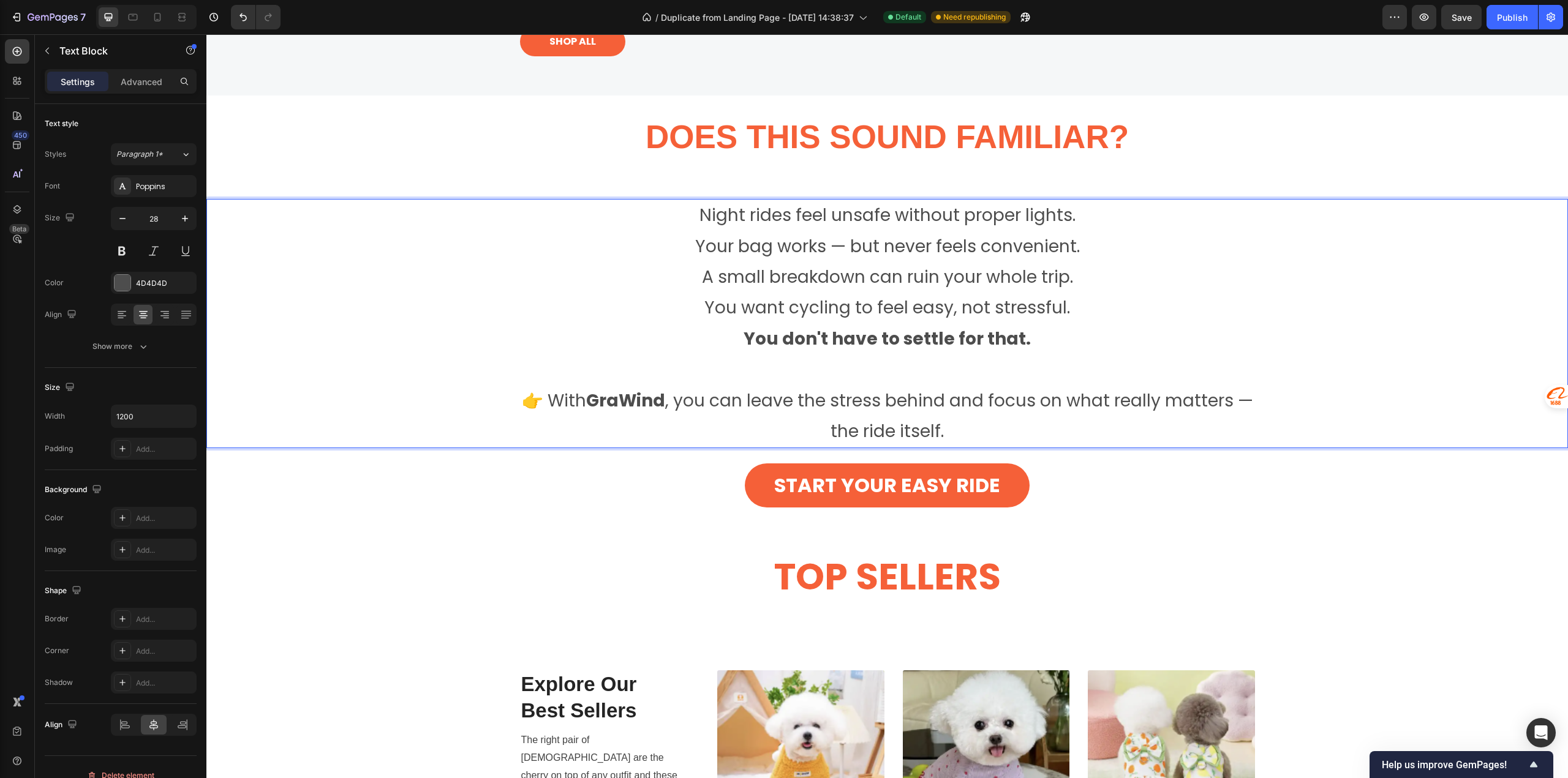
click at [568, 403] on p "👉 With GraWind , you can leave the stress behind and focus on what really matte…" at bounding box center [887, 417] width 732 height 62
click at [594, 404] on strong "GraWind" at bounding box center [625, 401] width 79 height 24
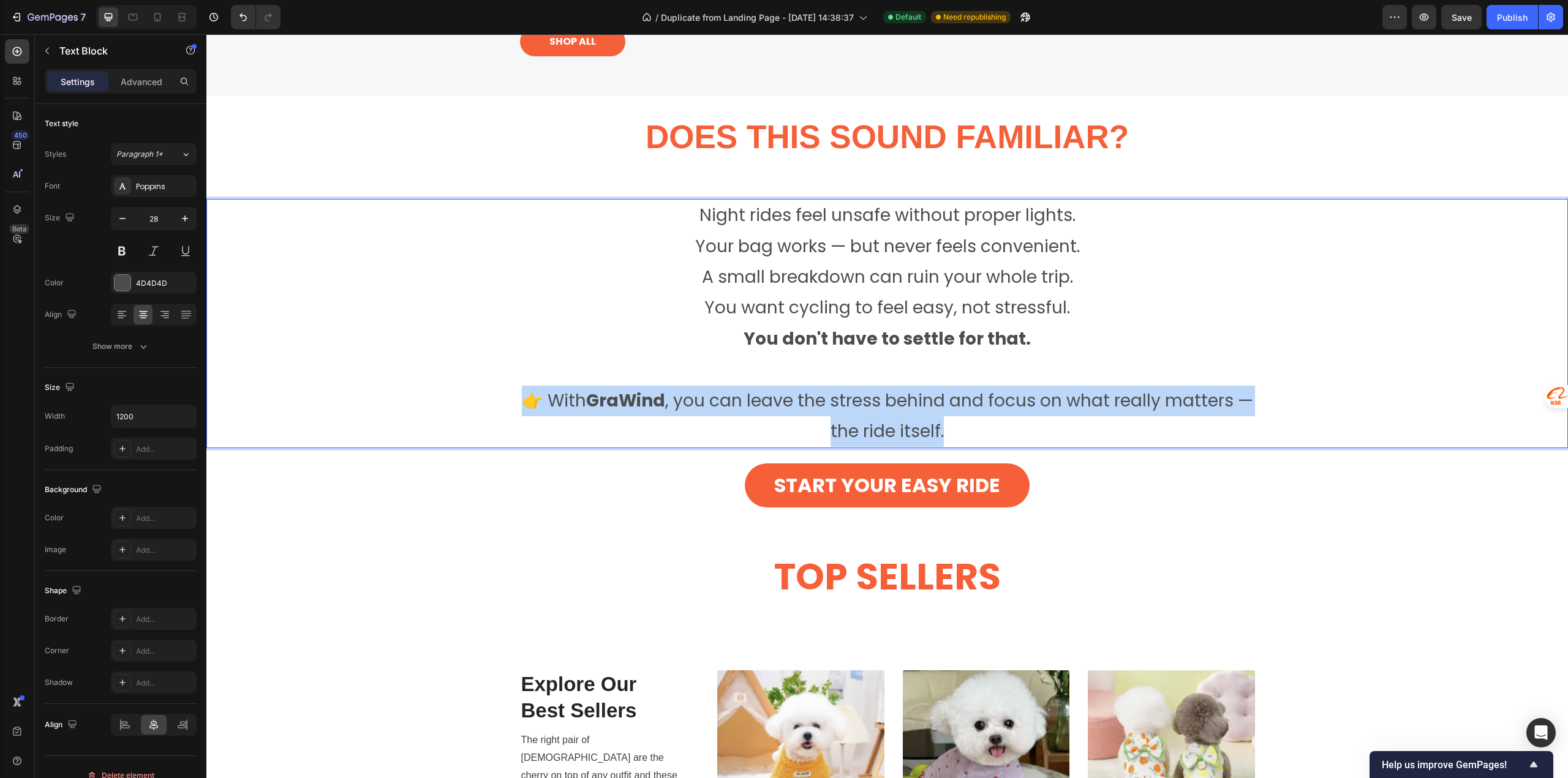
click at [594, 404] on strong "GraWind" at bounding box center [625, 401] width 79 height 24
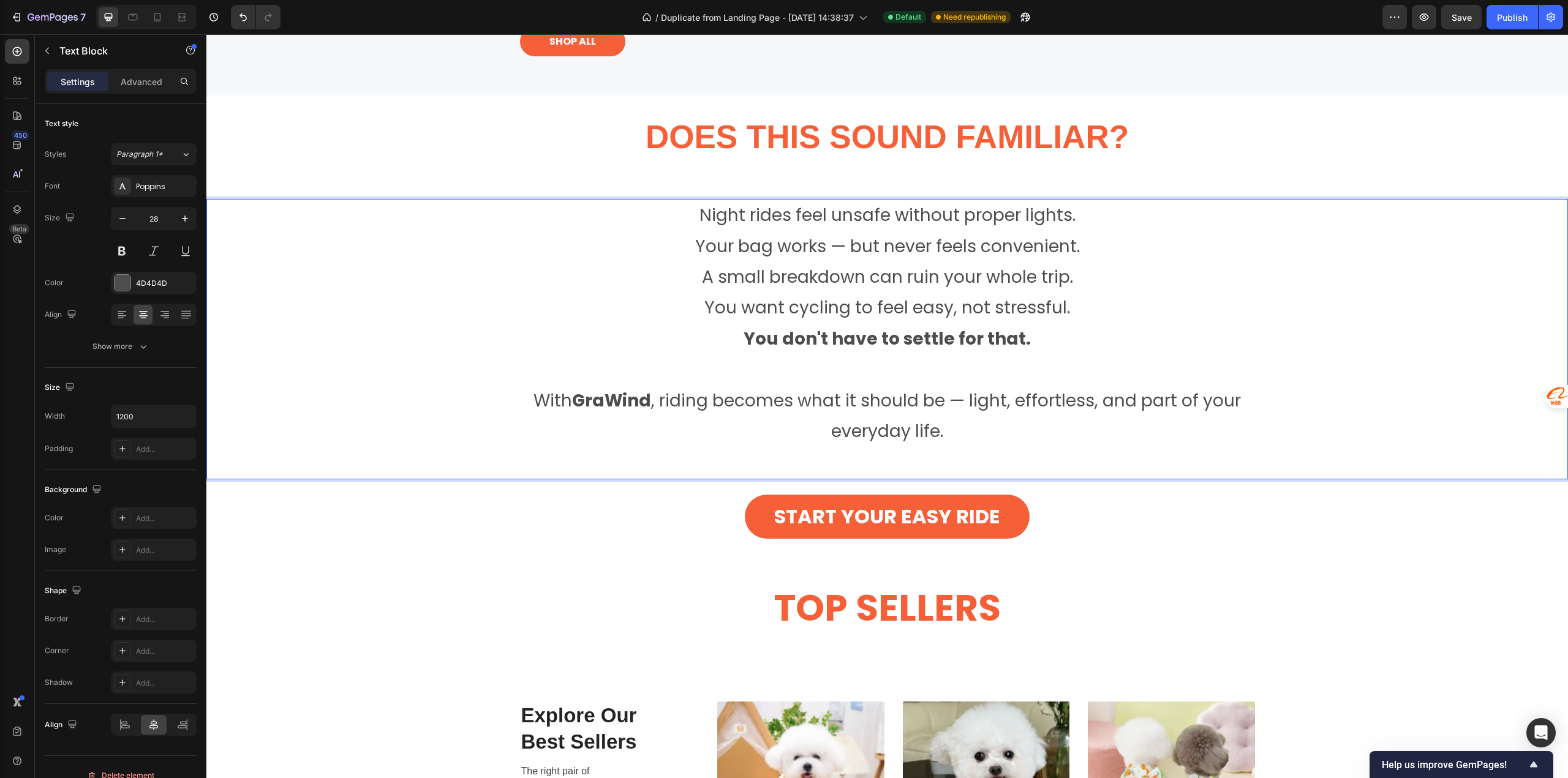
click at [970, 441] on p "With GraWind , riding becomes what it should be — light, effortless, and part o…" at bounding box center [887, 417] width 732 height 62
click at [915, 469] on p "Rich Text Editor. Editing area: main" at bounding box center [887, 462] width 732 height 31
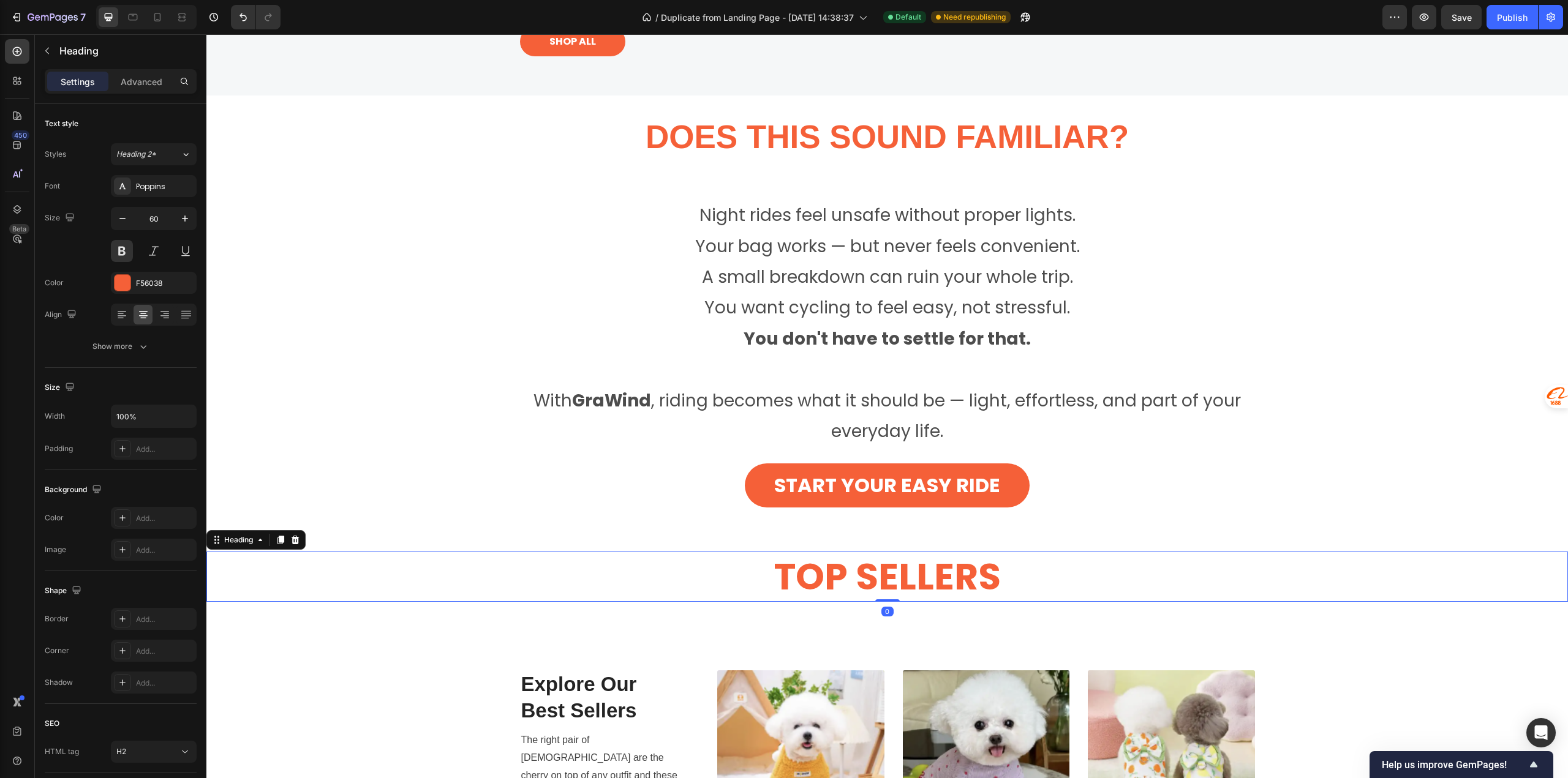
click at [605, 581] on h2 "TOP SELLERS" at bounding box center [887, 577] width 1361 height 50
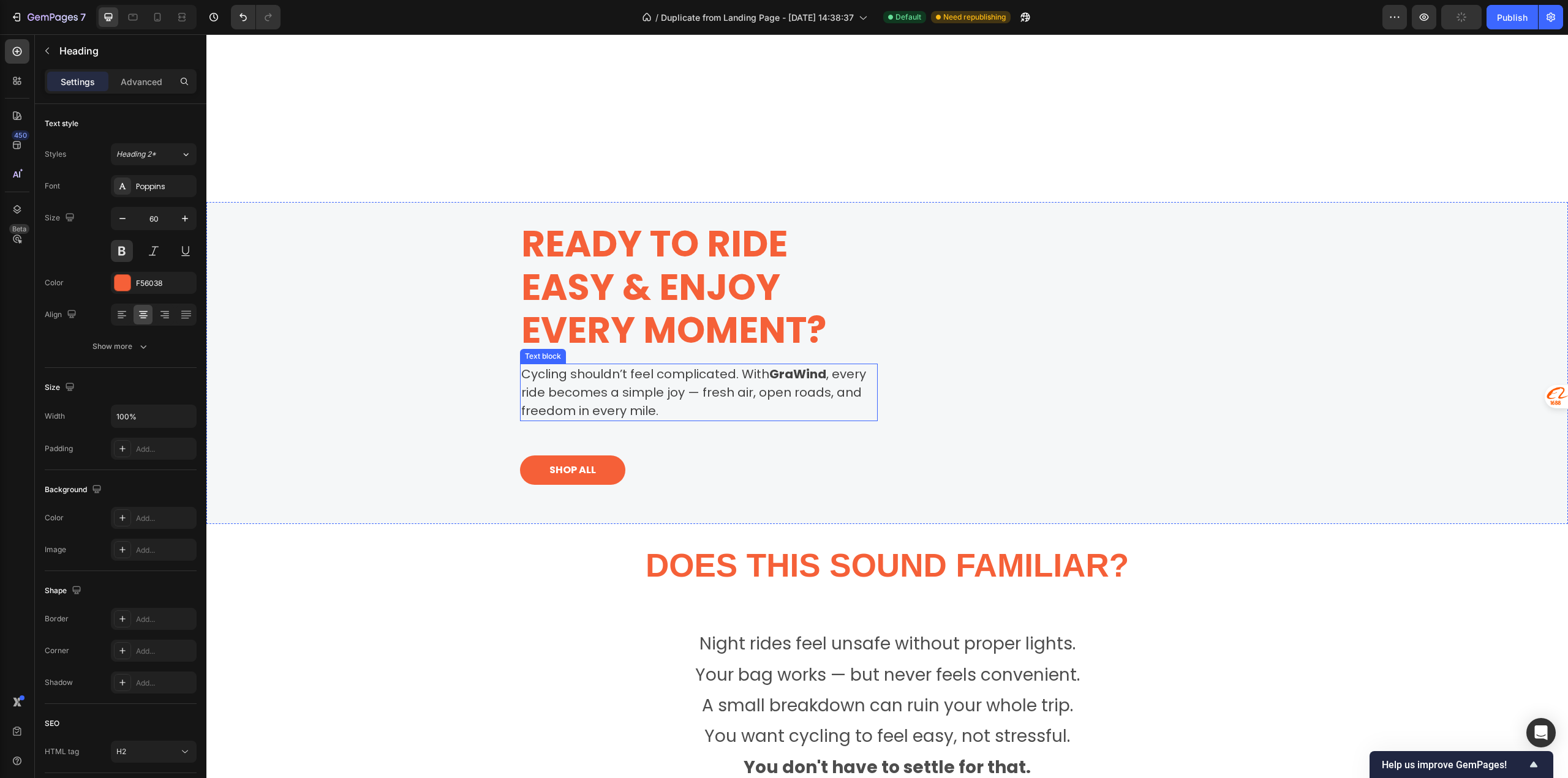
scroll to position [612, 0]
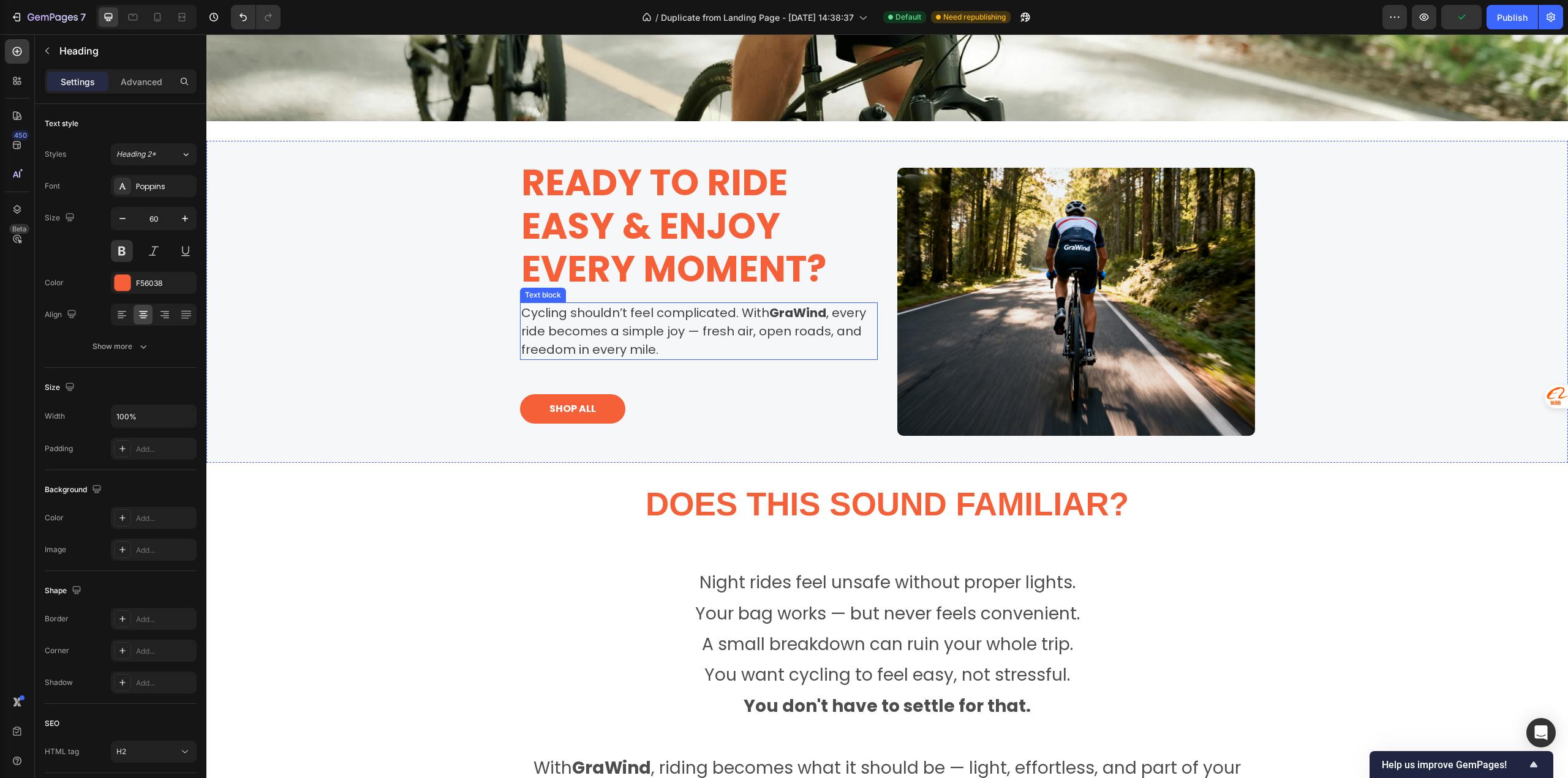
click at [620, 311] on p "Cycling shouldn’t feel complicated. With GraWind , every ride becomes a simple …" at bounding box center [699, 331] width 355 height 55
click at [618, 318] on p "Cycling shouldn’t feel complicated. With GraWind , every ride becomes a simple …" at bounding box center [699, 331] width 355 height 55
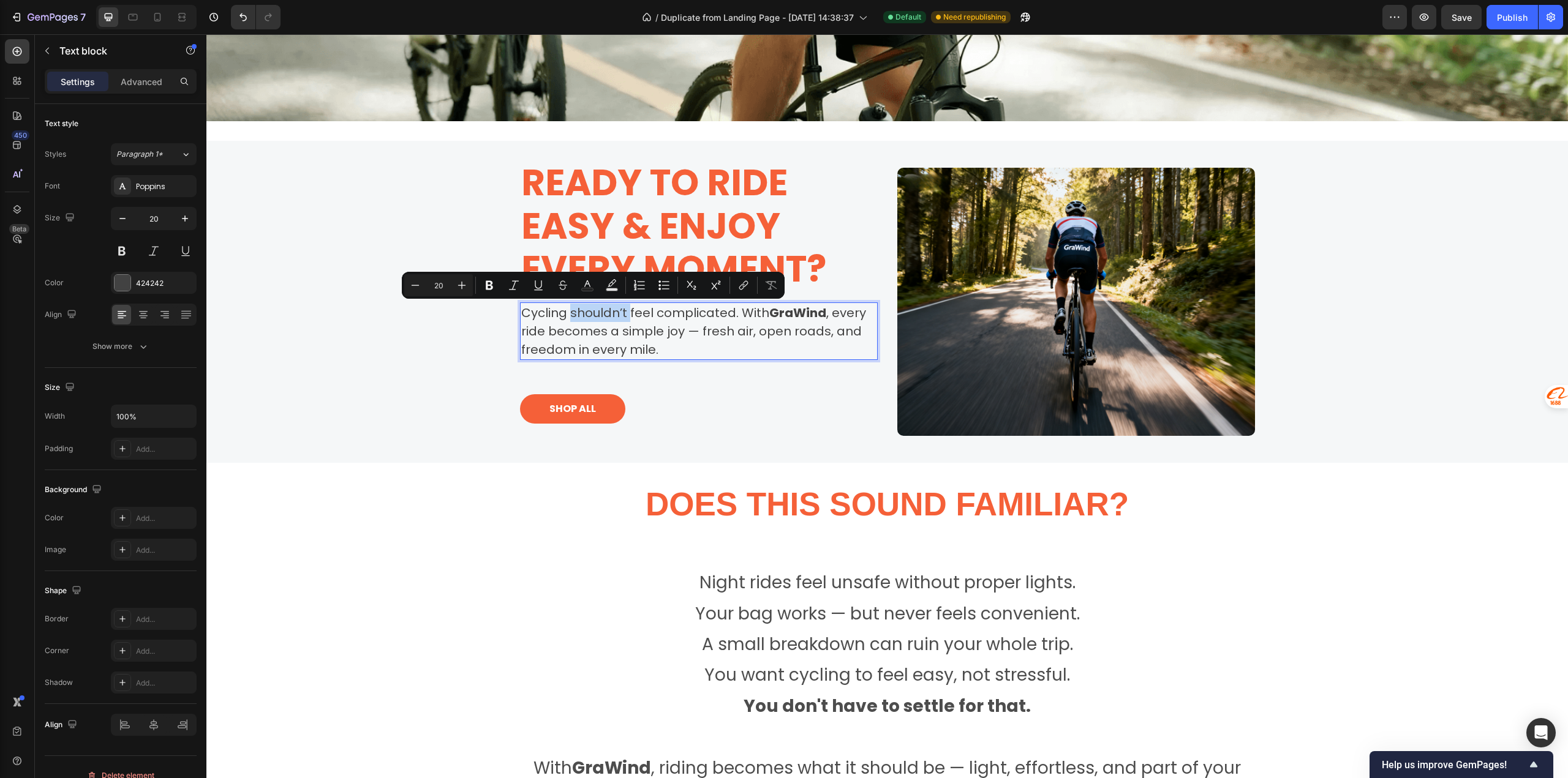
click at [616, 314] on p "Cycling shouldn’t feel complicated. With GraWind , every ride becomes a simple …" at bounding box center [699, 331] width 355 height 55
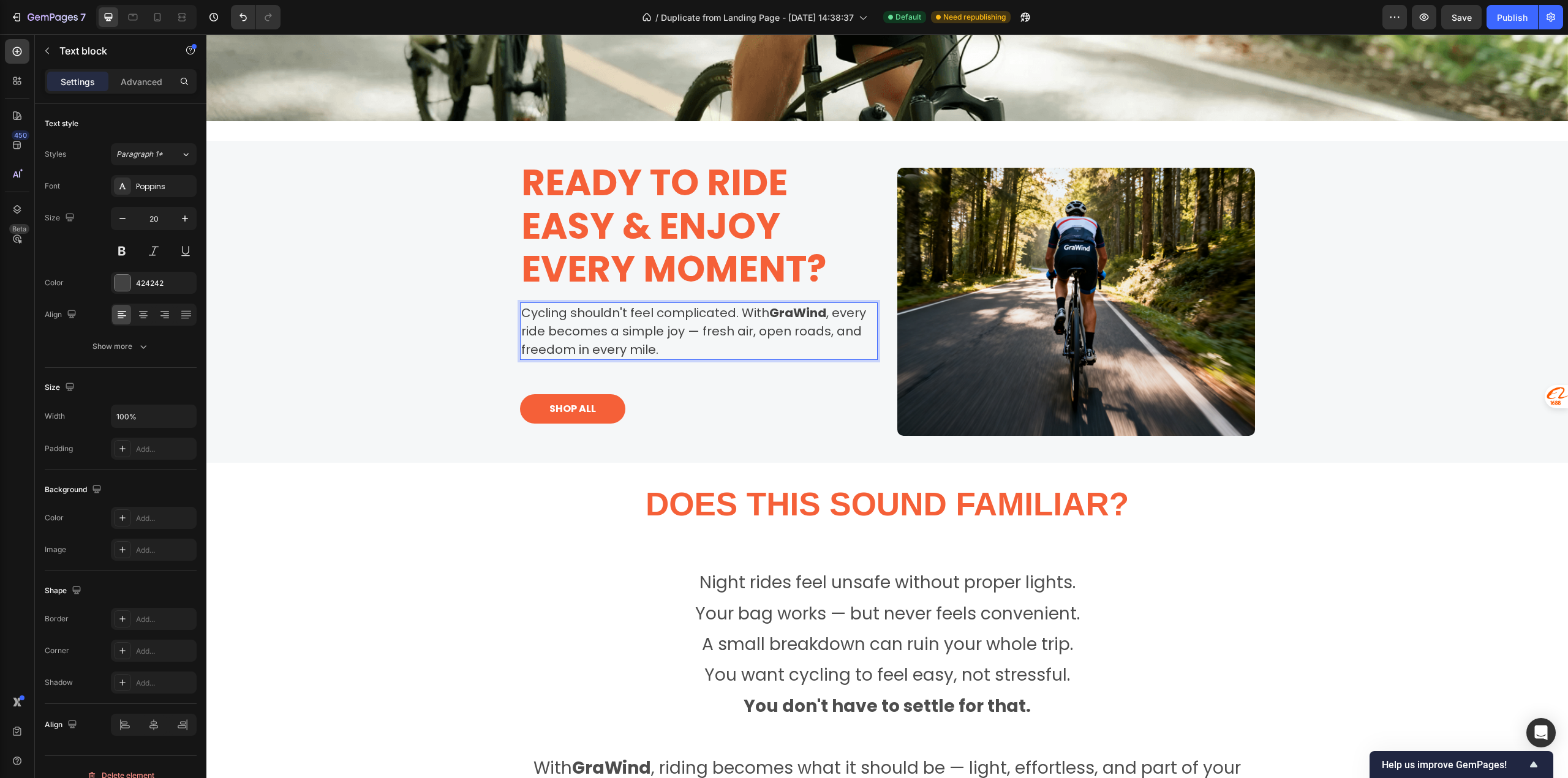
click at [801, 317] on p "Cycling shouldn't feel complicated. With GraWind , every ride becomes a simple …" at bounding box center [699, 331] width 355 height 55
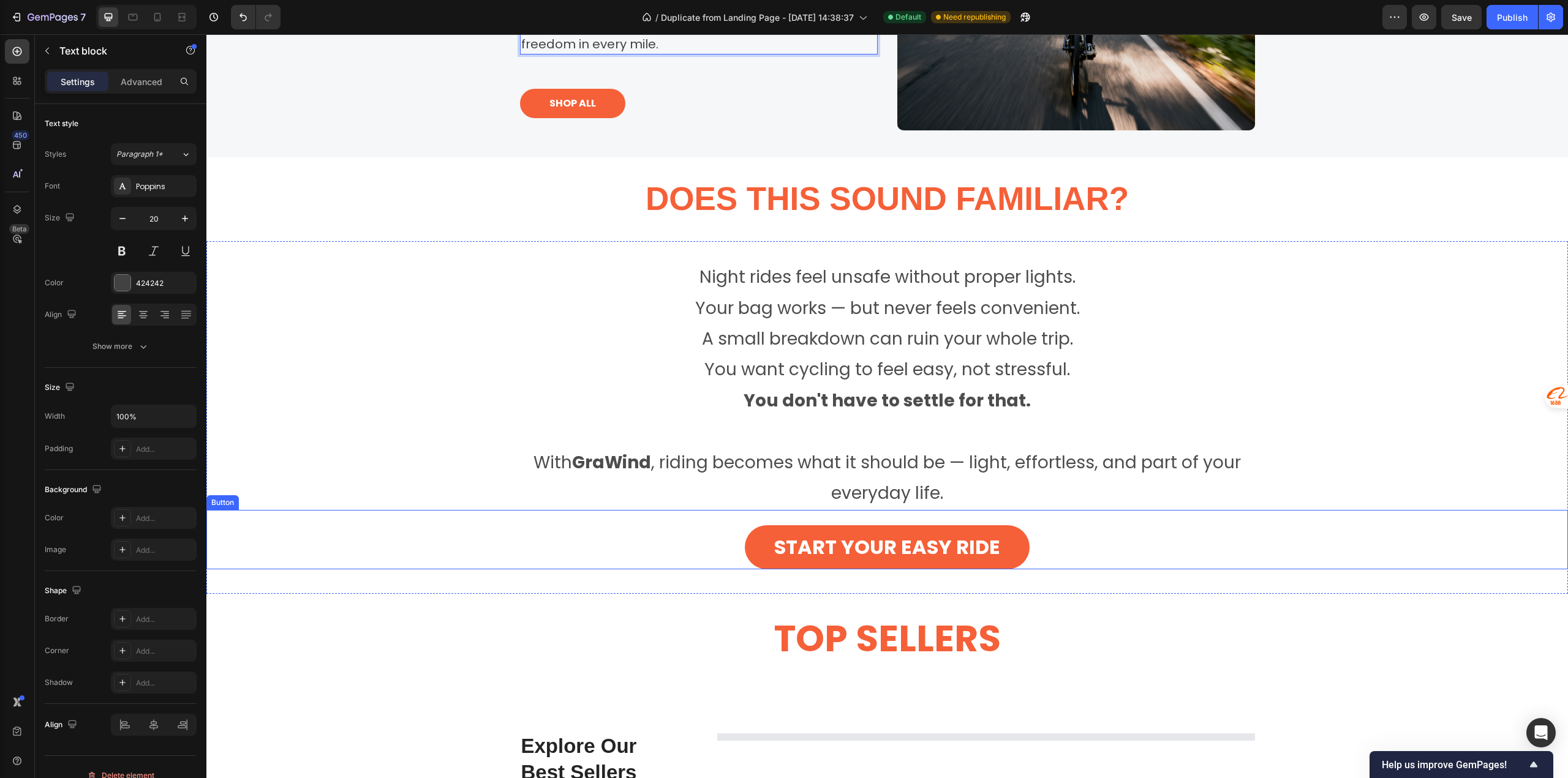
scroll to position [919, 0]
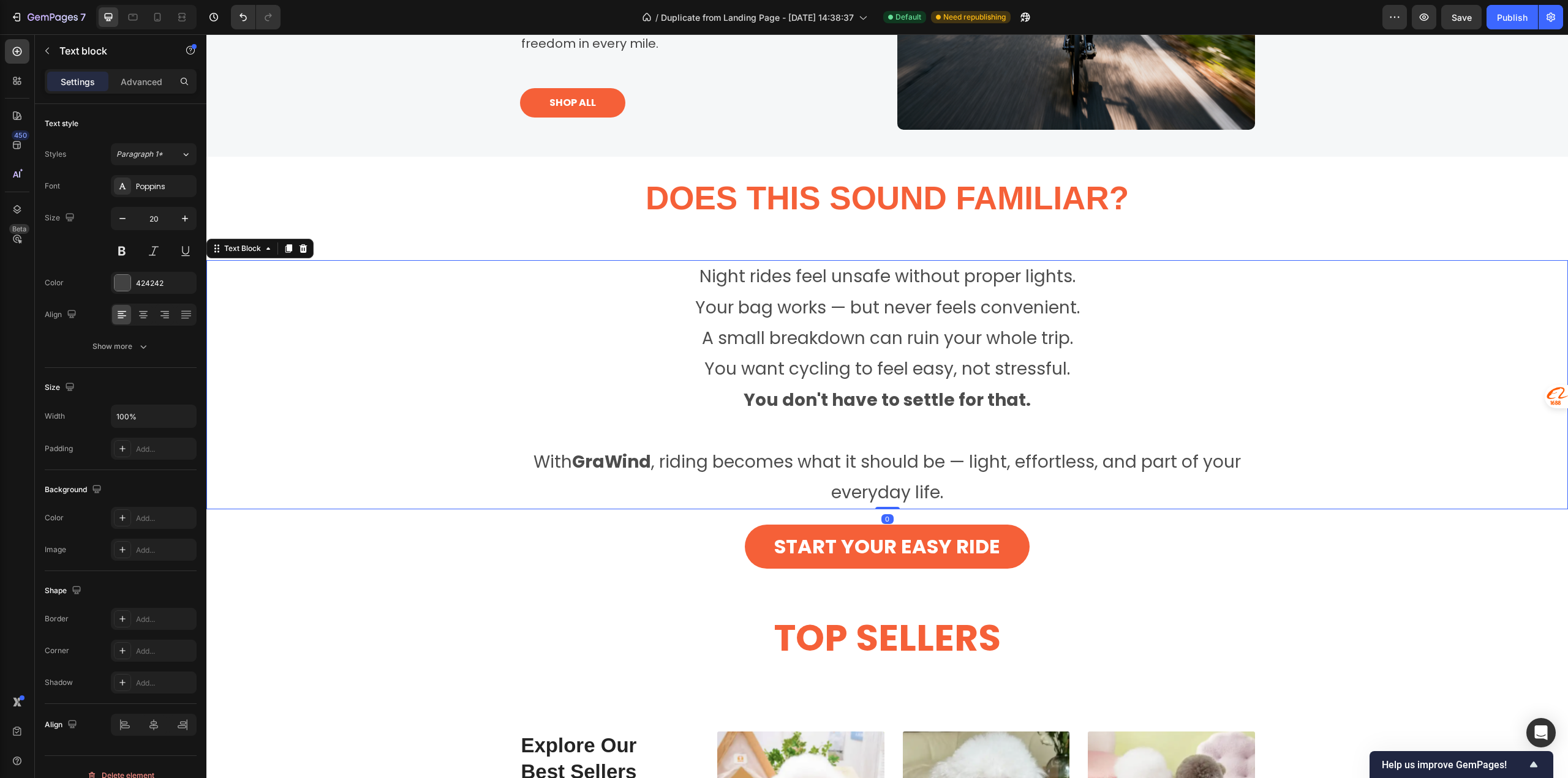
click at [750, 470] on p "With GraWind , riding becomes what it should be — light, effortless, and part o…" at bounding box center [887, 478] width 732 height 62
click at [750, 463] on p "With GraWind , riding becomes what it should be — light, effortless, and part o…" at bounding box center [887, 478] width 732 height 62
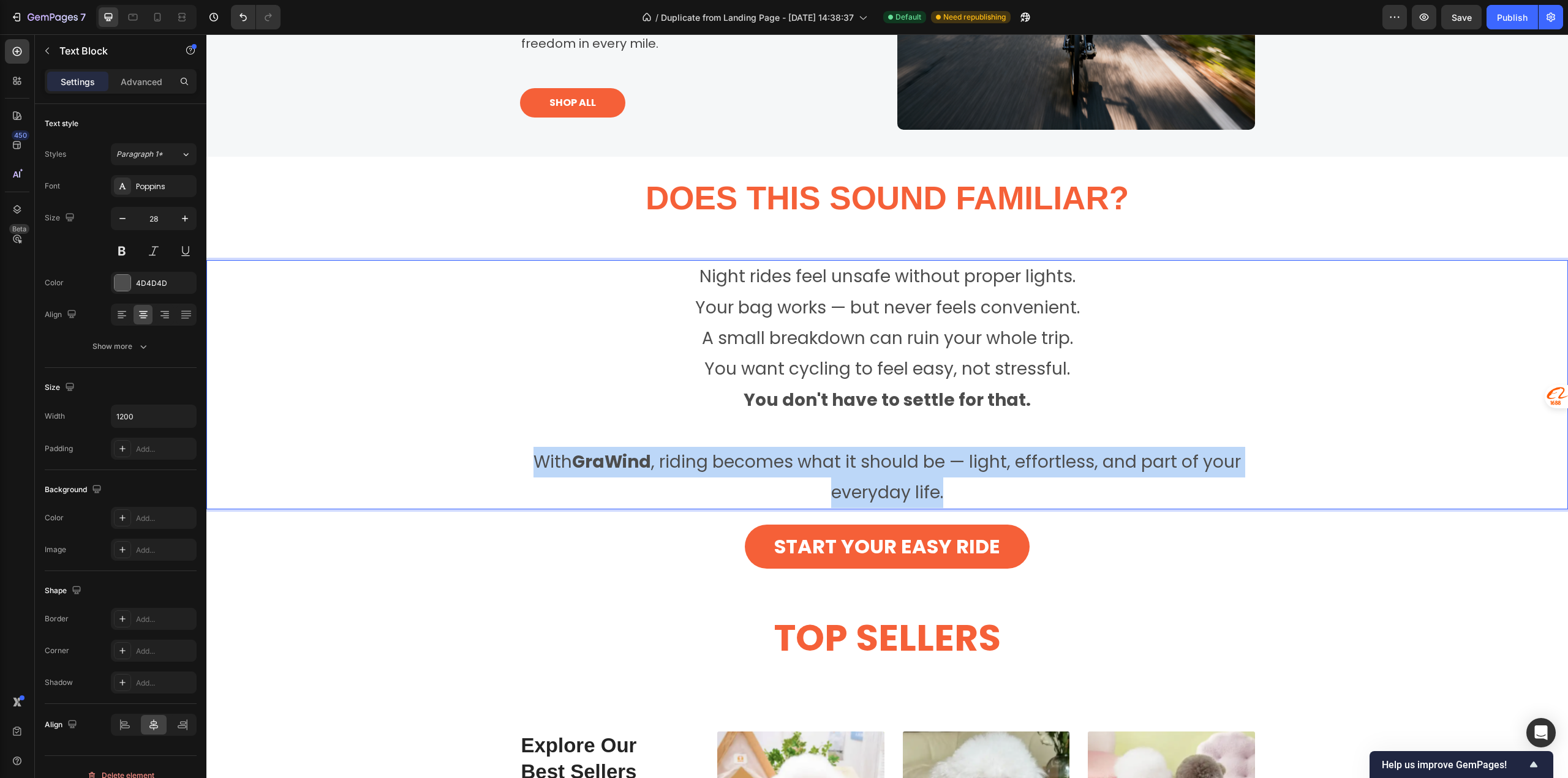
click at [750, 463] on p "With GraWind , riding becomes what it should be — light, effortless, and part o…" at bounding box center [887, 478] width 732 height 62
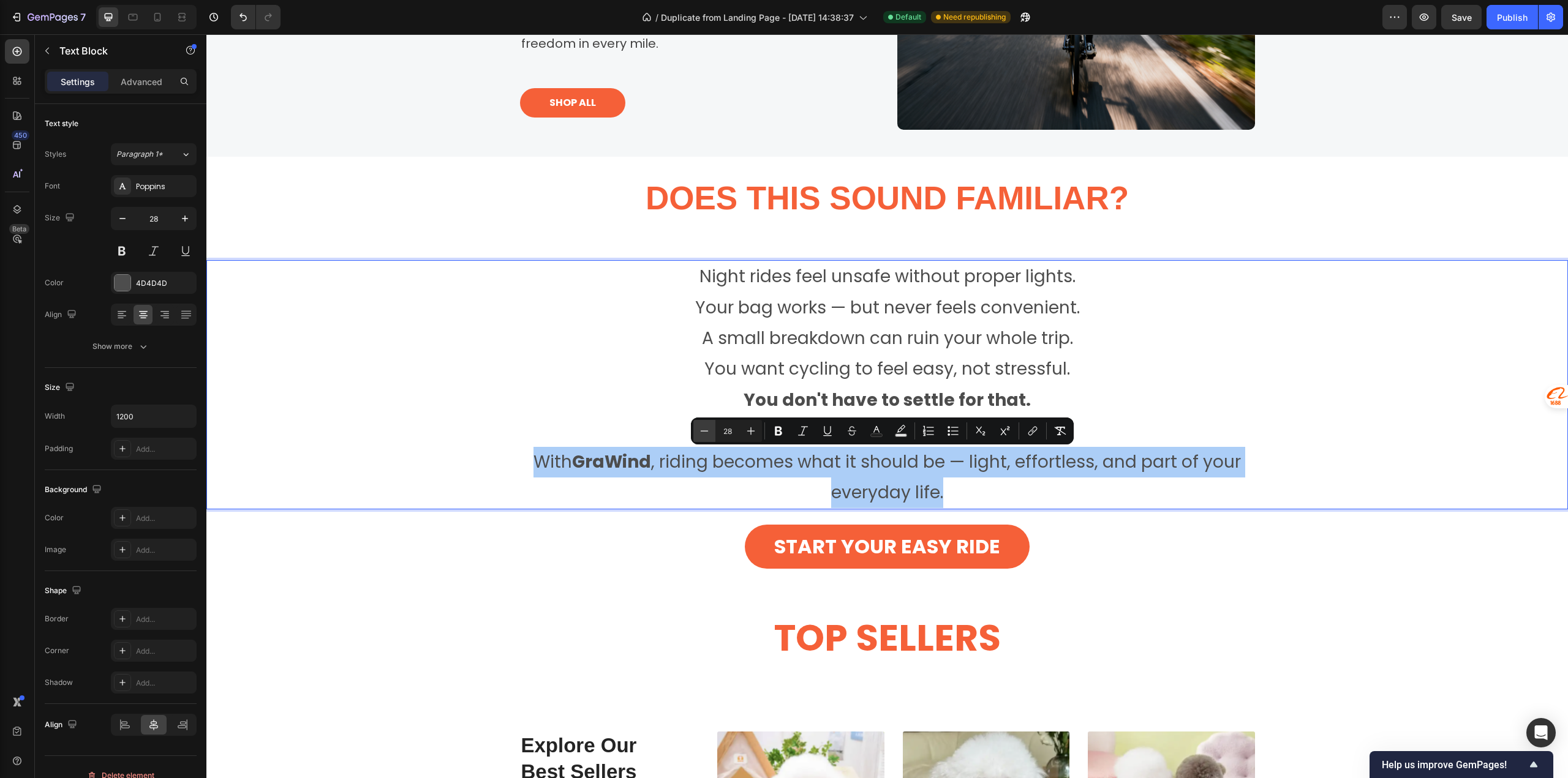
click at [702, 430] on icon "Editor contextual toolbar" at bounding box center [704, 431] width 12 height 12
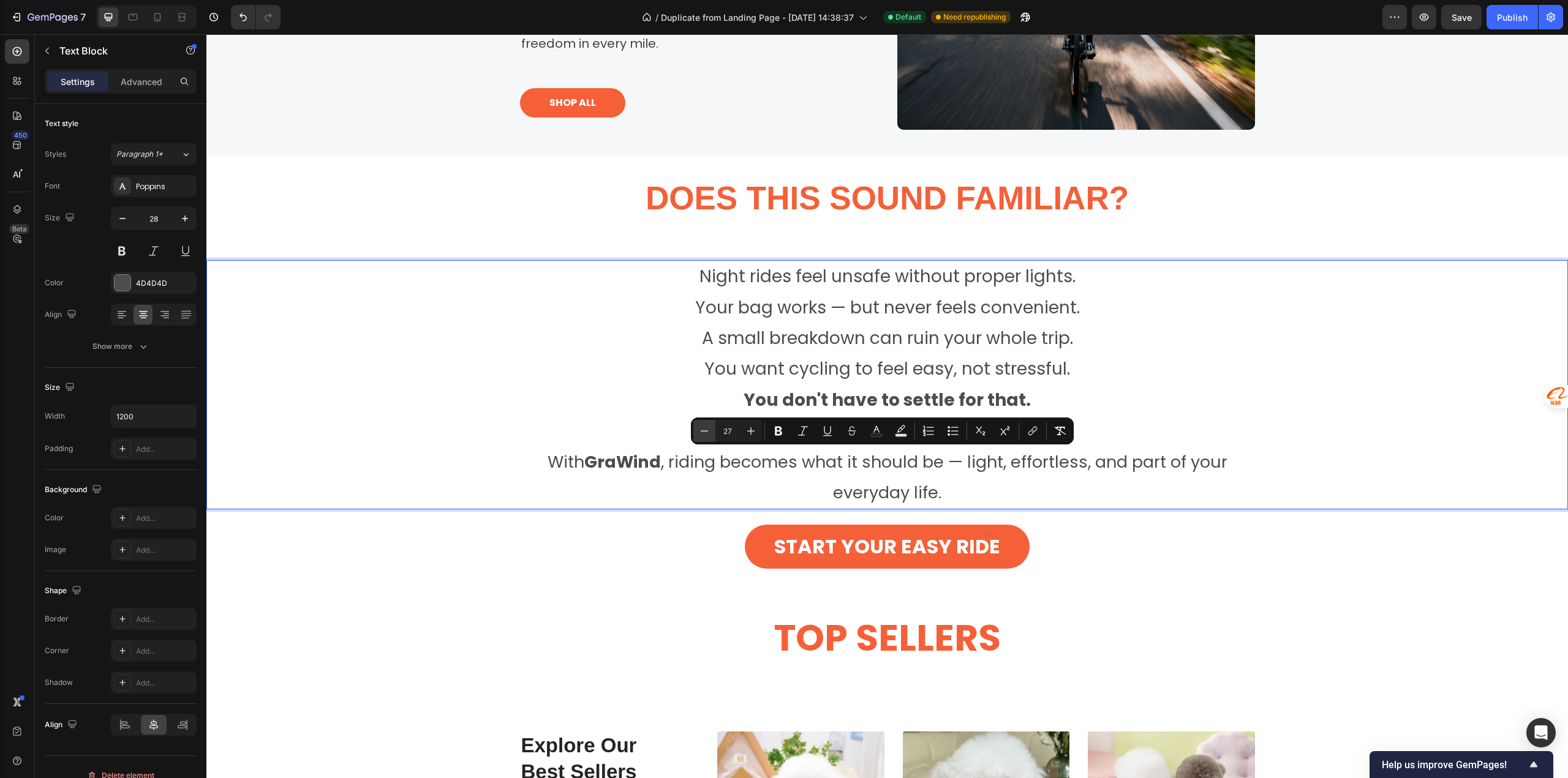
click at [702, 430] on icon "Editor contextual toolbar" at bounding box center [704, 431] width 12 height 12
type input "26"
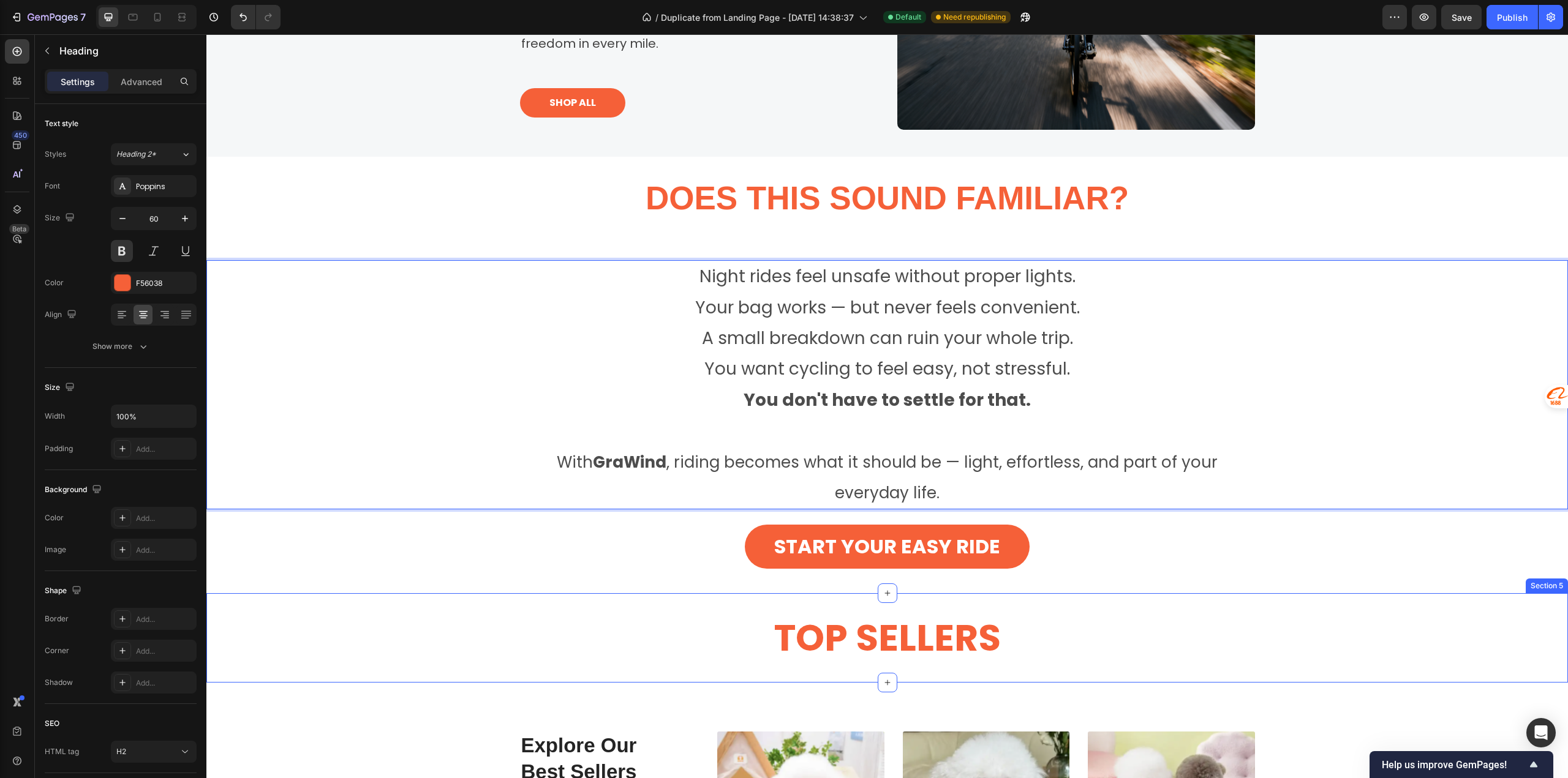
click at [491, 613] on h2 "TOP SELLERS" at bounding box center [887, 638] width 1361 height 50
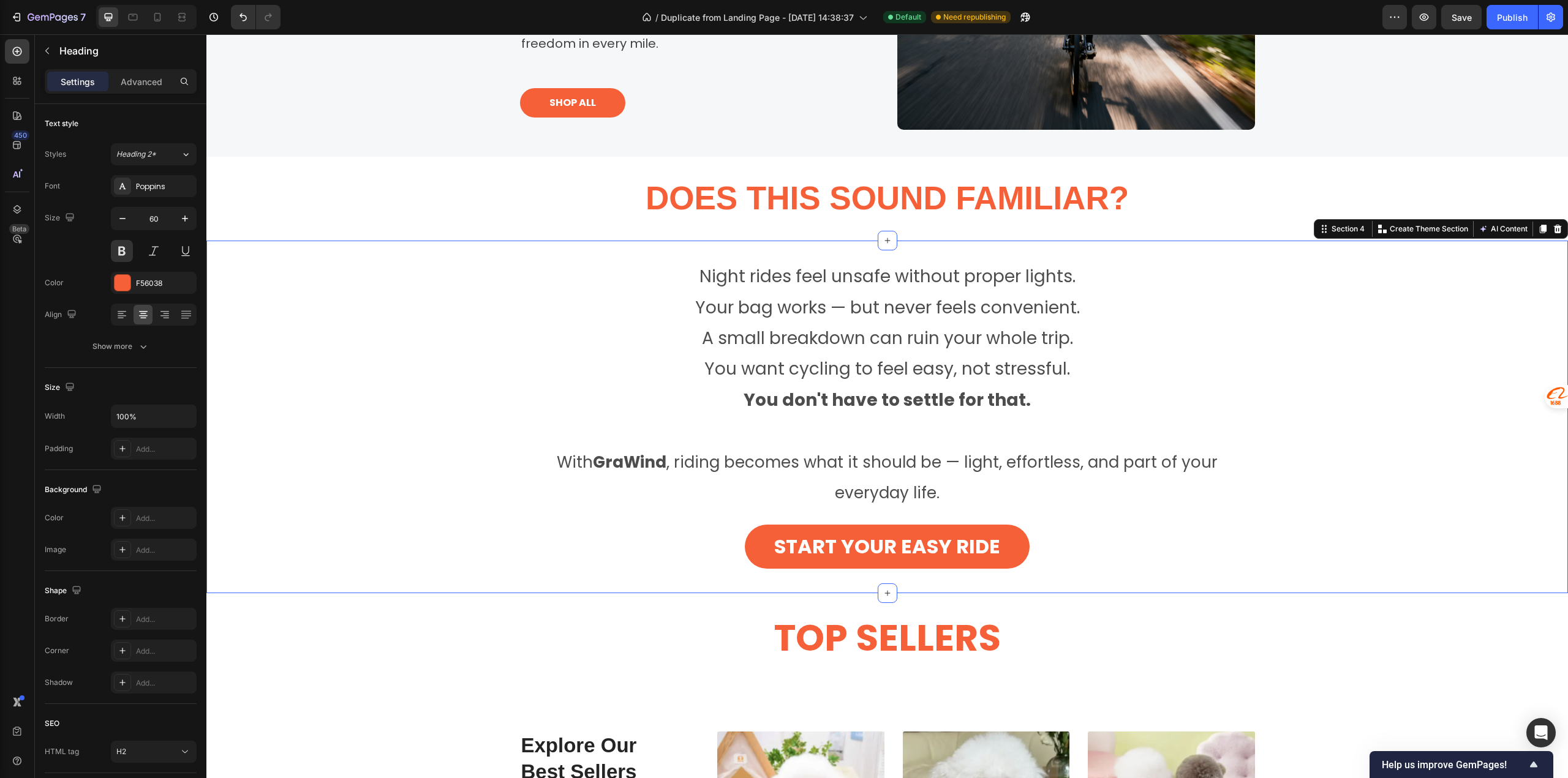
click at [457, 555] on div "Night rides feel unsafe without proper lights. Your bag works — but never feels…" at bounding box center [887, 417] width 1361 height 353
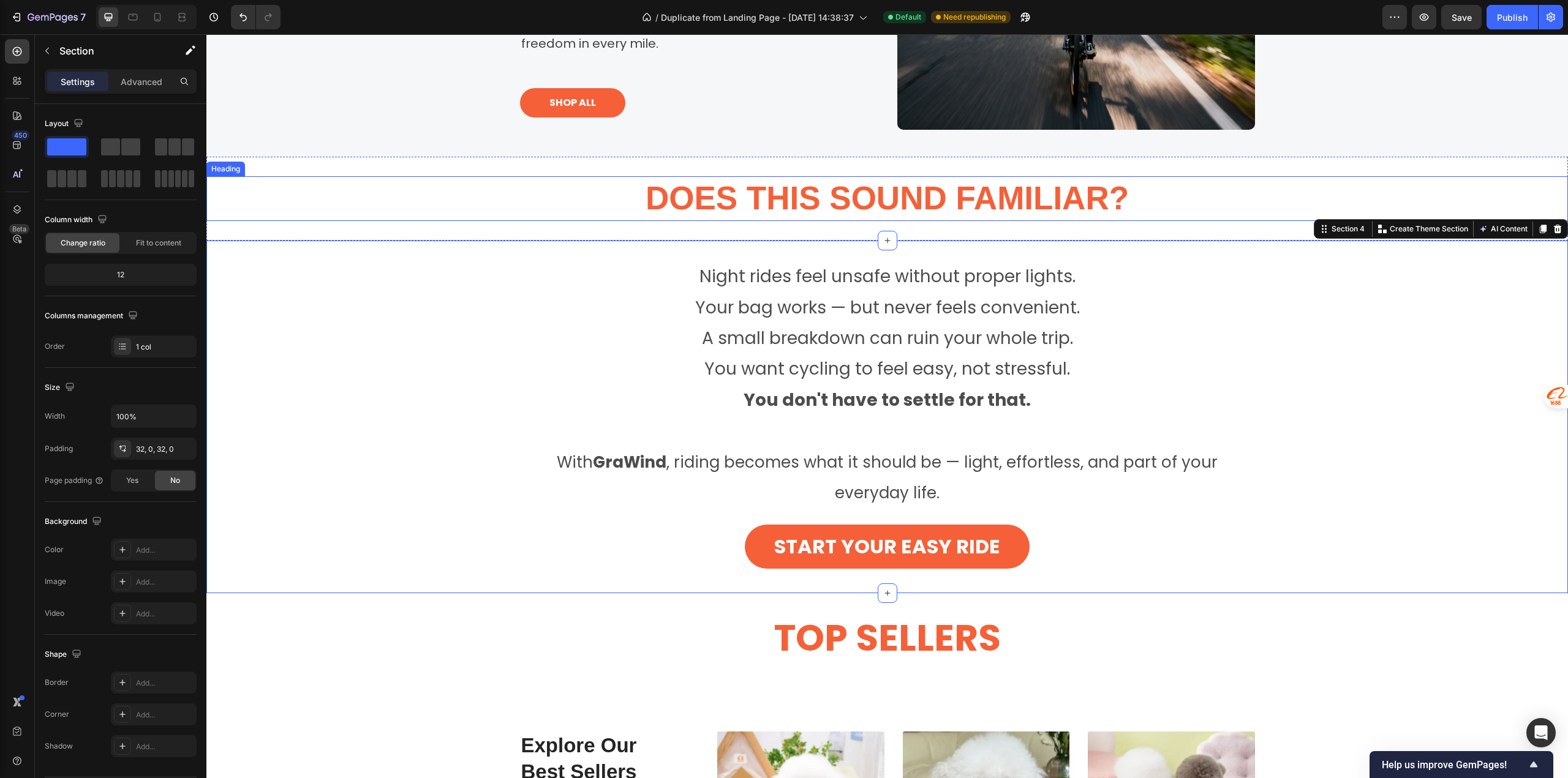
click at [445, 189] on p "⁠⁠⁠⁠⁠⁠⁠ Does this sound familiar?" at bounding box center [887, 198] width 1359 height 42
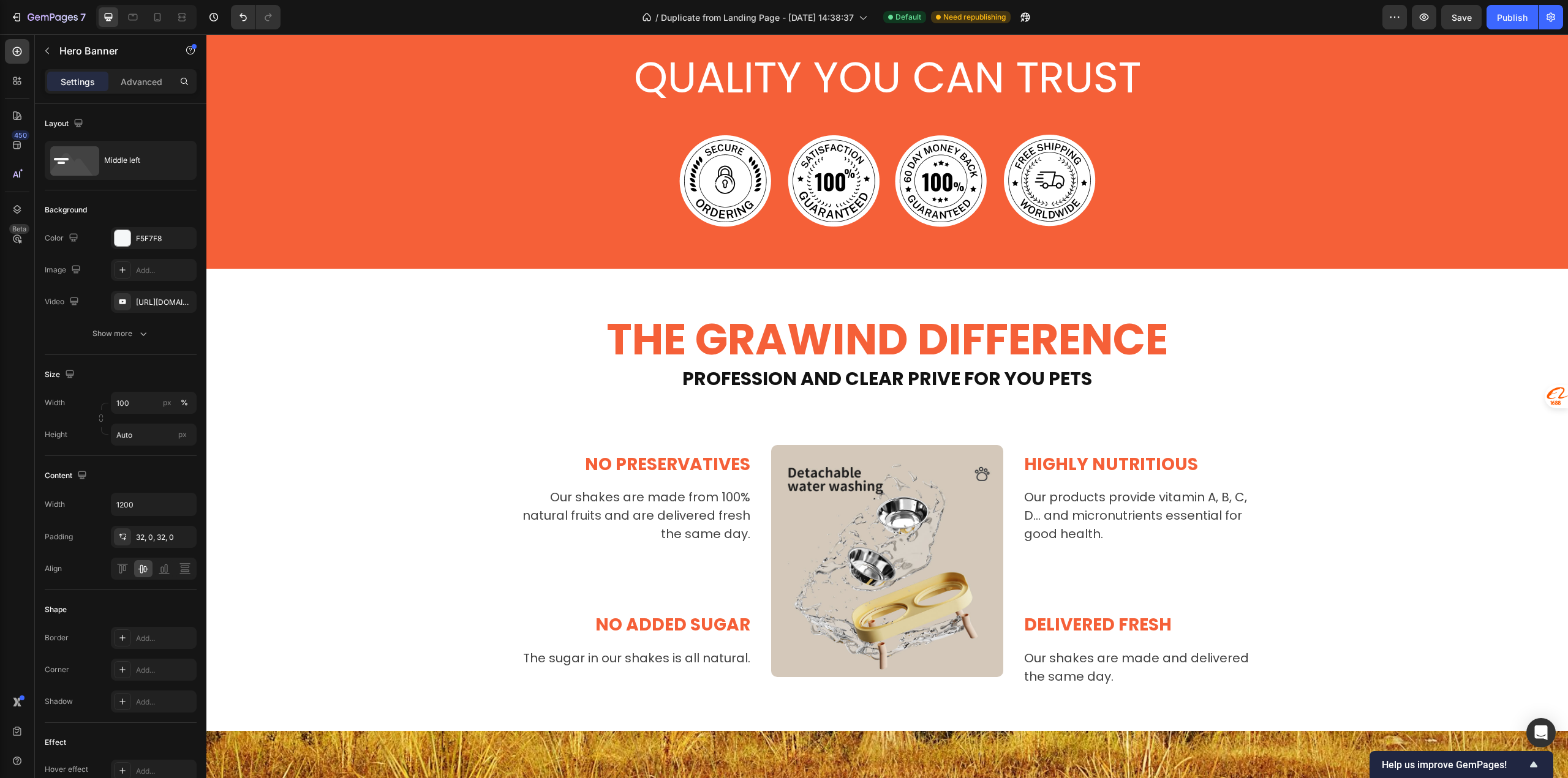
scroll to position [2327, 0]
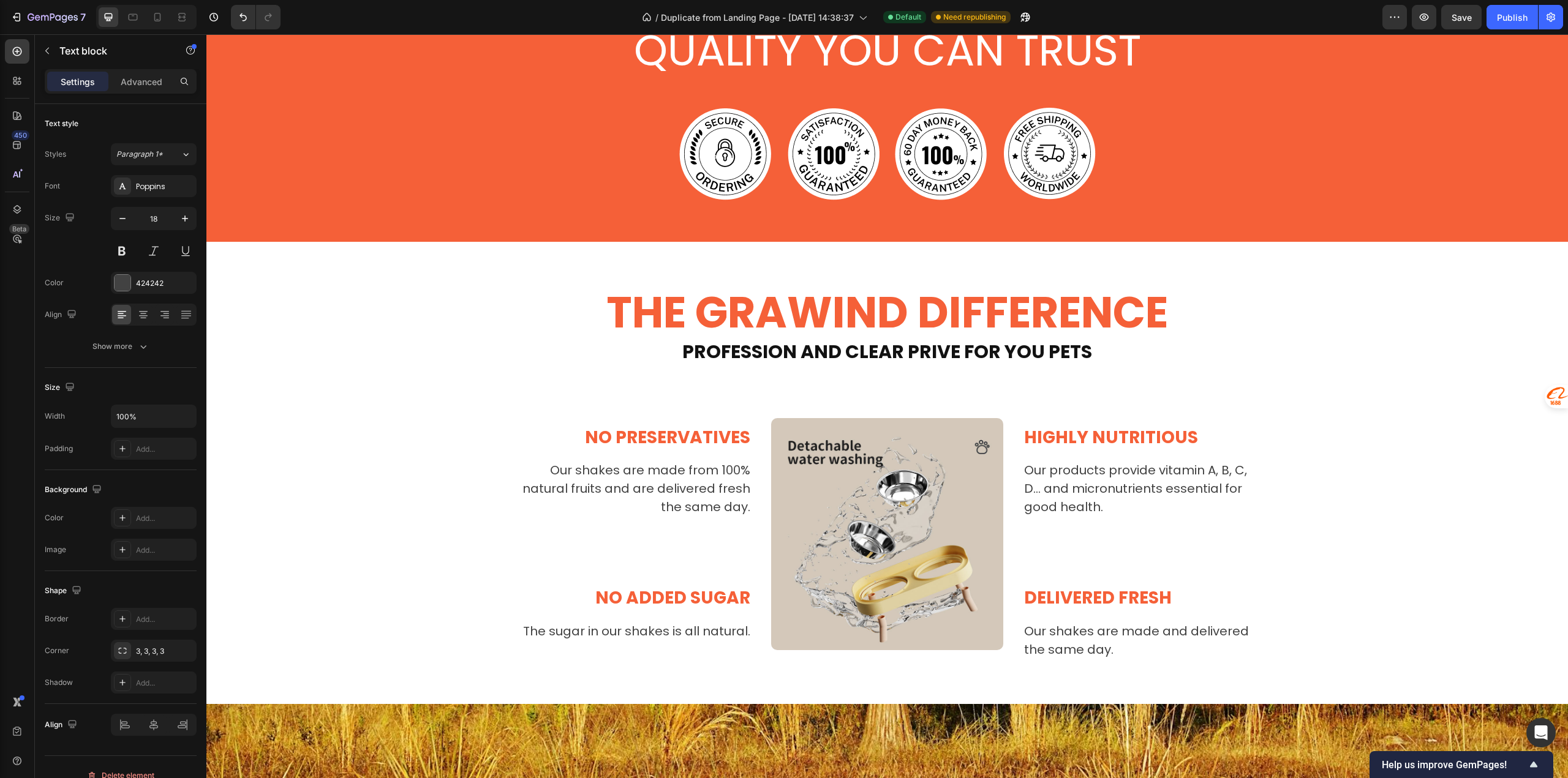
drag, startPoint x: 611, startPoint y: 245, endPoint x: 260, endPoint y: 208, distance: 352.9
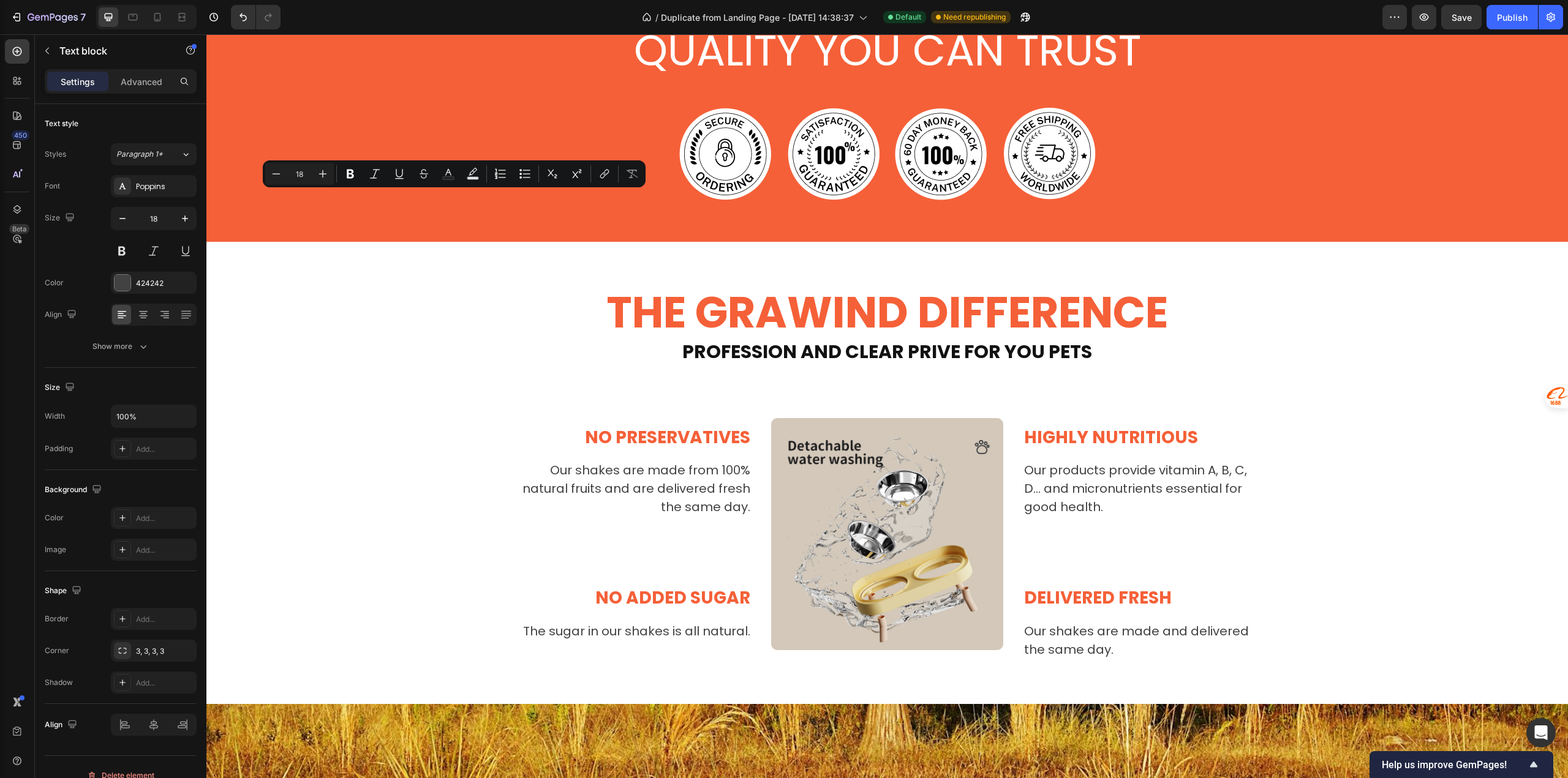
copy p "Night rides and dim roads shouldn't hold you back. Our lighting and safety coll…"
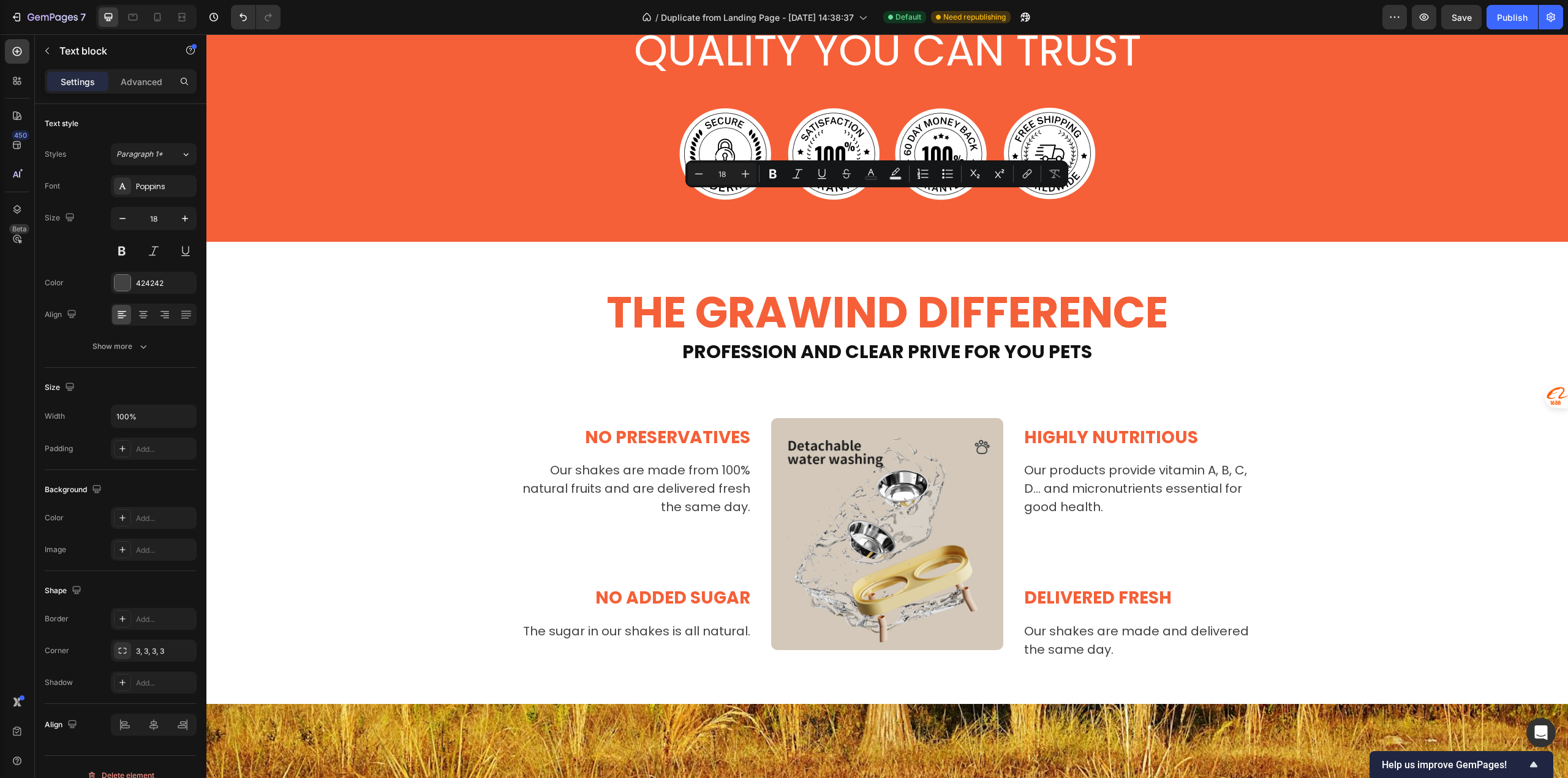
drag, startPoint x: 972, startPoint y: 240, endPoint x: 638, endPoint y: 174, distance: 340.5
copy p "A dropped chain or loose screw shouldn't end your adventure. With our compact, …"
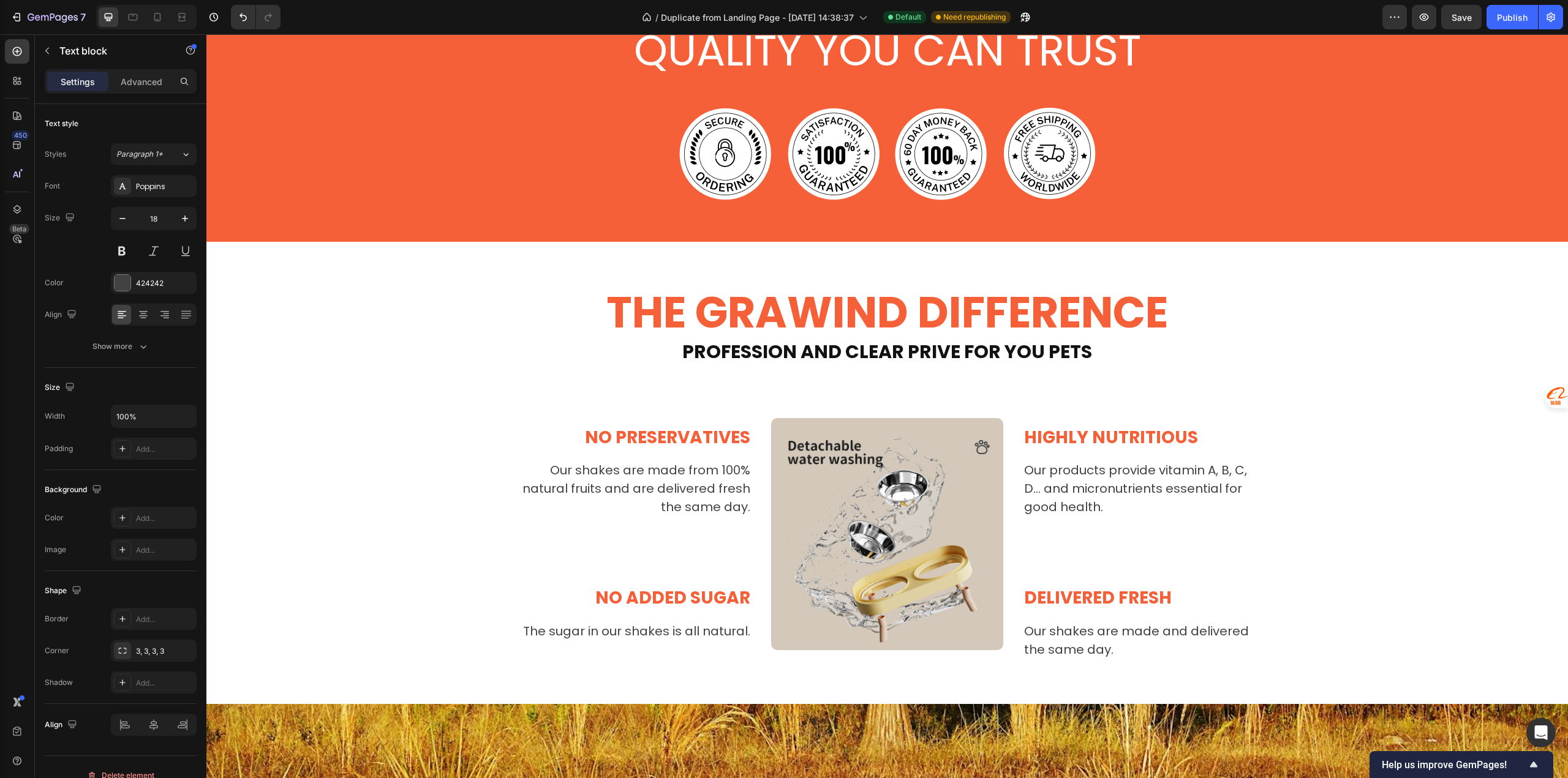
drag, startPoint x: 1460, startPoint y: 242, endPoint x: 1095, endPoint y: 206, distance: 366.8
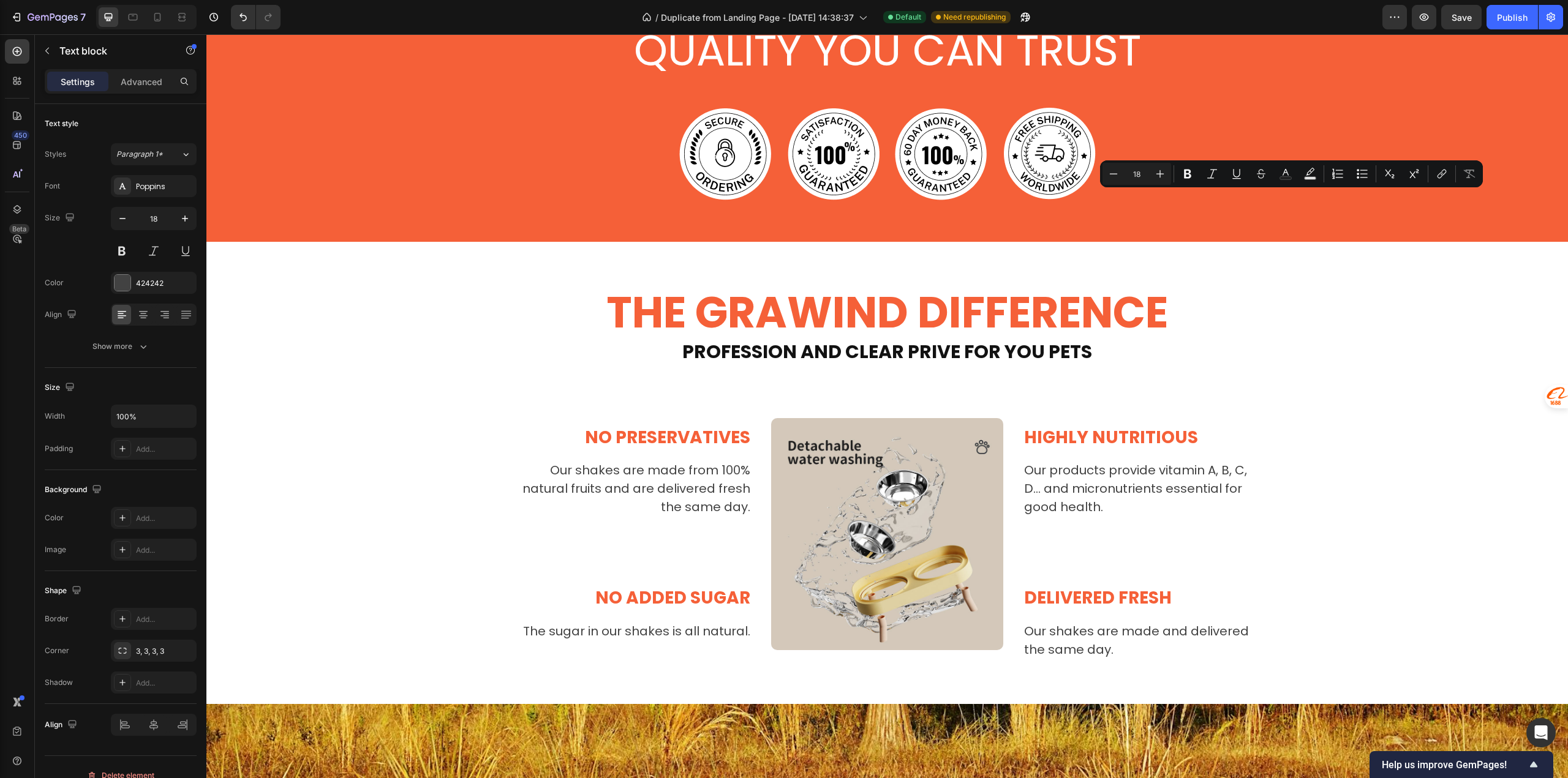
copy p "Cycling should feel effortless and enjoyable. From lightweight storage to comfo…"
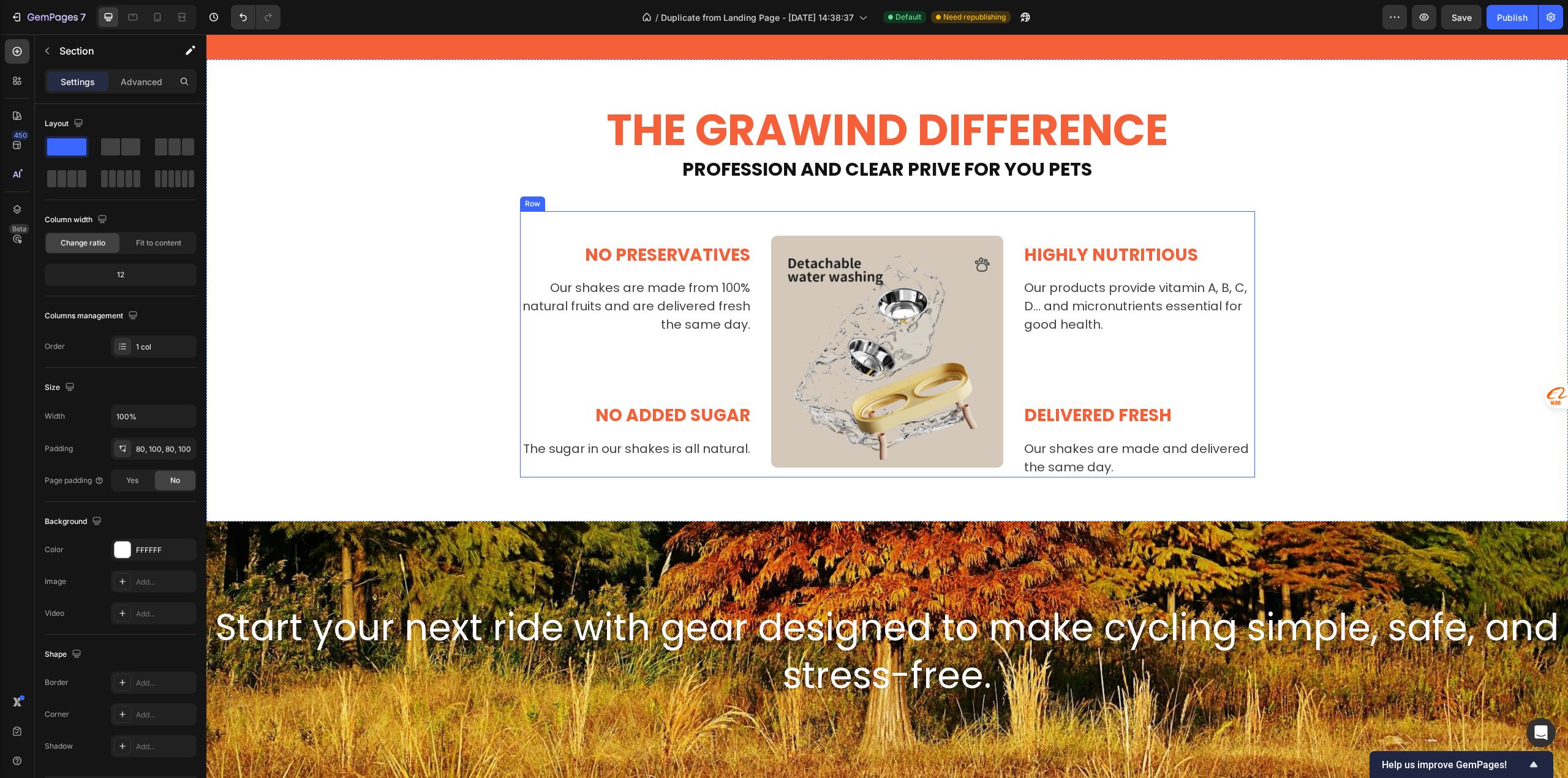
scroll to position [2878, 0]
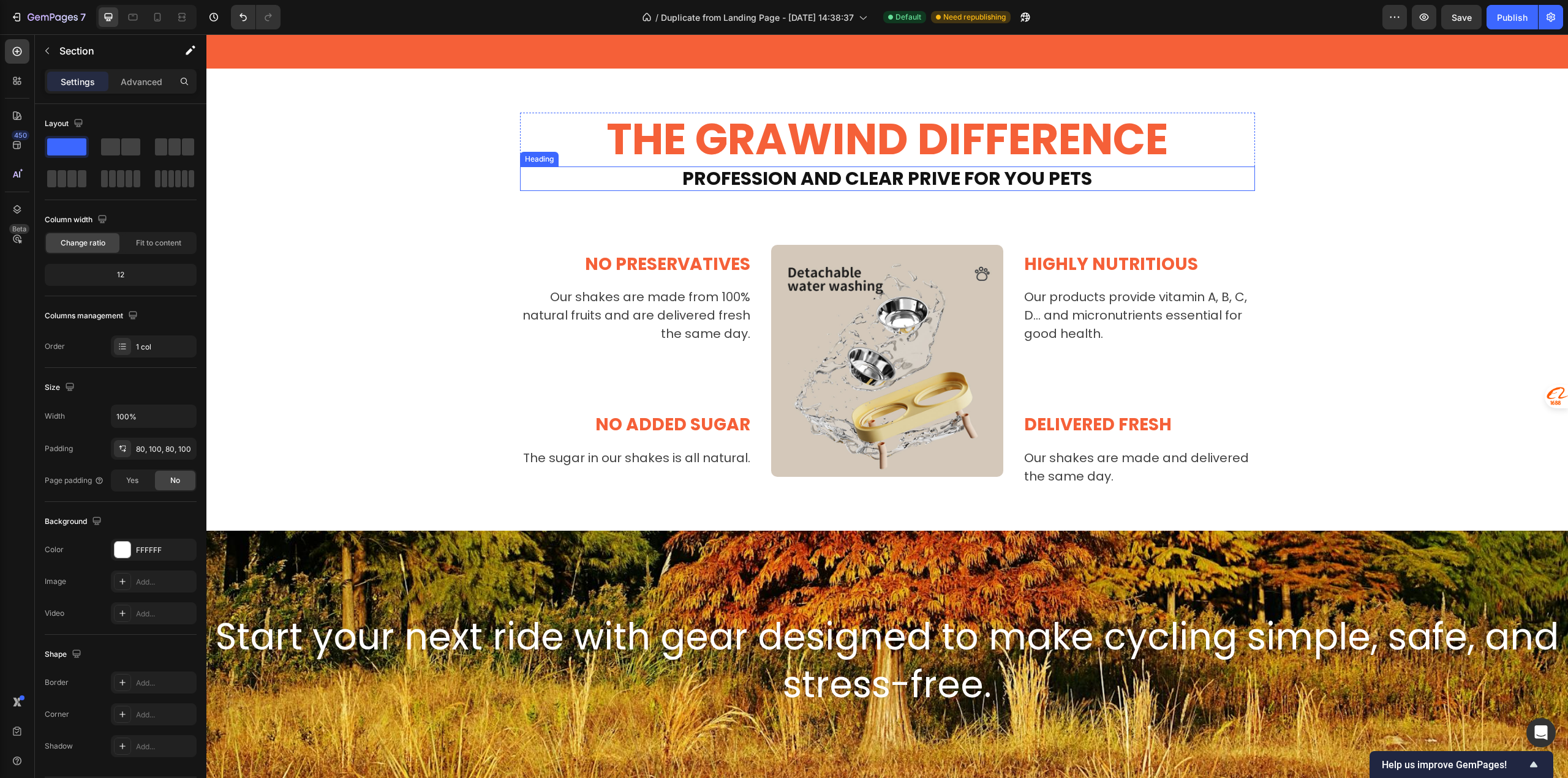
click at [766, 179] on h2 "PROFESSION AND CLEAR PRIVE FOR YOU PETS" at bounding box center [887, 179] width 735 height 24
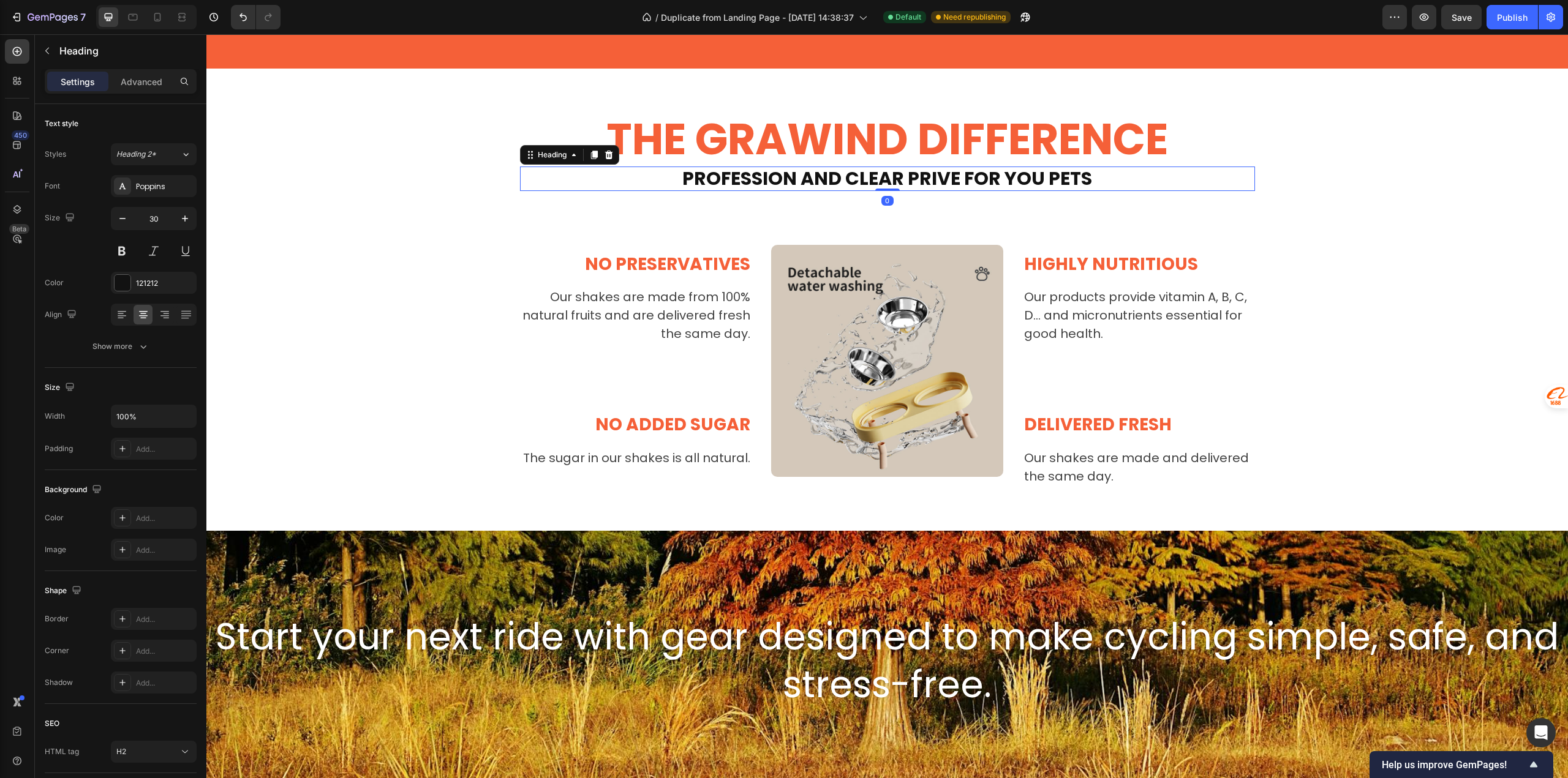
click at [766, 179] on h2 "PROFESSION AND CLEAR PRIVE FOR YOU PETS" at bounding box center [887, 179] width 735 height 24
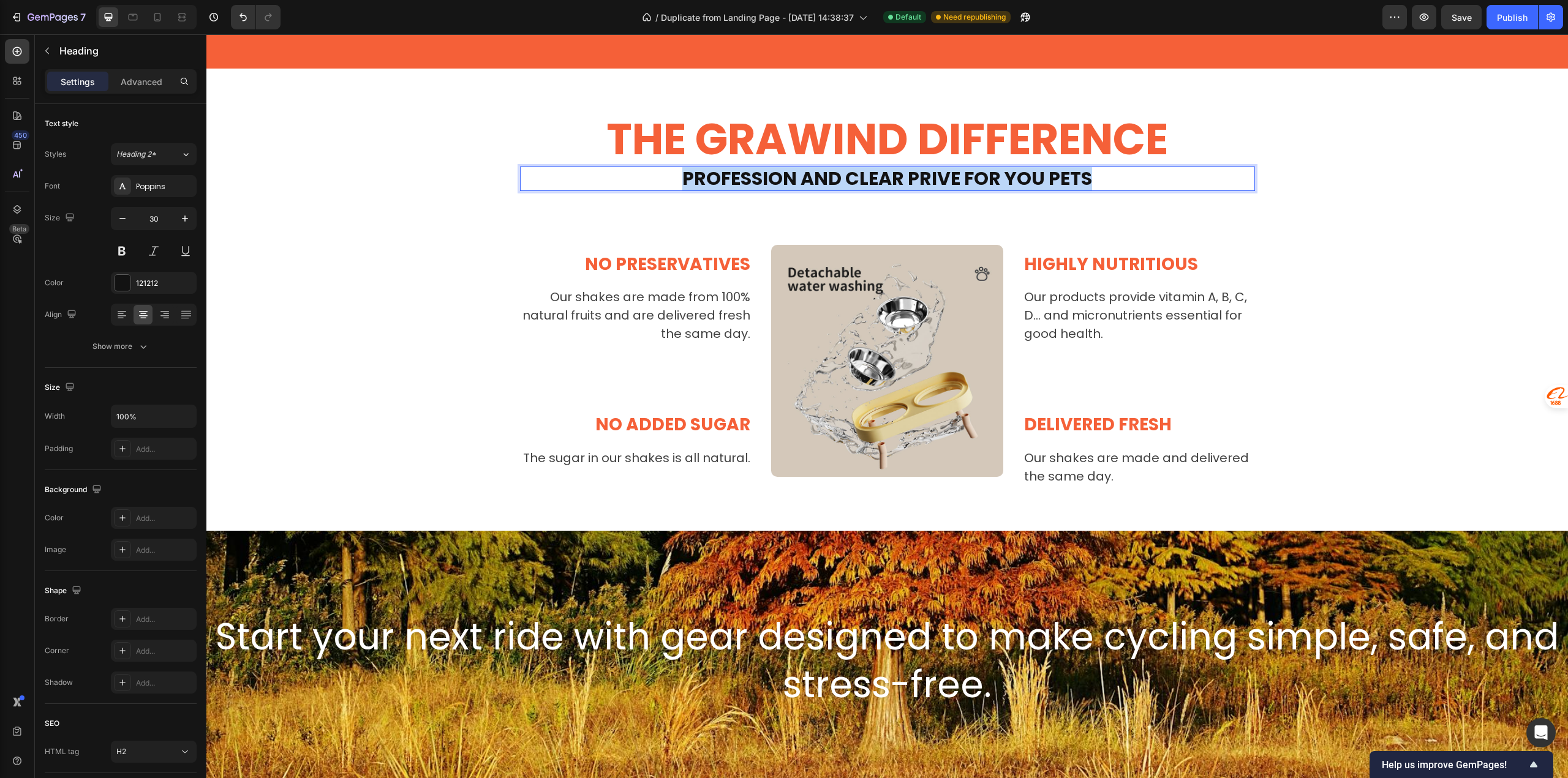
click at [766, 179] on p "PROFESSION AND CLEAR PRIVE FOR YOU PETS" at bounding box center [887, 179] width 732 height 22
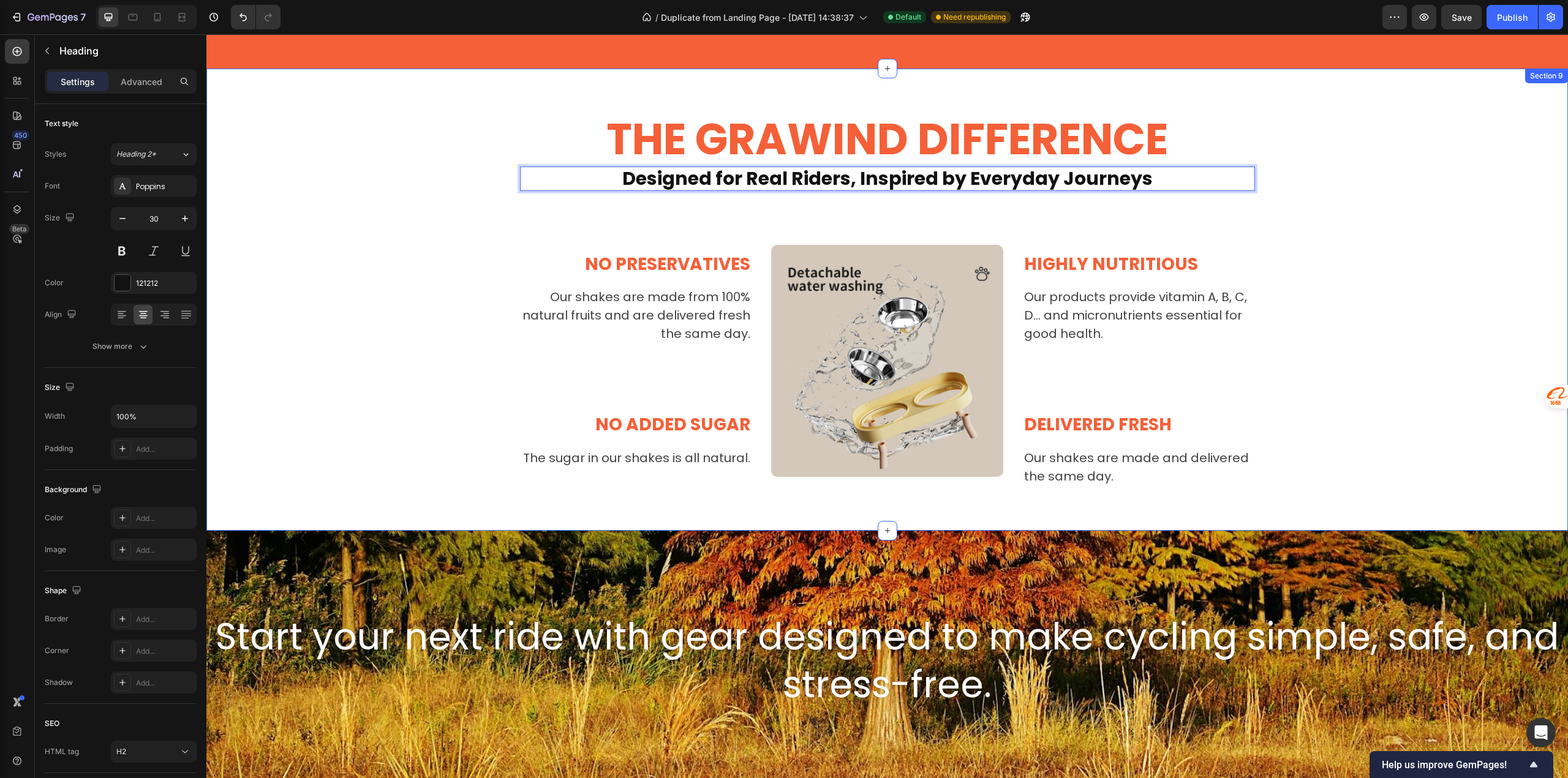
click at [646, 216] on div "THE GRAWIND DIFFERENCE Heading Designed for Real Riders, Inspired by Everyday J…" at bounding box center [887, 300] width 1343 height 374
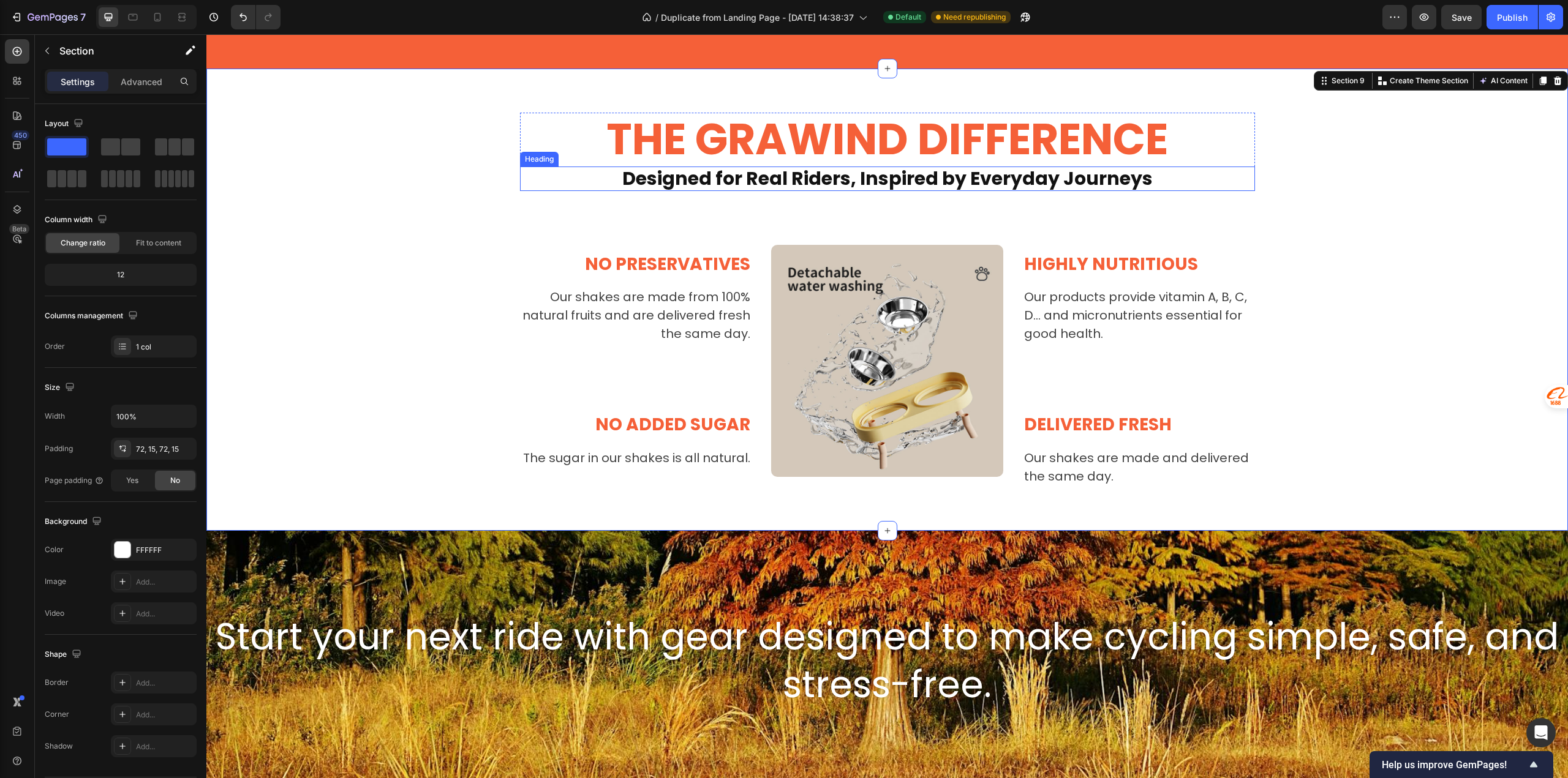
click at [668, 189] on strong "Designed for Real Riders, Inspired by Everyday Journeys" at bounding box center [887, 179] width 530 height 27
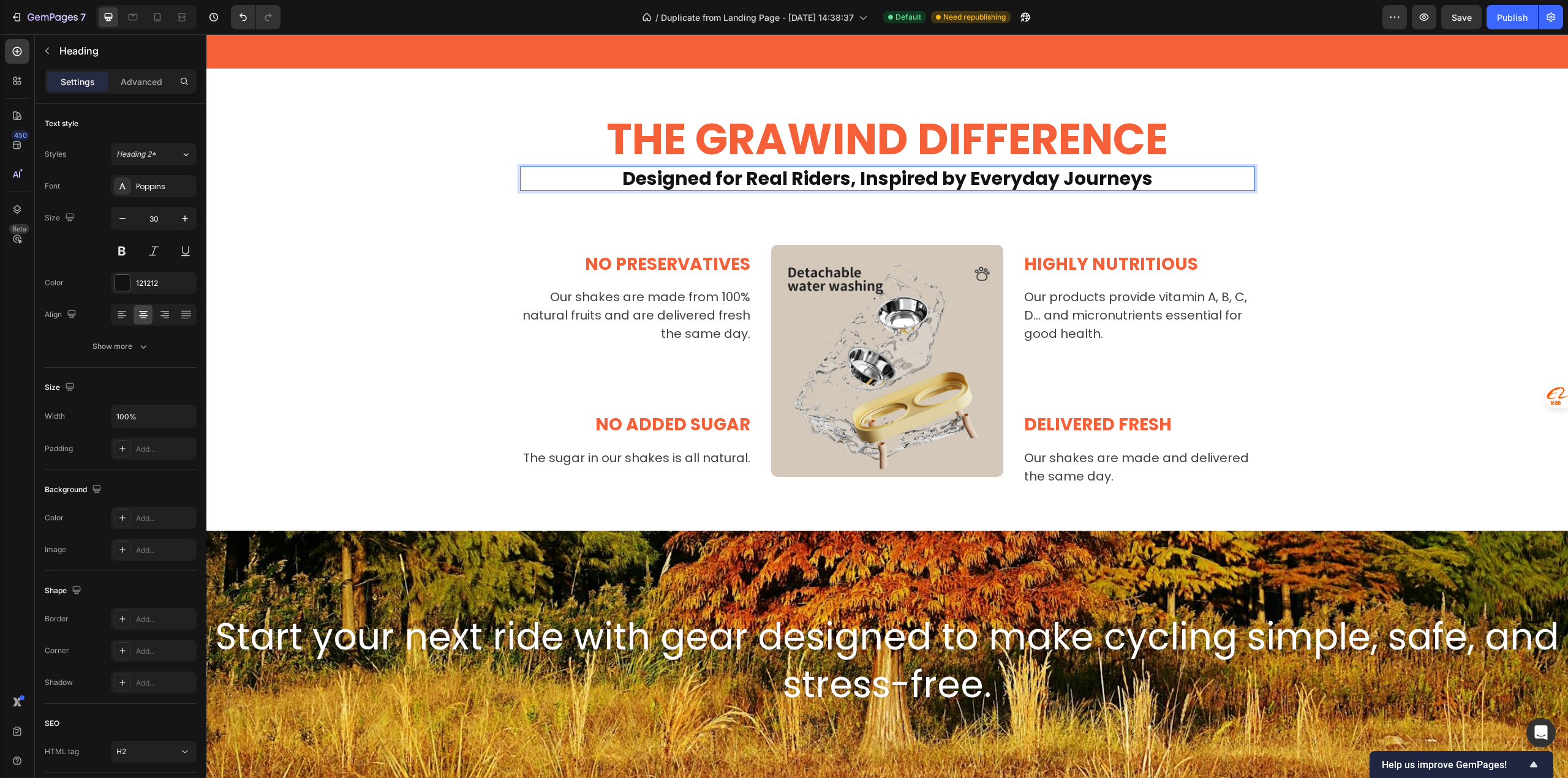
click at [669, 189] on strong "Designed for Real Riders, Inspired by Everyday Journeys" at bounding box center [887, 179] width 530 height 27
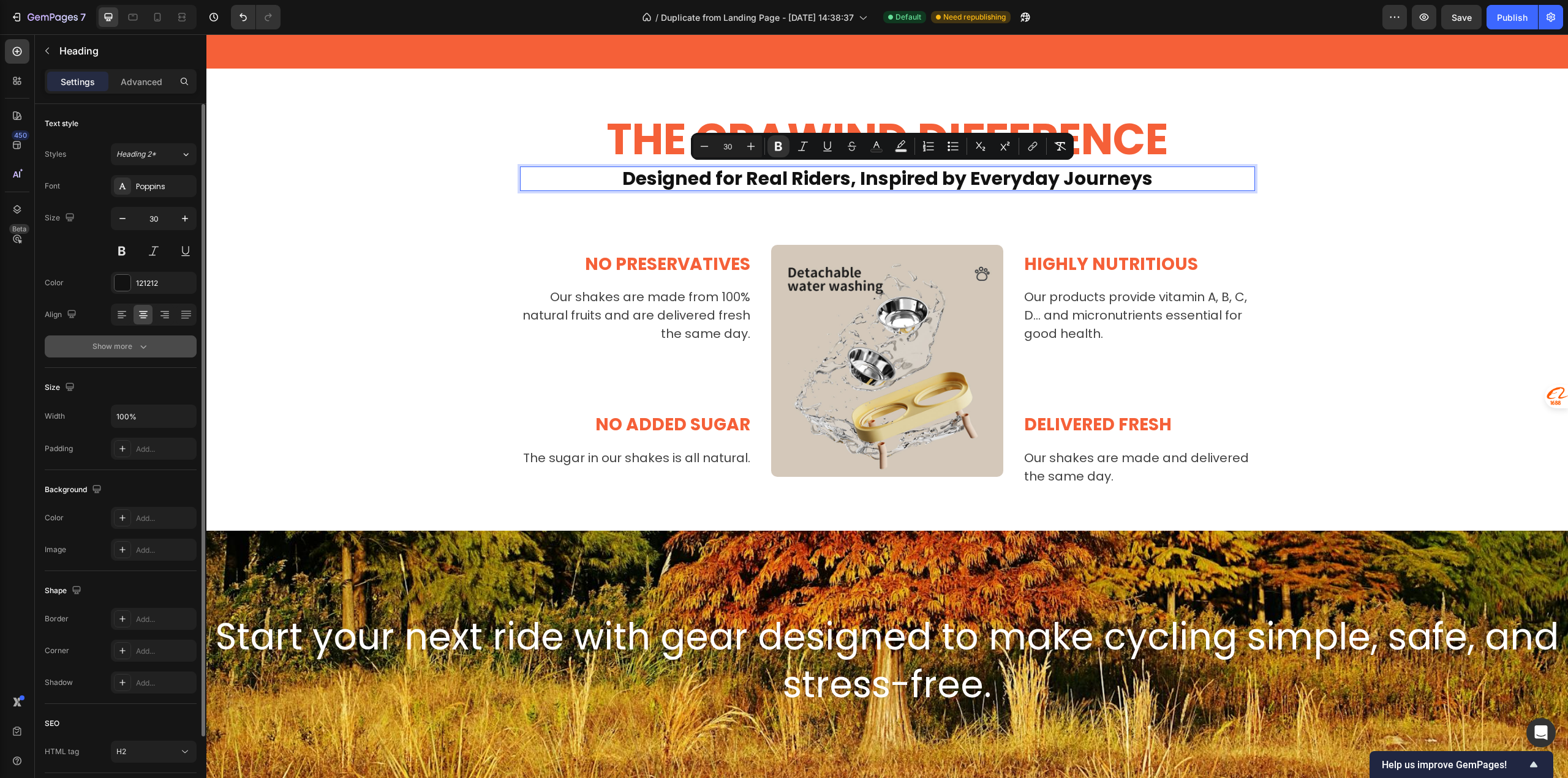
click at [99, 347] on div "Show more" at bounding box center [121, 347] width 57 height 12
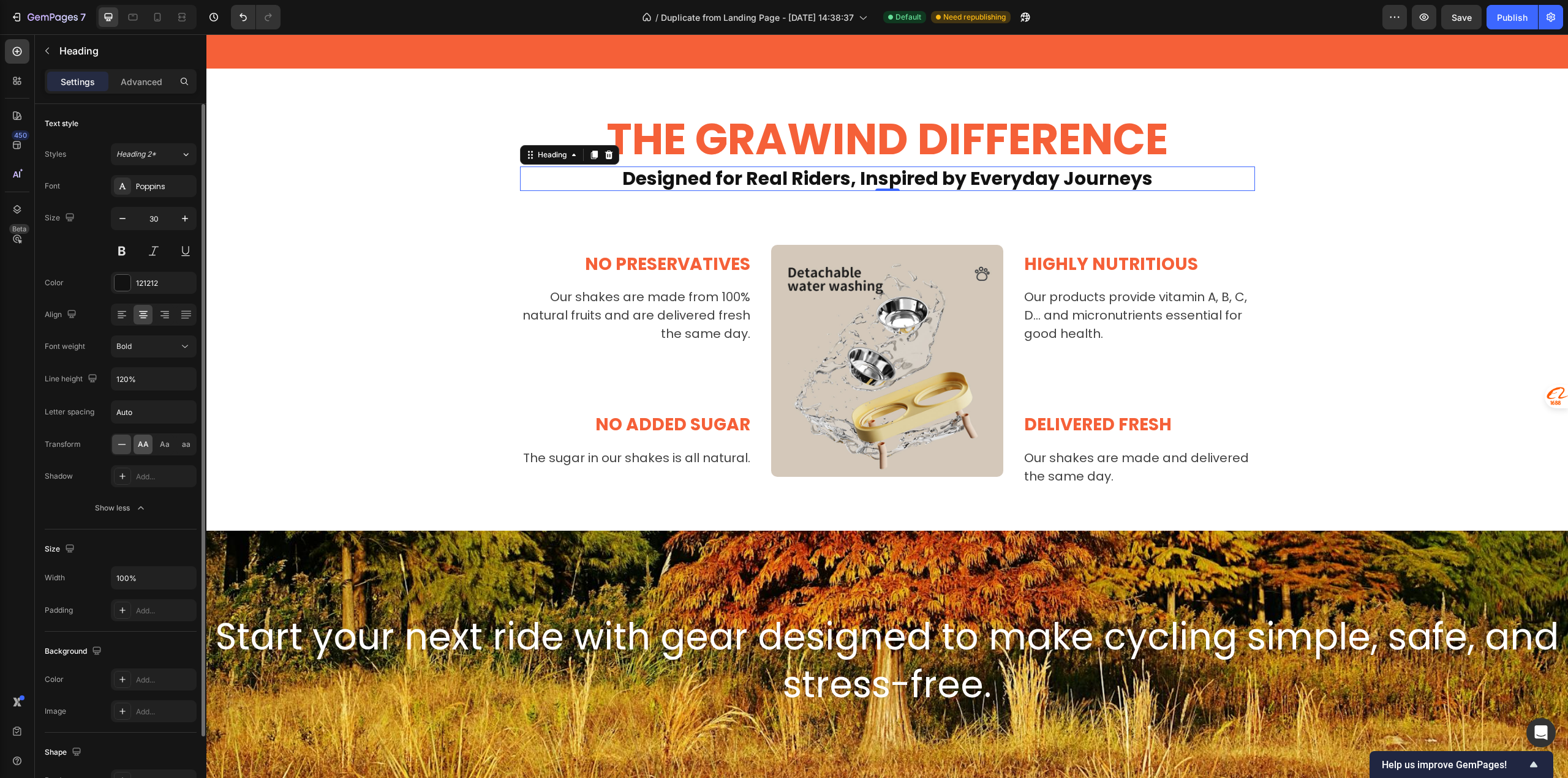
click at [145, 447] on span "AA" at bounding box center [143, 444] width 11 height 11
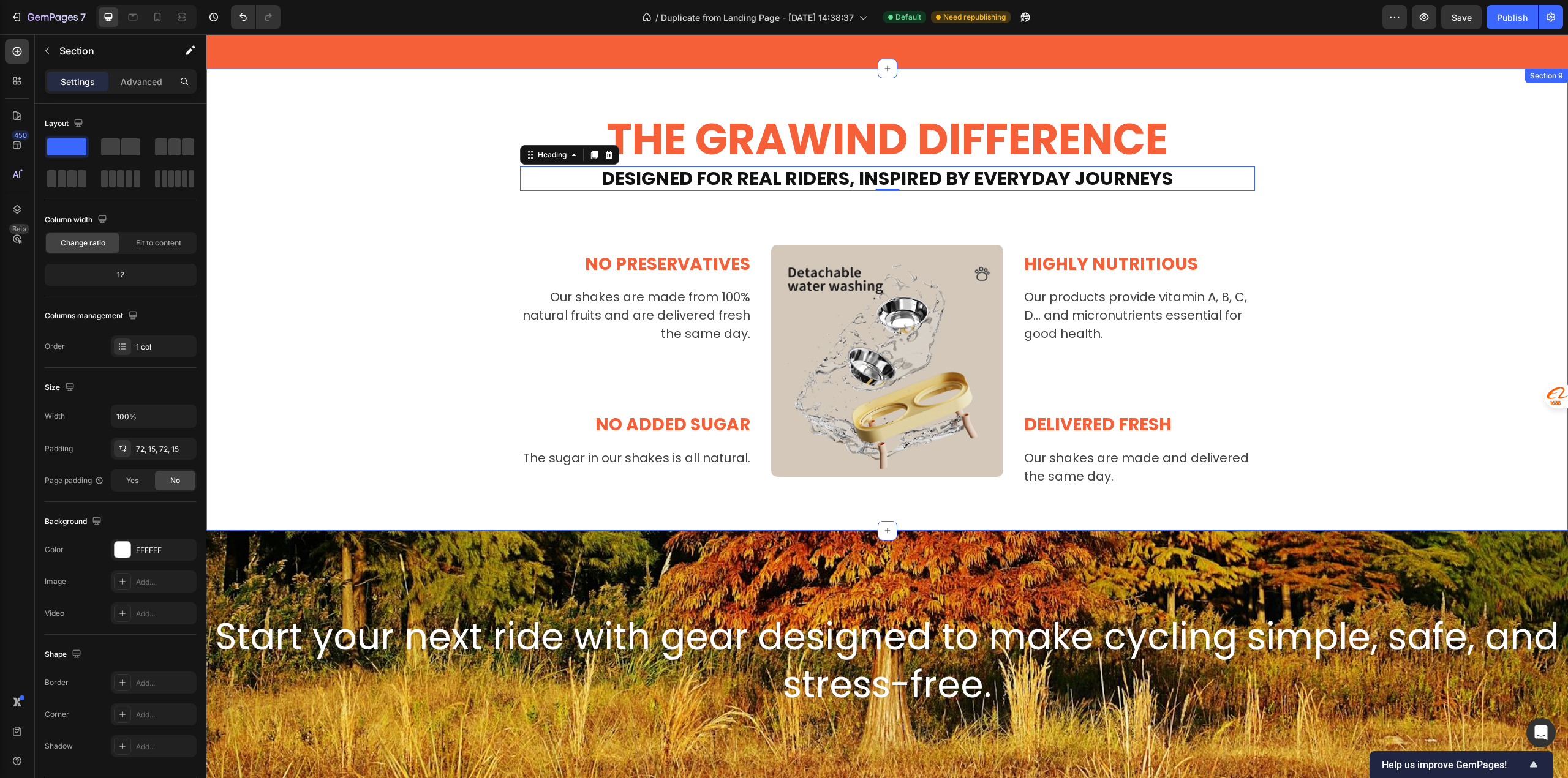
click at [298, 280] on div "THE GRAWIND DIFFERENCE Heading ⁠⁠⁠⁠⁠⁠⁠ Designed for Real Riders, Inspired by Ev…" at bounding box center [887, 300] width 1343 height 374
click at [626, 268] on h2 "No preservatives" at bounding box center [636, 265] width 232 height 24
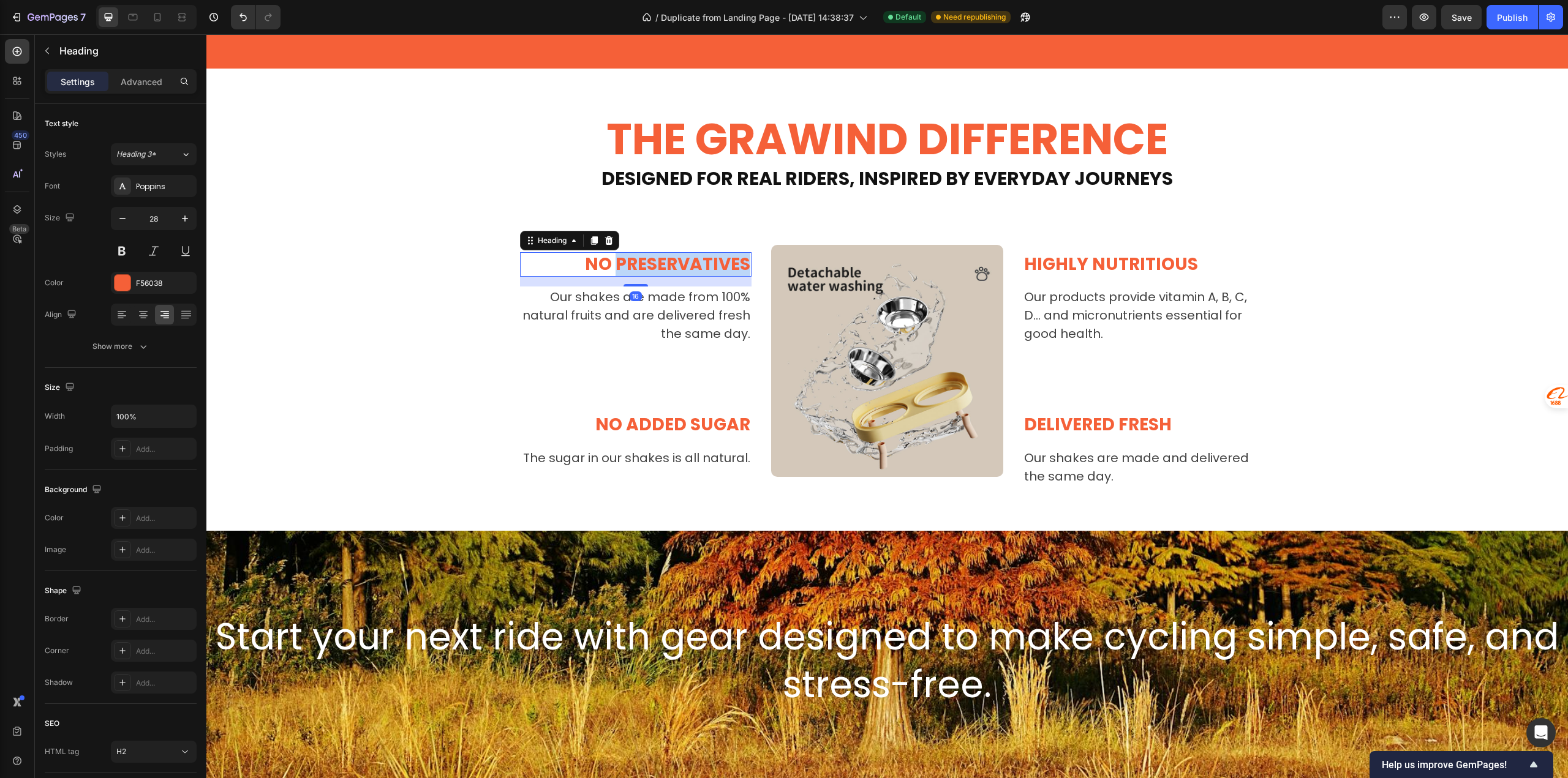
click at [626, 268] on h2 "No preservatives" at bounding box center [636, 265] width 232 height 24
click at [626, 268] on p "No preservatives" at bounding box center [636, 265] width 229 height 22
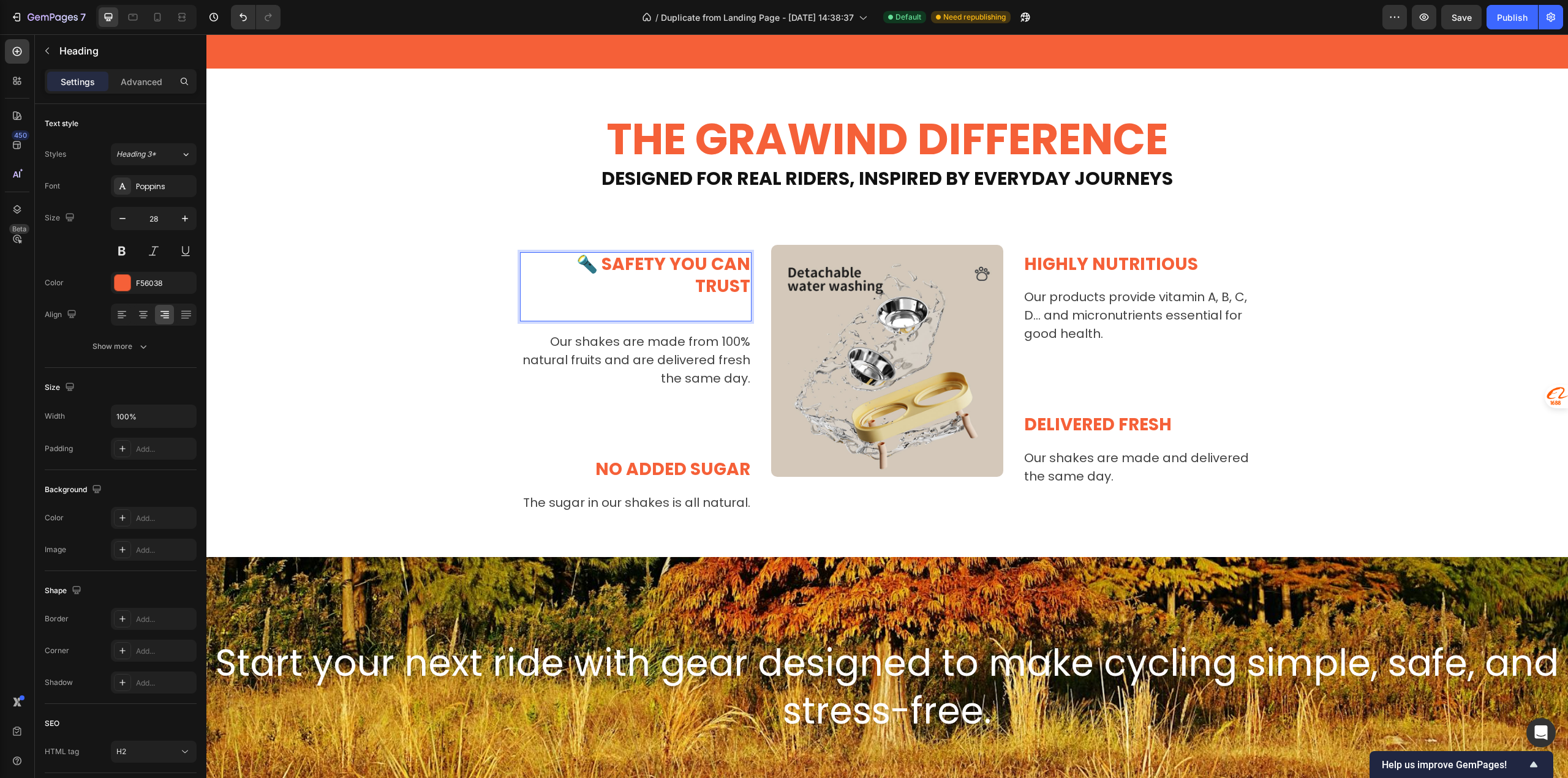
click at [738, 262] on p "🔦 SAFETY YOU CAN TRUST" at bounding box center [636, 276] width 229 height 45
click at [700, 298] on p "Rich Text Editor. Editing area: main" at bounding box center [636, 310] width 229 height 22
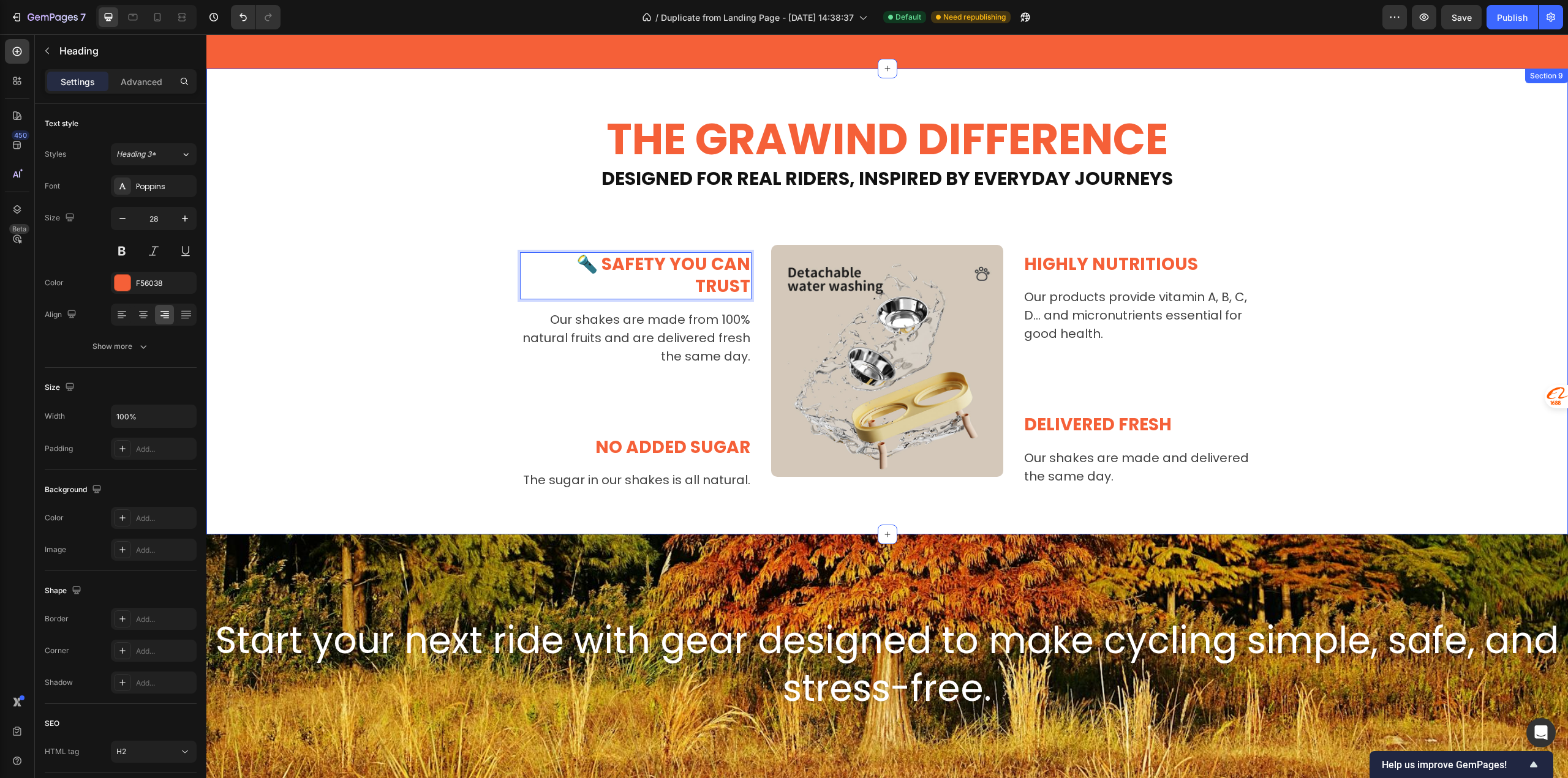
click at [361, 343] on div "THE GRAWIND DIFFERENCE Heading ⁠⁠⁠⁠⁠⁠⁠ Designed for Real Riders, Inspired by Ev…" at bounding box center [887, 302] width 1343 height 378
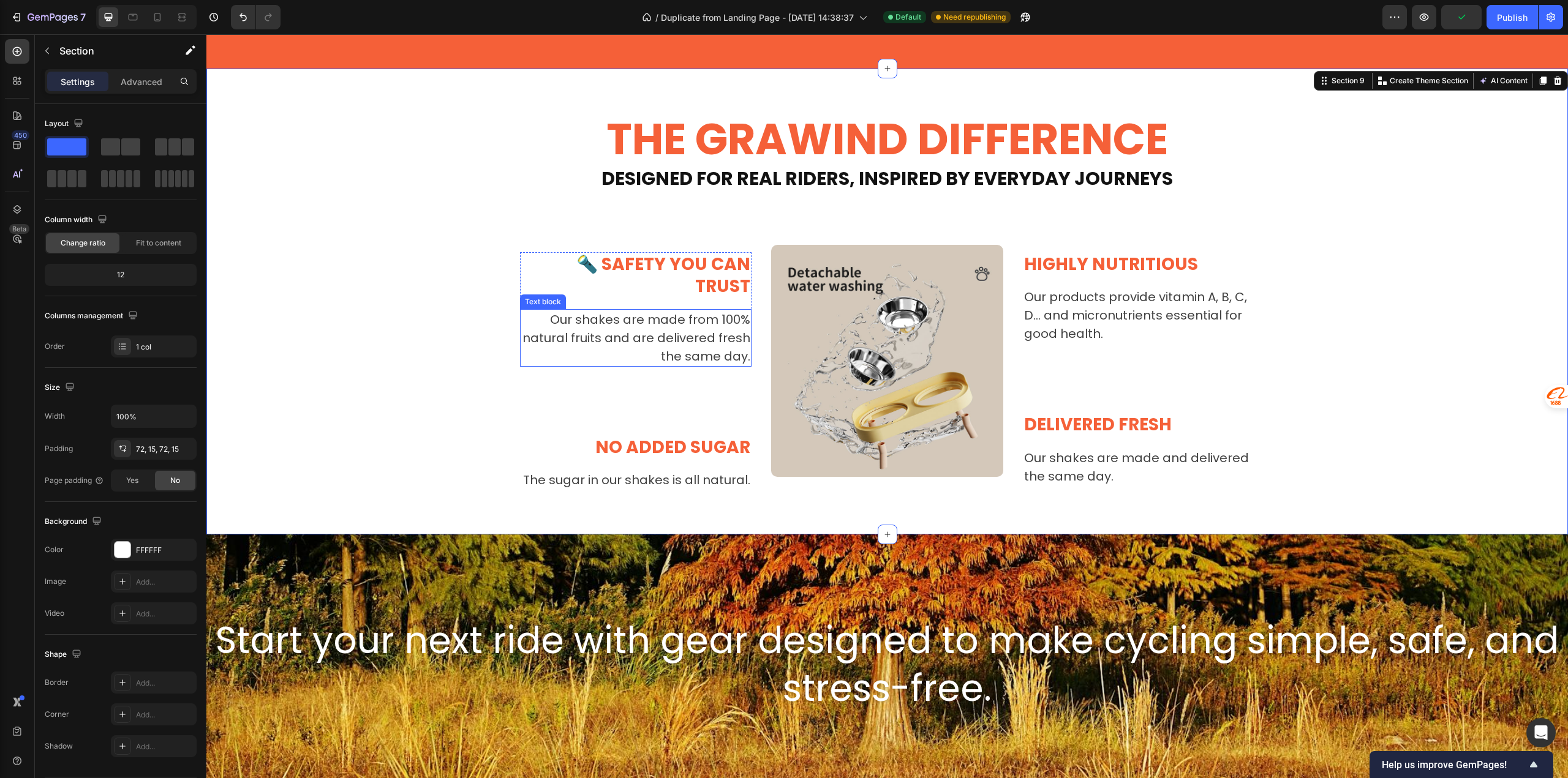
click at [566, 311] on p "Our shakes are made from 100% natural fruits and are delivered fresh the same d…" at bounding box center [636, 338] width 229 height 55
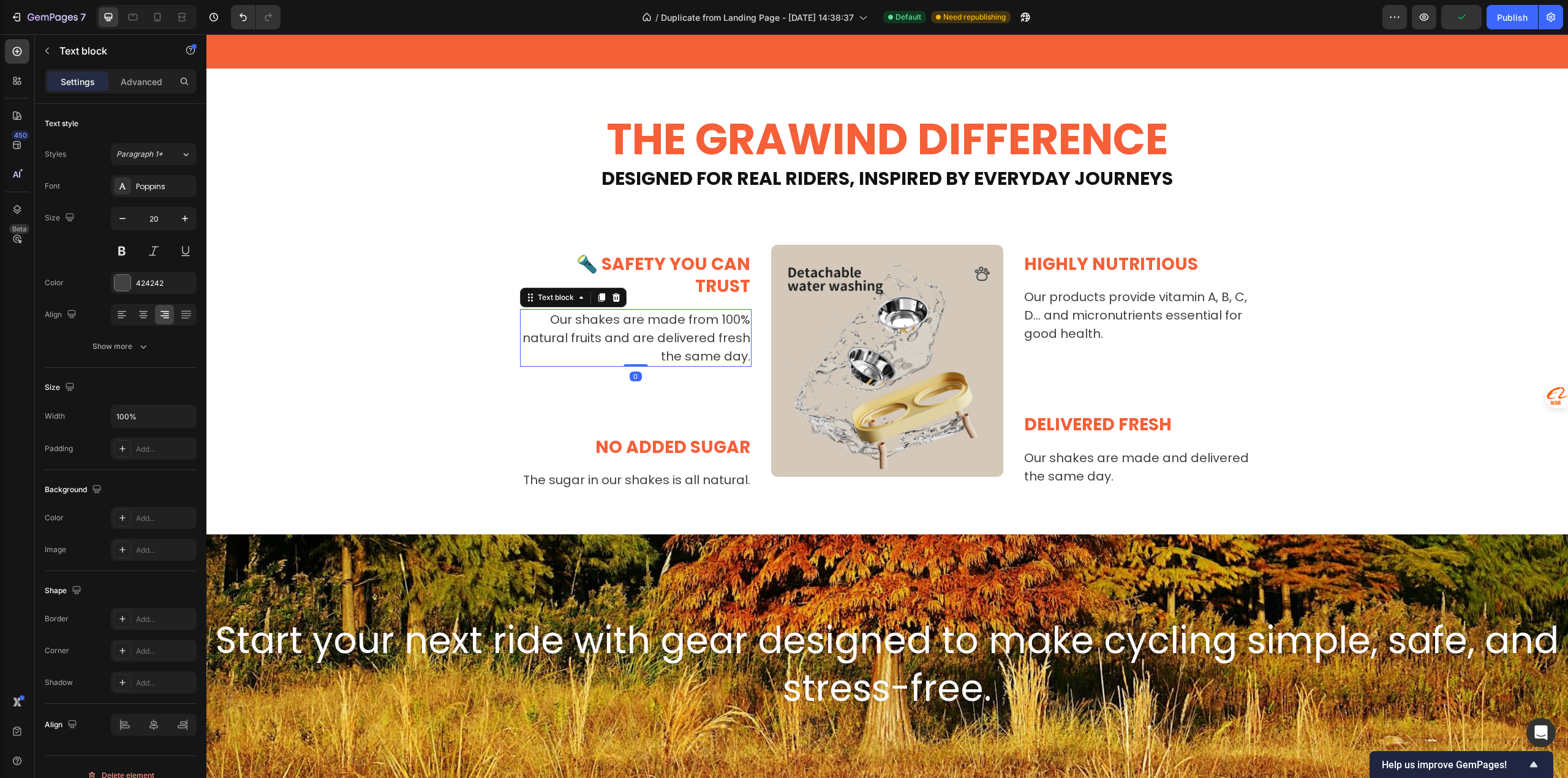
click at [566, 311] on p "Our shakes are made from 100% natural fruits and are delivered fresh the same d…" at bounding box center [636, 338] width 229 height 55
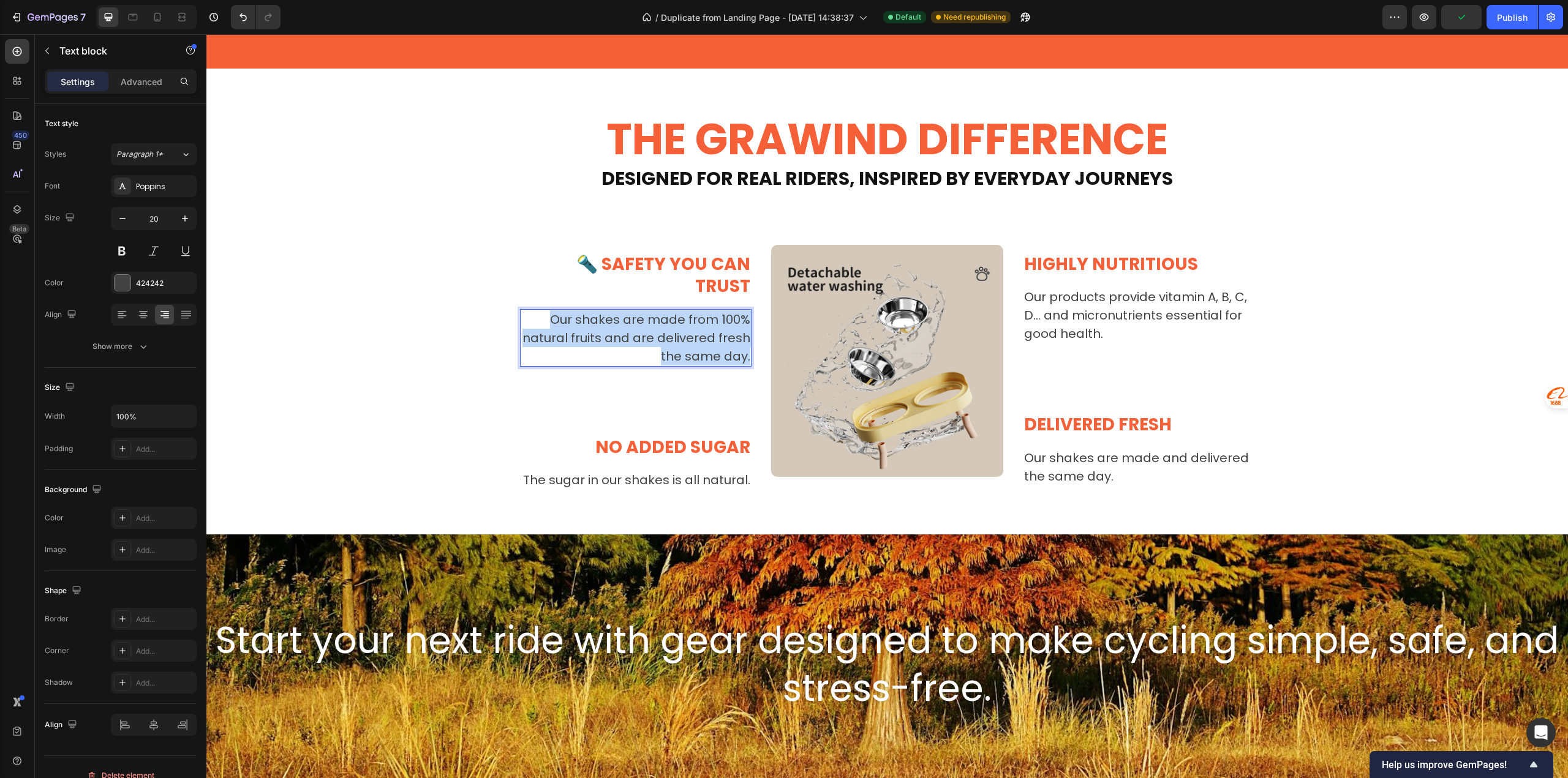
click at [566, 311] on p "Our shakes are made from 100% natural fruits and are delivered fresh the same d…" at bounding box center [636, 338] width 229 height 55
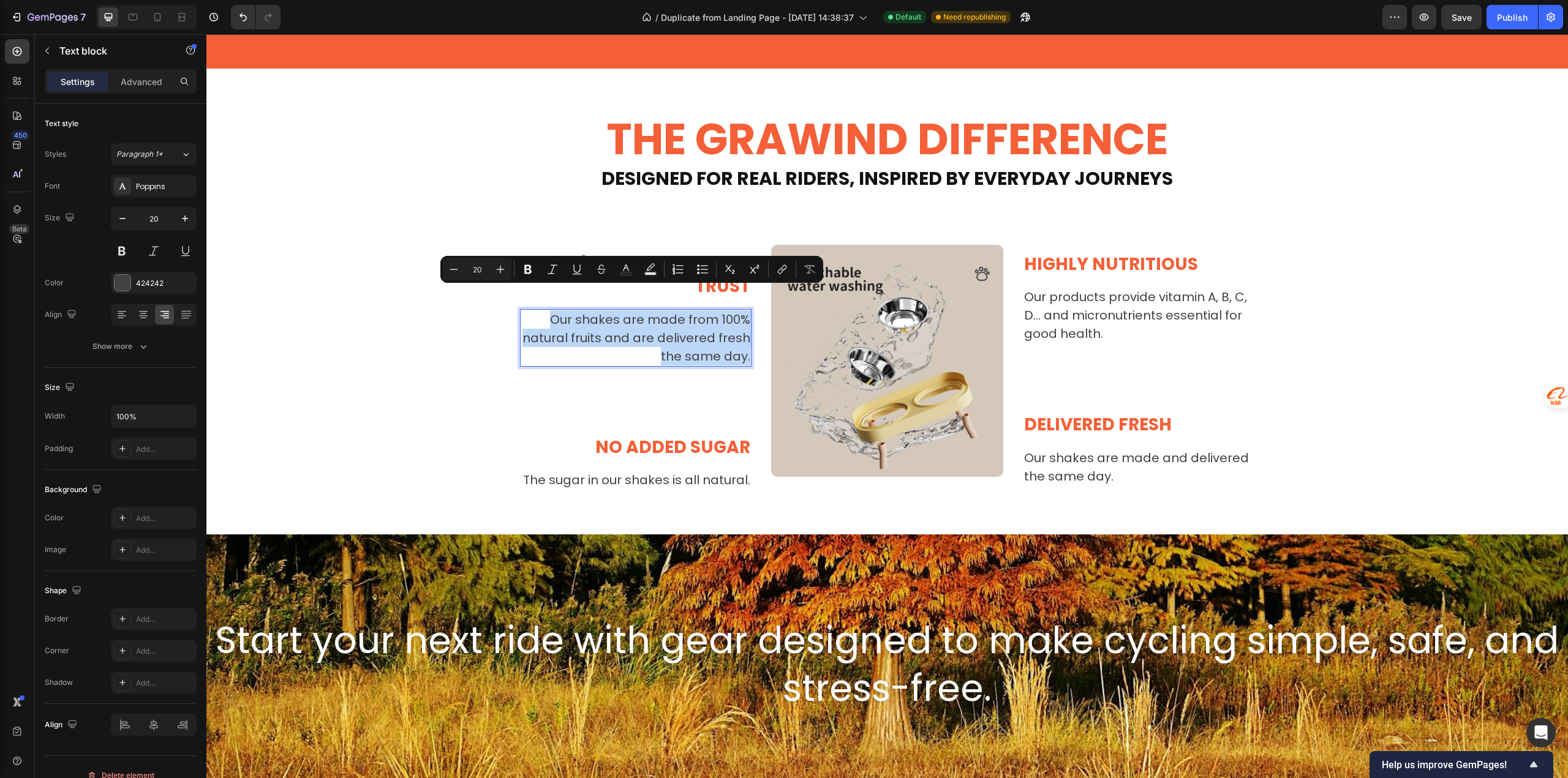
click at [566, 311] on p "Our shakes are made from 100% natural fruits and are delivered fresh the same d…" at bounding box center [636, 338] width 229 height 55
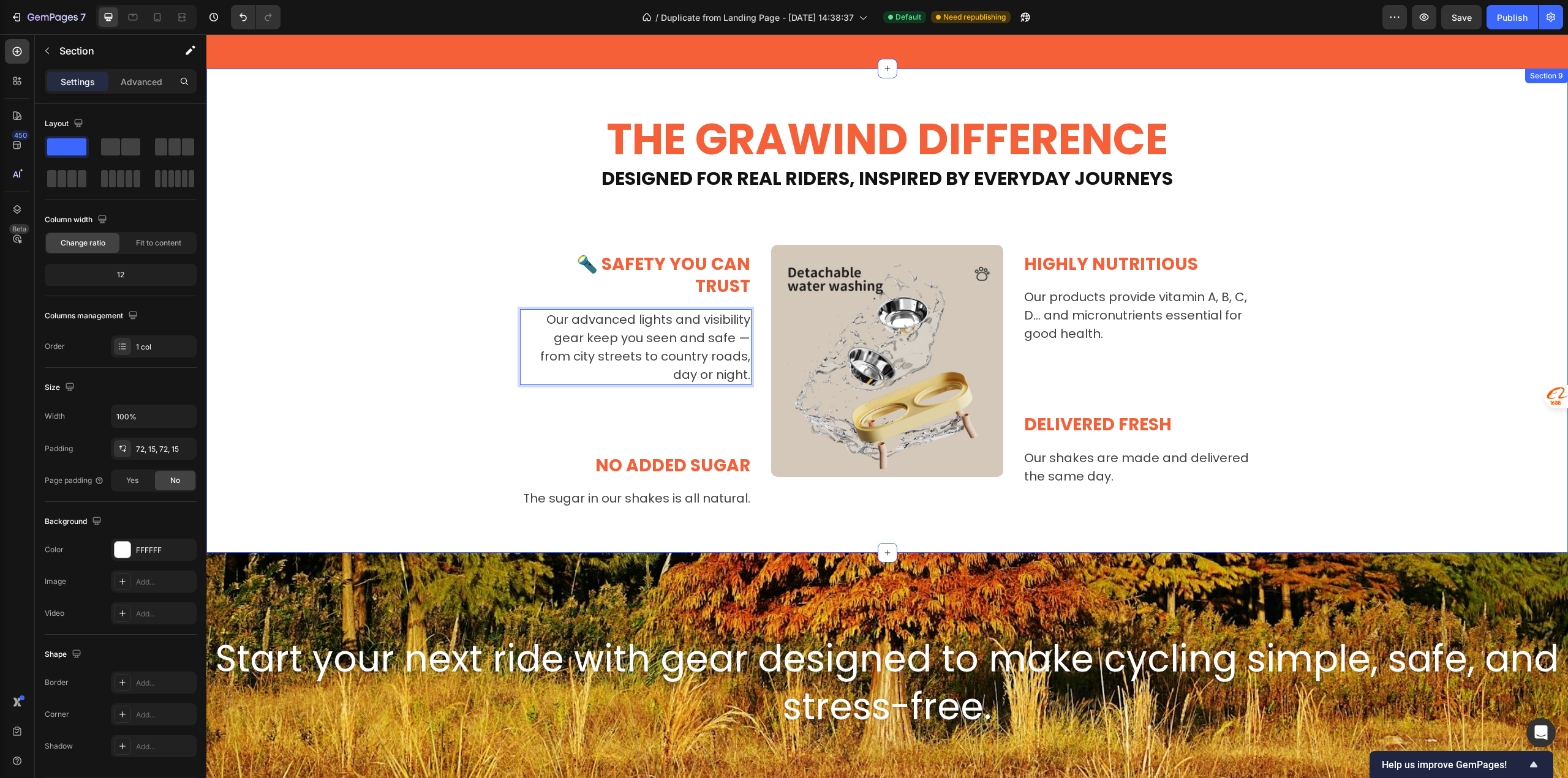
click at [467, 402] on div "THE GRAWIND DIFFERENCE Heading ⁠⁠⁠⁠⁠⁠⁠ Designed for Real Riders, Inspired by Ev…" at bounding box center [887, 311] width 1343 height 396
click at [617, 455] on p "No added sugar" at bounding box center [636, 467] width 229 height 22
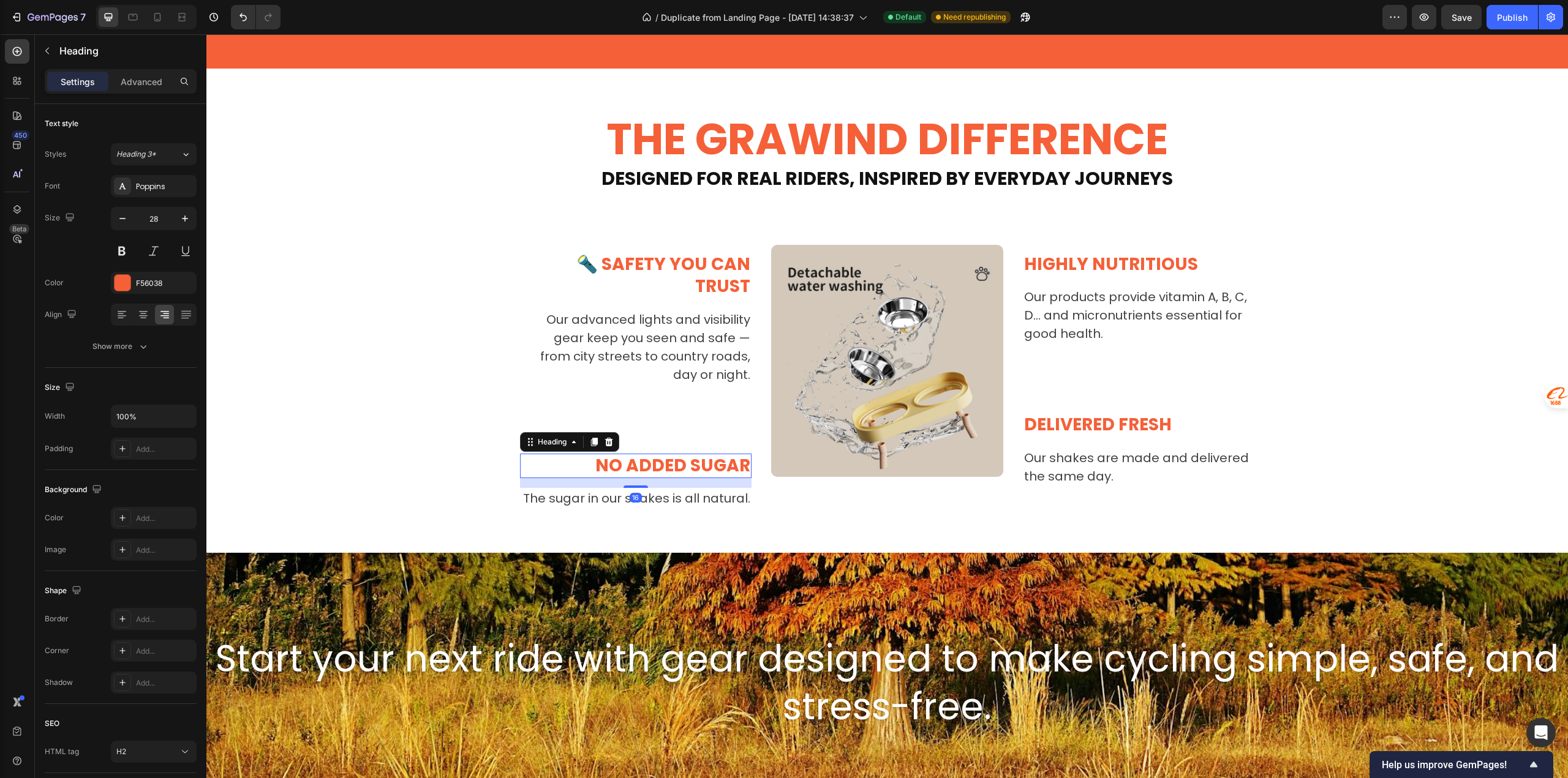
click at [617, 455] on p "No added sugar" at bounding box center [636, 467] width 229 height 22
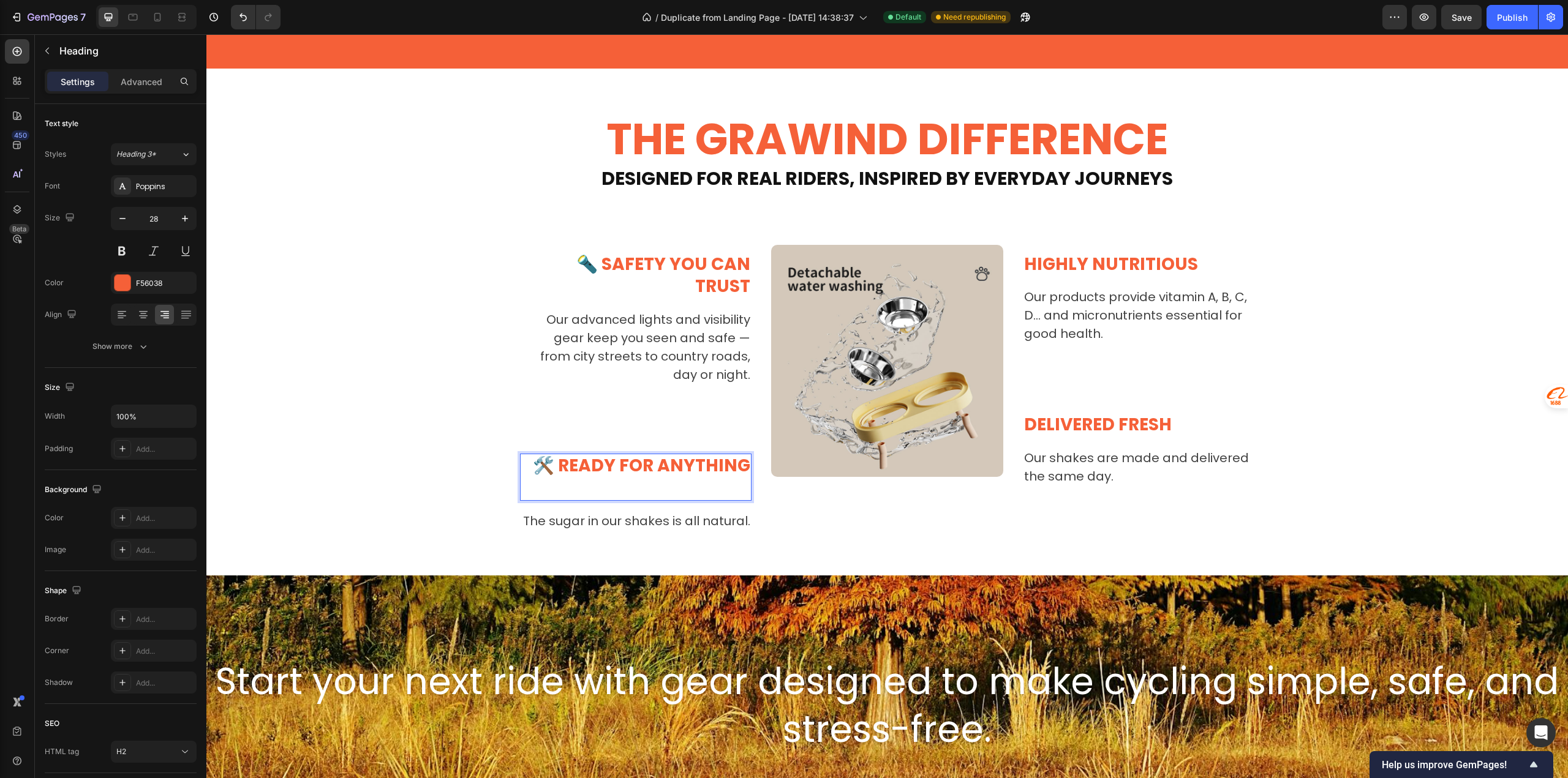
click at [613, 477] on p "Rich Text Editor. Editing area: main" at bounding box center [636, 488] width 229 height 22
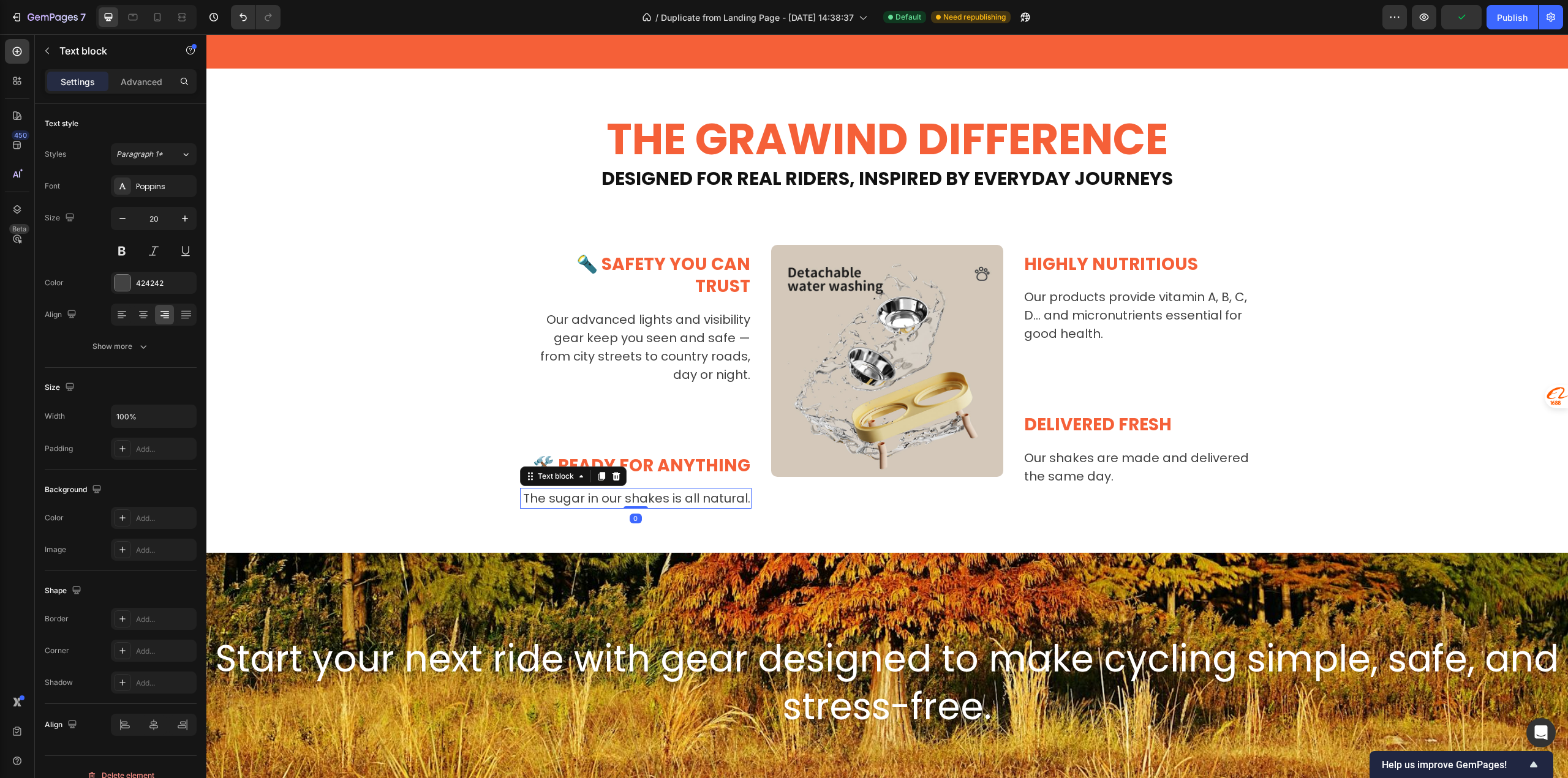
click at [584, 489] on p "The sugar in our shakes is all natural." at bounding box center [636, 498] width 229 height 18
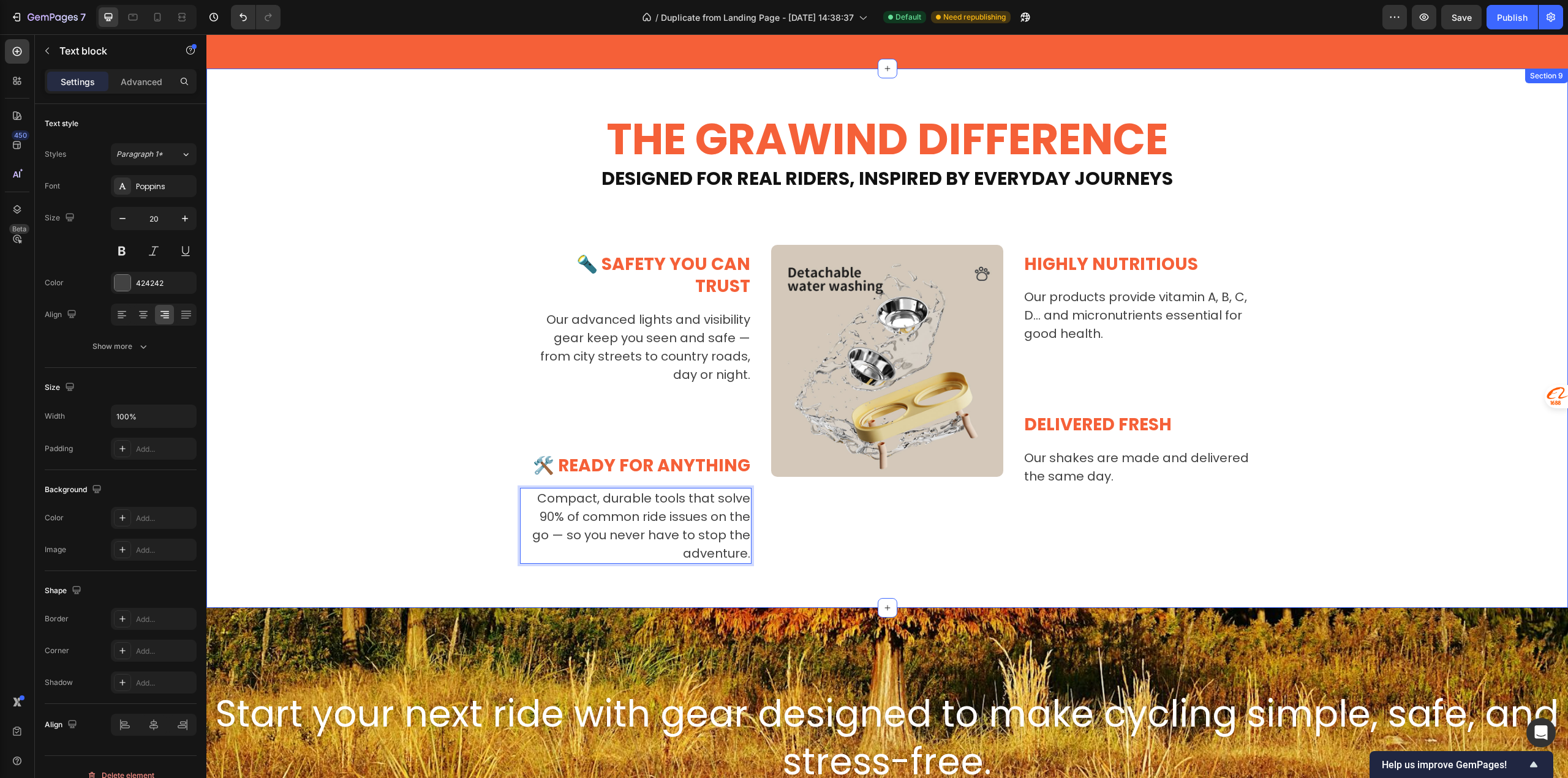
click at [406, 498] on div "THE GRAWIND DIFFERENCE Heading ⁠⁠⁠⁠⁠⁠⁠ Designed for Real Riders, Inspired by Ev…" at bounding box center [887, 338] width 1343 height 451
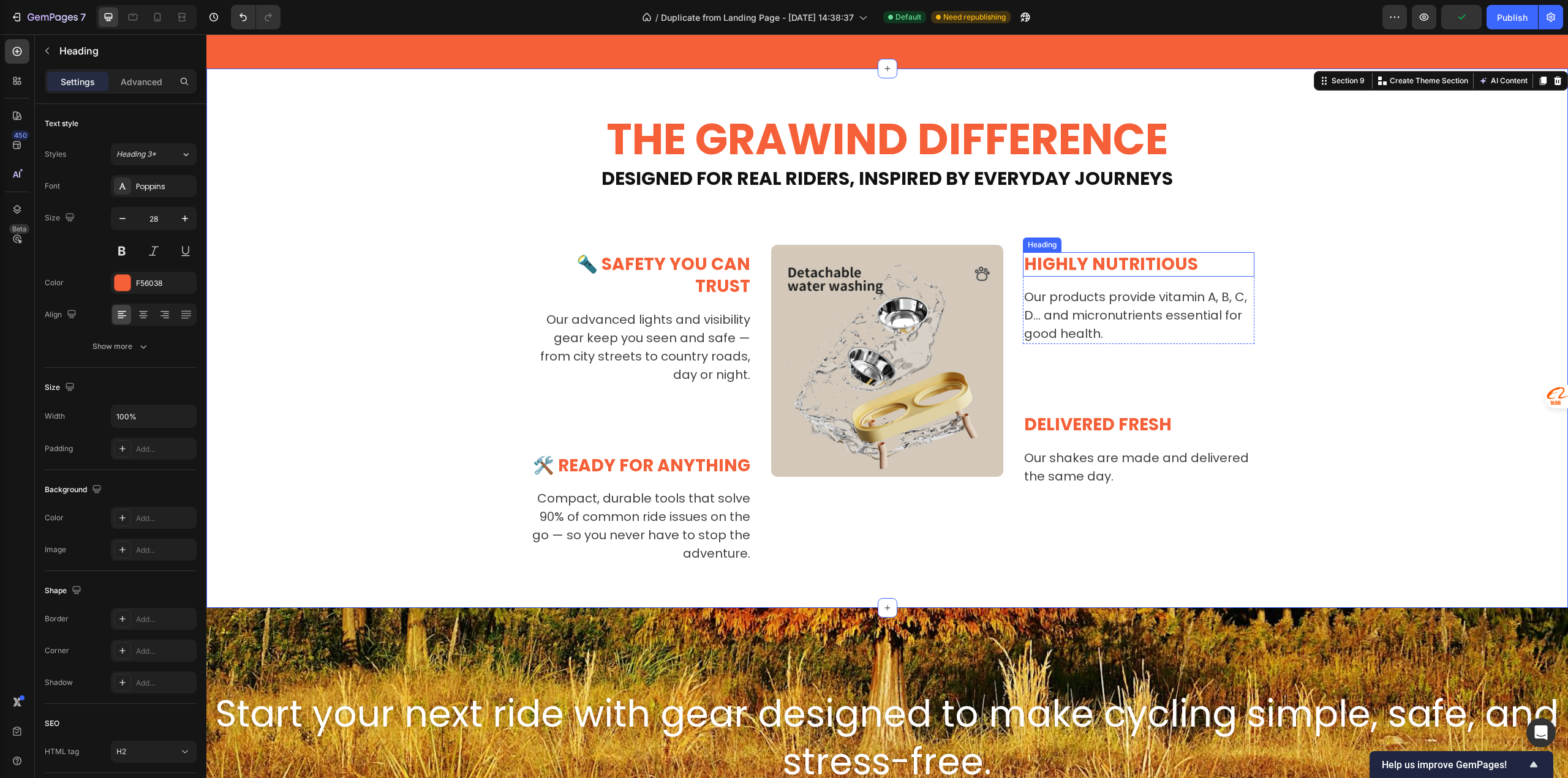
click at [1051, 266] on p "Highly nutritious" at bounding box center [1138, 265] width 229 height 22
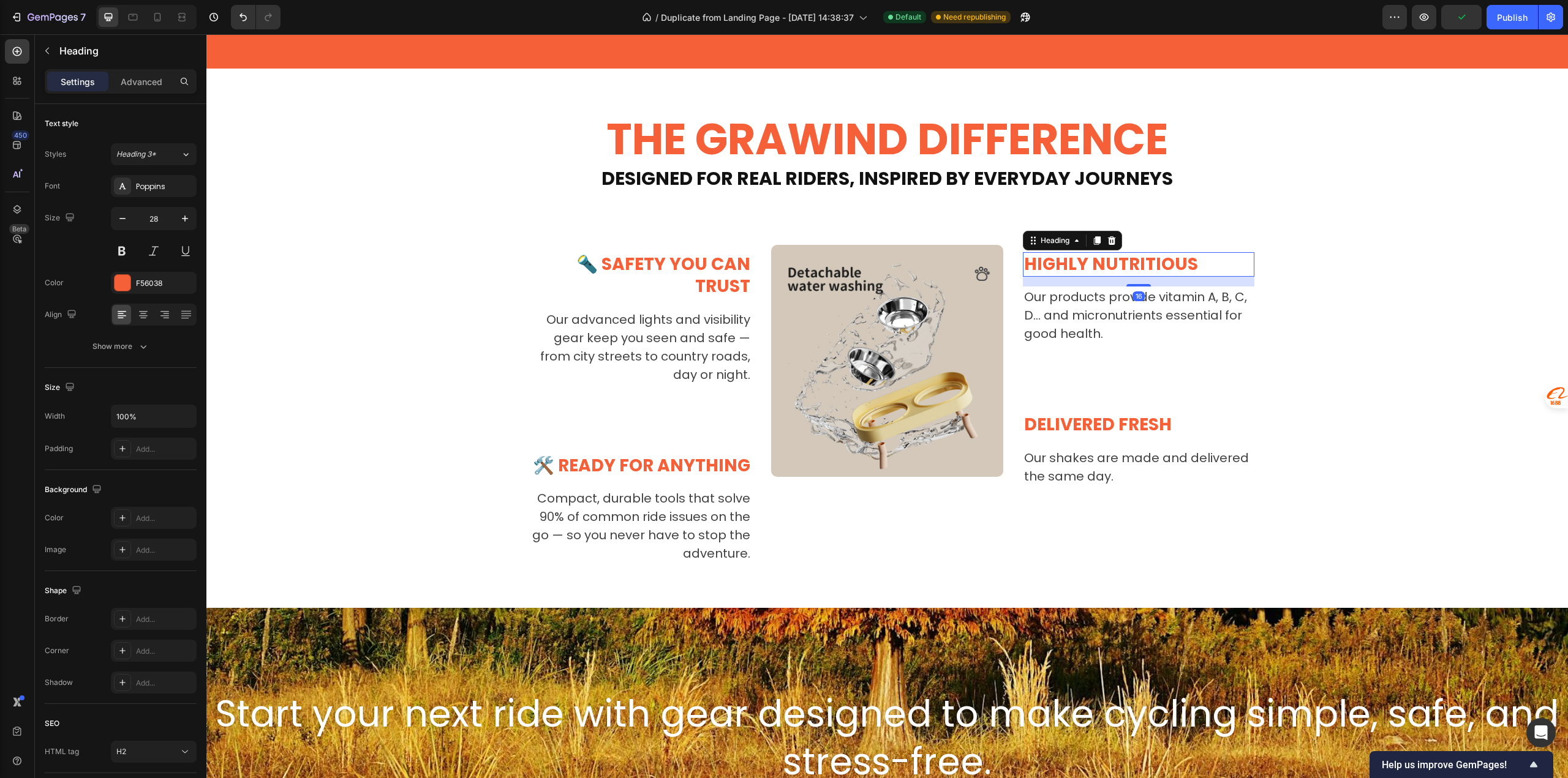
click at [1051, 266] on p "Highly nutritious" at bounding box center [1138, 265] width 229 height 22
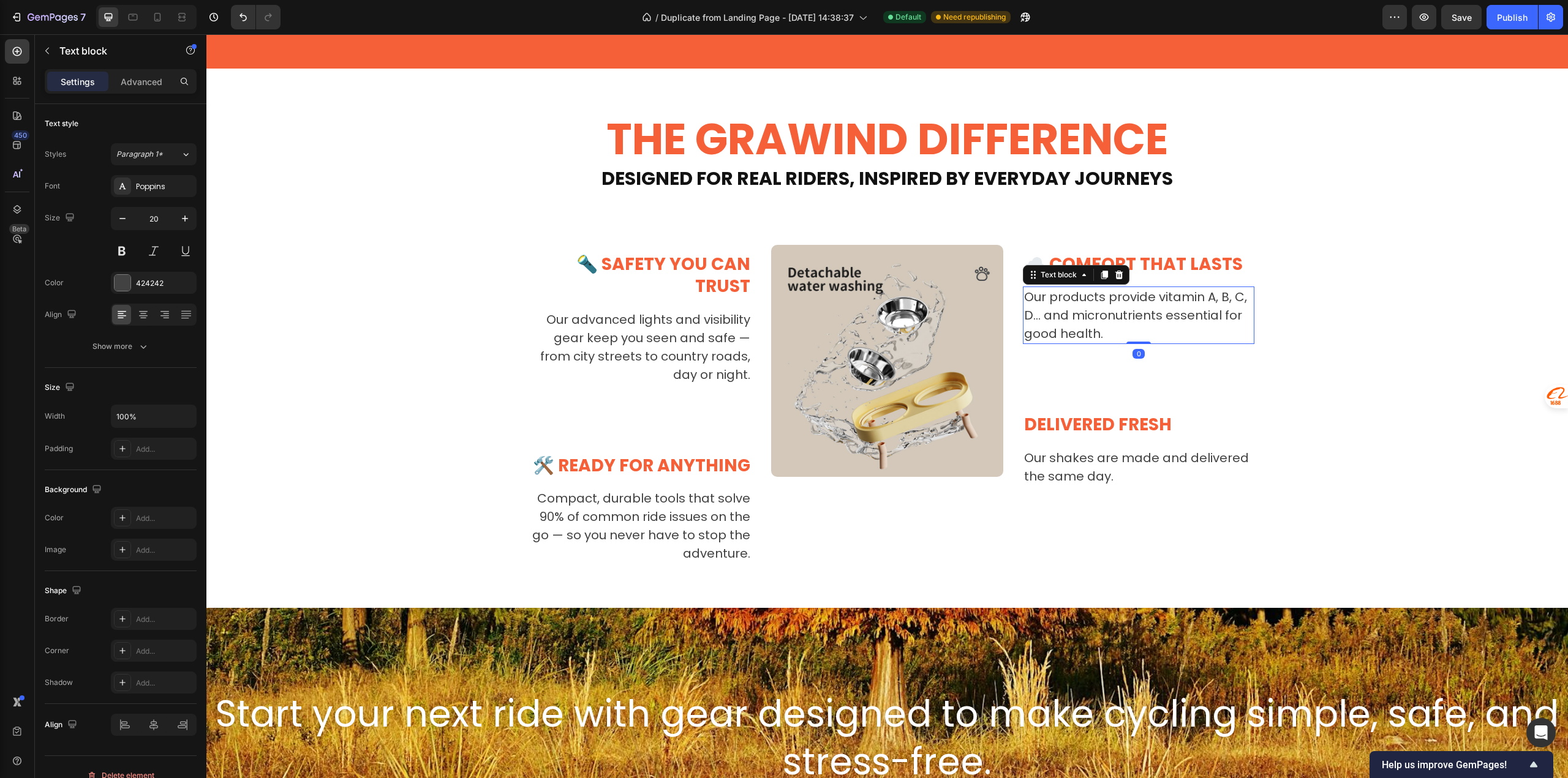
click at [1073, 333] on p "Our products provide vitamin A, B, C, D... and micronutrients essential for goo…" at bounding box center [1138, 316] width 229 height 55
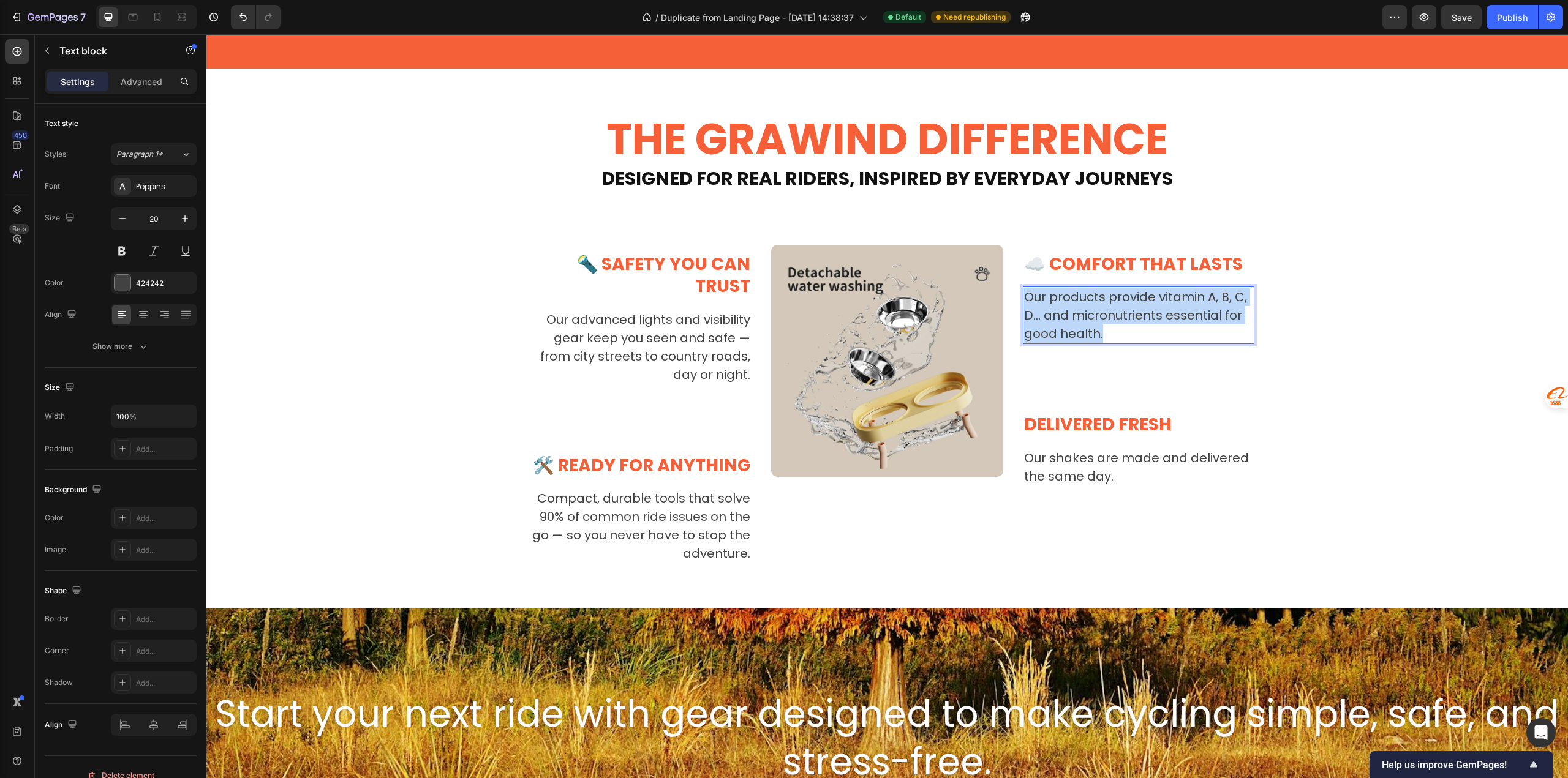
click at [1073, 333] on p "Our products provide vitamin A, B, C, D... and micronutrients essential for goo…" at bounding box center [1138, 316] width 229 height 55
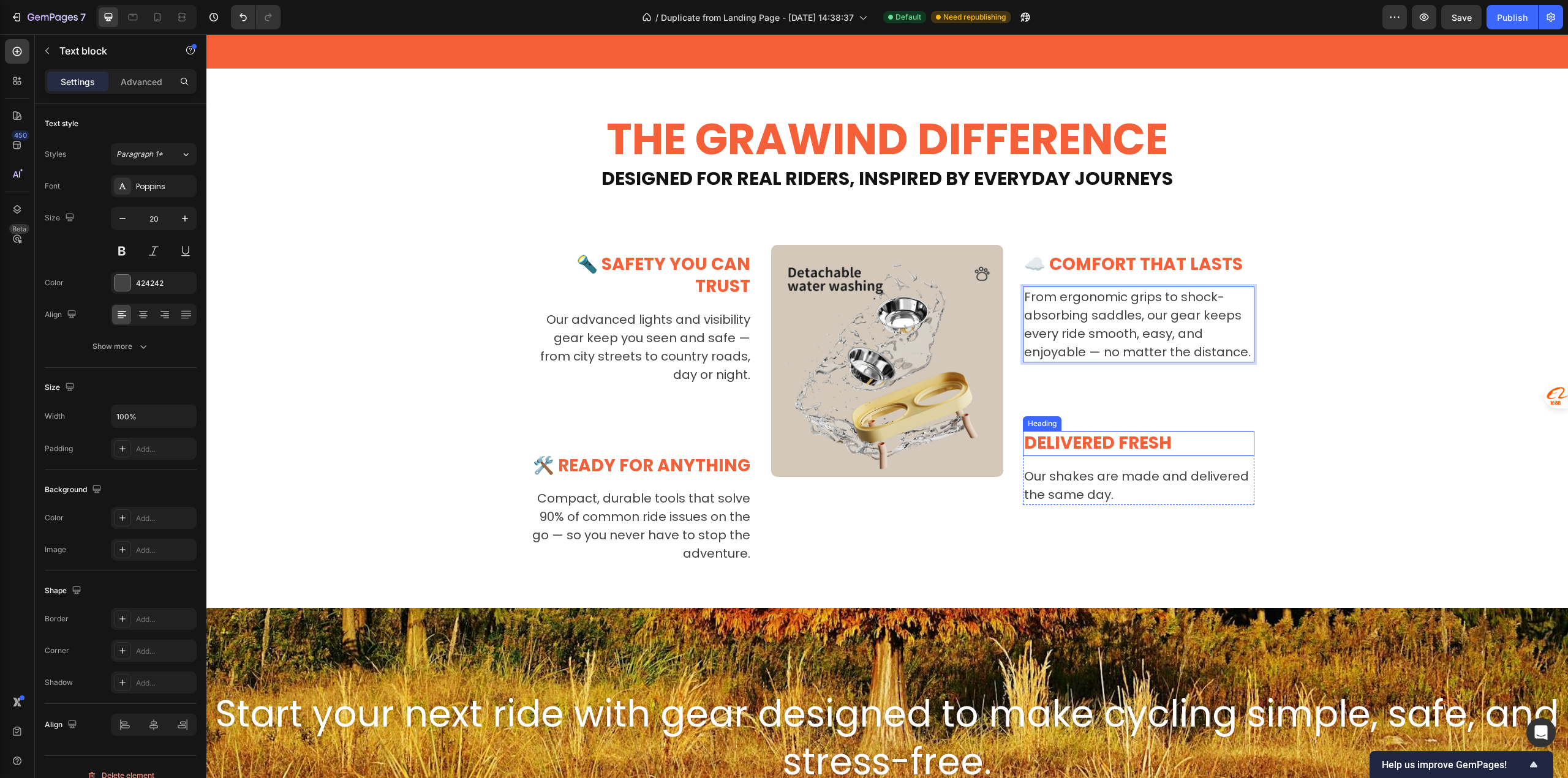
click at [1057, 444] on p "Delivered fresh" at bounding box center [1138, 443] width 229 height 22
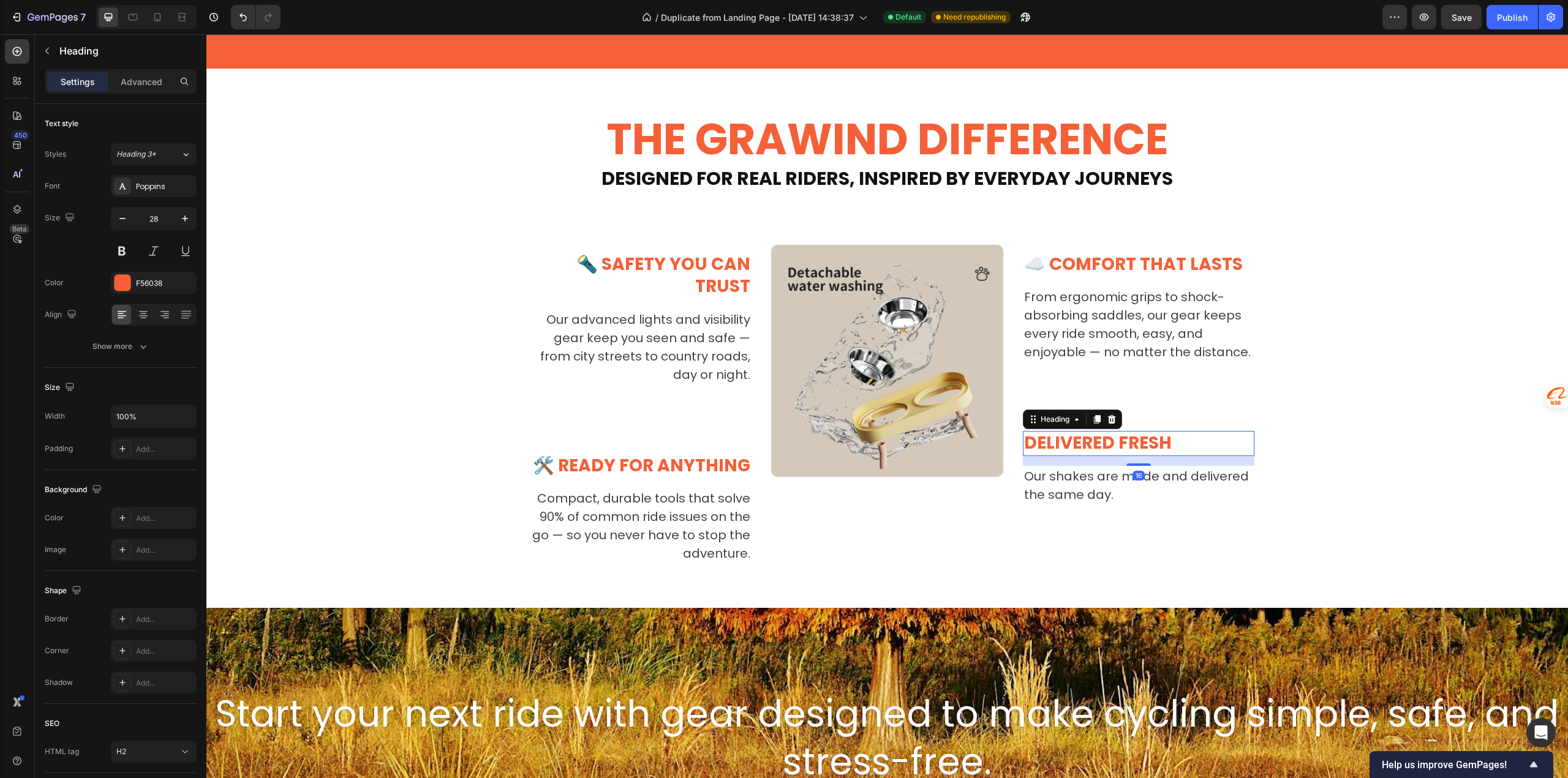
click at [1057, 444] on p "Delivered fresh" at bounding box center [1138, 443] width 229 height 22
click at [1341, 461] on div "THE GRAWIND DIFFERENCE Heading ⁠⁠⁠⁠⁠⁠⁠ Designed for Real Riders, Inspired by Ev…" at bounding box center [887, 338] width 1343 height 451
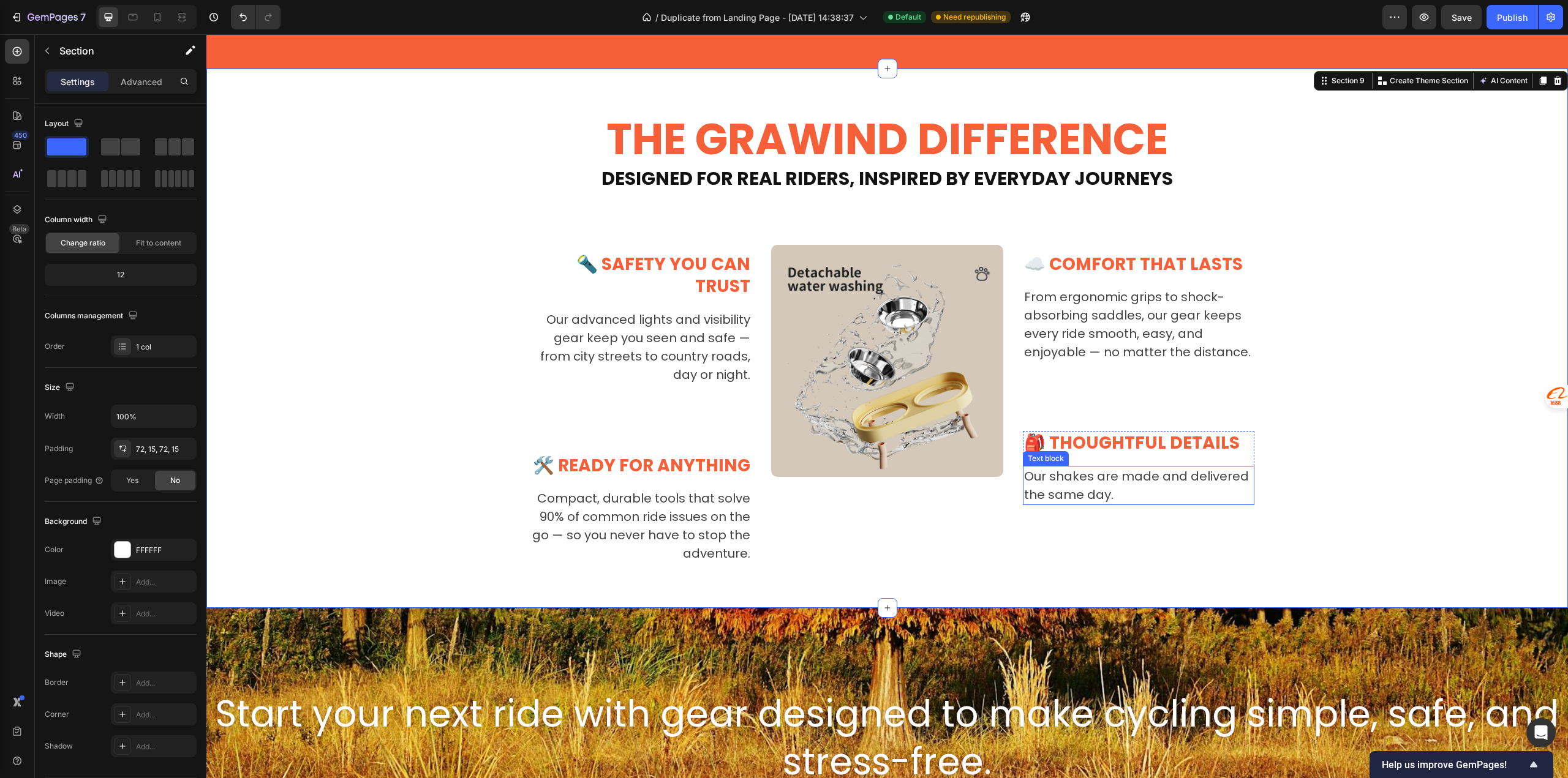
click at [1069, 498] on p "Our shakes are made and delivered the same day." at bounding box center [1138, 486] width 229 height 37
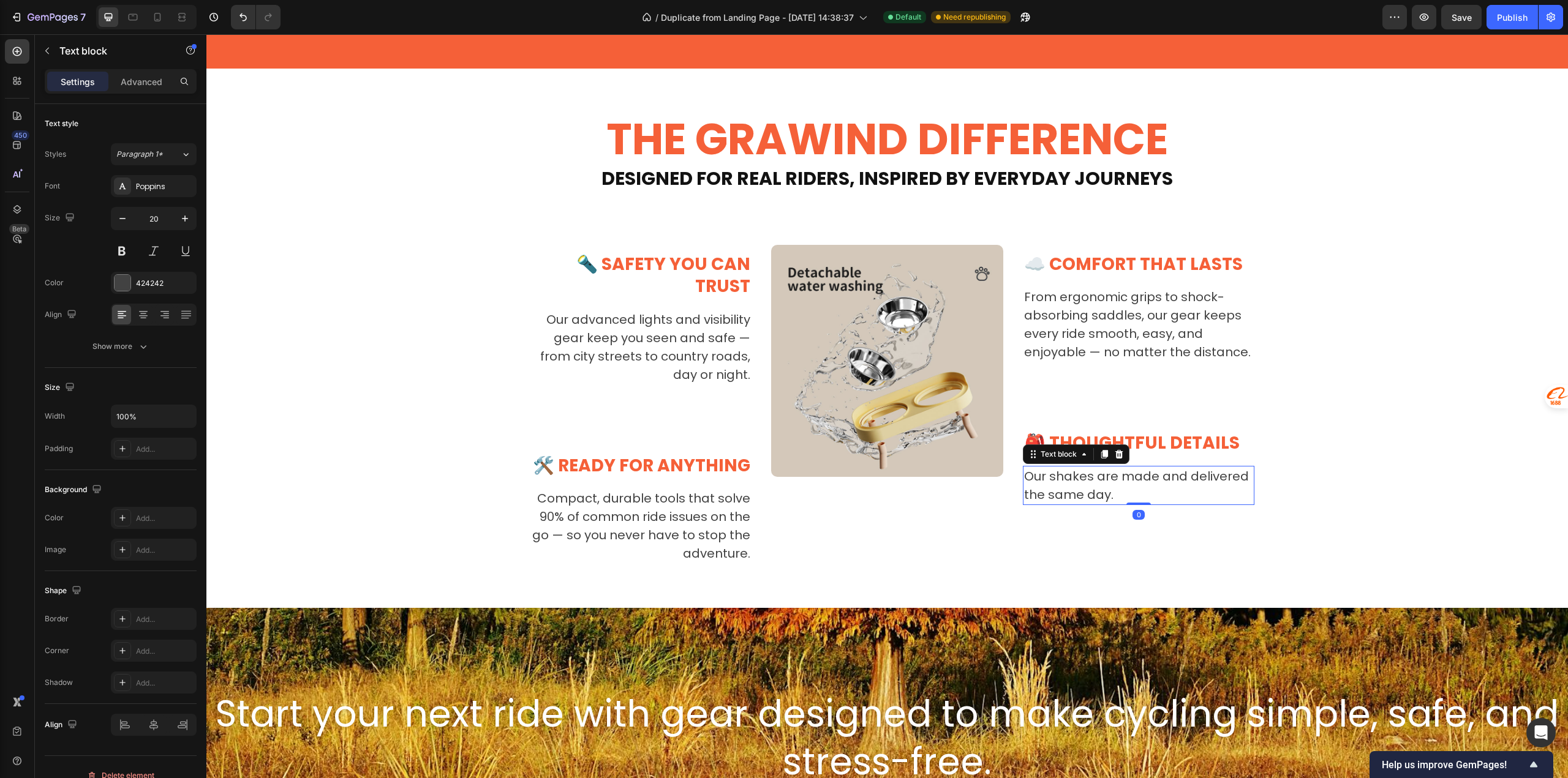
click at [1069, 498] on p "Our shakes are made and delivered the same day." at bounding box center [1138, 486] width 229 height 37
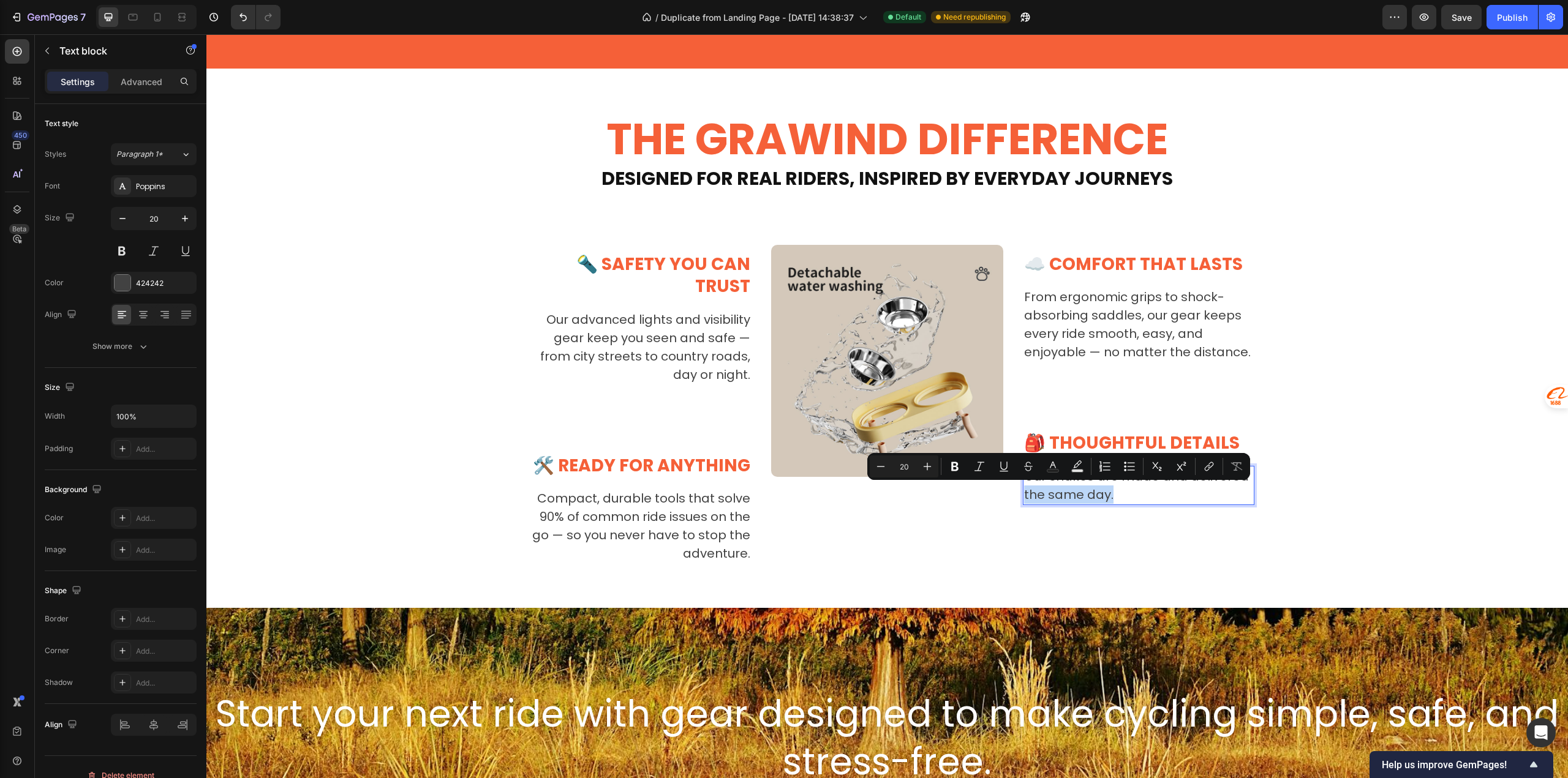
click at [1068, 493] on p "Our shakes are made and delivered the same day." at bounding box center [1138, 486] width 229 height 37
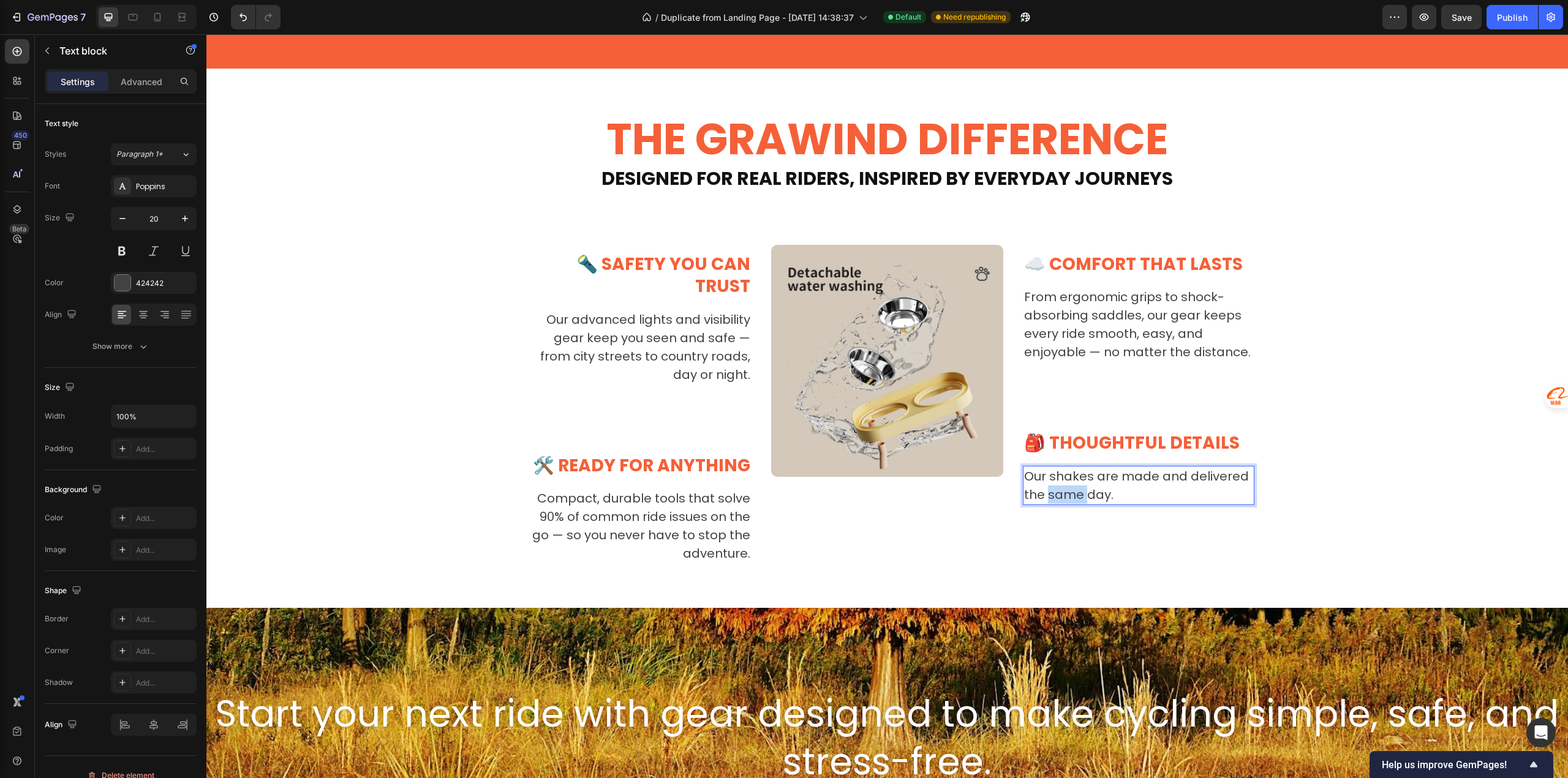
click at [1068, 493] on p "Our shakes are made and delivered the same day." at bounding box center [1138, 486] width 229 height 37
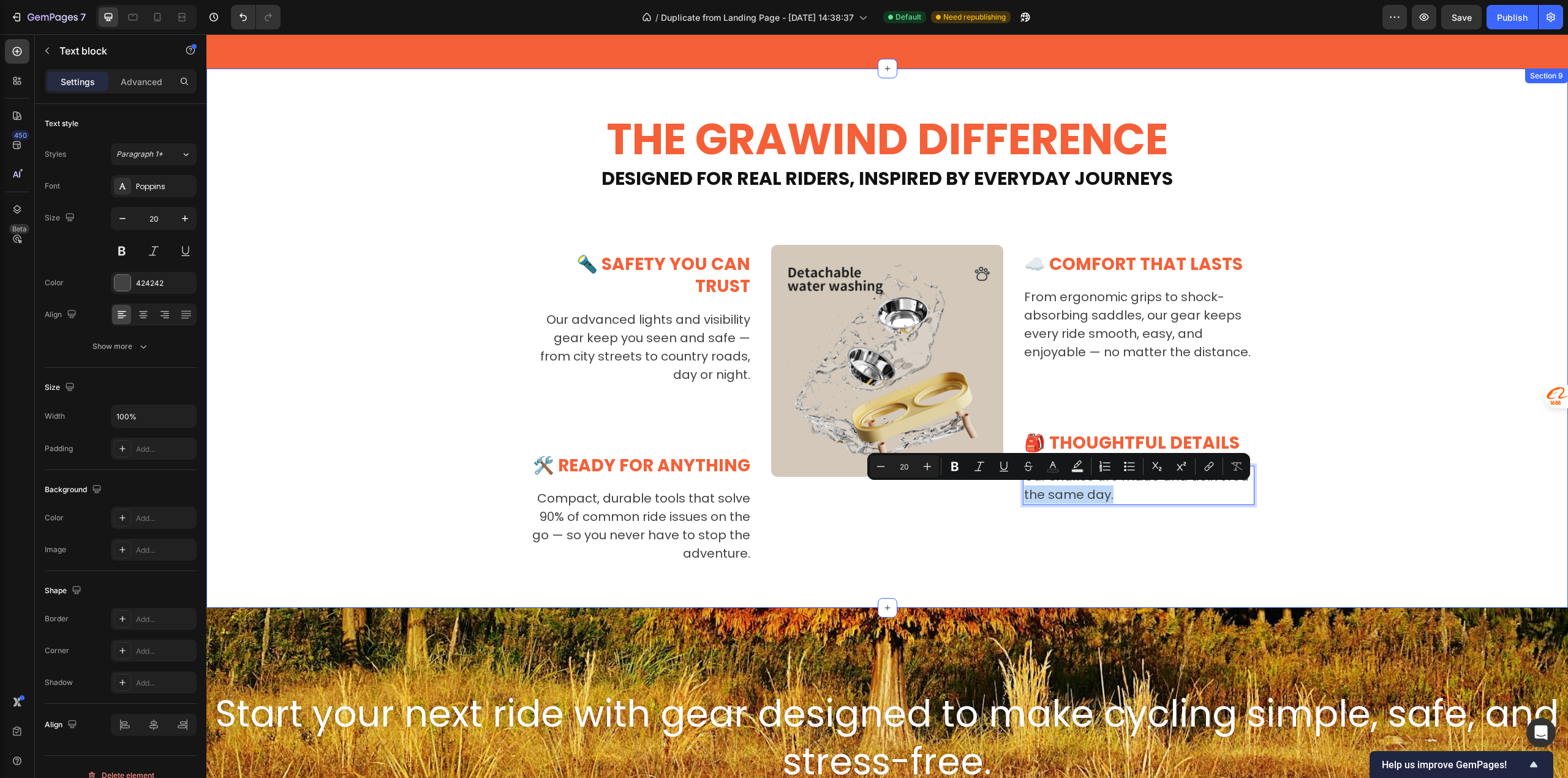
click at [1096, 527] on div "THE GRAWIND DIFFERENCE Heading ⁠⁠⁠⁠⁠⁠⁠ Designed for Real Riders, Inspired by Ev…" at bounding box center [887, 339] width 1361 height 540
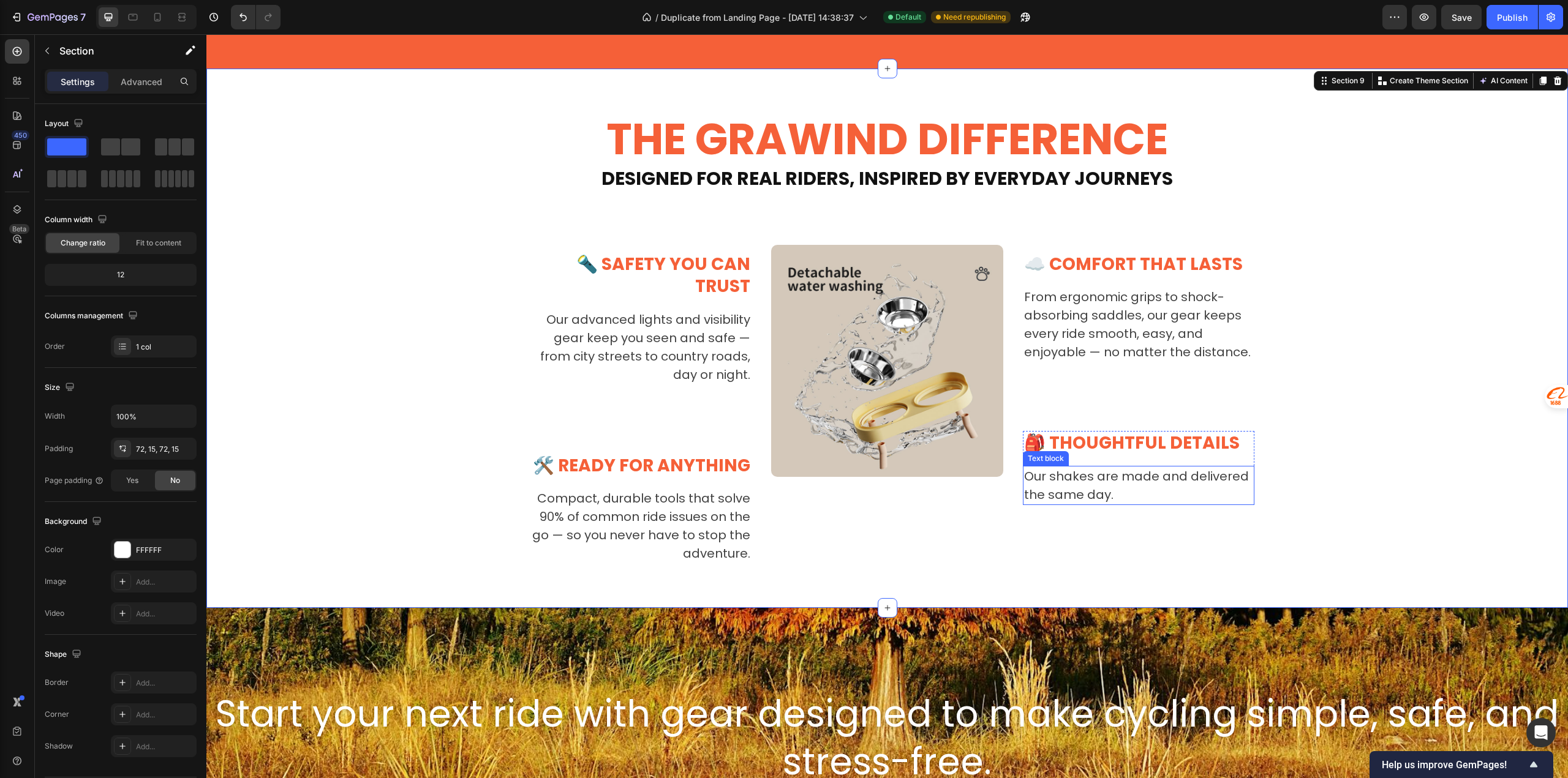
click at [1082, 496] on p "Our shakes are made and delivered the same day." at bounding box center [1138, 486] width 229 height 37
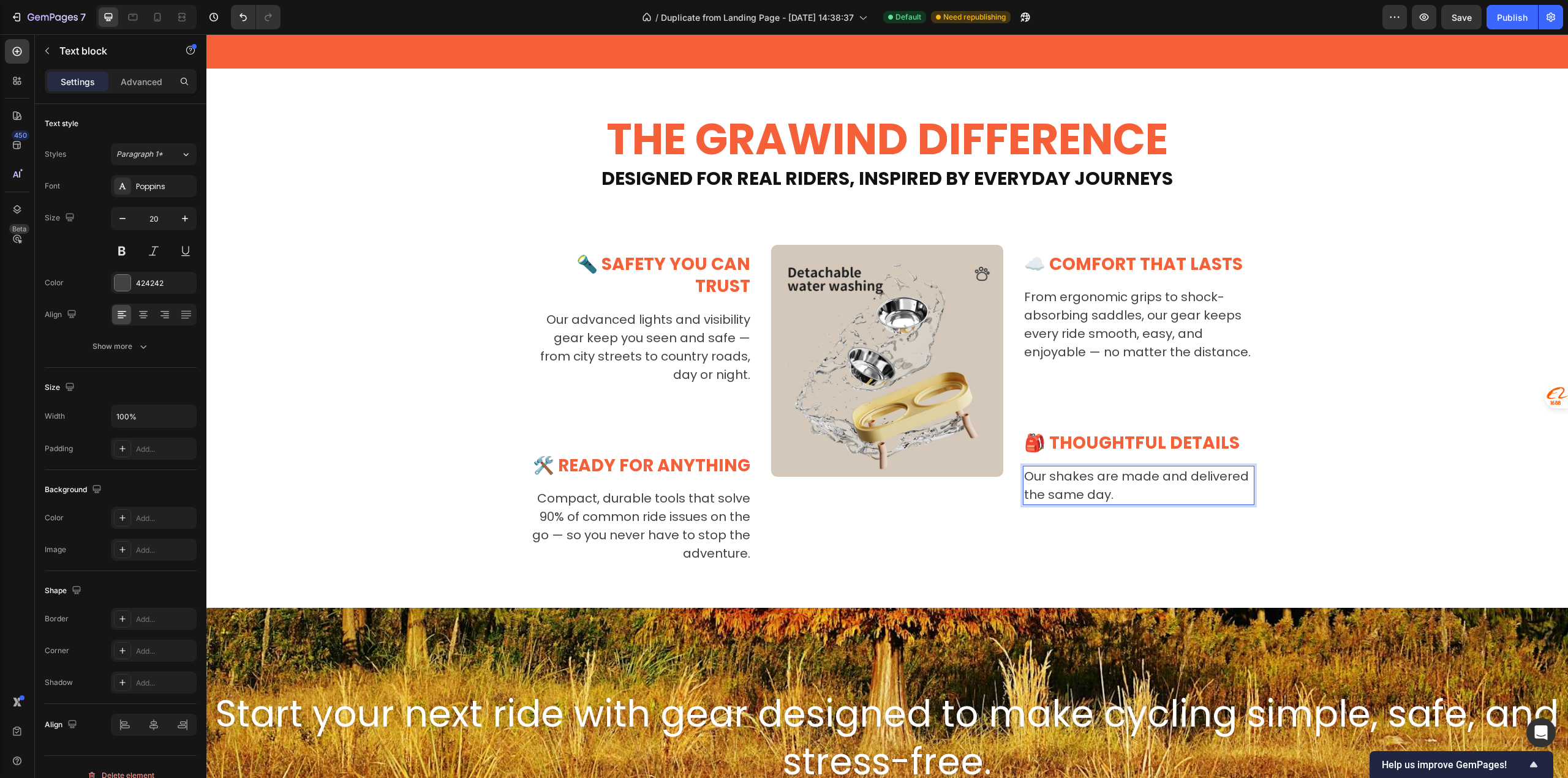
click at [1113, 495] on p "Our shakes are made and delivered the same day." at bounding box center [1138, 486] width 229 height 37
drag, startPoint x: 1114, startPoint y: 493, endPoint x: 997, endPoint y: 466, distance: 120.1
click at [997, 466] on div "🔦 SAFETY YOU CAN TRUST Heading Our advanced lights and visibility gear keep you…" at bounding box center [887, 392] width 735 height 343
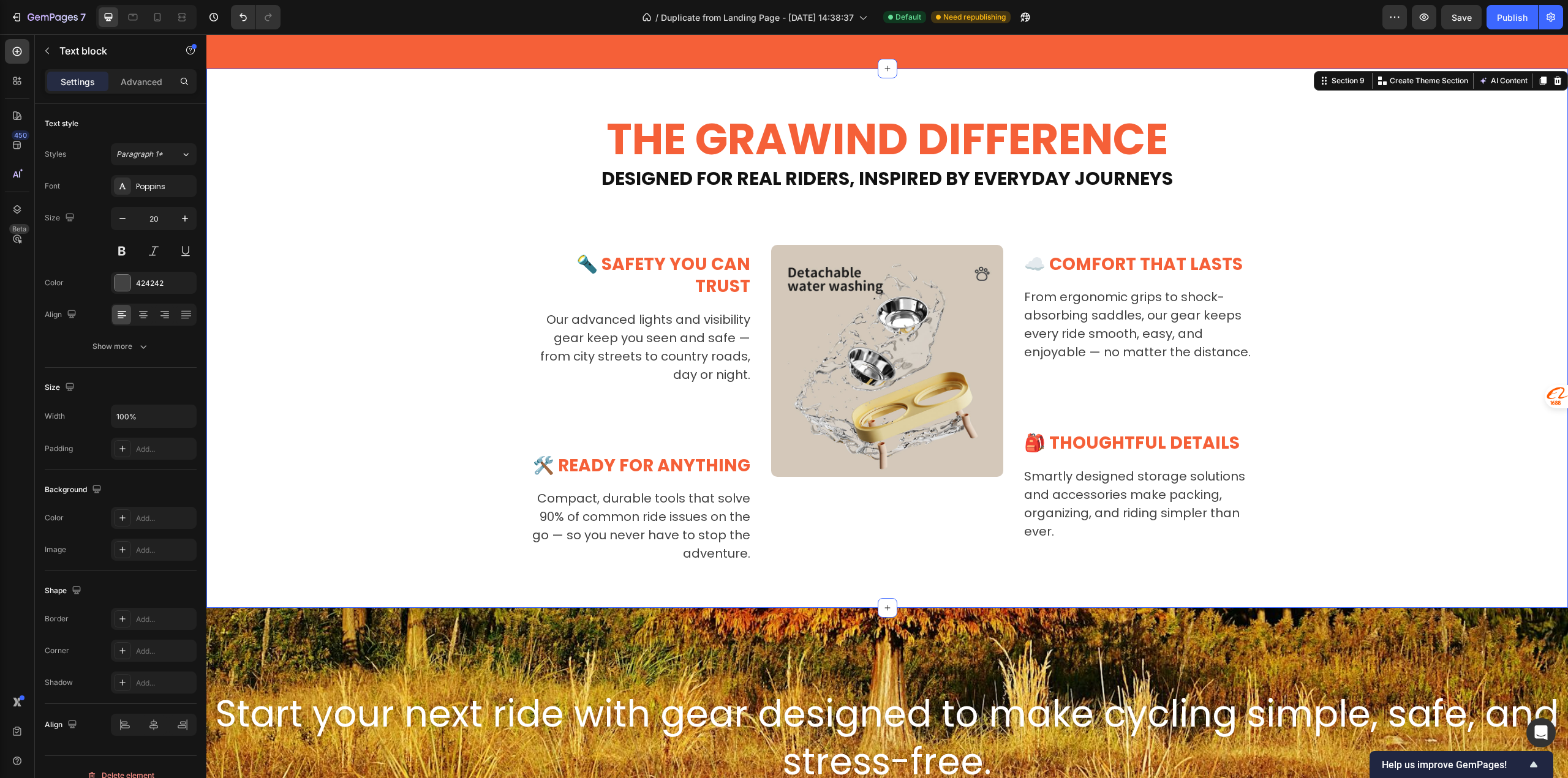
click at [335, 463] on div "THE GRAWIND DIFFERENCE Heading ⁠⁠⁠⁠⁠⁠⁠ Designed for Real Riders, Inspired by Ev…" at bounding box center [887, 338] width 1343 height 451
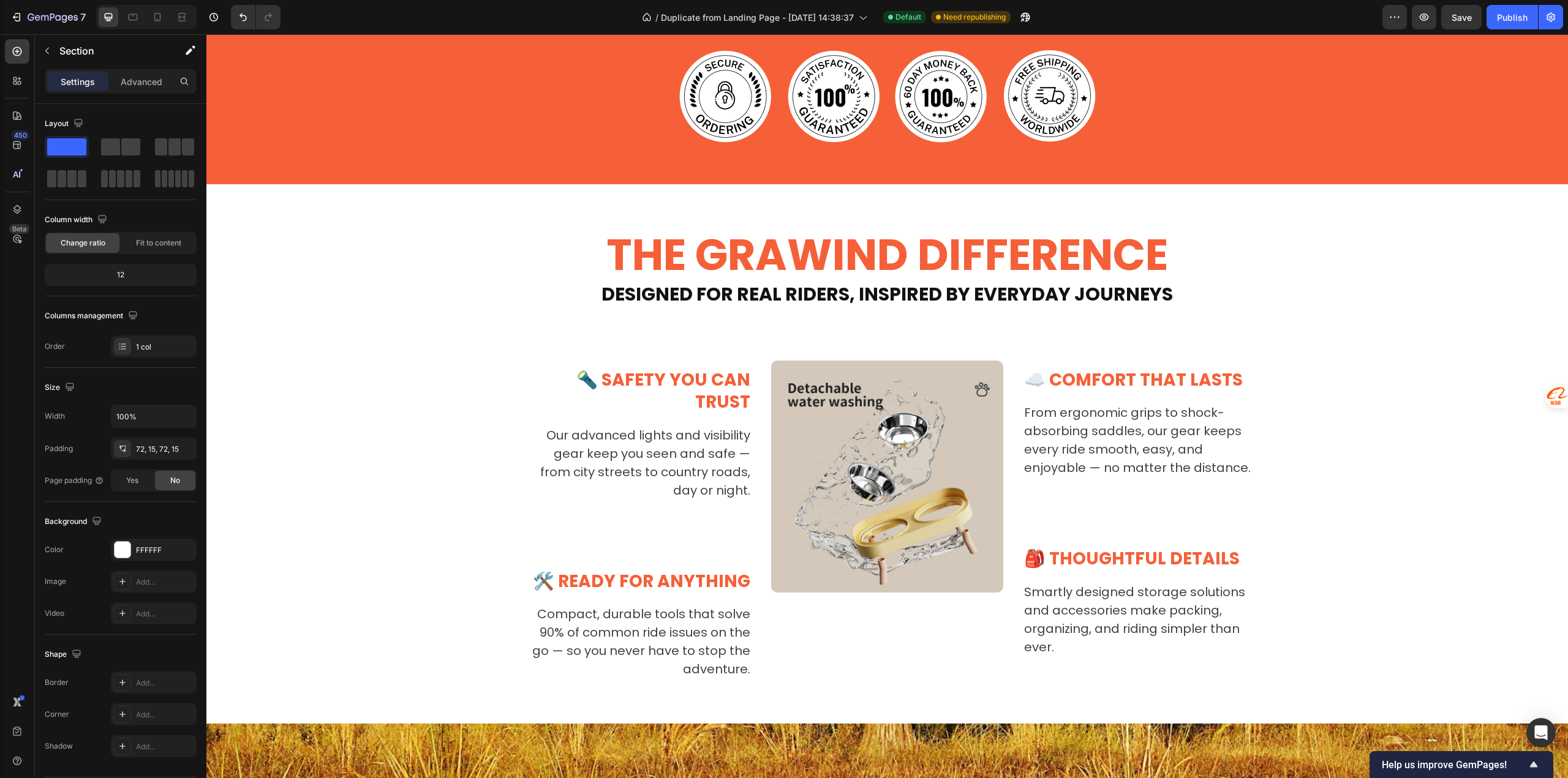
scroll to position [2756, 0]
